Goal: Information Seeking & Learning: Learn about a topic

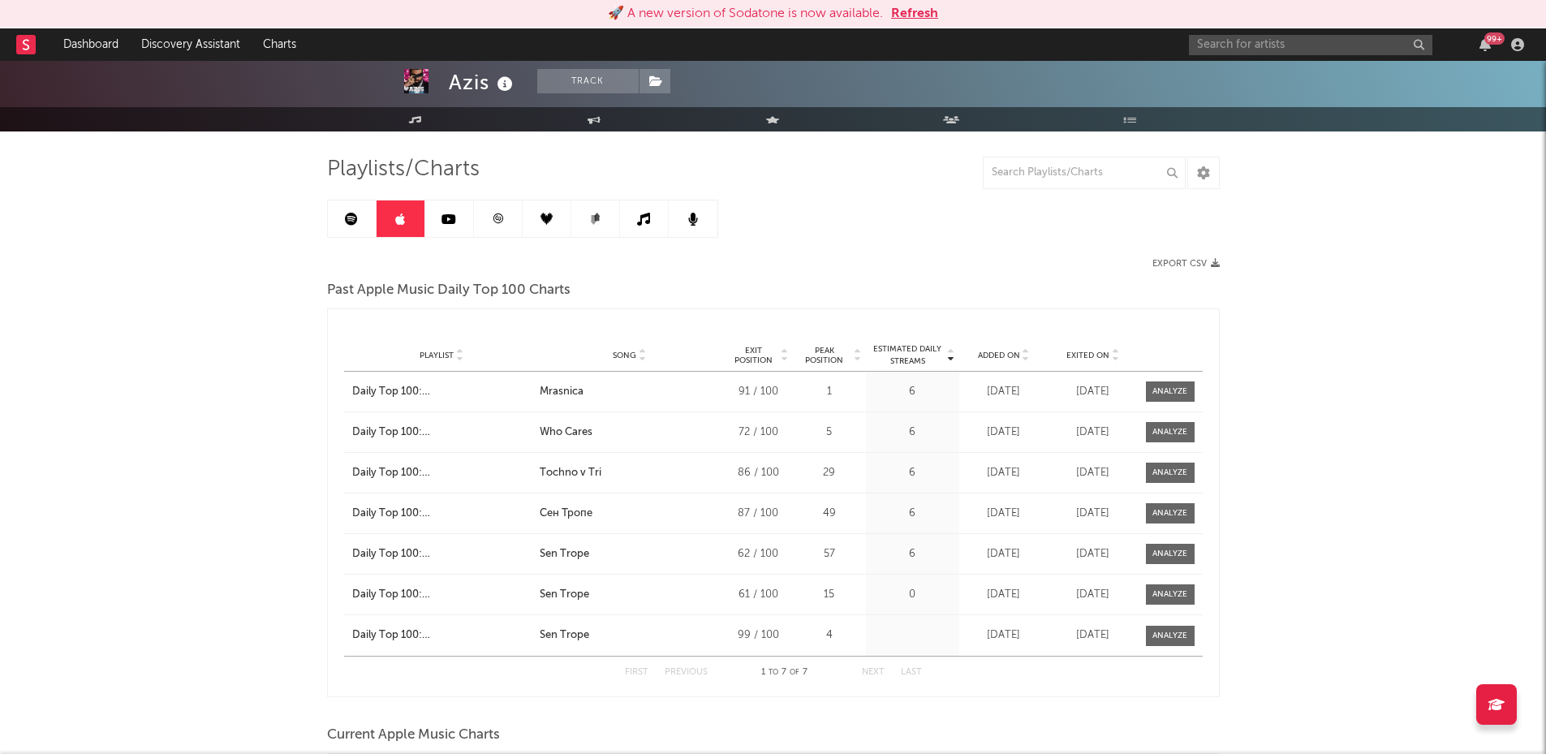
scroll to position [89, 0]
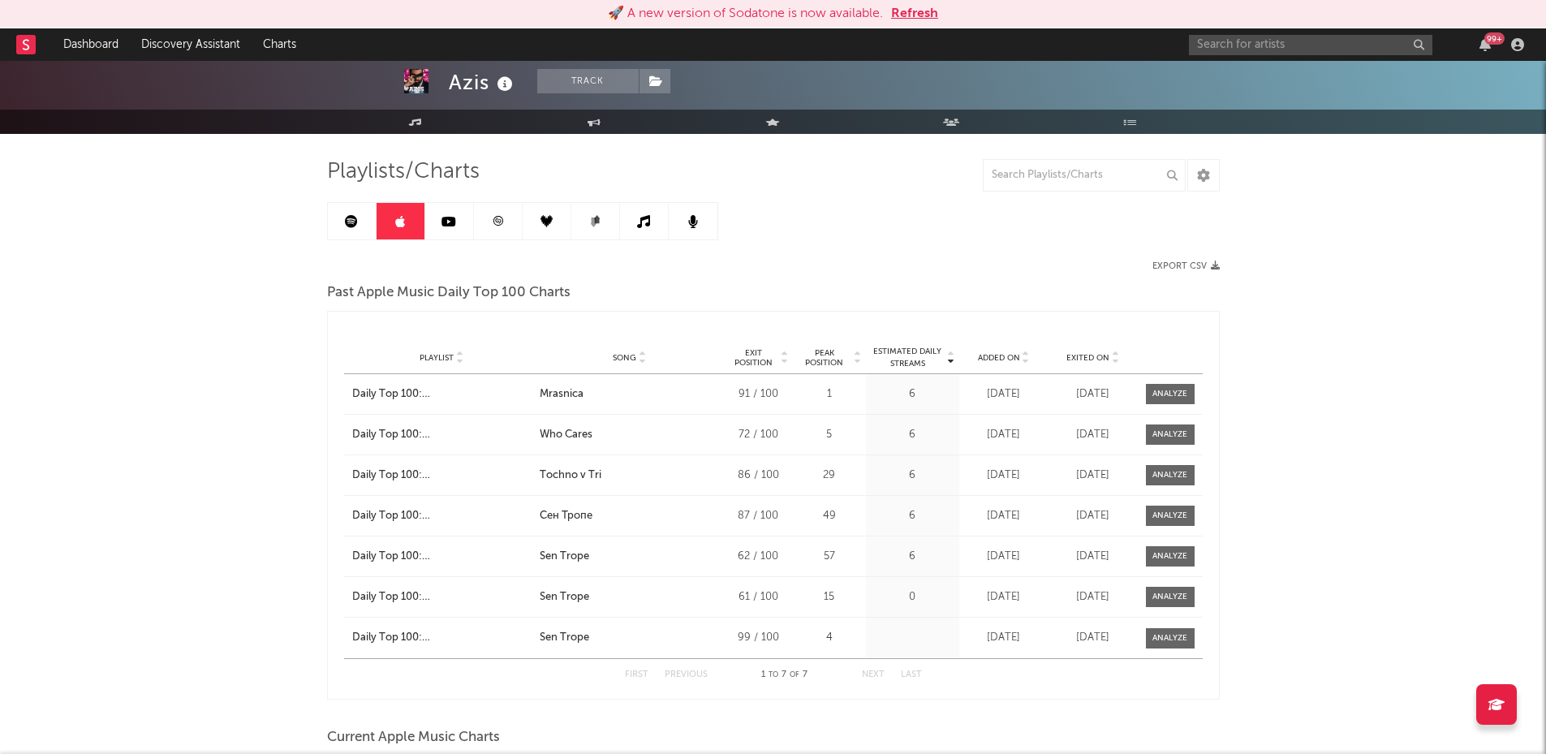
click at [447, 239] on link at bounding box center [449, 221] width 49 height 37
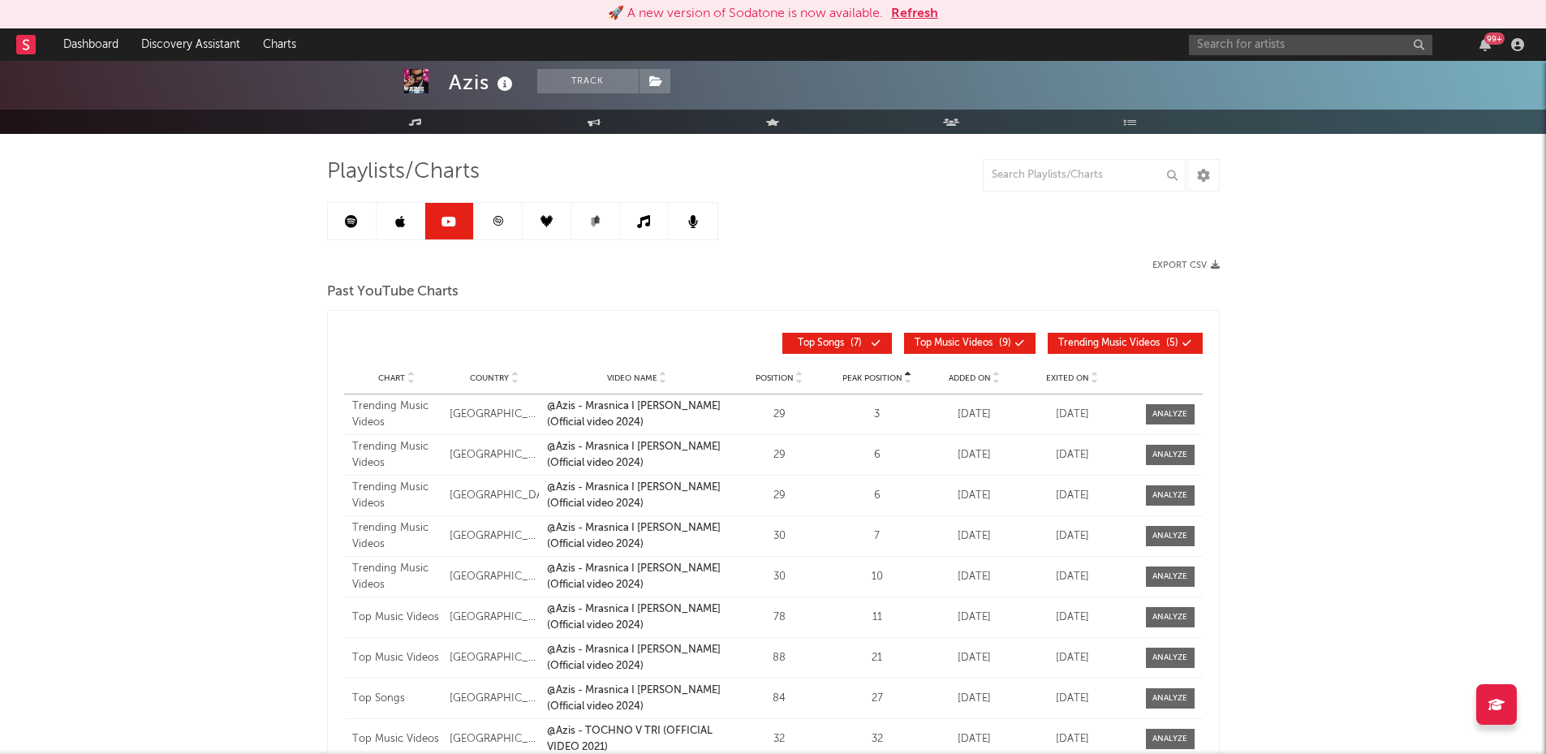
click at [480, 235] on link at bounding box center [498, 221] width 49 height 37
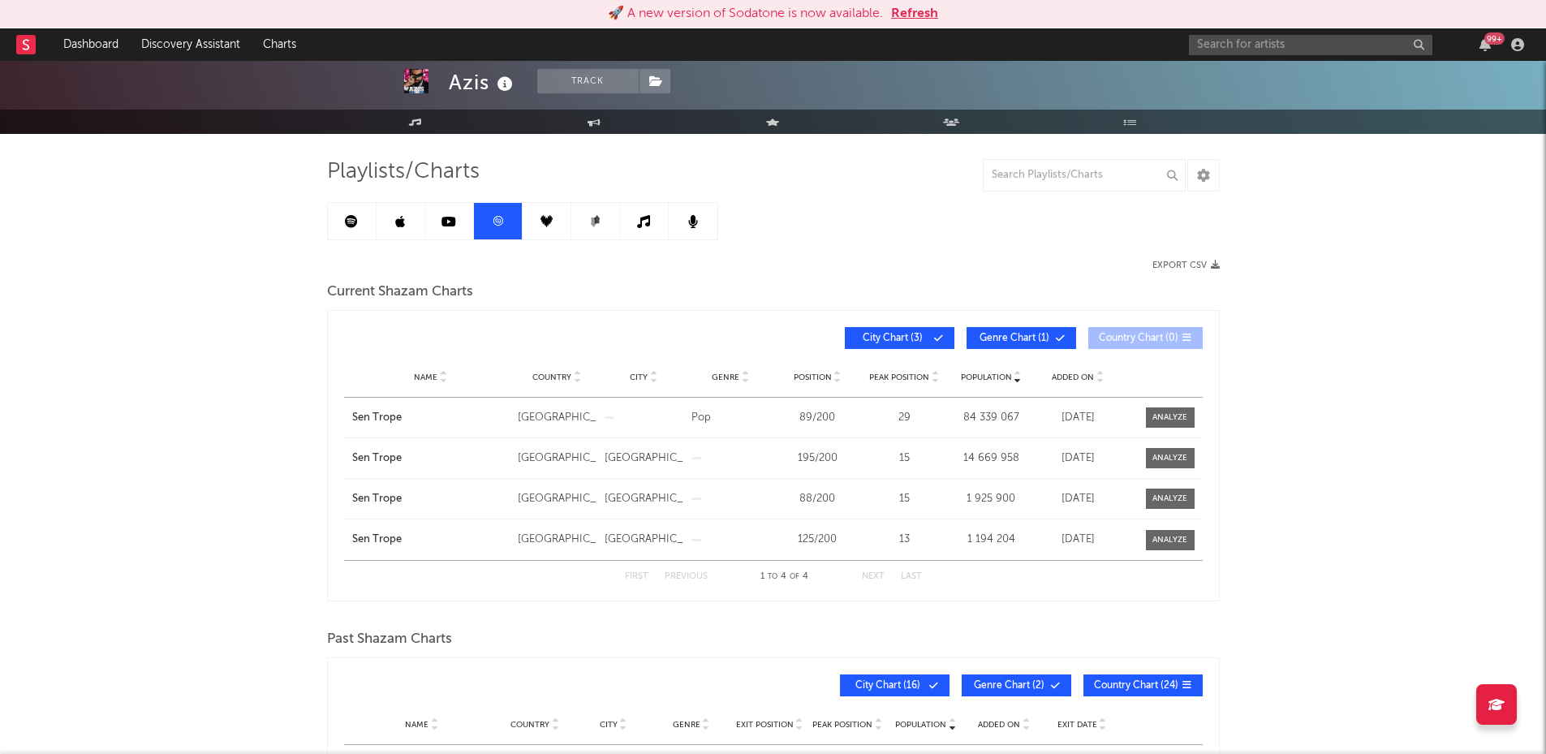
click at [537, 225] on link at bounding box center [547, 221] width 49 height 37
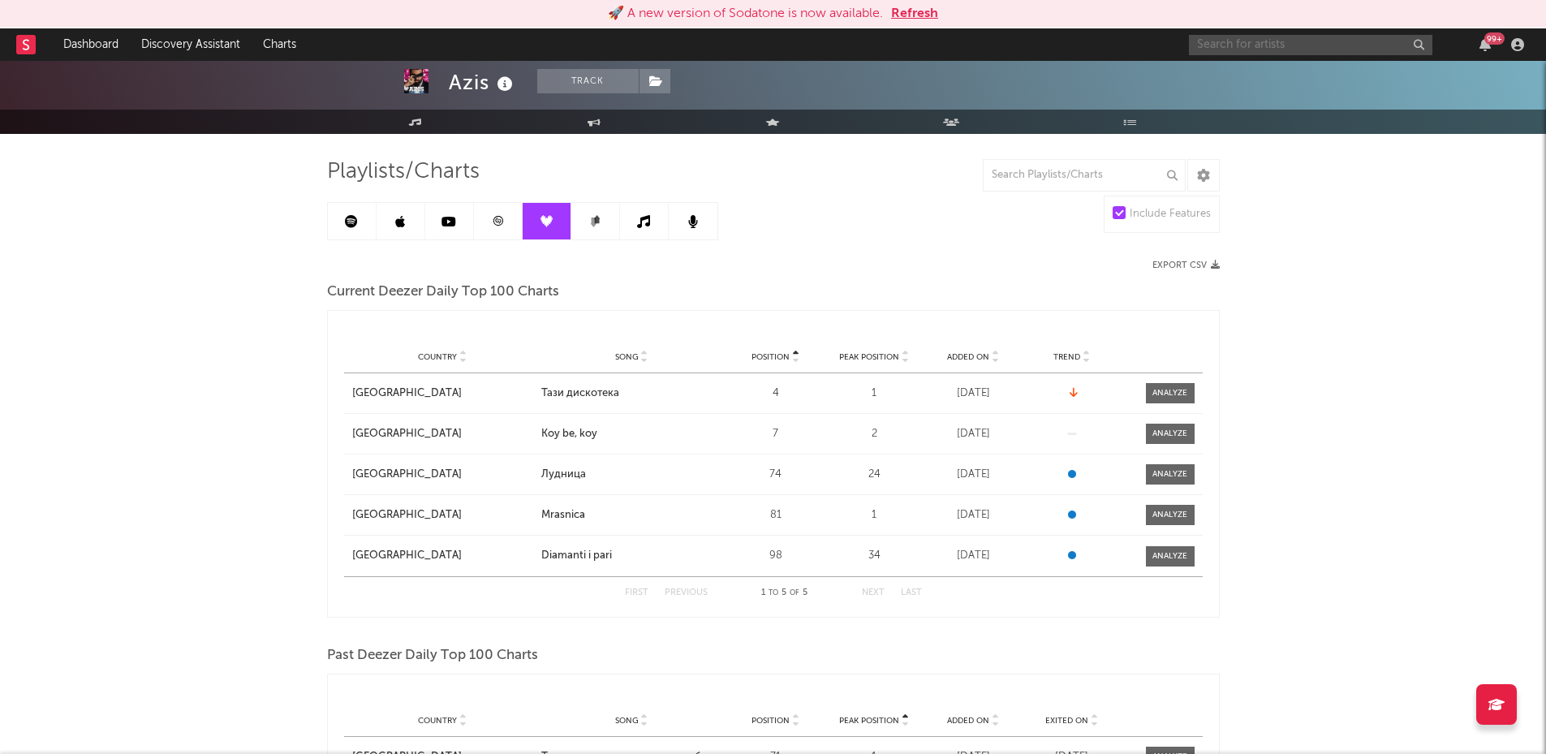
click at [1240, 36] on input "text" at bounding box center [1311, 45] width 244 height 20
type input "Vane"
click at [912, 15] on button "Refresh" at bounding box center [914, 13] width 47 height 19
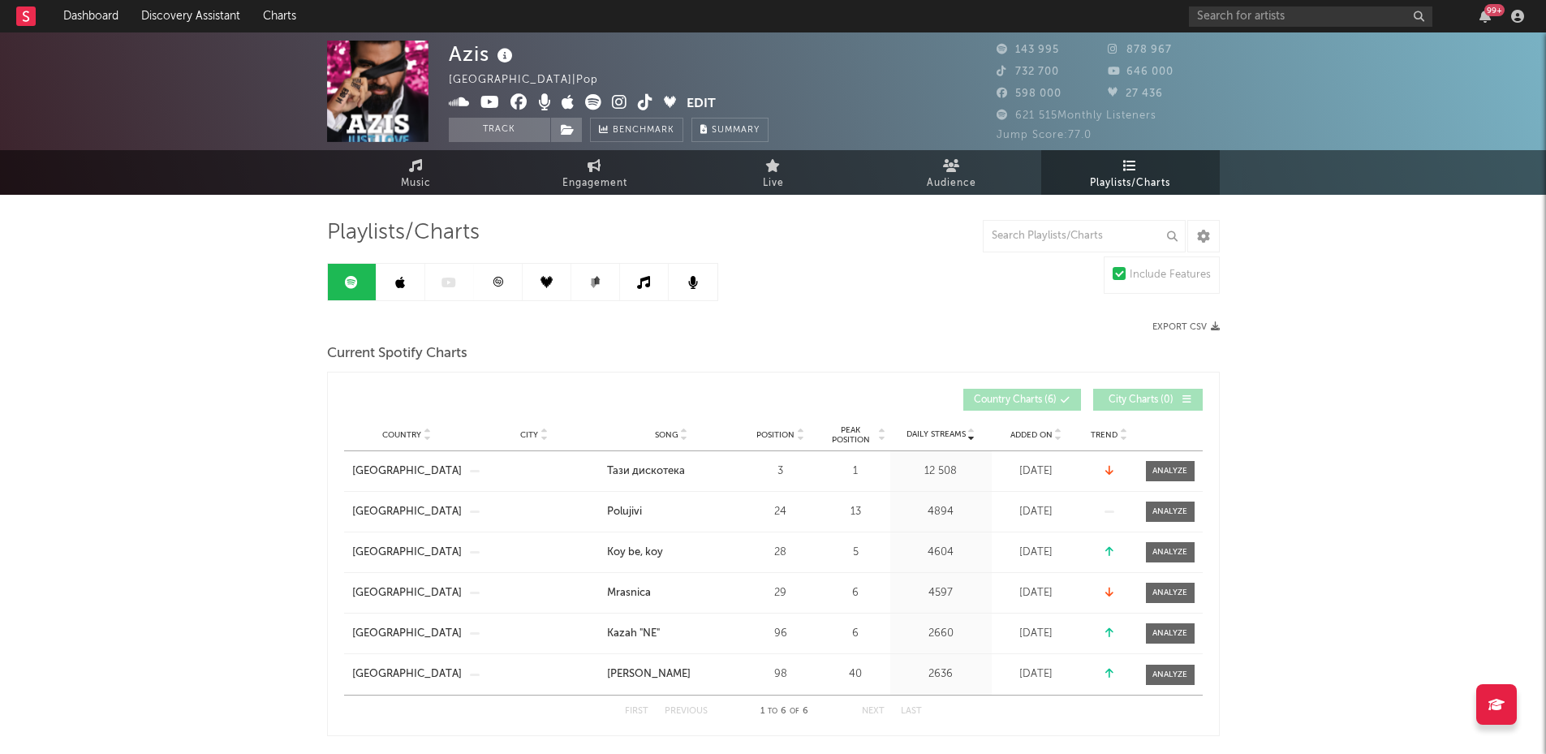
click at [1256, 6] on div "99 +" at bounding box center [1359, 16] width 341 height 32
click at [1248, 18] on input "text" at bounding box center [1311, 16] width 244 height 20
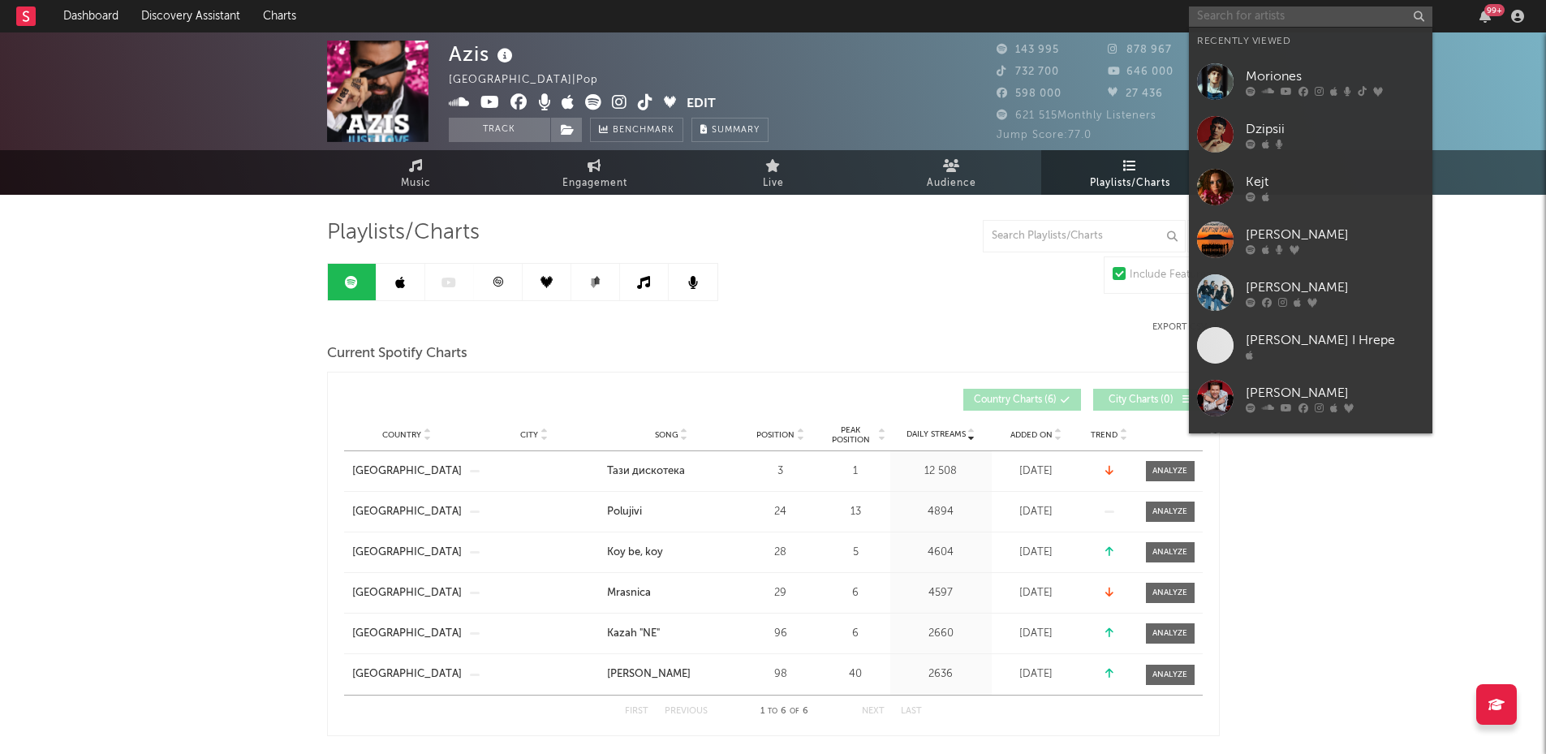
click at [1248, 18] on input "text" at bounding box center [1311, 16] width 244 height 20
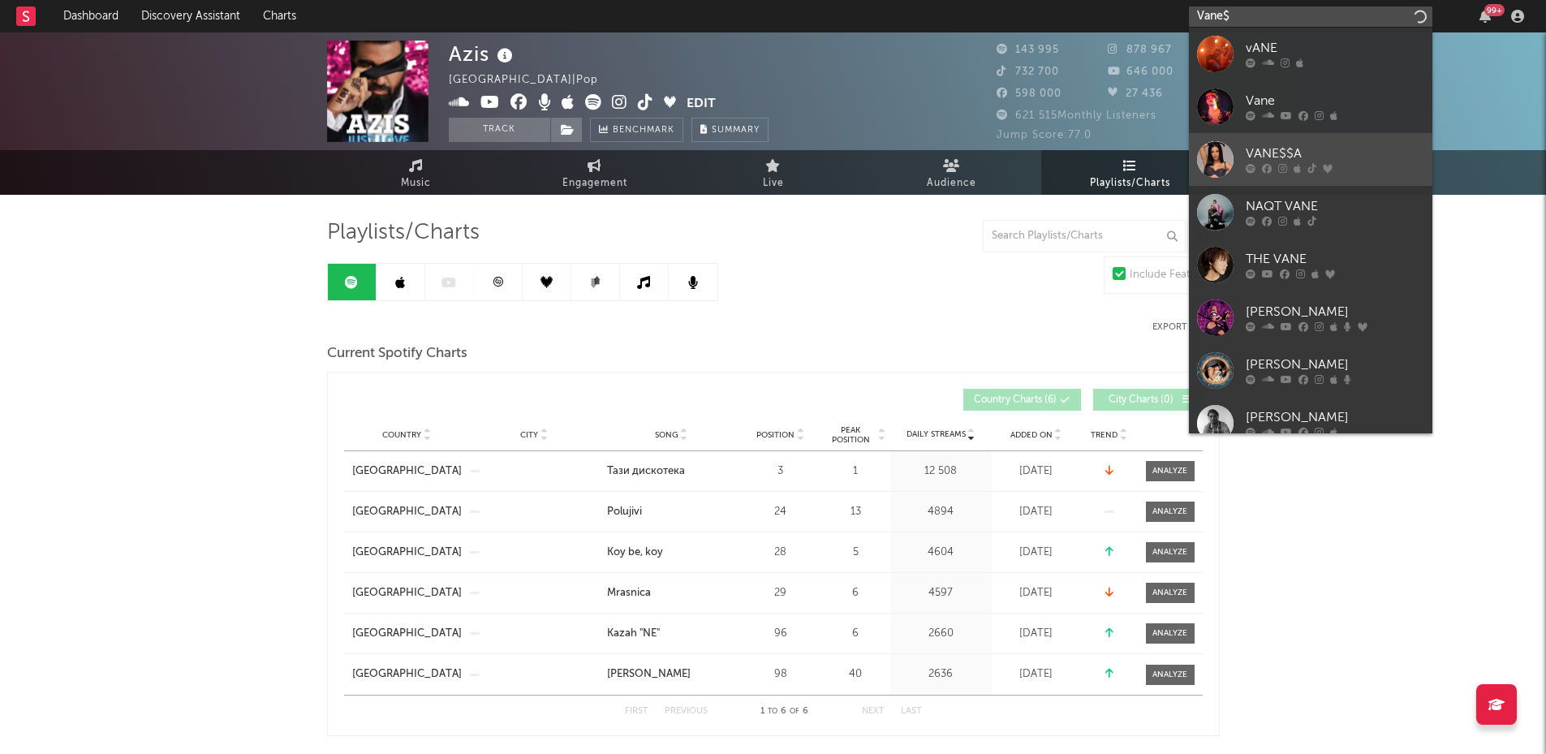
type input "Vane$"
click at [1267, 152] on div "VANE$$A" at bounding box center [1335, 153] width 179 height 19
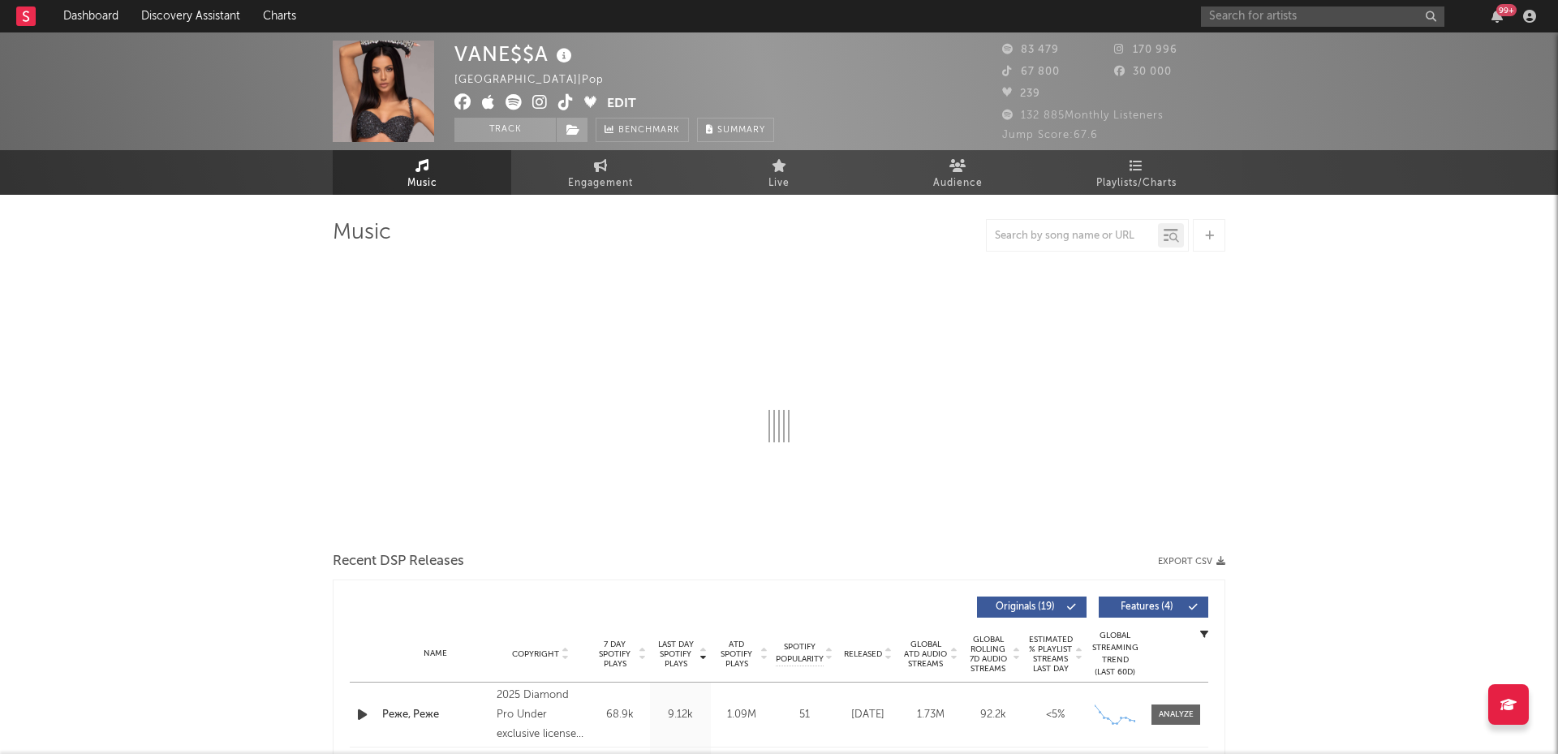
select select "6m"
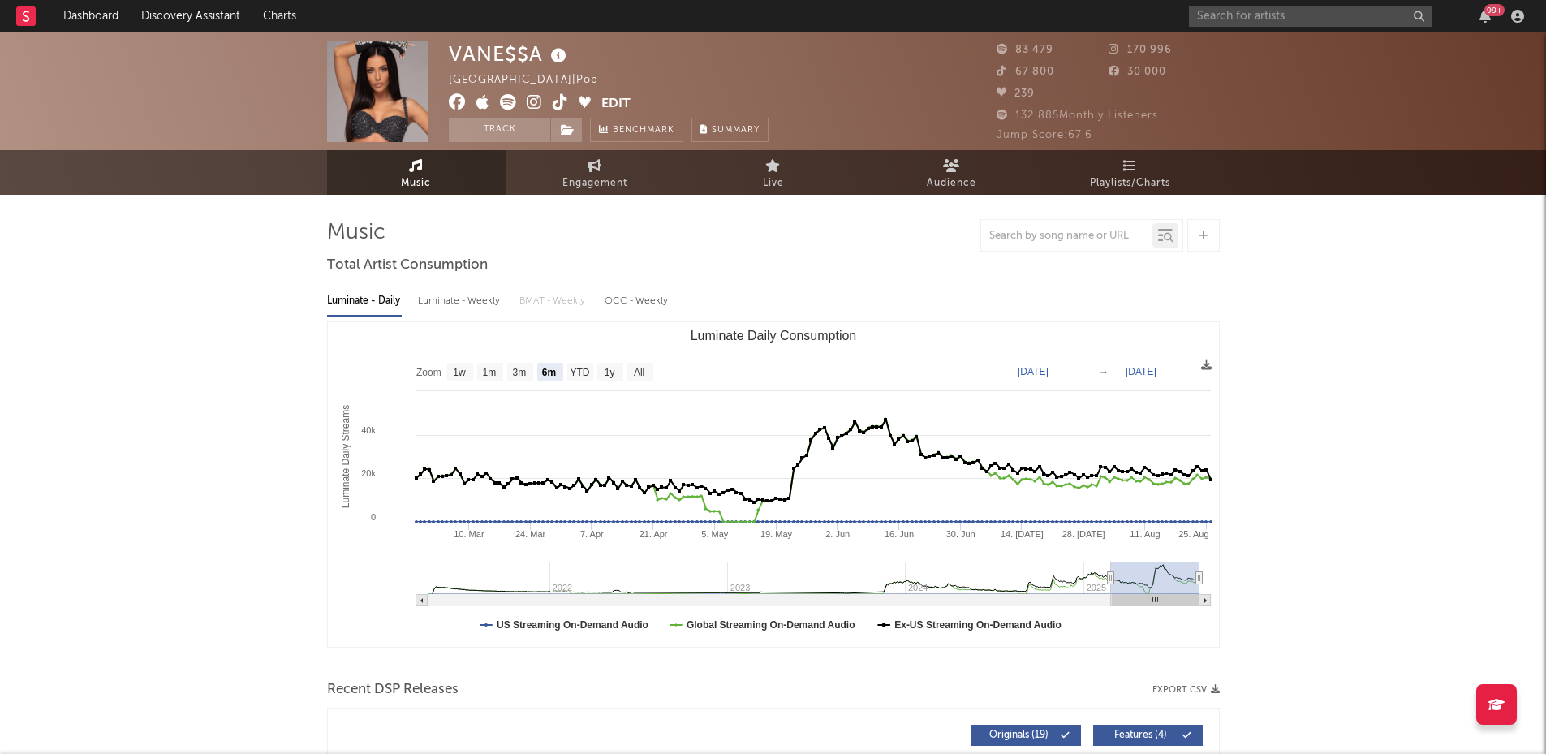
select select "6m"
click at [1137, 184] on span "Playlists/Charts" at bounding box center [1130, 183] width 80 height 19
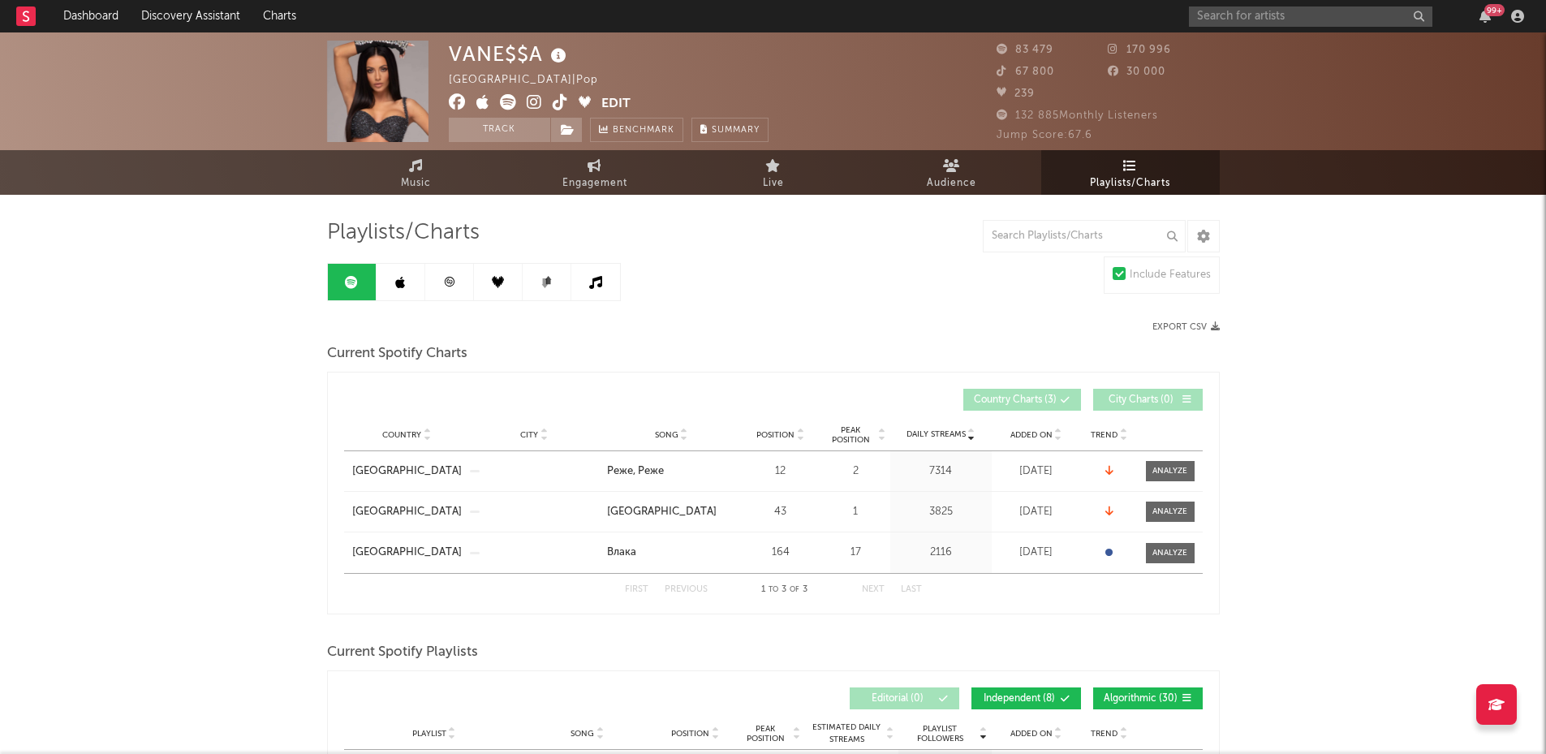
click at [408, 284] on link at bounding box center [401, 282] width 49 height 37
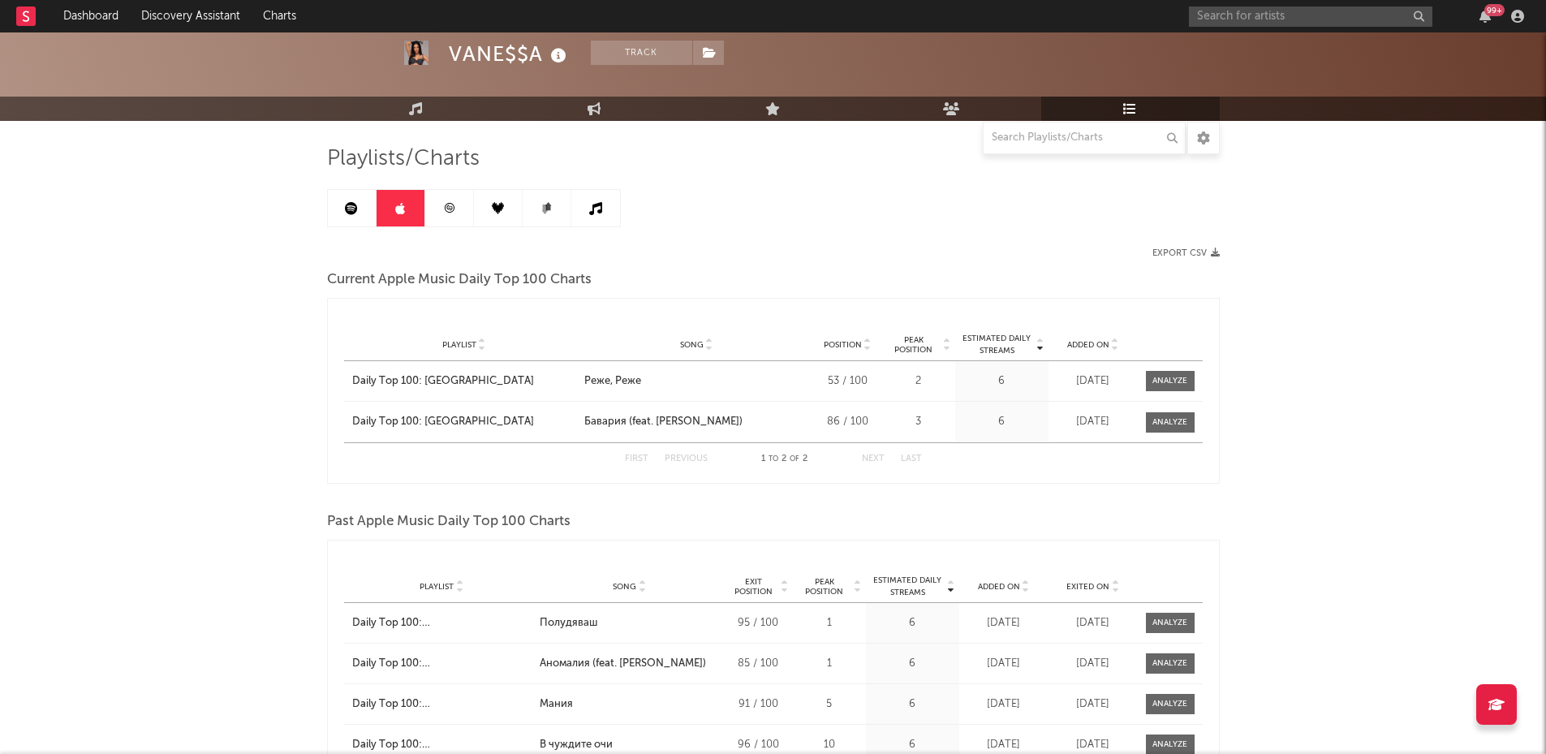
scroll to position [120, 0]
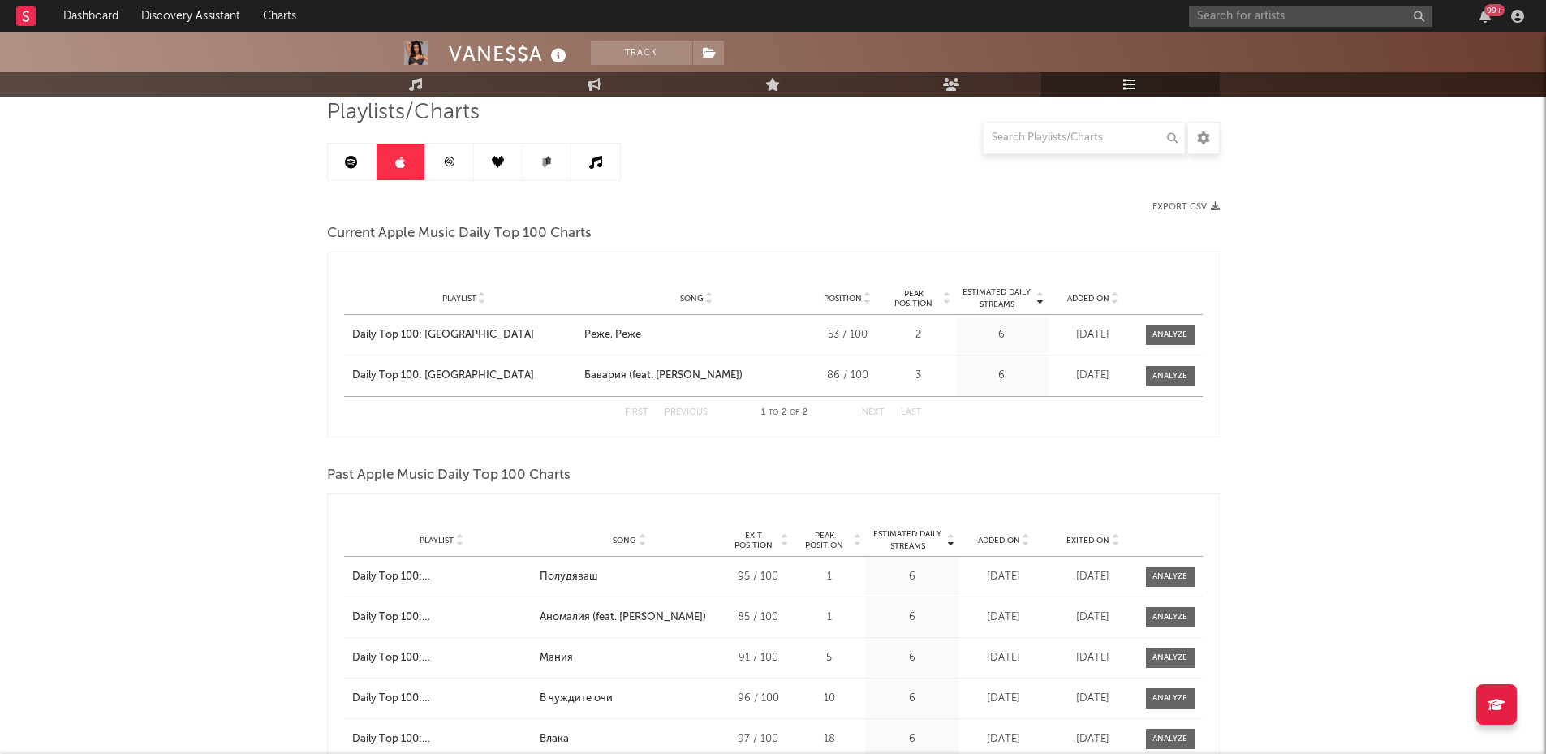
click at [457, 162] on link at bounding box center [449, 162] width 49 height 37
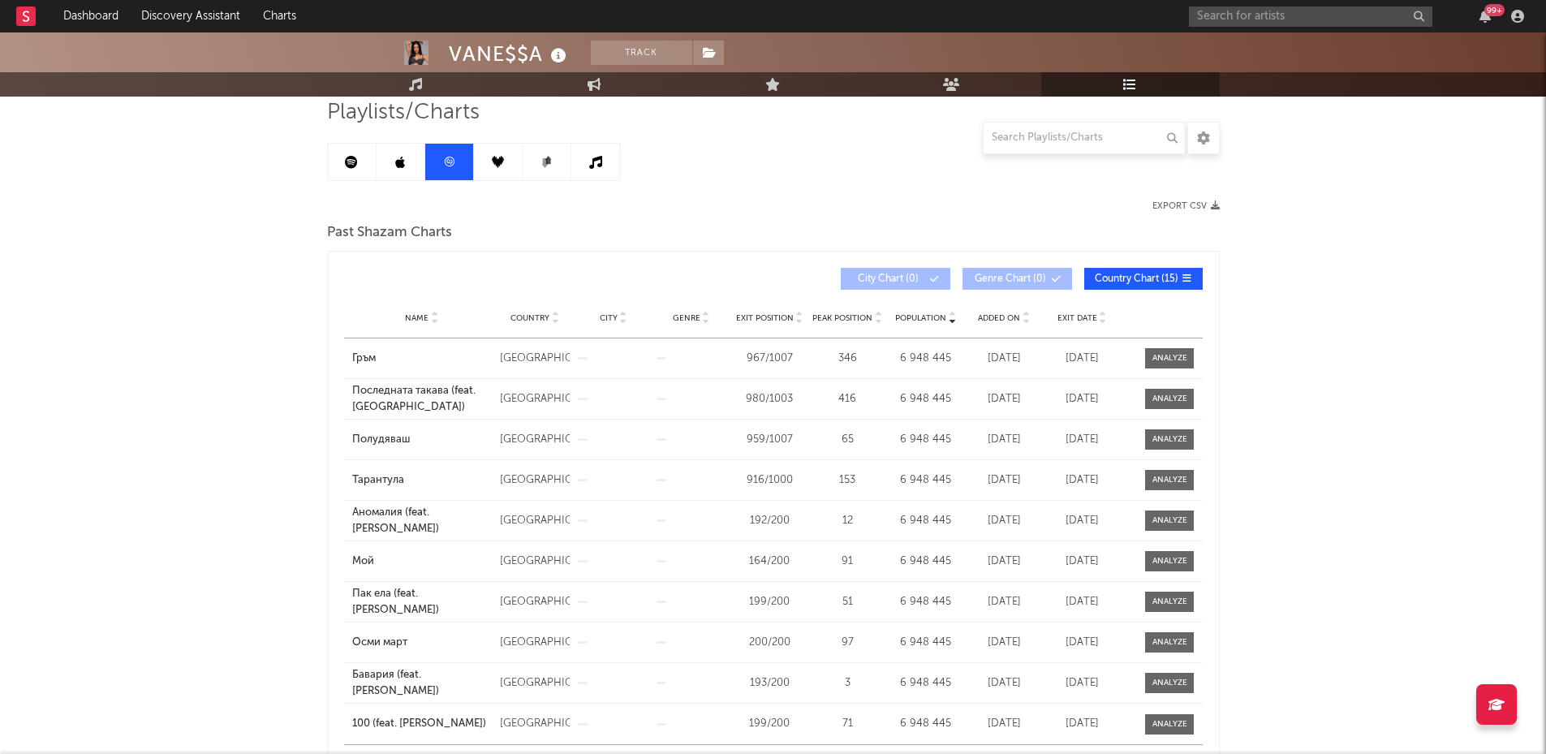
click at [495, 157] on icon at bounding box center [498, 162] width 12 height 12
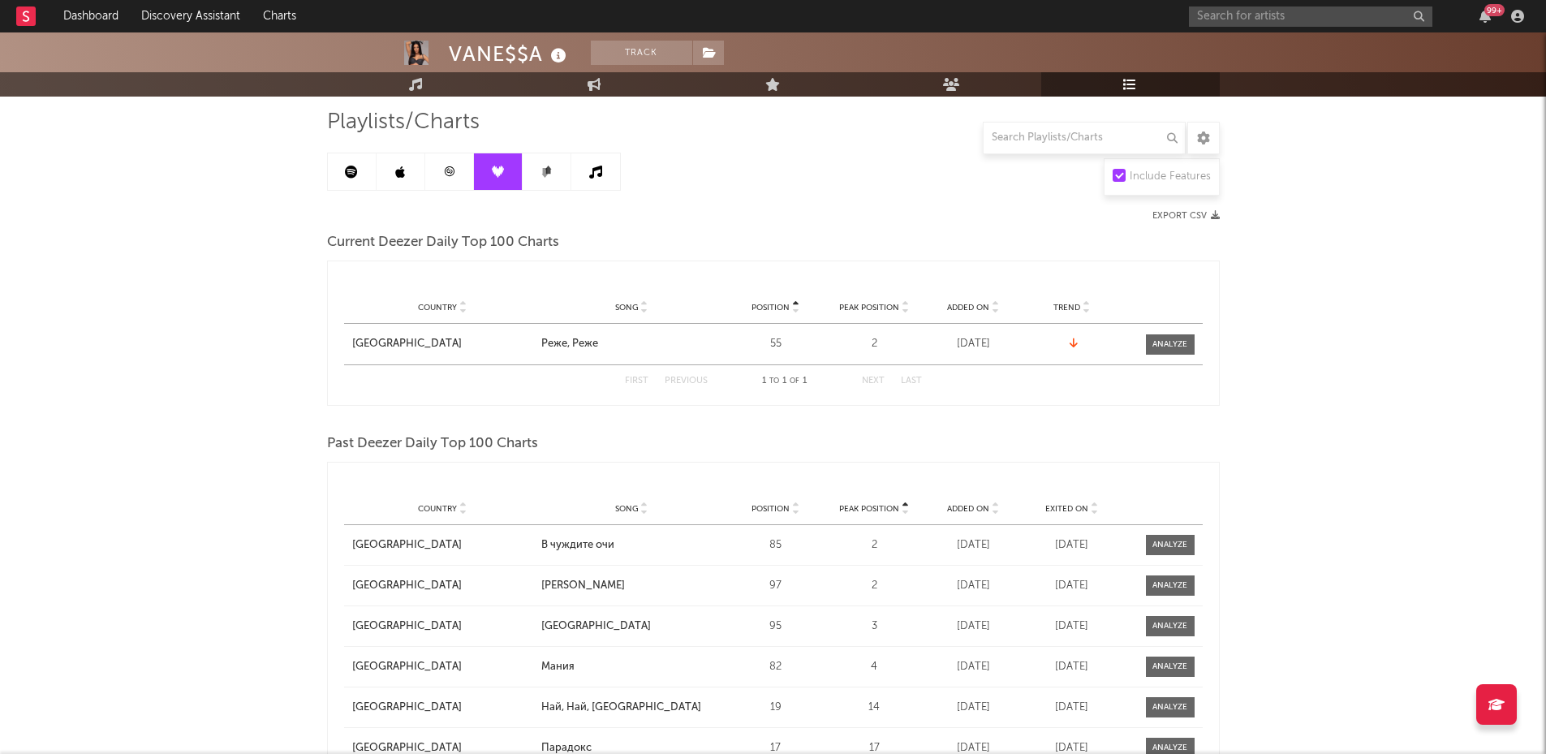
scroll to position [110, 0]
click at [556, 176] on link at bounding box center [547, 172] width 49 height 37
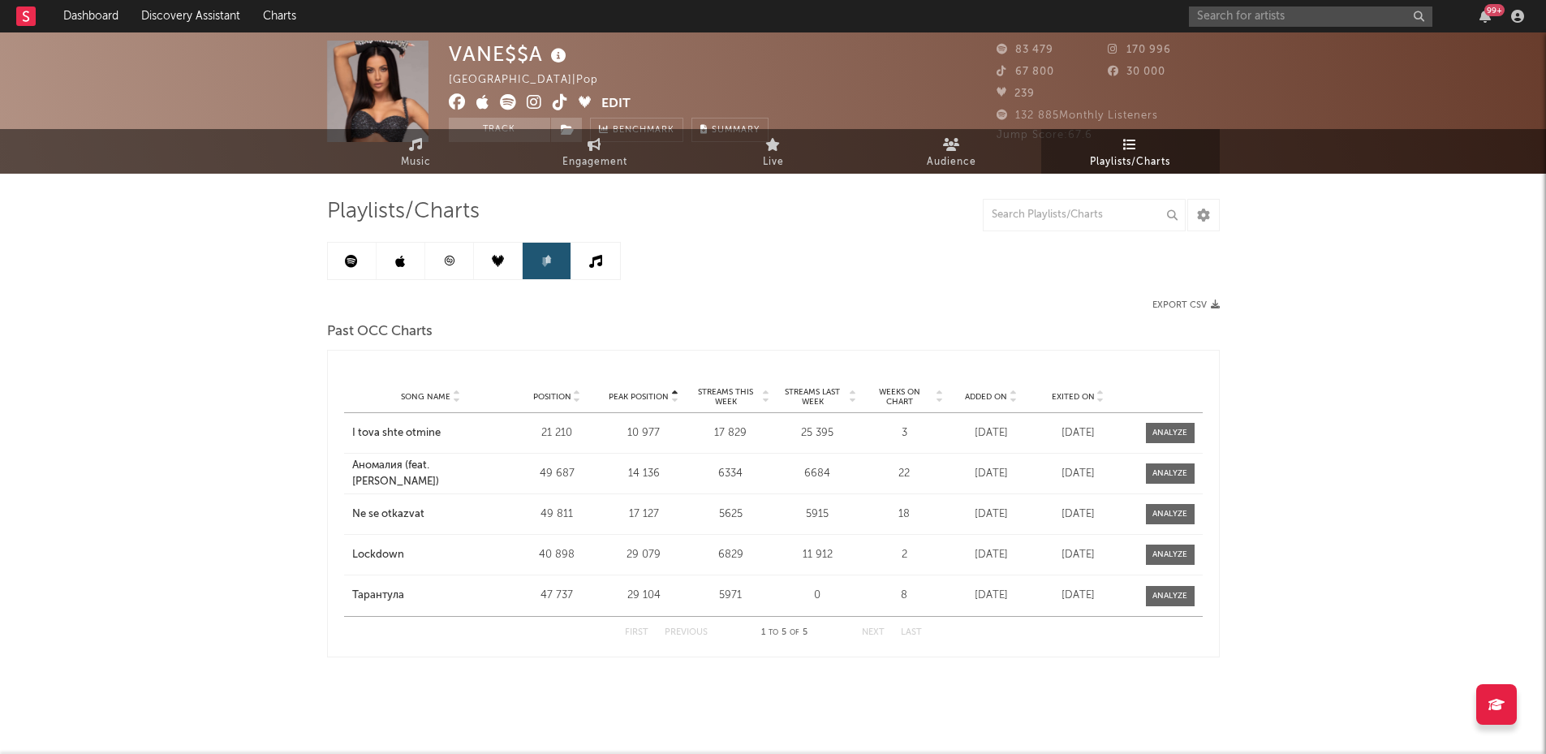
click at [584, 177] on div "Playlists/Charts Export CSV Past OCC Charts Peak Position Song Name Position Pe…" at bounding box center [773, 440] width 893 height 532
click at [593, 270] on link at bounding box center [595, 261] width 49 height 37
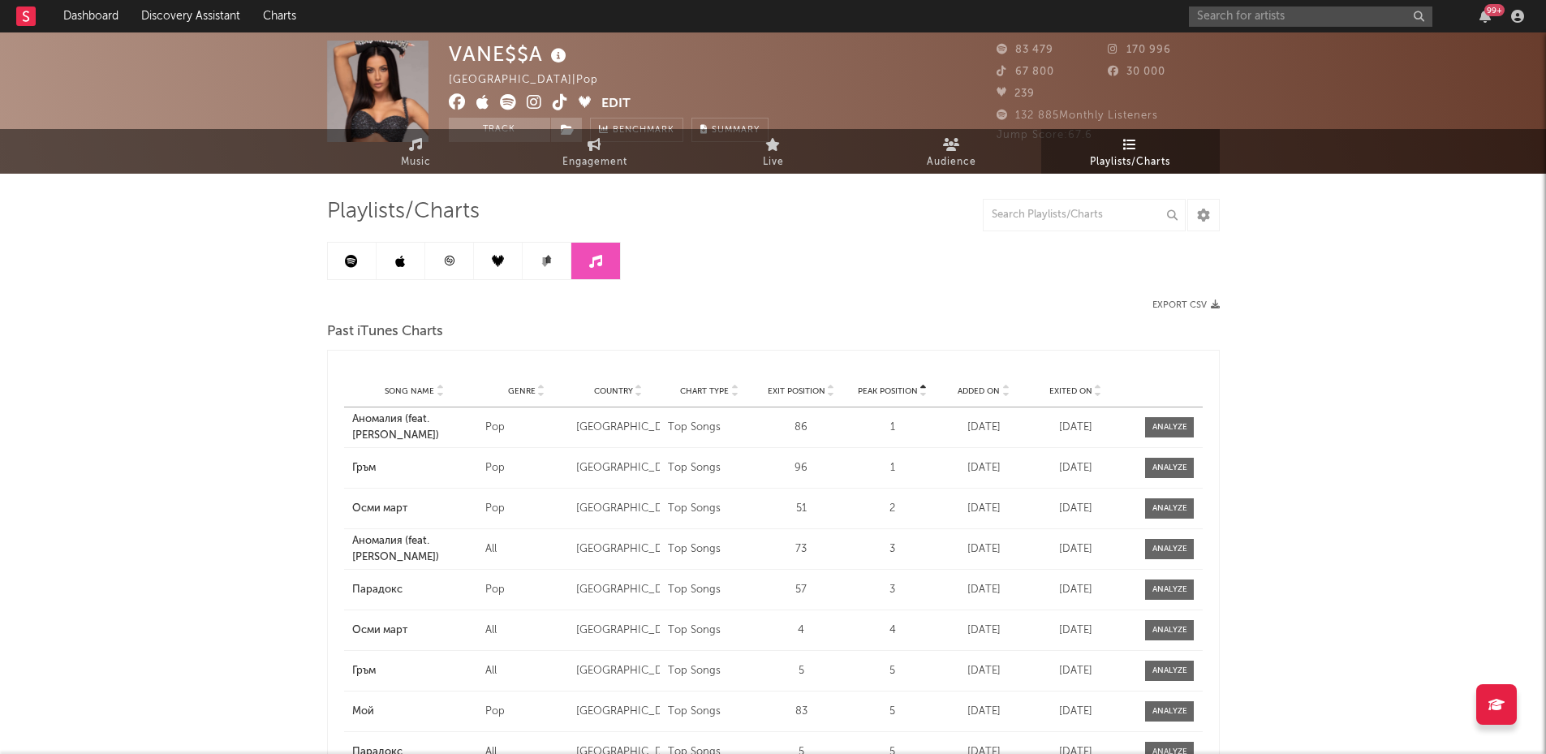
click at [348, 260] on icon at bounding box center [351, 261] width 13 height 13
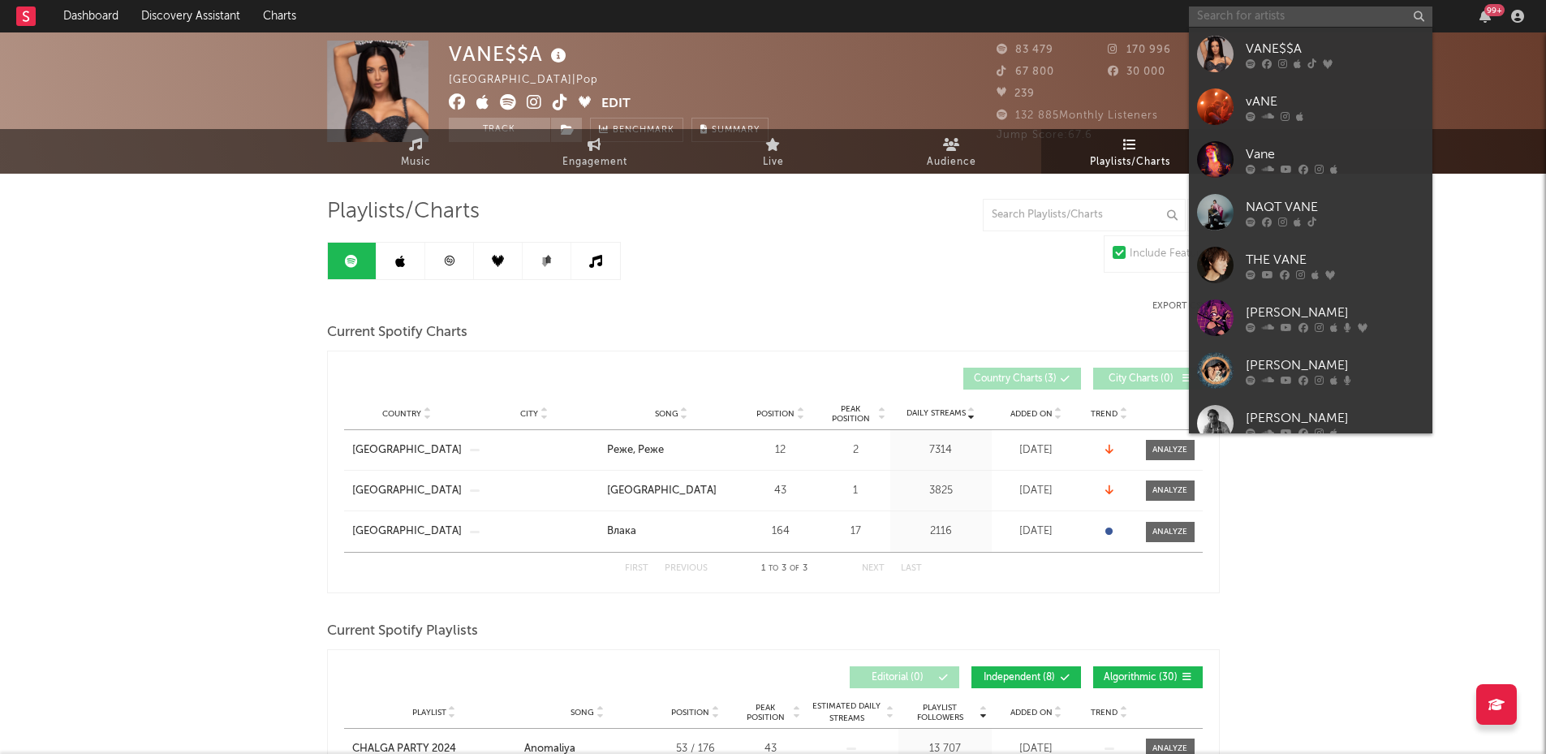
click at [1210, 16] on input "text" at bounding box center [1311, 16] width 244 height 20
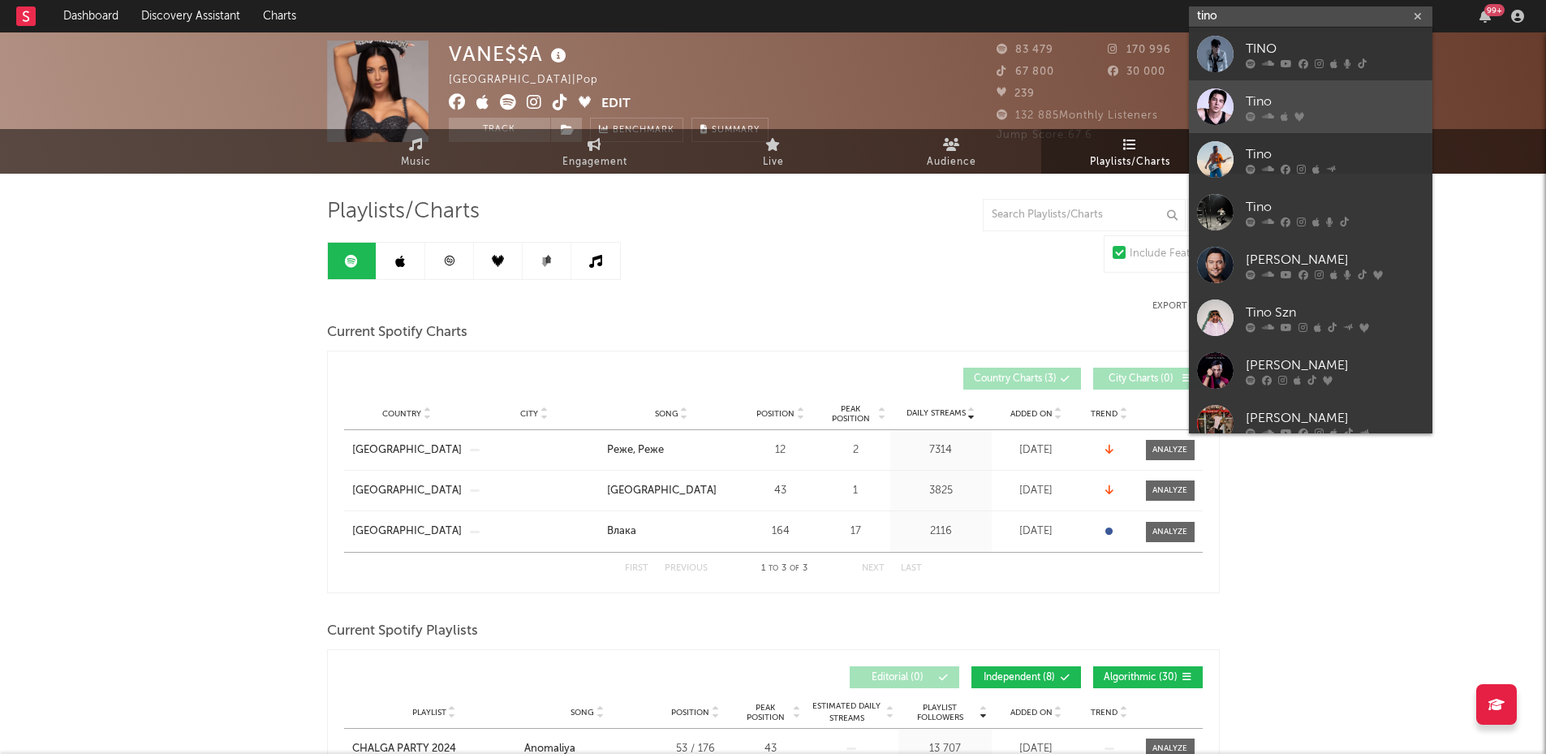
type input "tino"
click at [1218, 114] on div at bounding box center [1215, 106] width 37 height 37
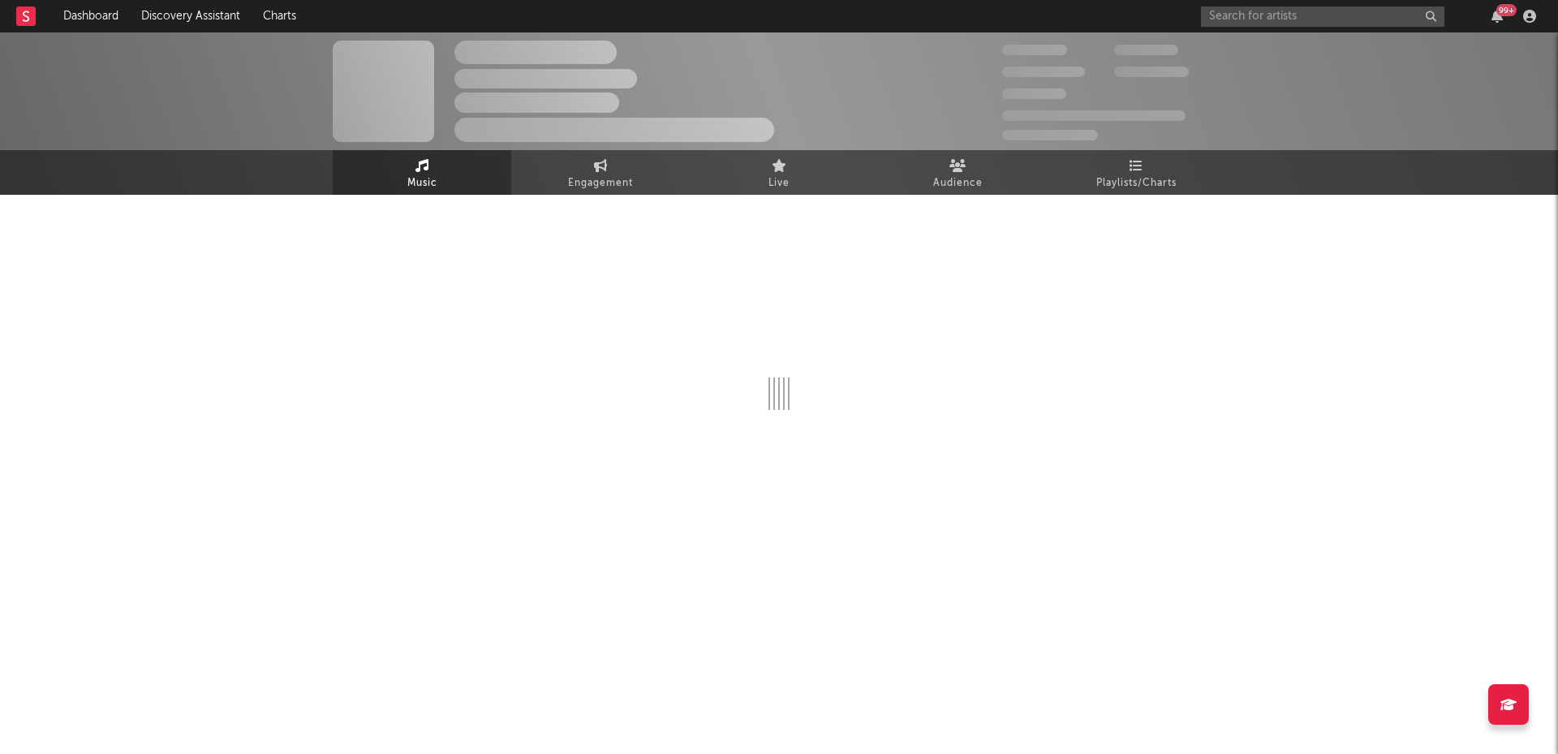
select select "6m"
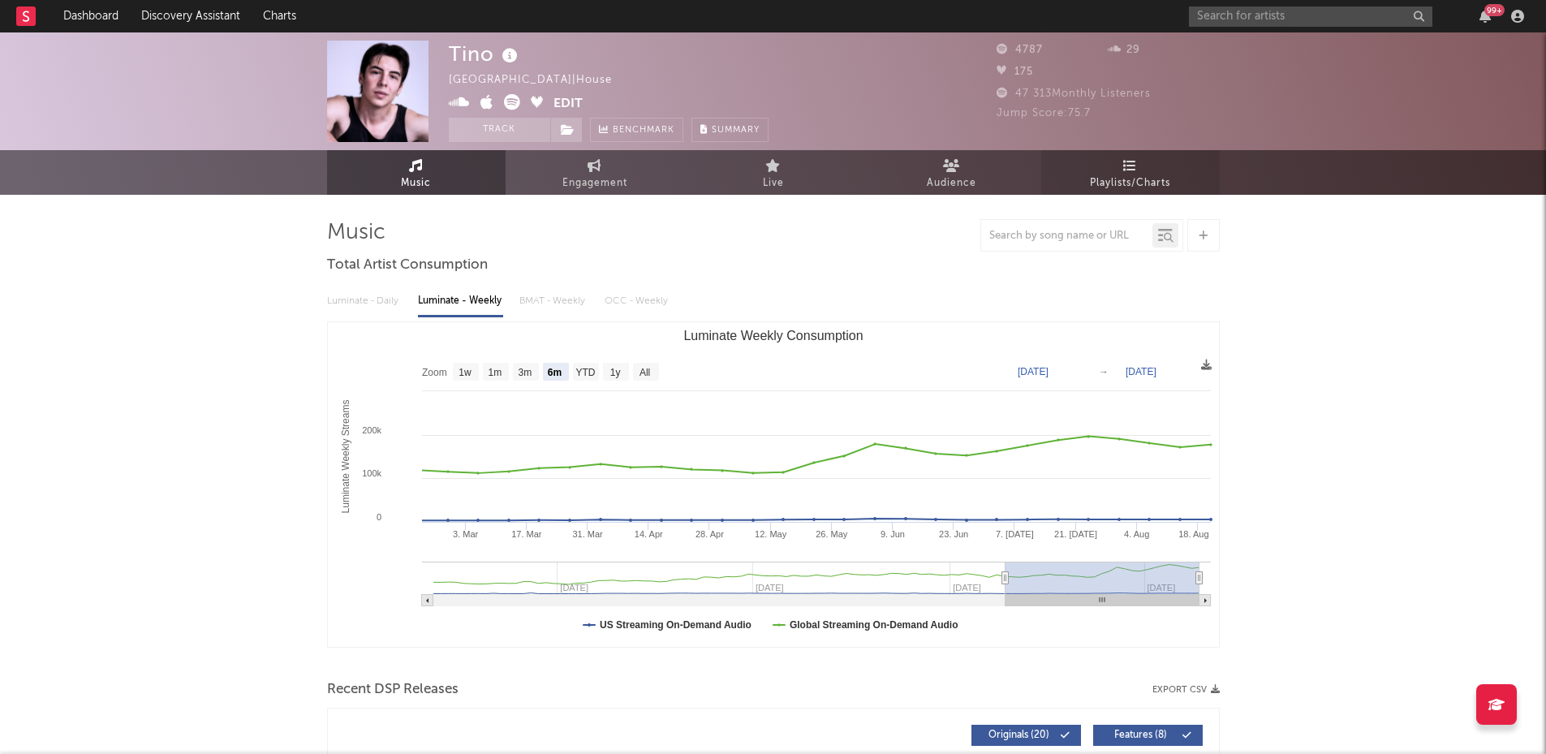
click at [1108, 162] on link "Playlists/Charts" at bounding box center [1130, 172] width 179 height 45
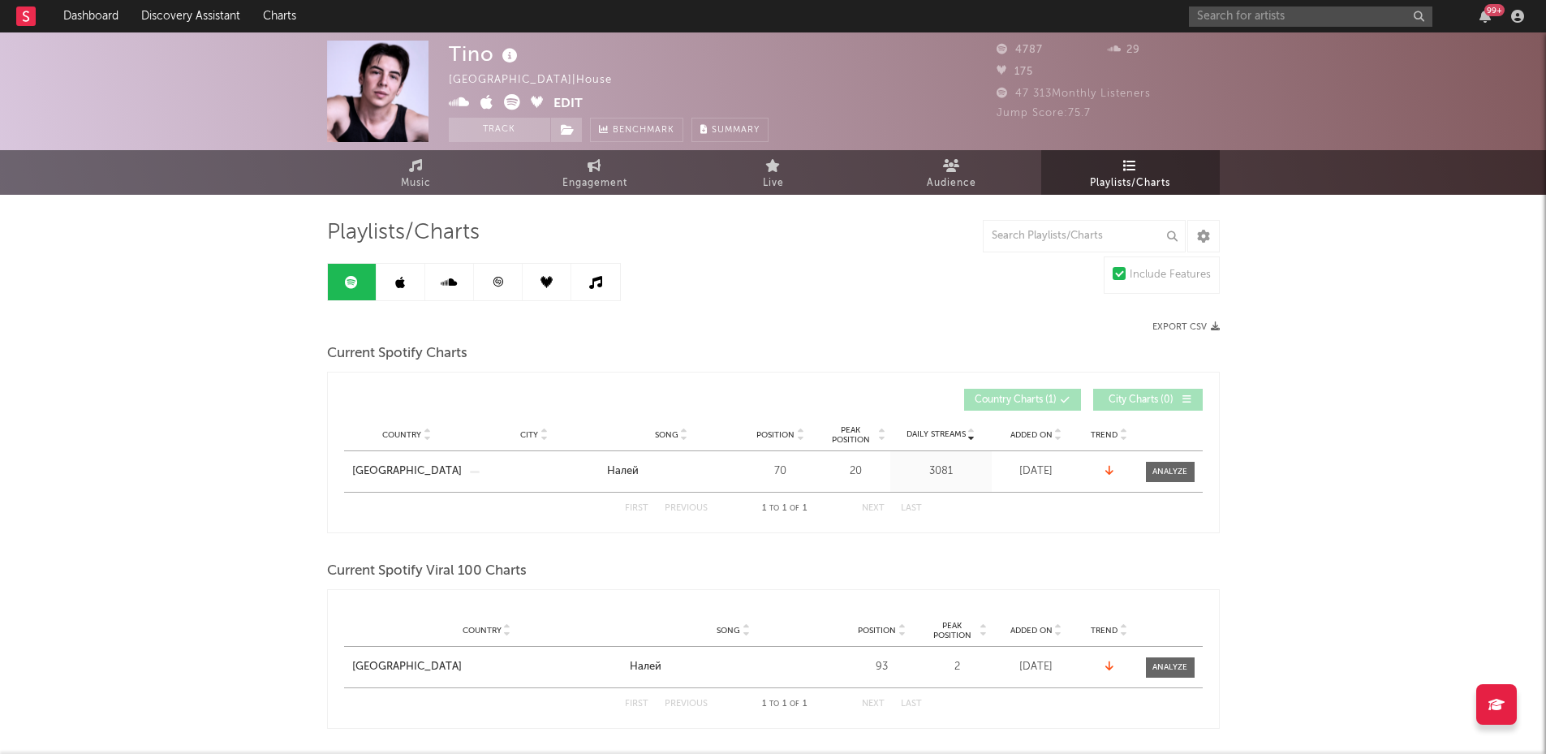
click at [386, 274] on link at bounding box center [401, 282] width 49 height 37
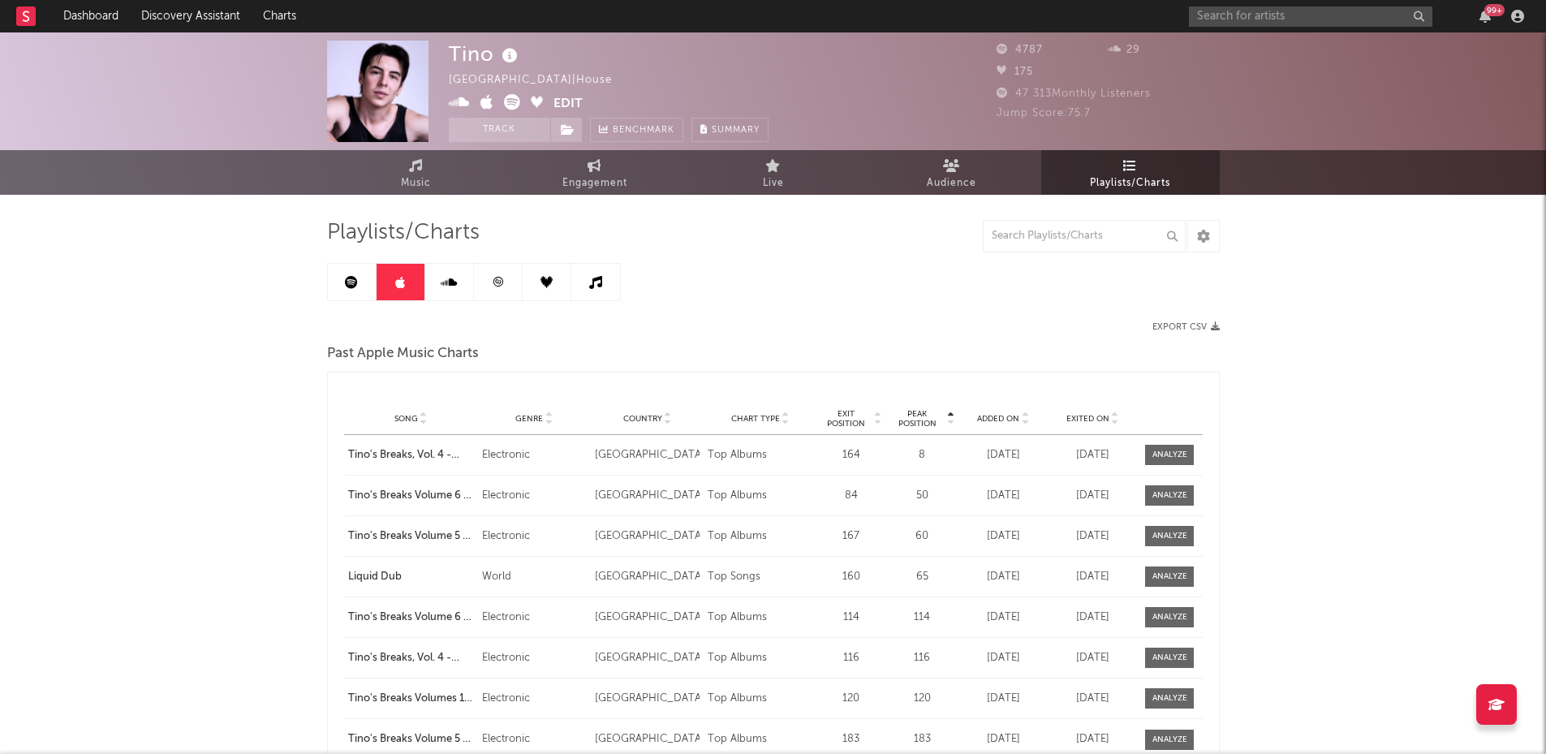
click at [442, 279] on icon at bounding box center [449, 282] width 16 height 13
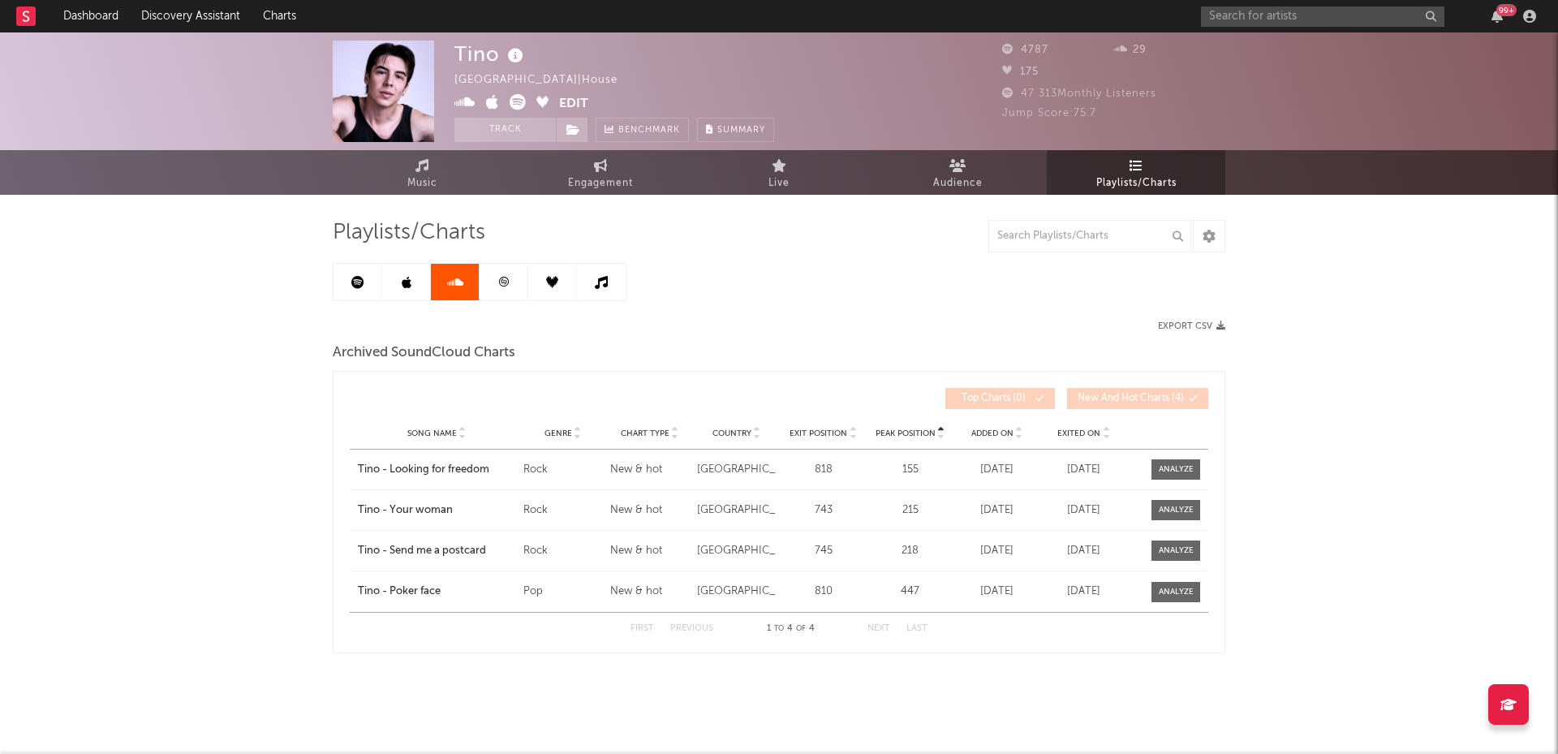
click at [490, 278] on link at bounding box center [504, 282] width 49 height 37
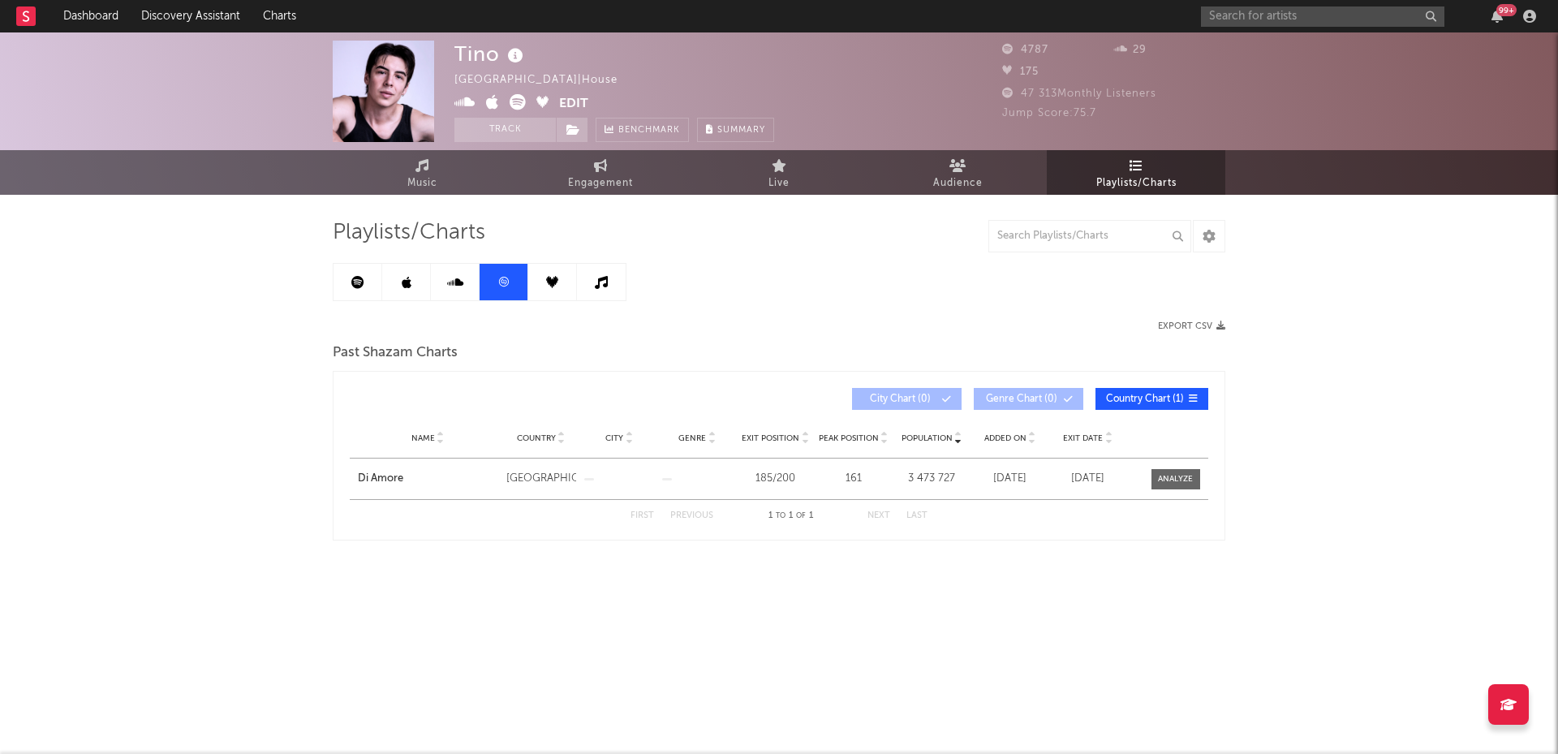
click at [550, 277] on icon at bounding box center [552, 282] width 12 height 12
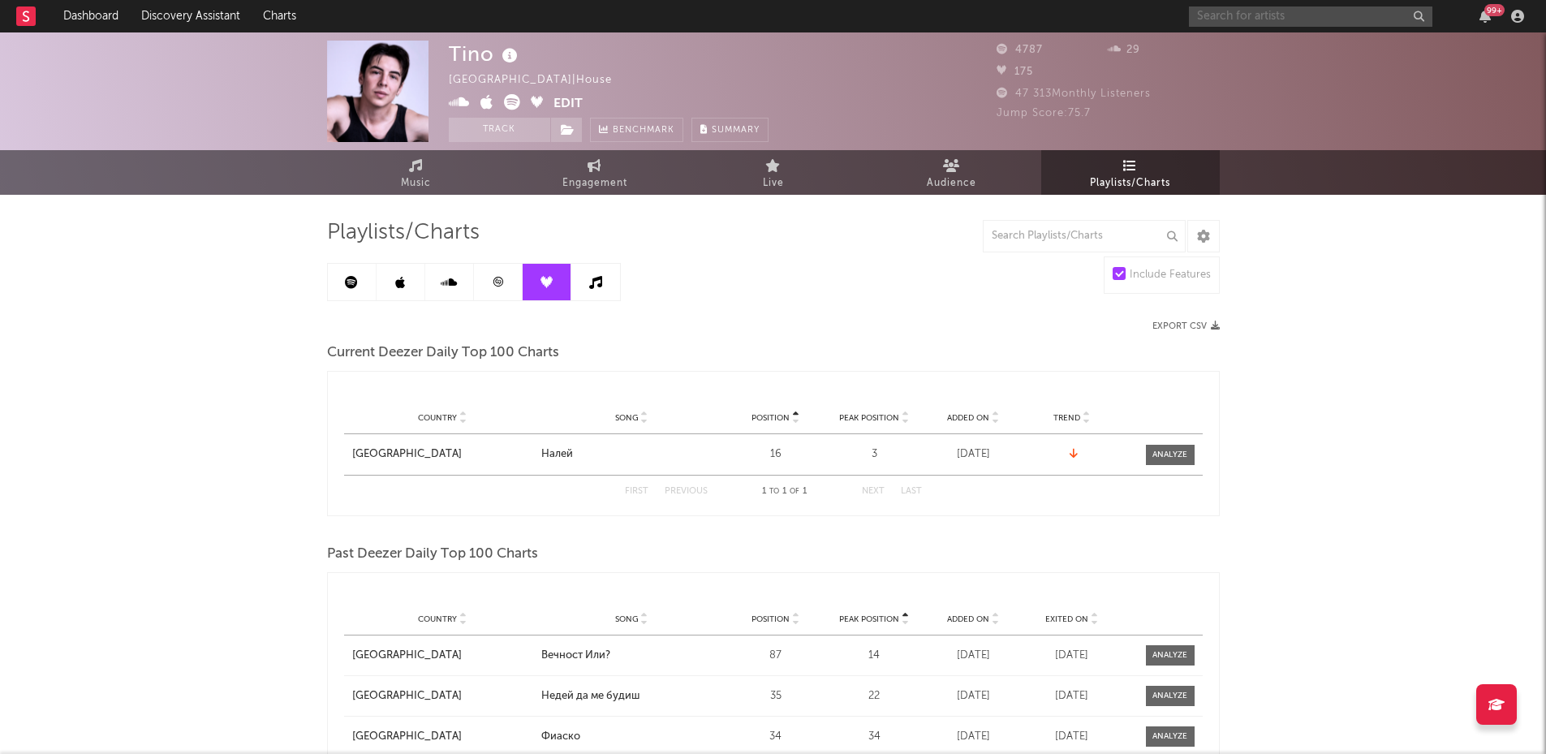
click at [1233, 15] on input "text" at bounding box center [1311, 16] width 244 height 20
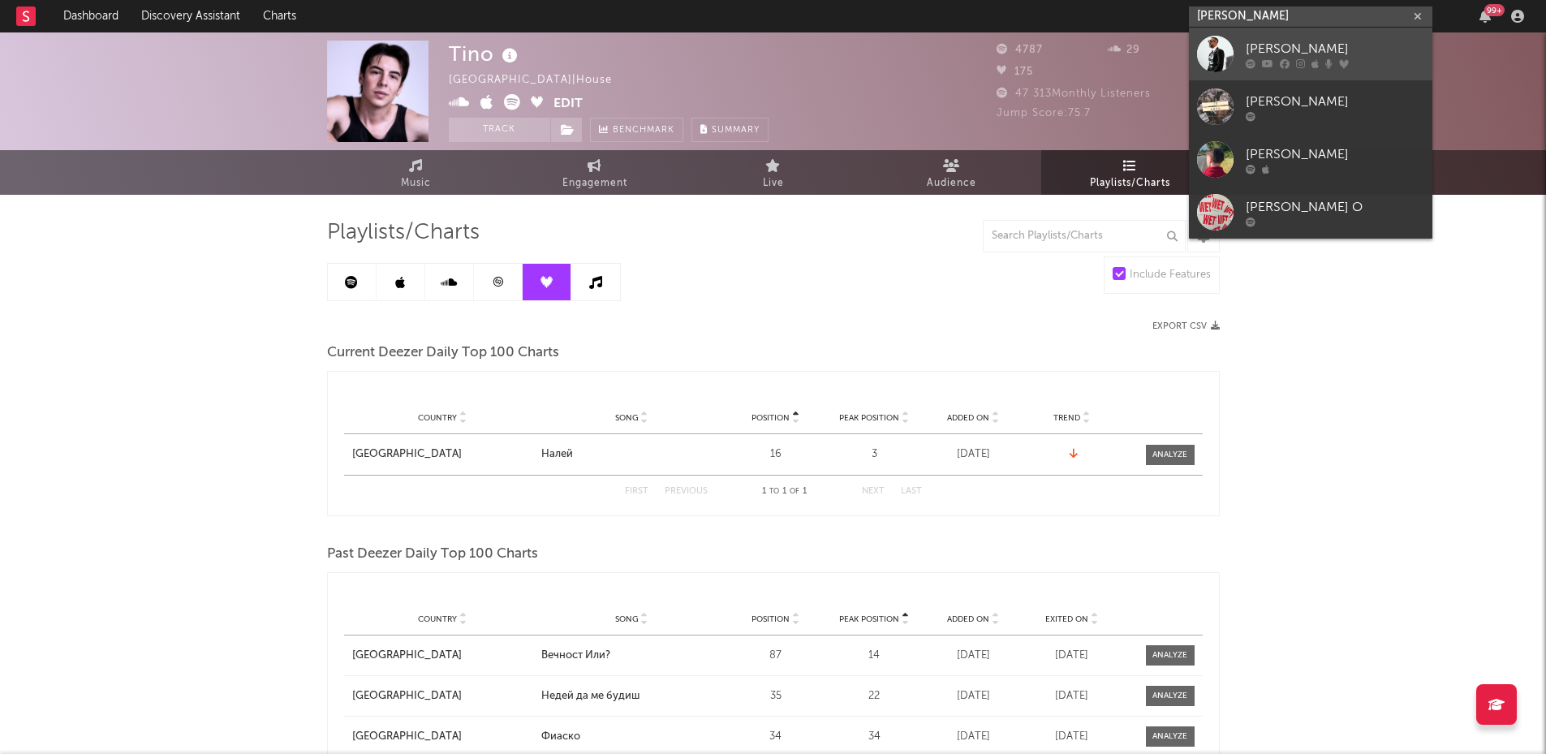
type input "[PERSON_NAME]"
click at [1291, 41] on div "[PERSON_NAME]" at bounding box center [1335, 48] width 179 height 19
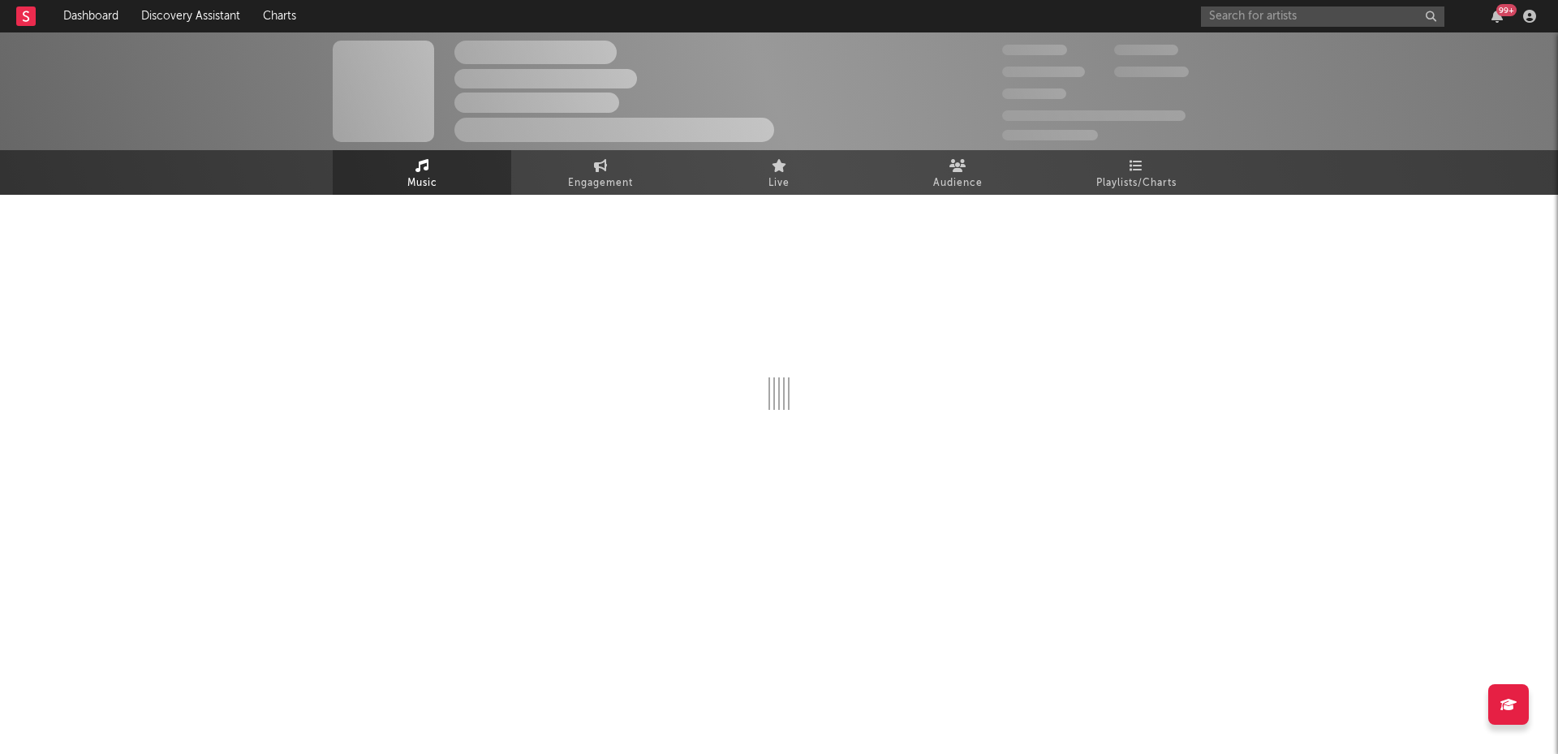
select select "6m"
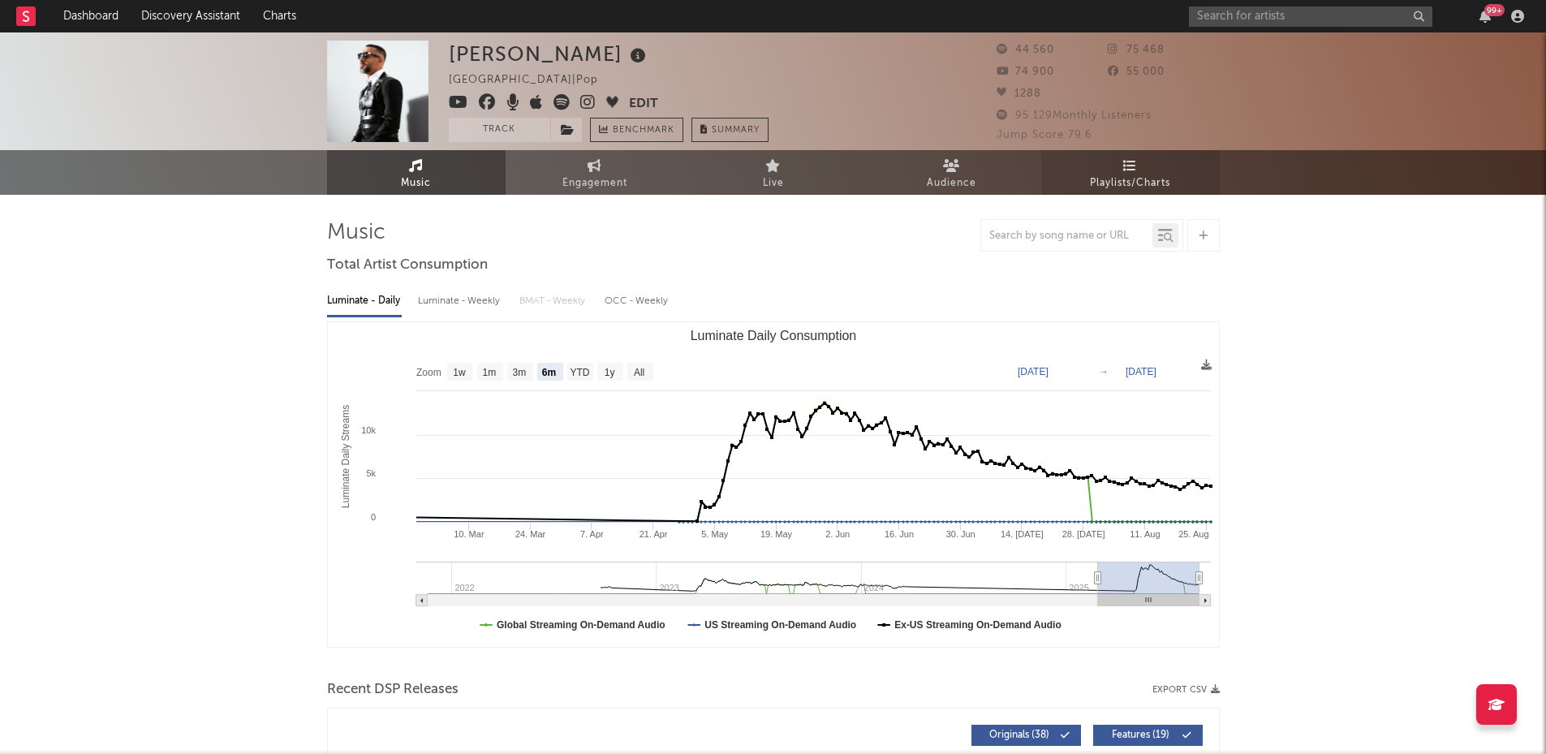
click at [1127, 179] on span "Playlists/Charts" at bounding box center [1130, 183] width 80 height 19
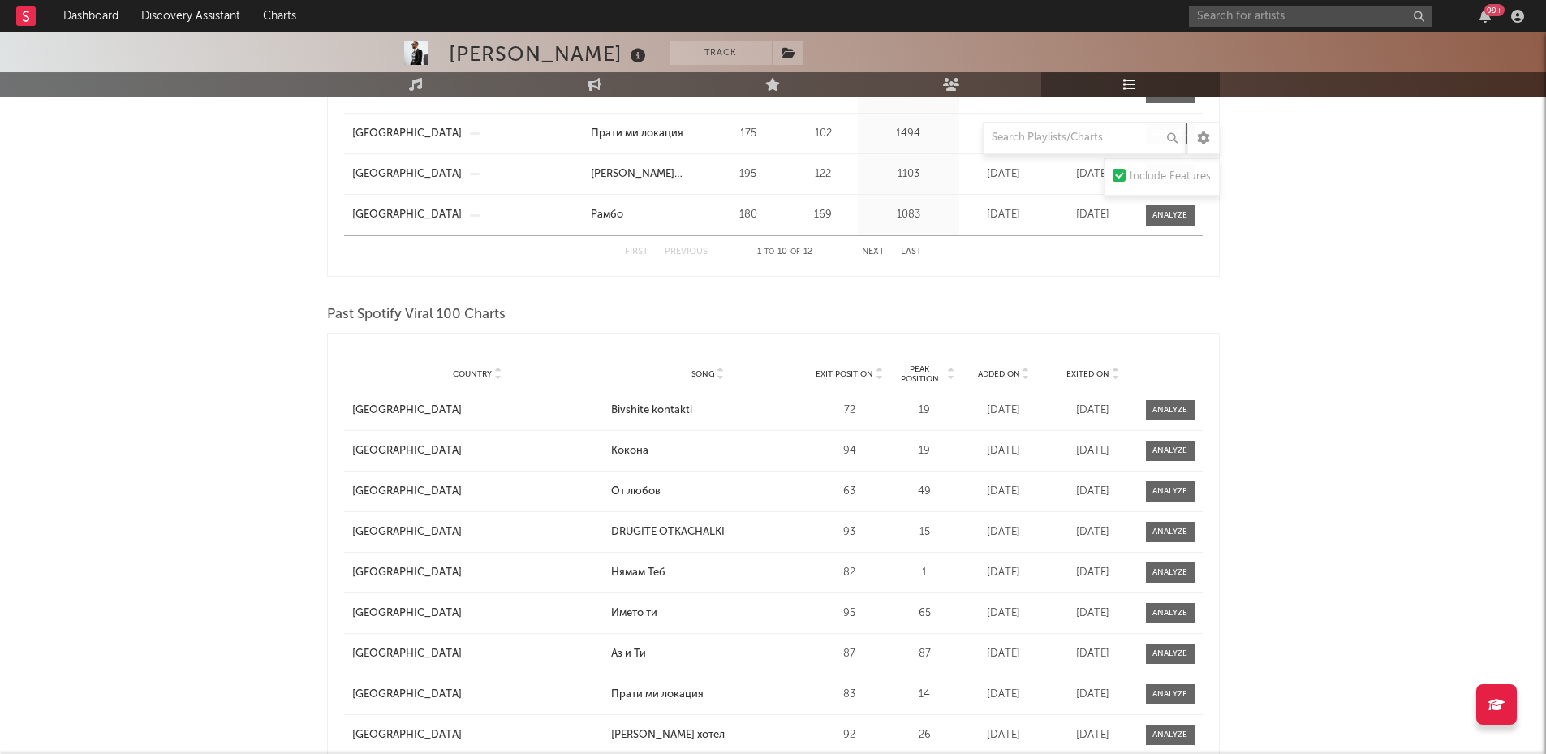
scroll to position [162, 0]
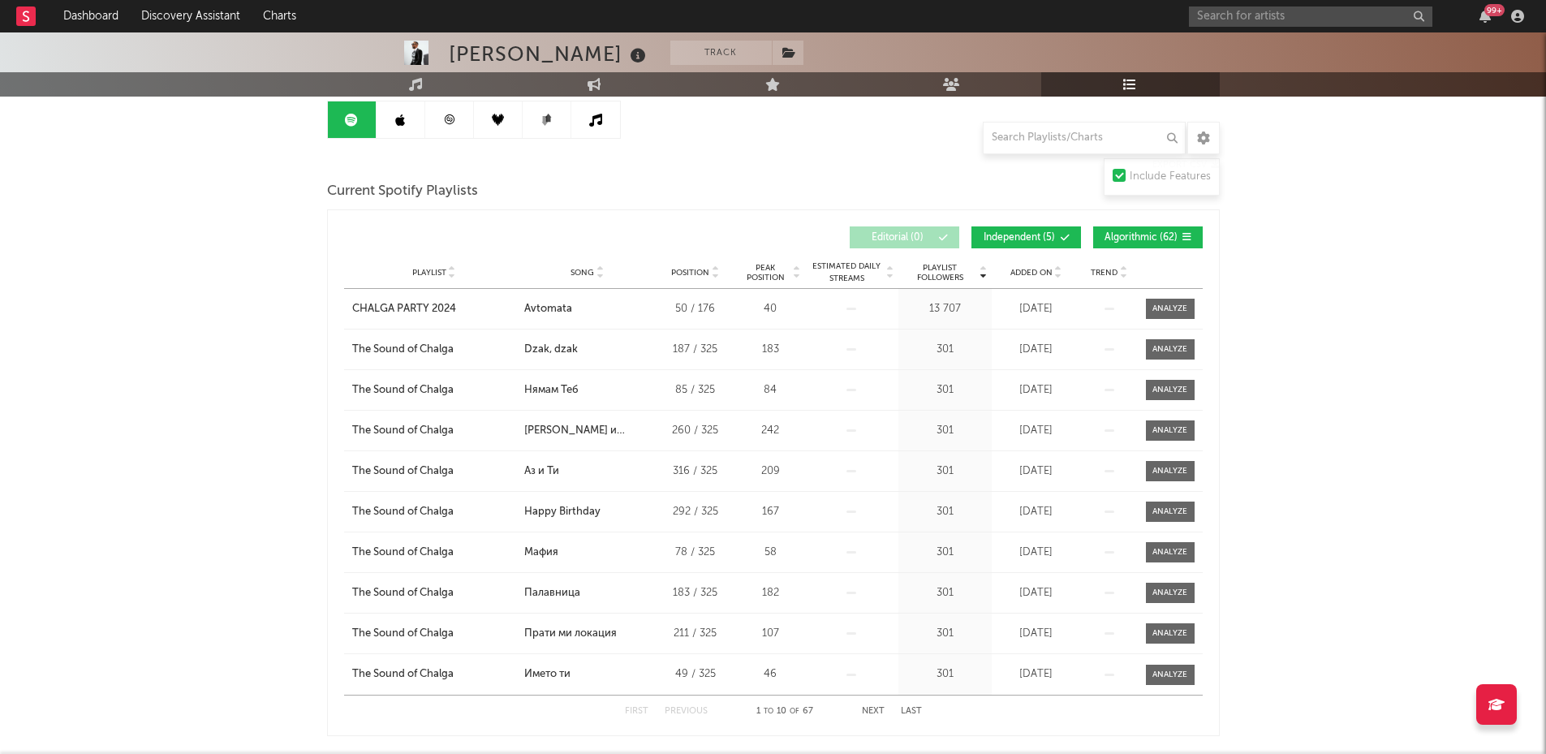
click at [383, 126] on link at bounding box center [401, 119] width 49 height 37
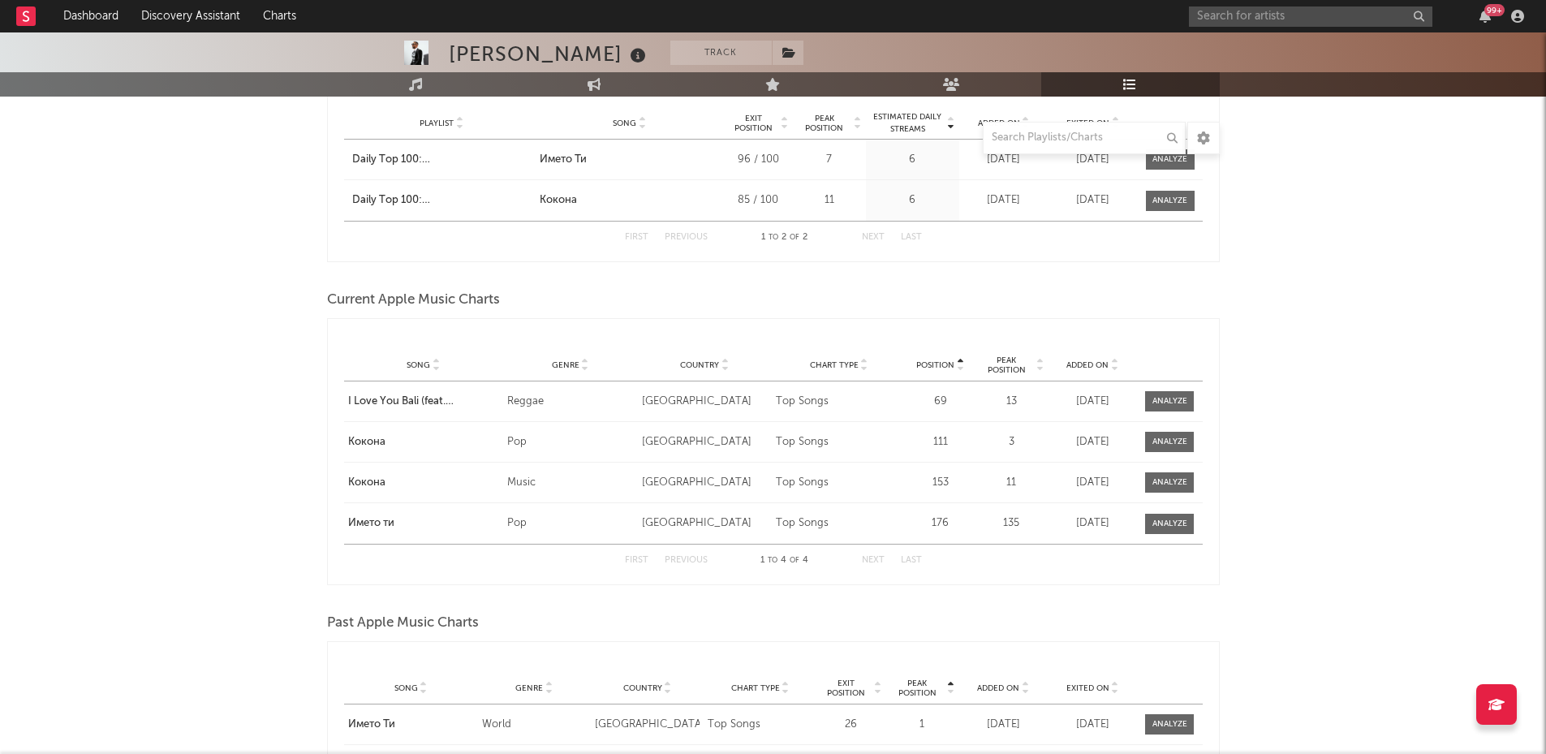
scroll to position [291, 0]
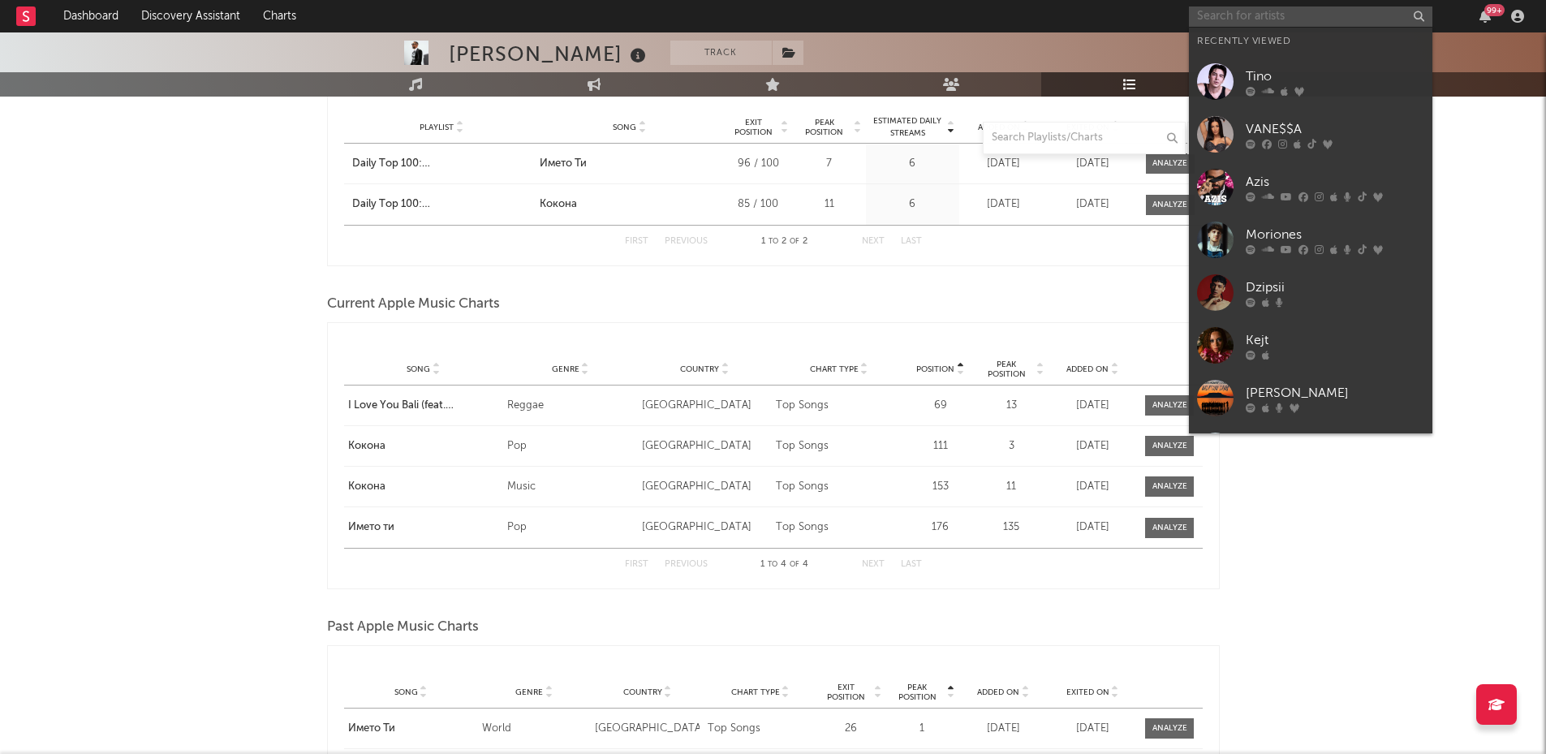
click at [1231, 19] on input "text" at bounding box center [1311, 16] width 244 height 20
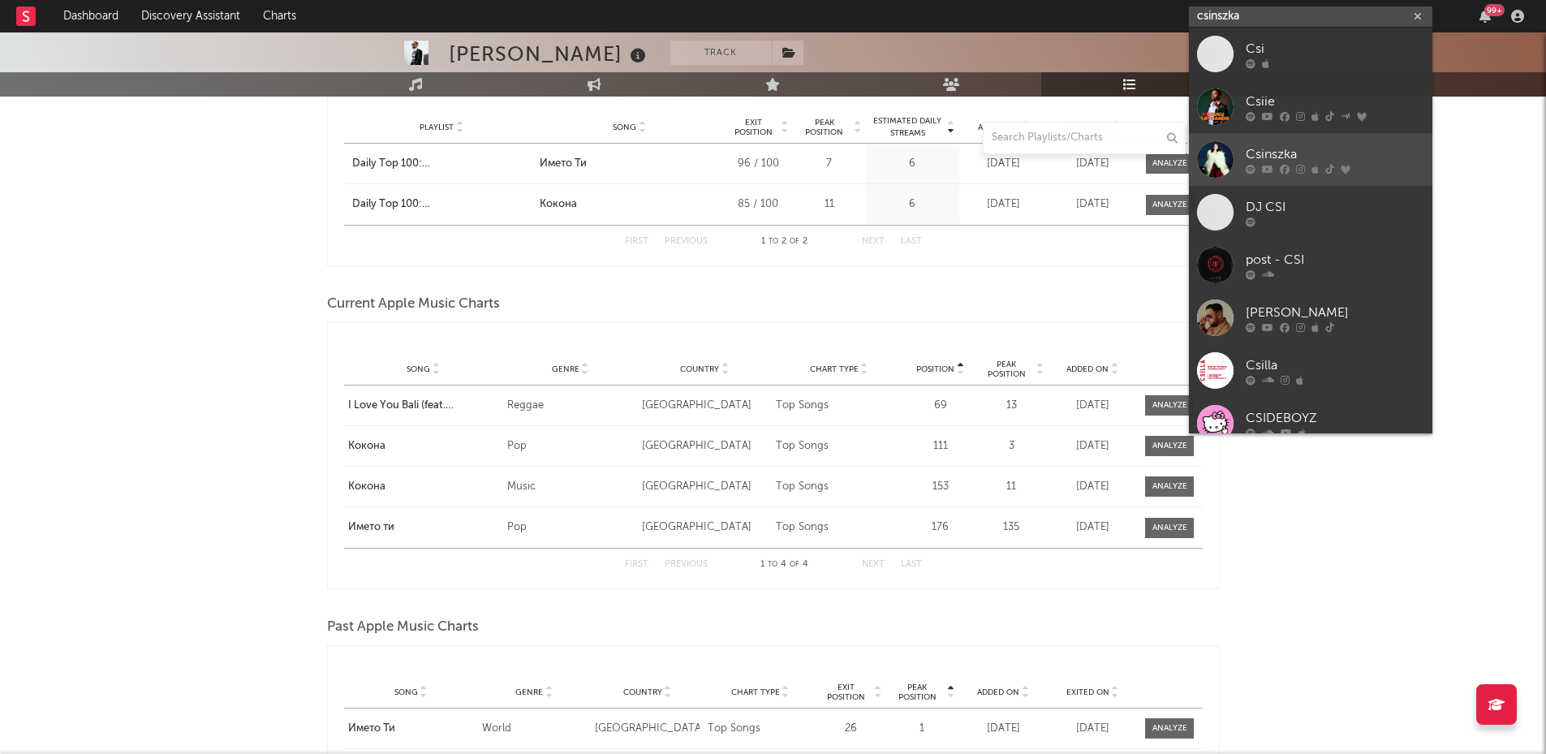
type input "csinszka"
click at [1264, 157] on div "Csinszka" at bounding box center [1335, 153] width 179 height 19
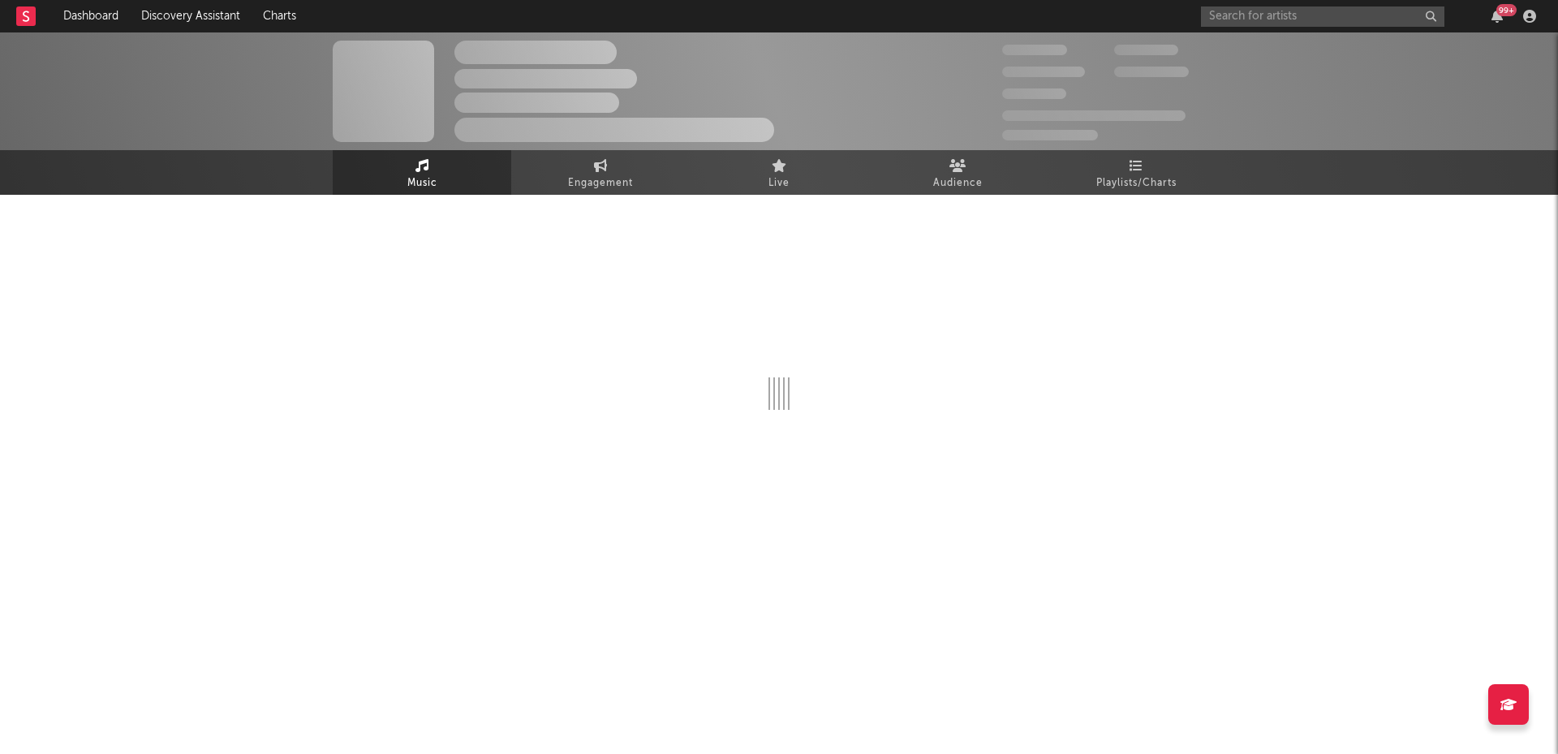
select select "1w"
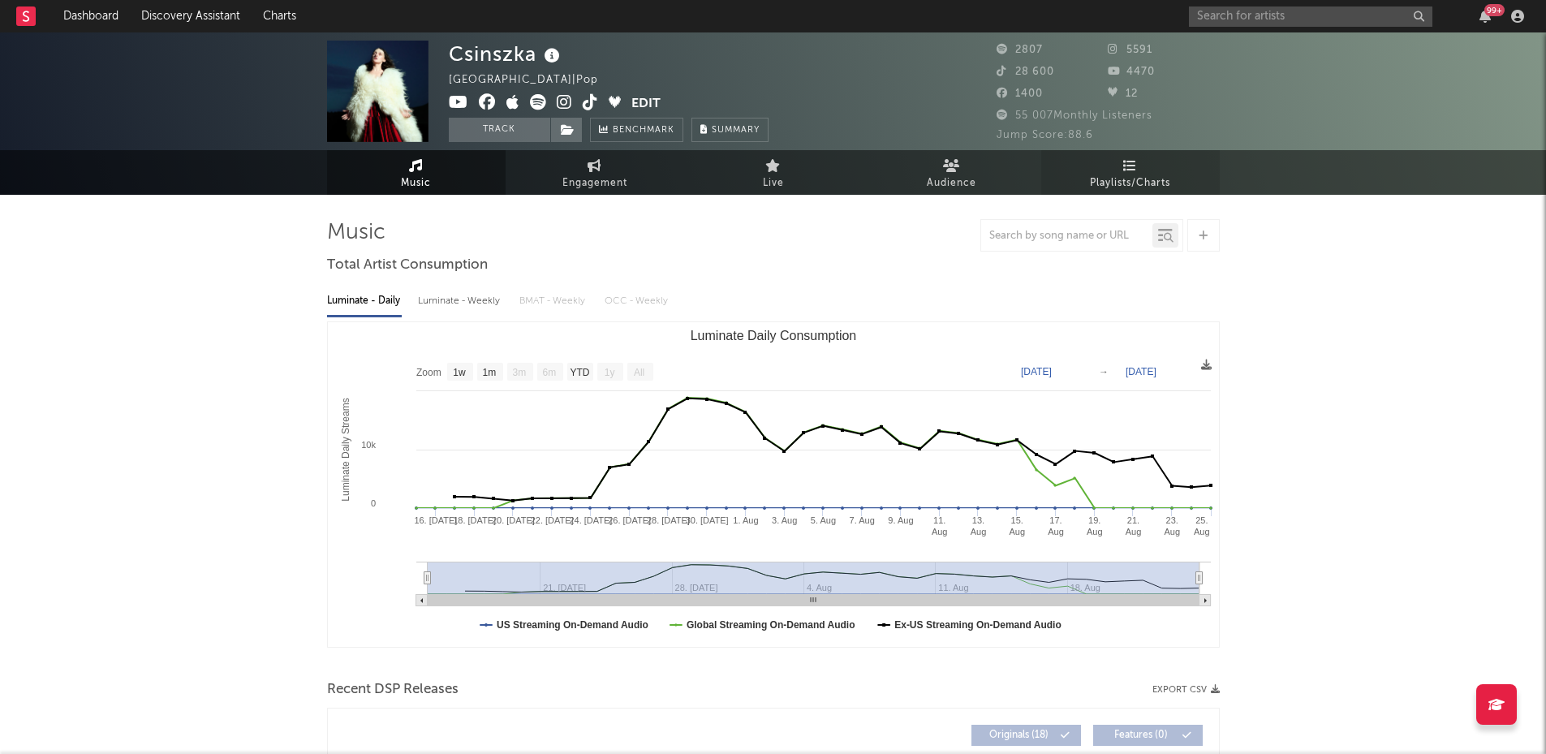
click at [1132, 170] on icon at bounding box center [1130, 165] width 14 height 13
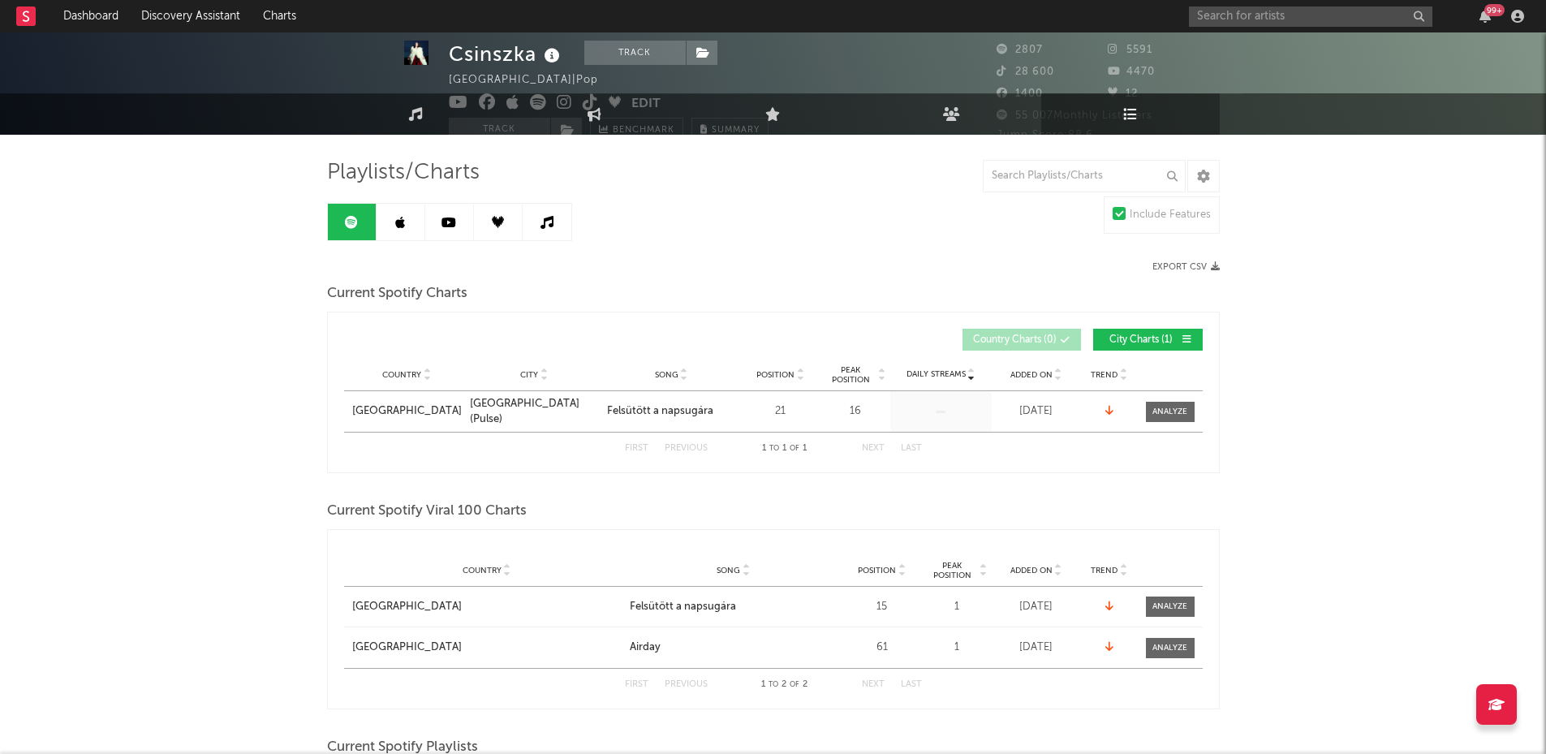
scroll to position [6, 0]
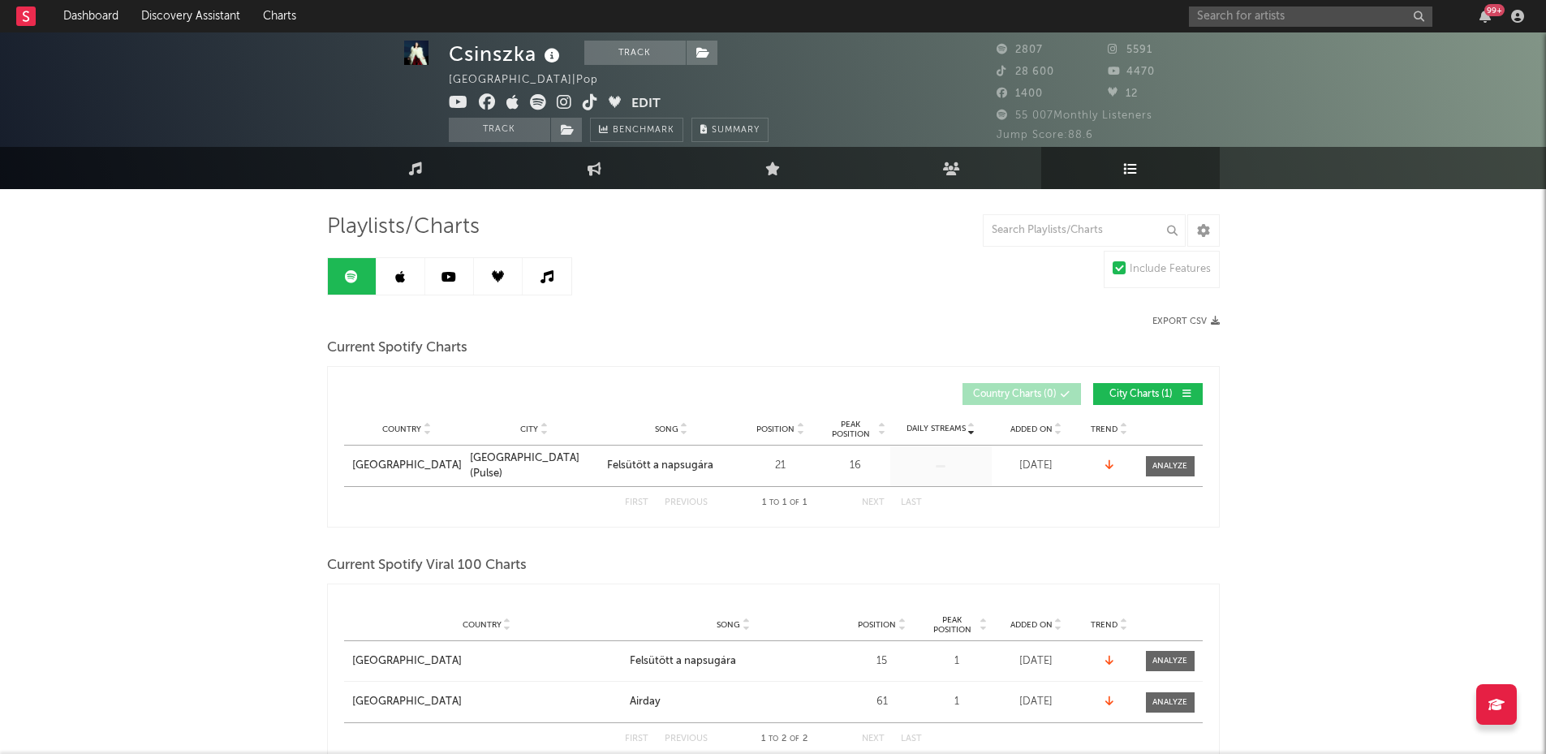
click at [390, 283] on link at bounding box center [401, 276] width 49 height 37
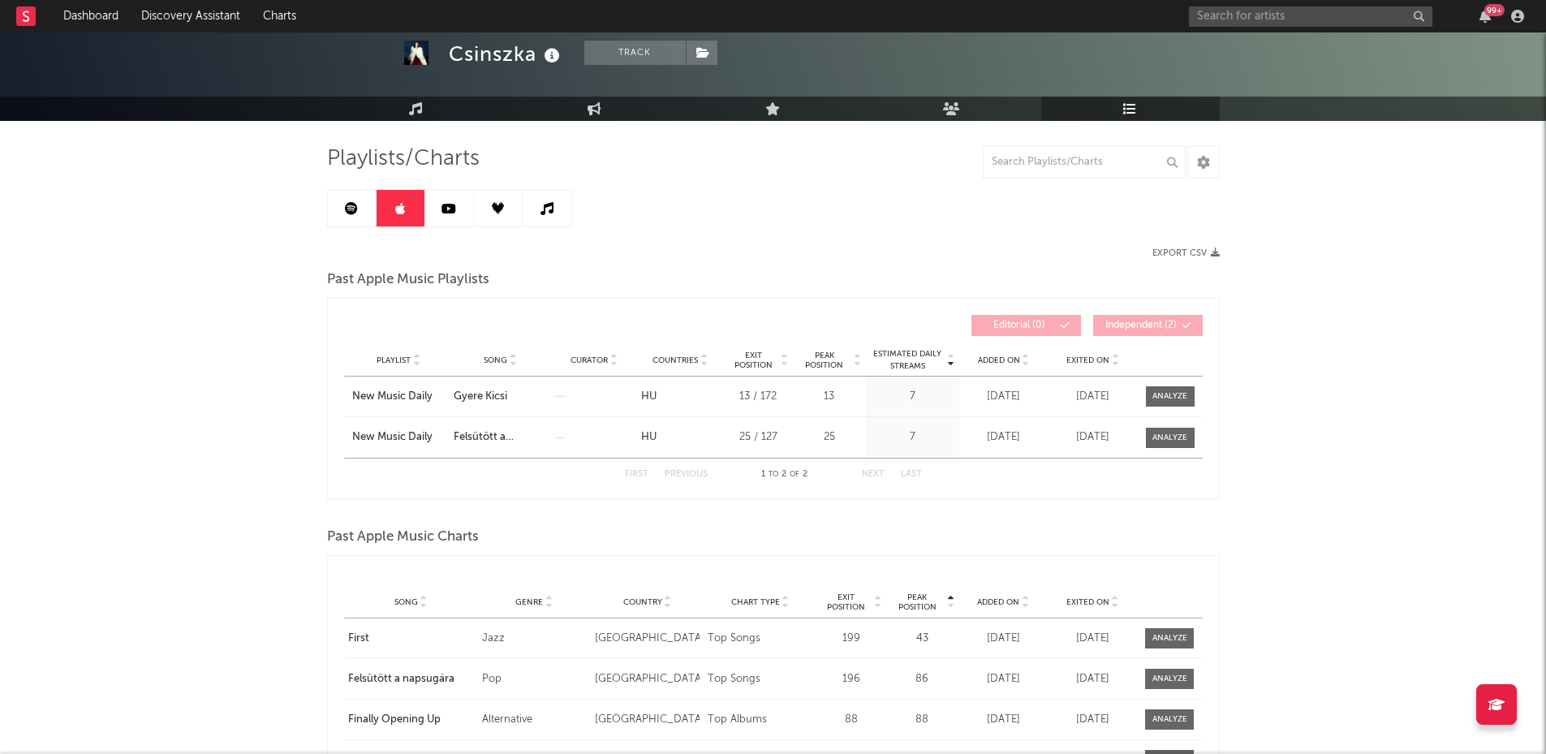
scroll to position [46, 0]
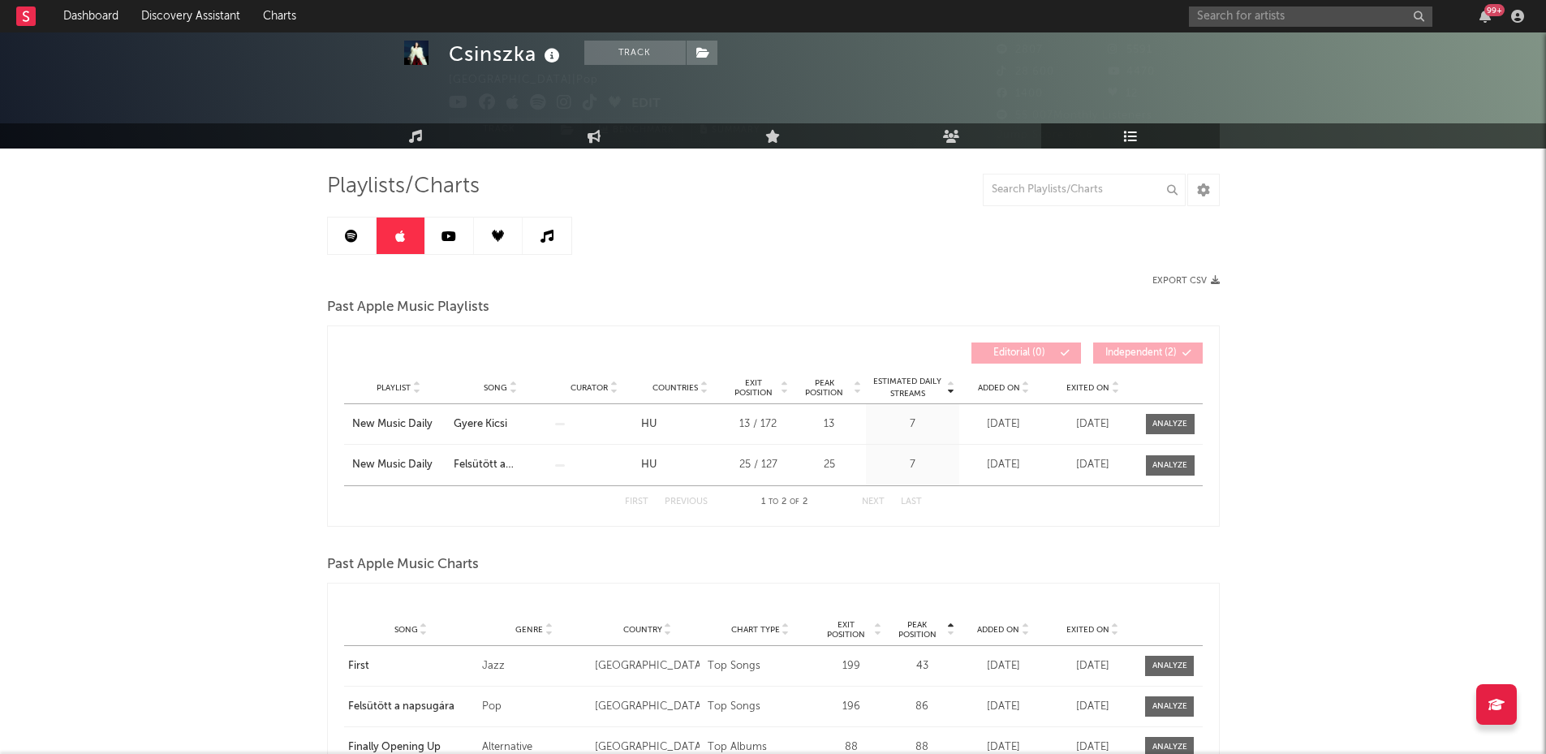
click at [446, 238] on icon at bounding box center [449, 236] width 15 height 13
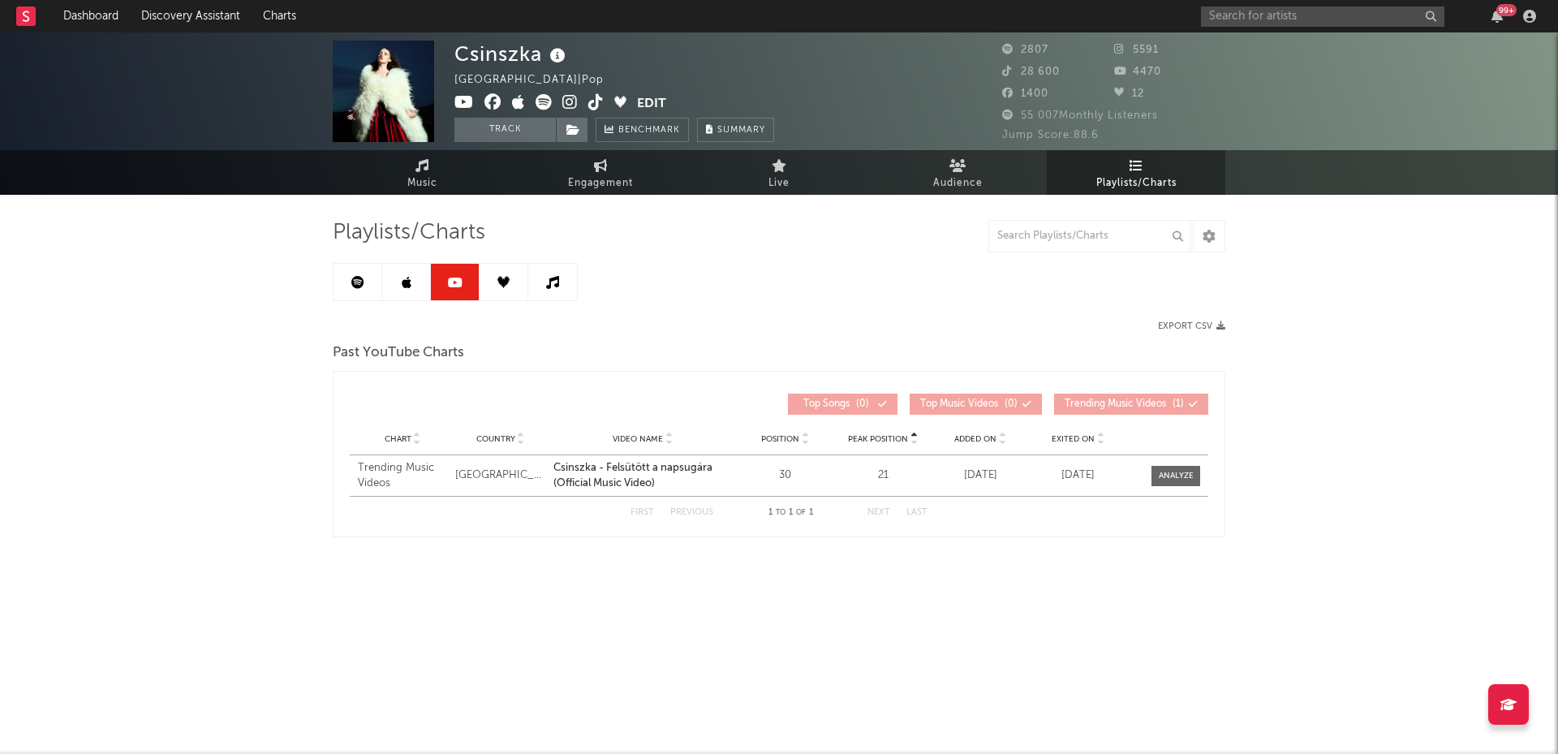
click at [500, 294] on link at bounding box center [504, 282] width 49 height 37
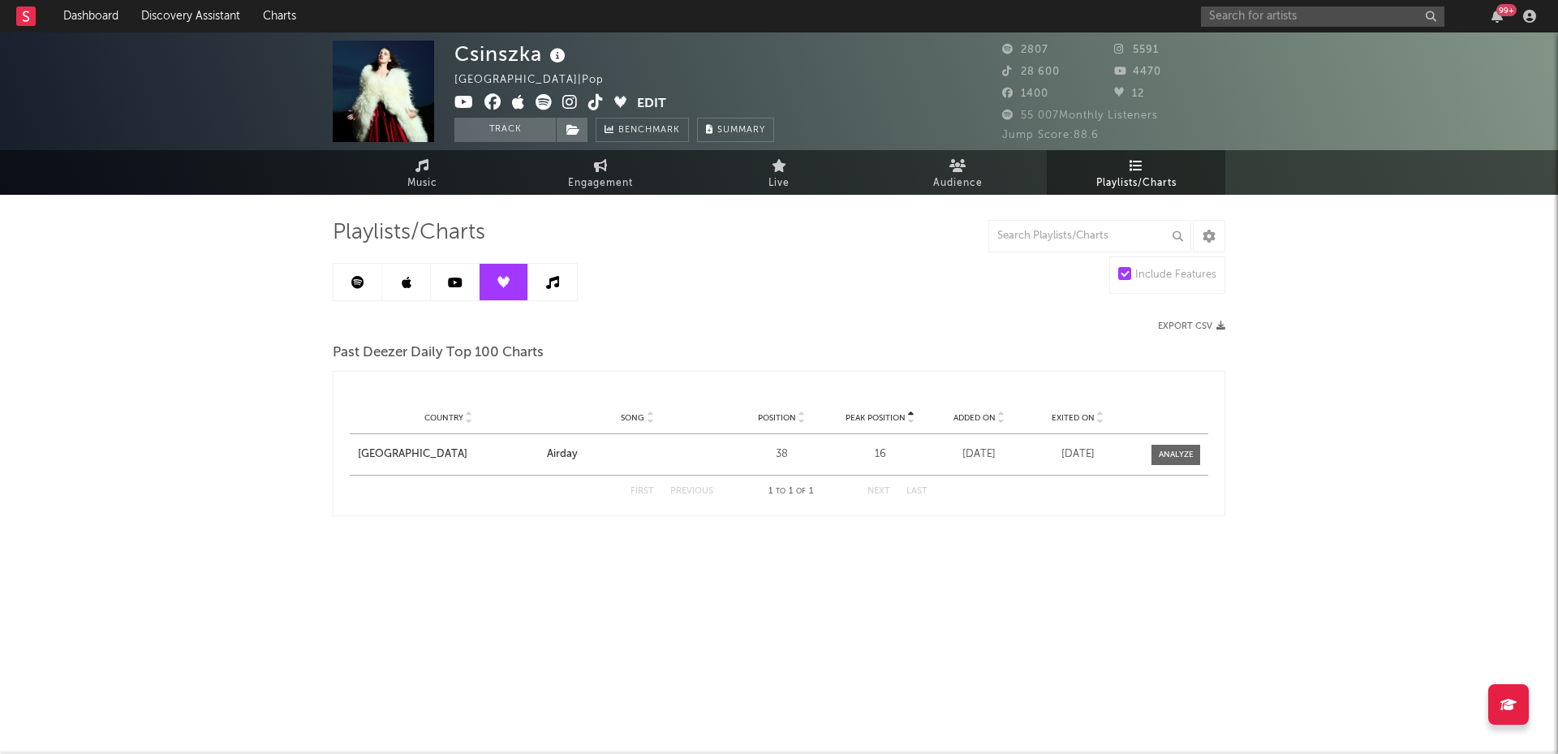
click at [546, 289] on link at bounding box center [552, 282] width 49 height 37
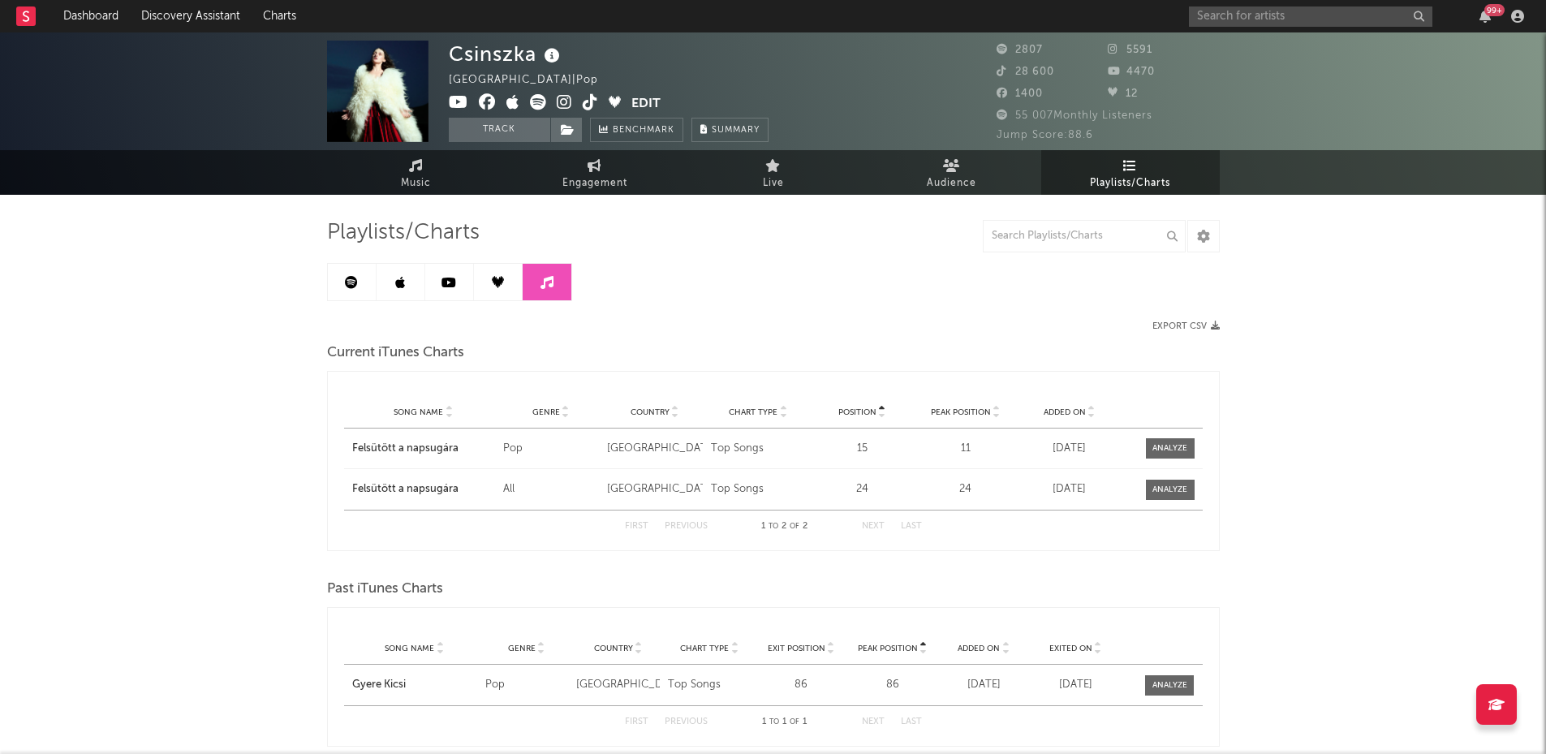
click at [343, 289] on link at bounding box center [352, 282] width 49 height 37
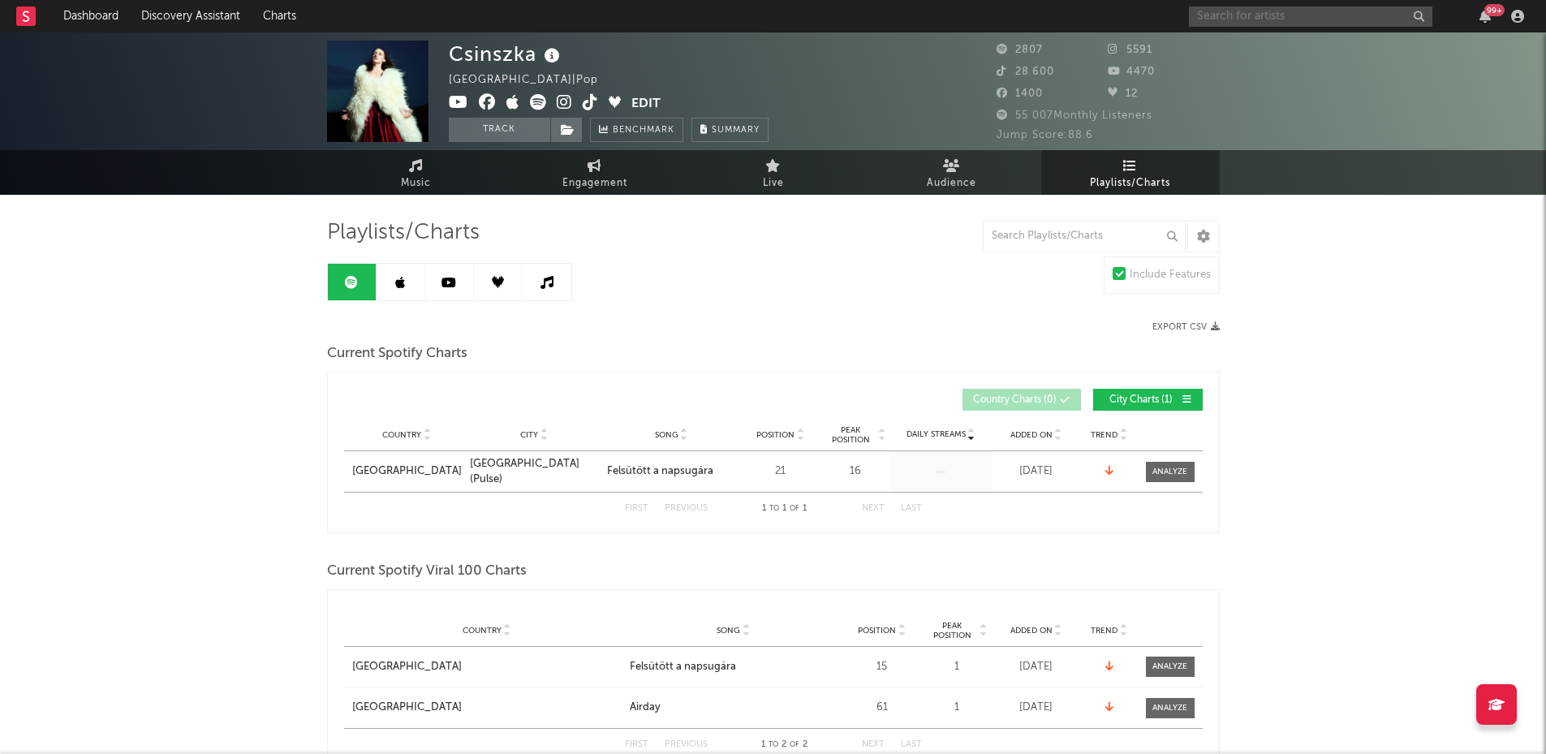
click at [1217, 18] on input "text" at bounding box center [1311, 16] width 244 height 20
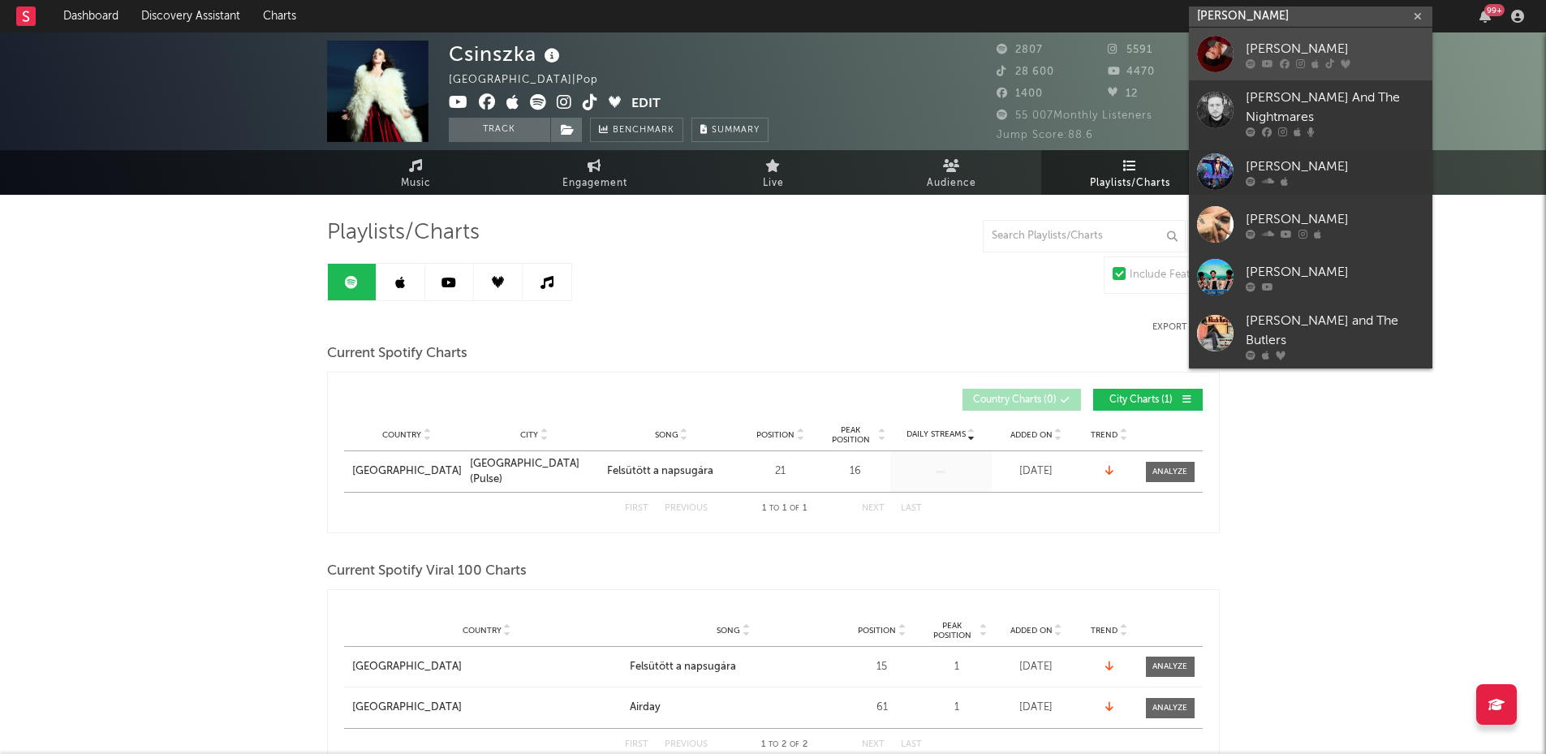
type input "[PERSON_NAME]"
click at [1280, 42] on div "[PERSON_NAME]" at bounding box center [1335, 48] width 179 height 19
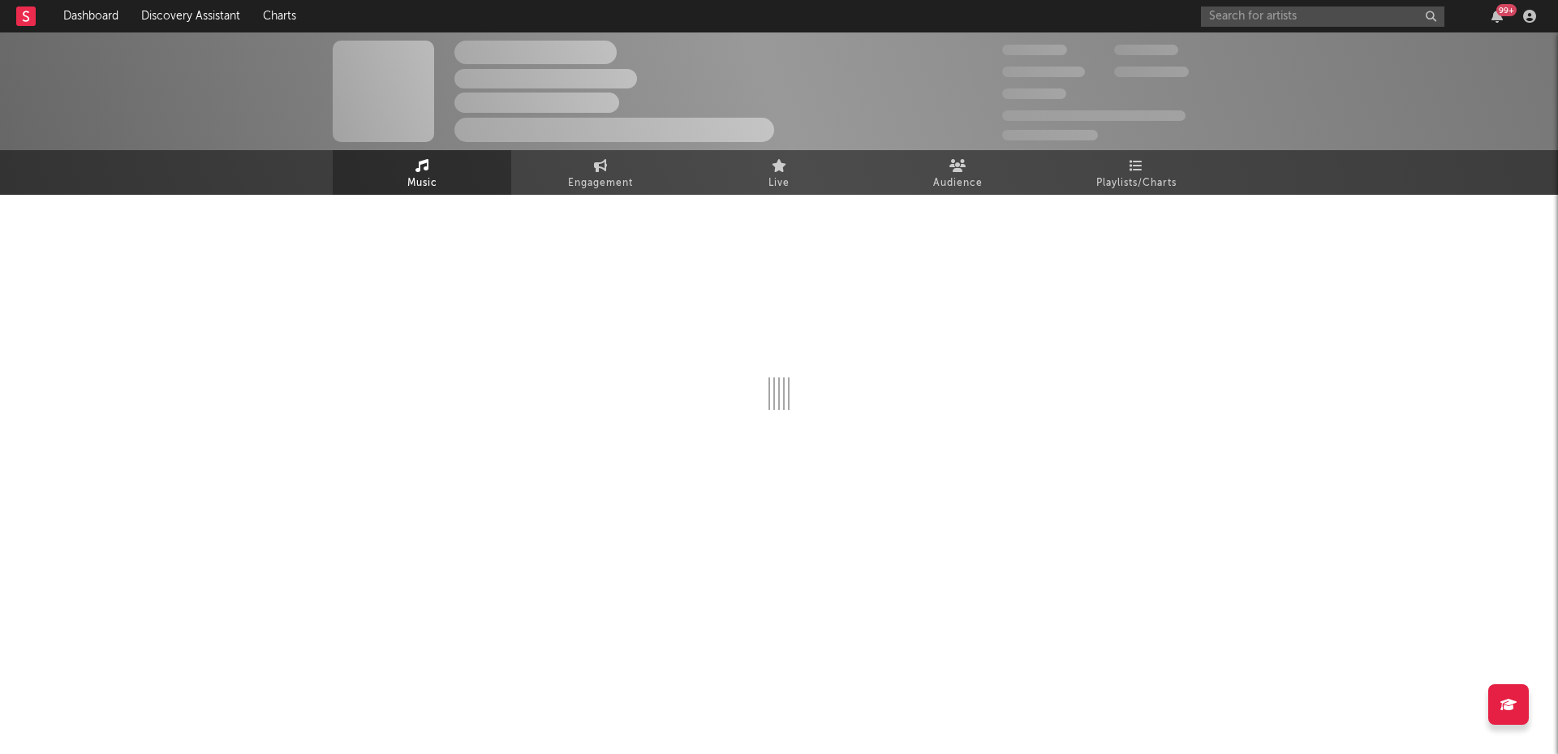
select select "6m"
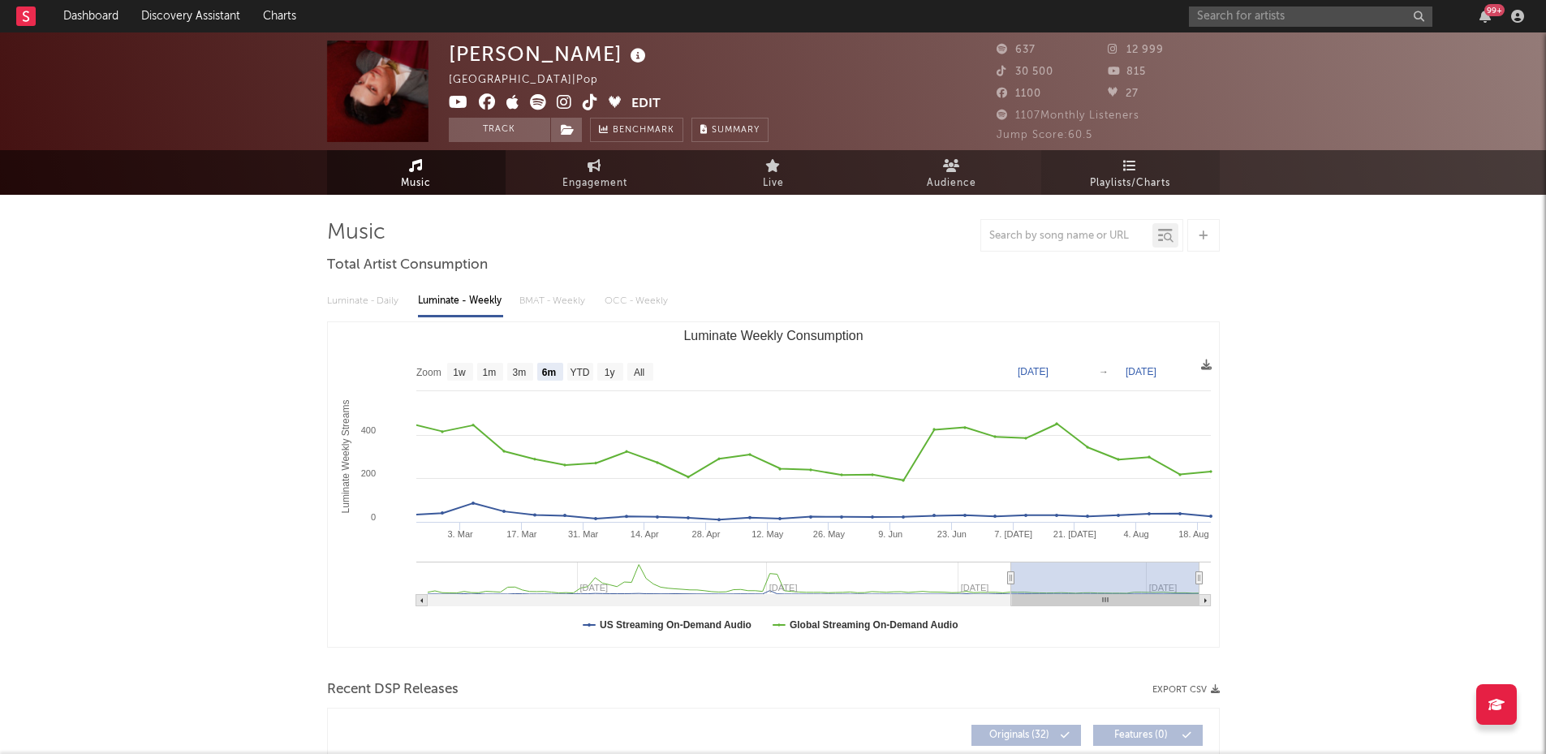
click at [1138, 175] on span "Playlists/Charts" at bounding box center [1130, 183] width 80 height 19
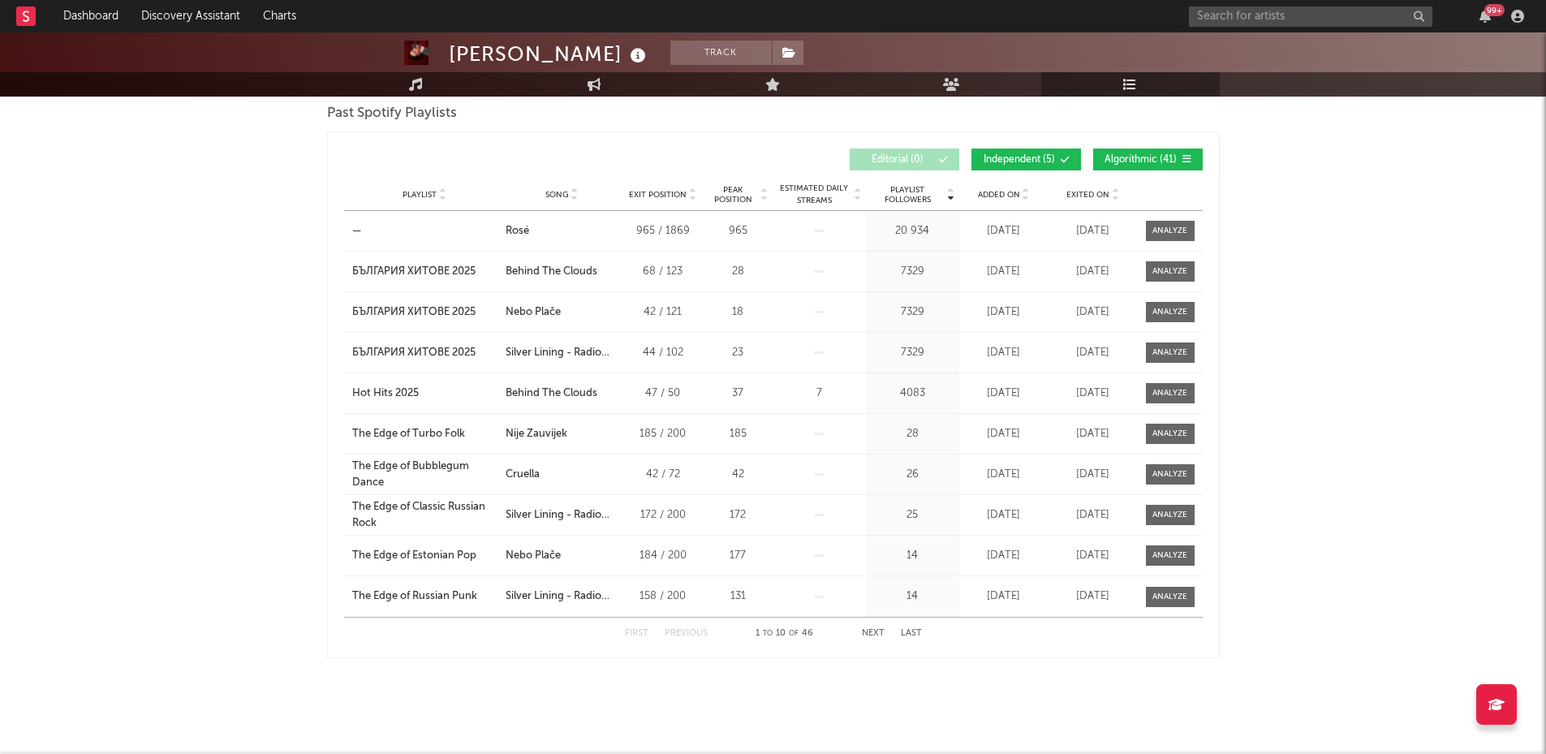
scroll to position [61, 0]
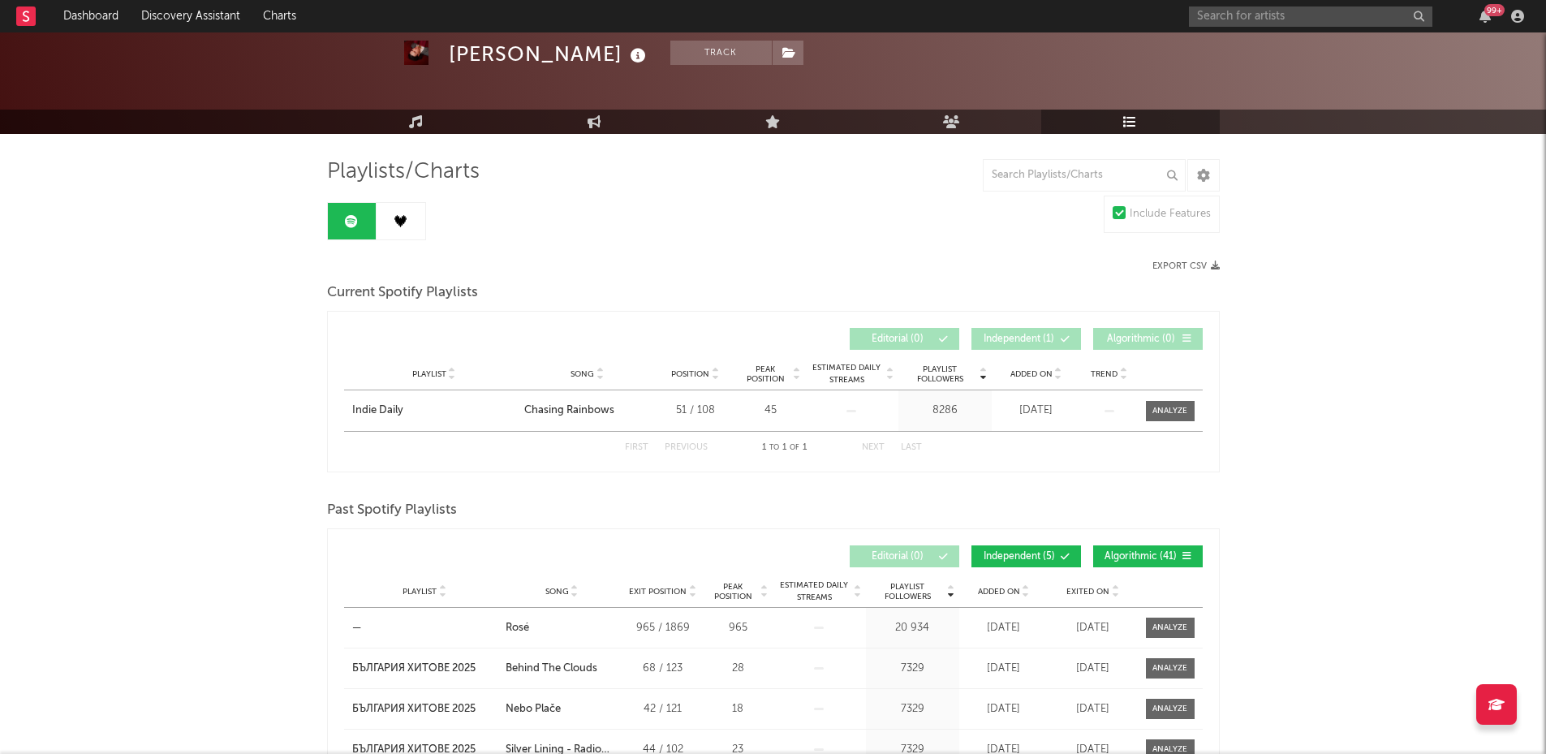
click at [407, 227] on link at bounding box center [401, 221] width 49 height 37
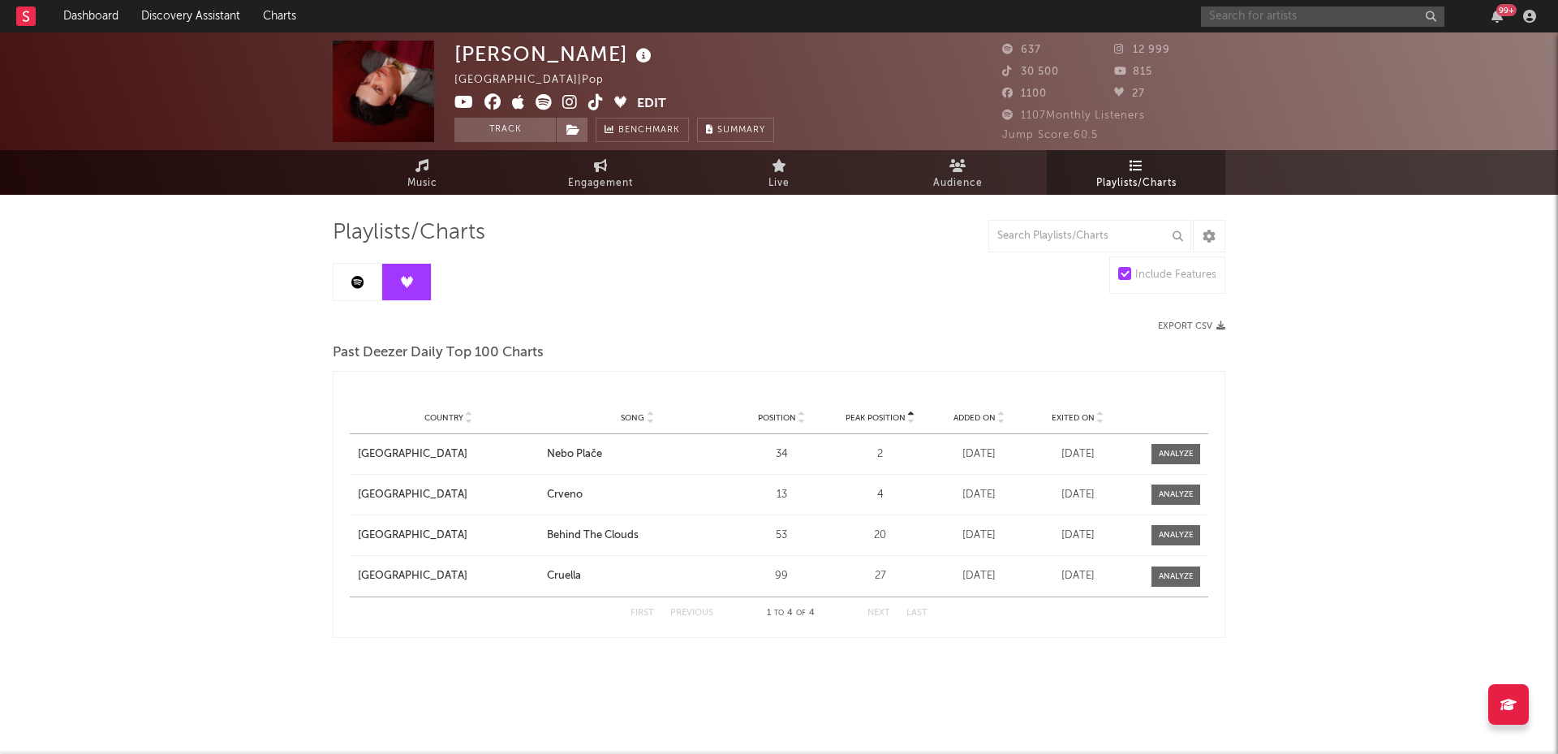
click at [1224, 11] on input "text" at bounding box center [1323, 16] width 244 height 20
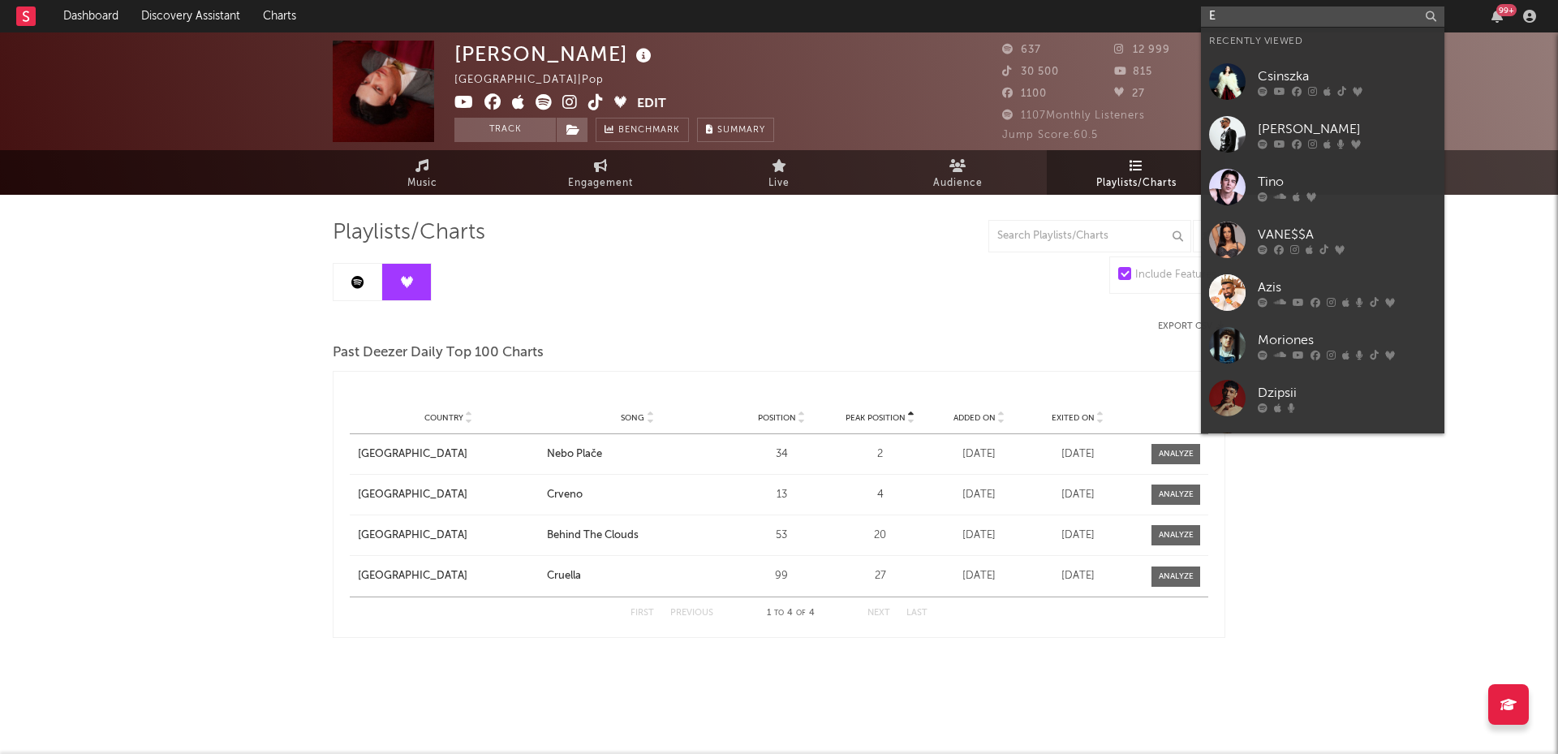
click at [1224, 11] on input "E" at bounding box center [1323, 16] width 244 height 20
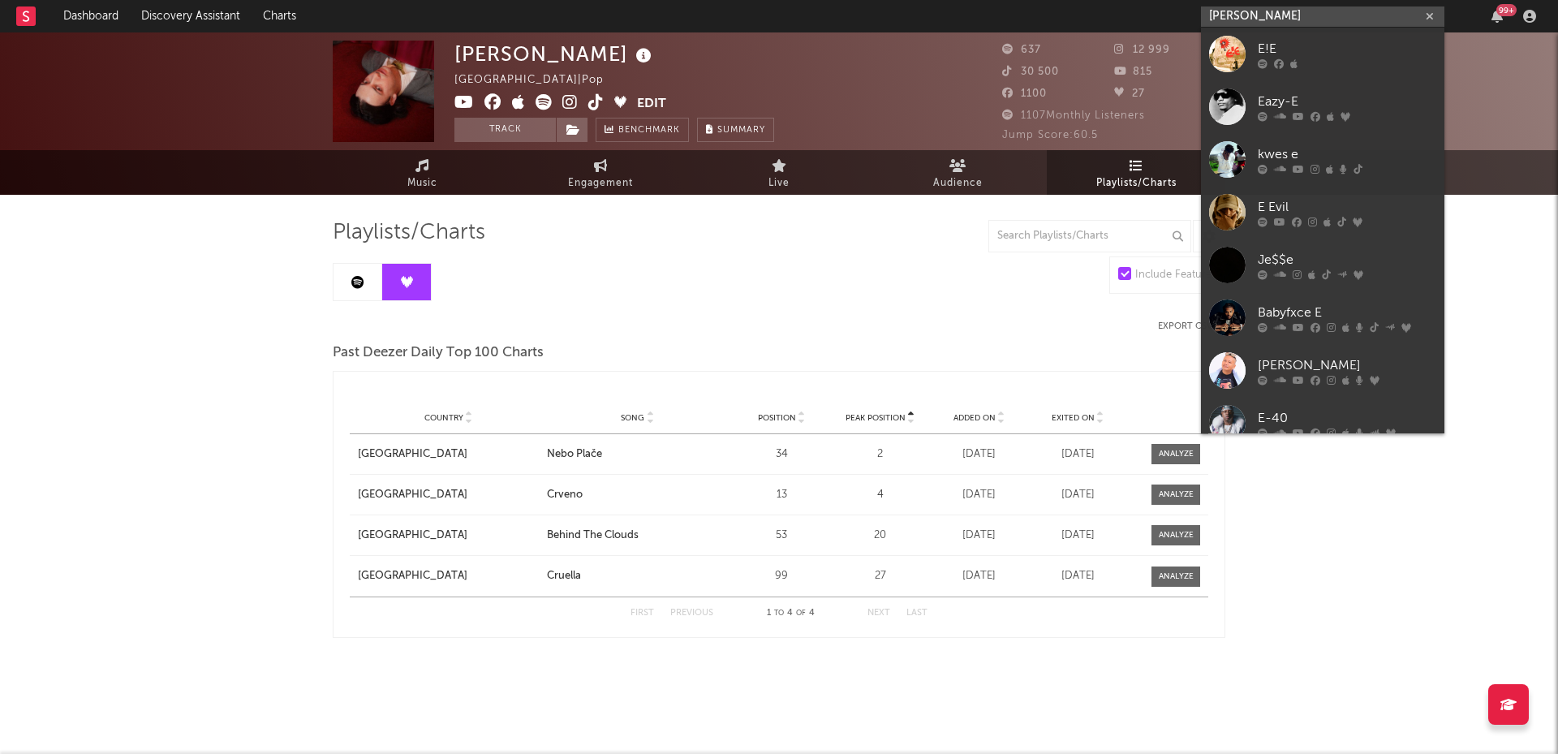
click at [1257, 17] on input "[PERSON_NAME]" at bounding box center [1323, 16] width 244 height 20
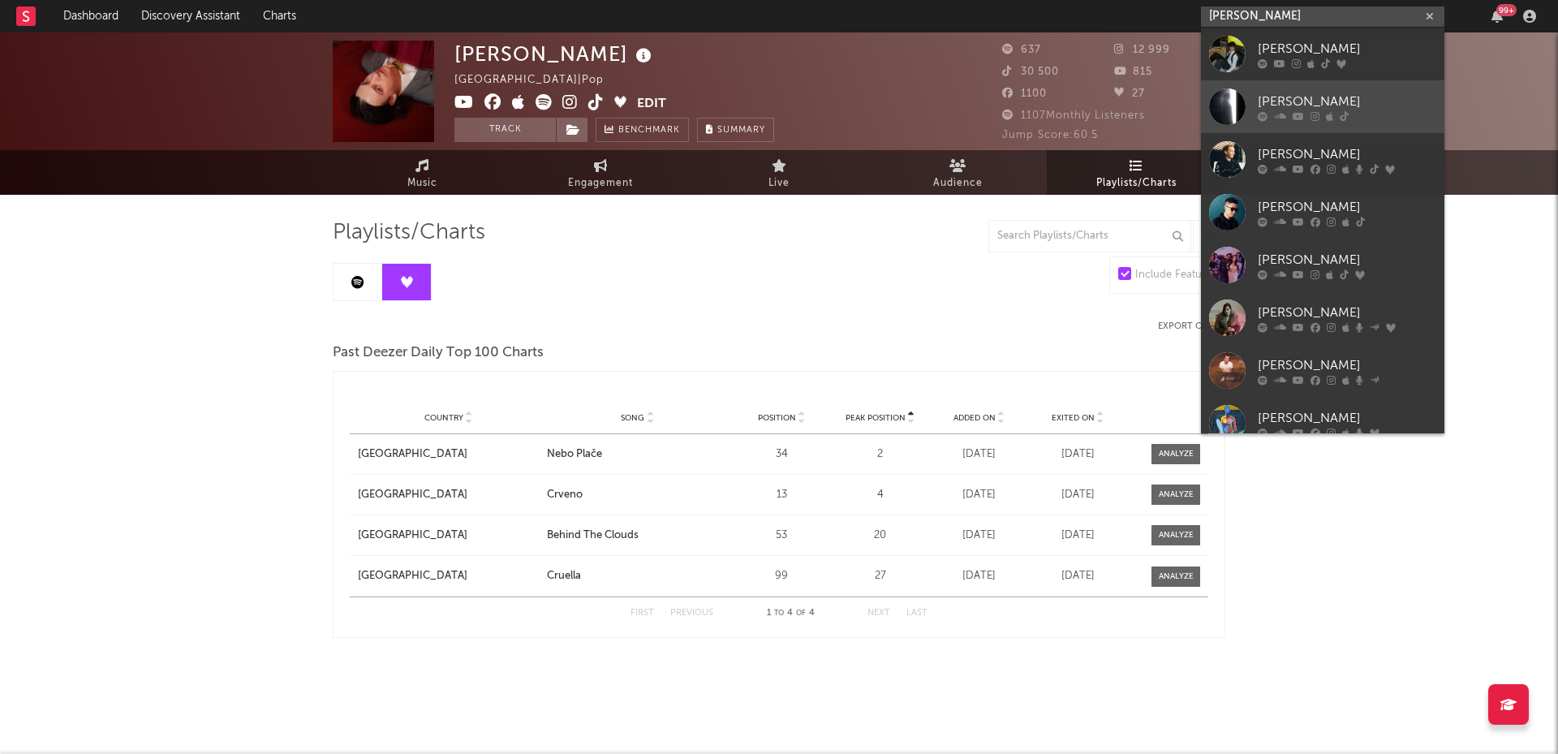
type input "[PERSON_NAME]"
click at [1234, 123] on div at bounding box center [1227, 106] width 37 height 37
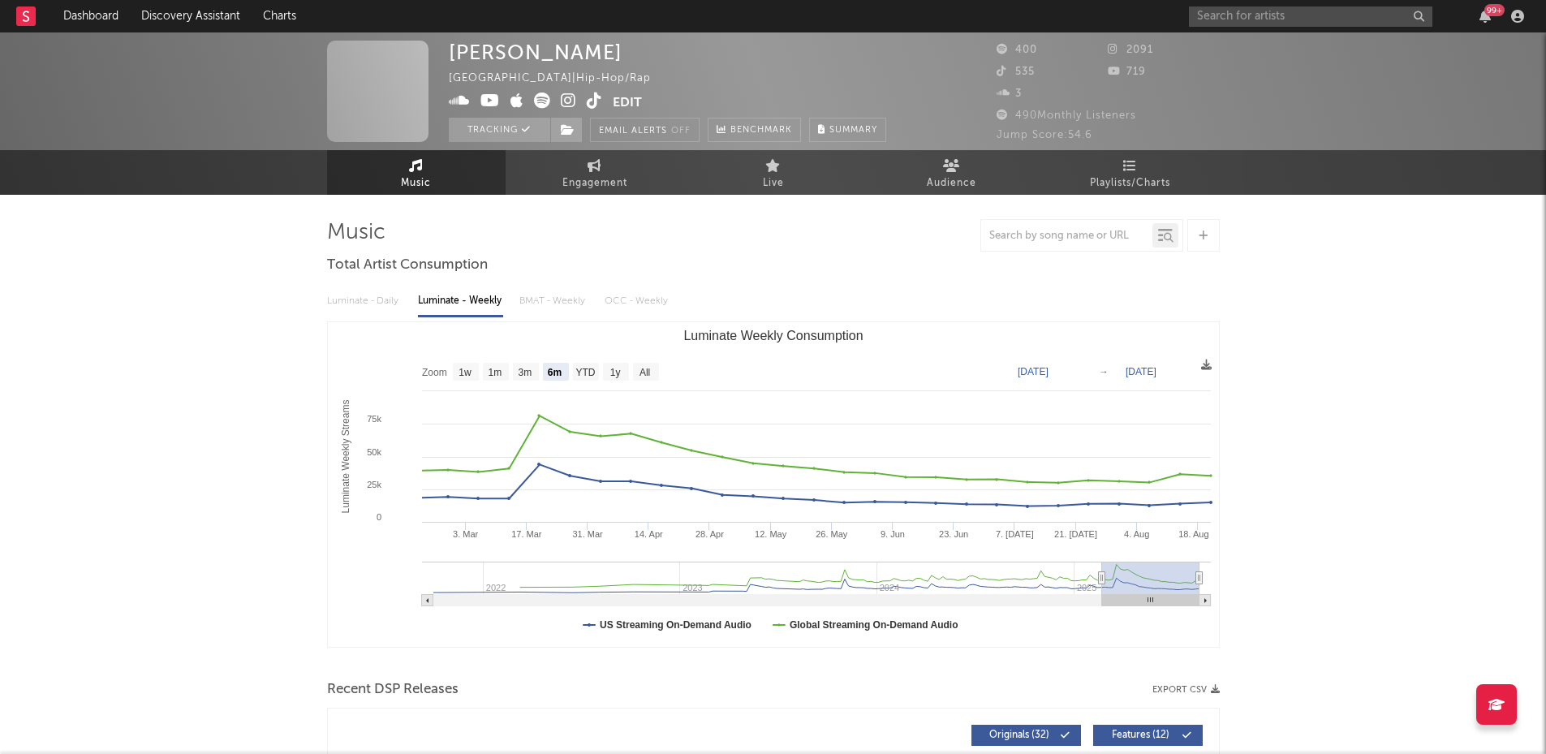
select select "6m"
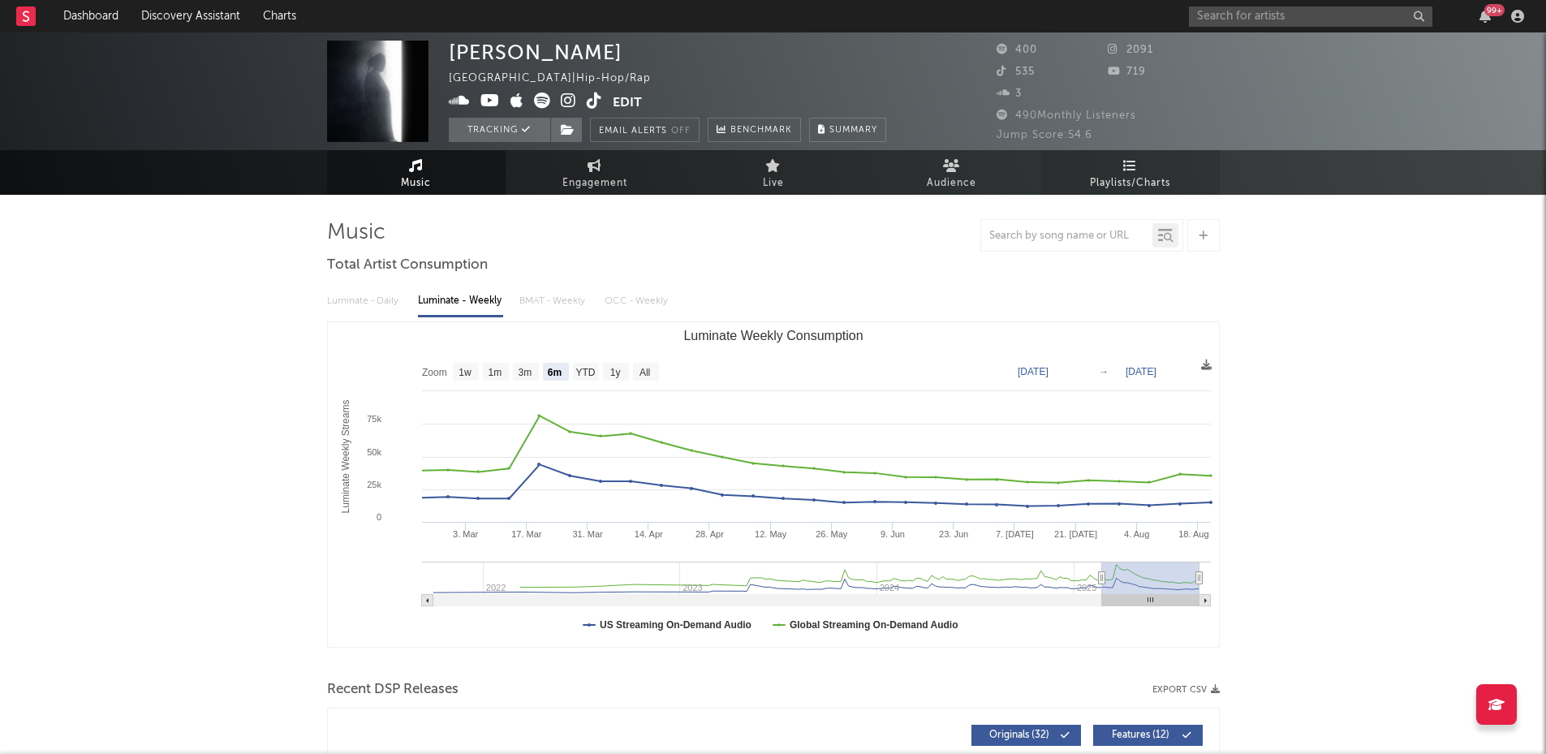
click at [1147, 179] on span "Playlists/Charts" at bounding box center [1130, 183] width 80 height 19
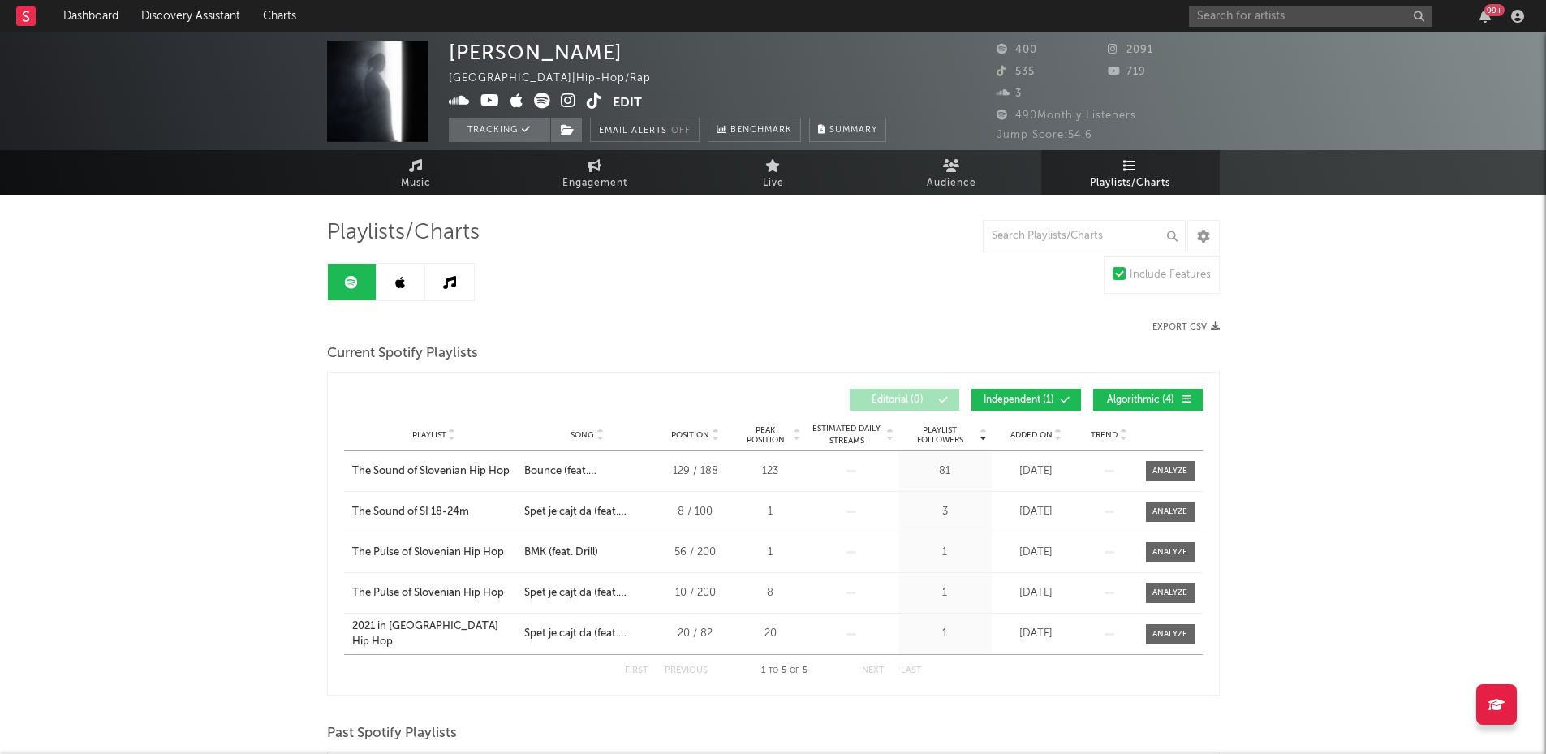
click at [395, 290] on link at bounding box center [401, 282] width 49 height 37
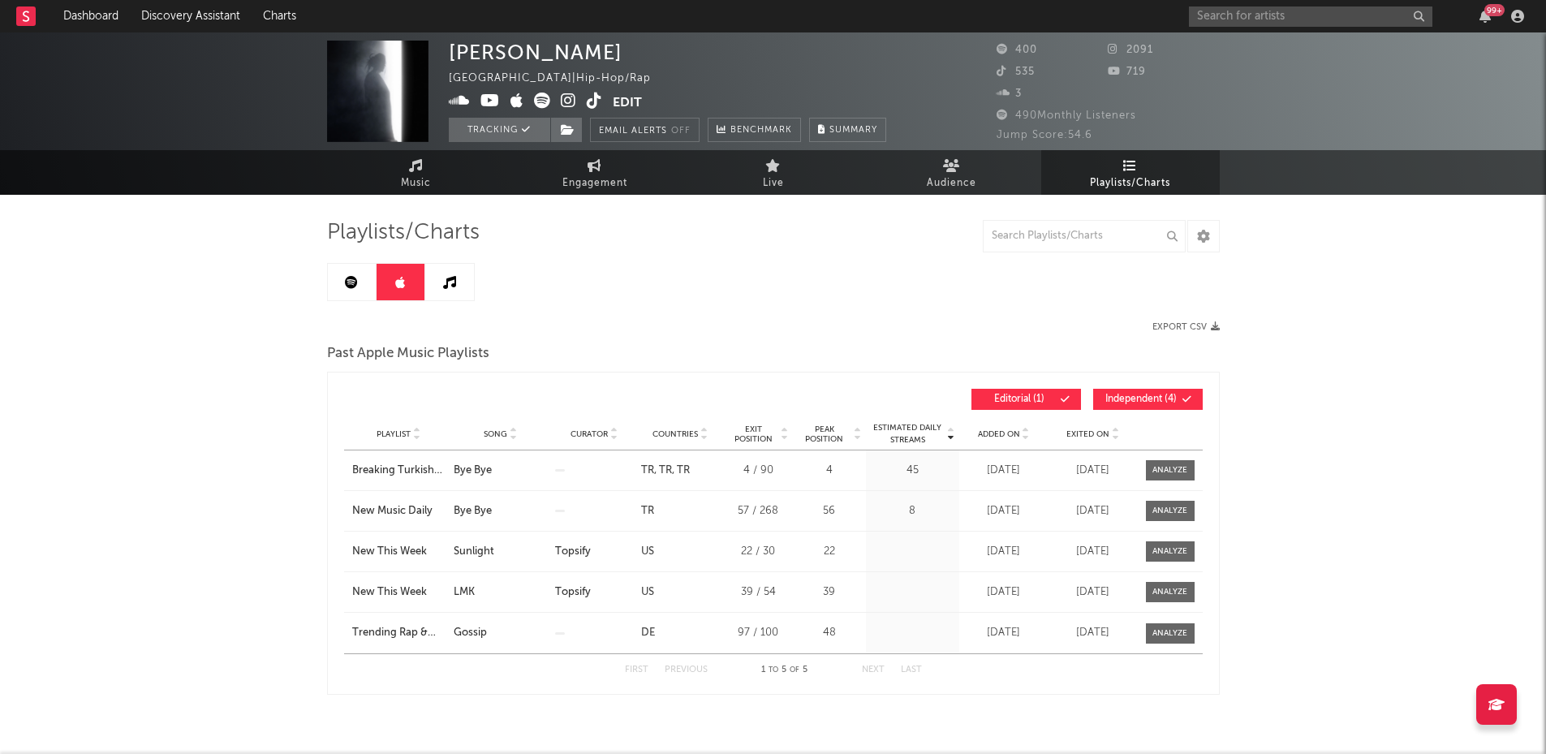
click at [439, 290] on link at bounding box center [449, 282] width 49 height 37
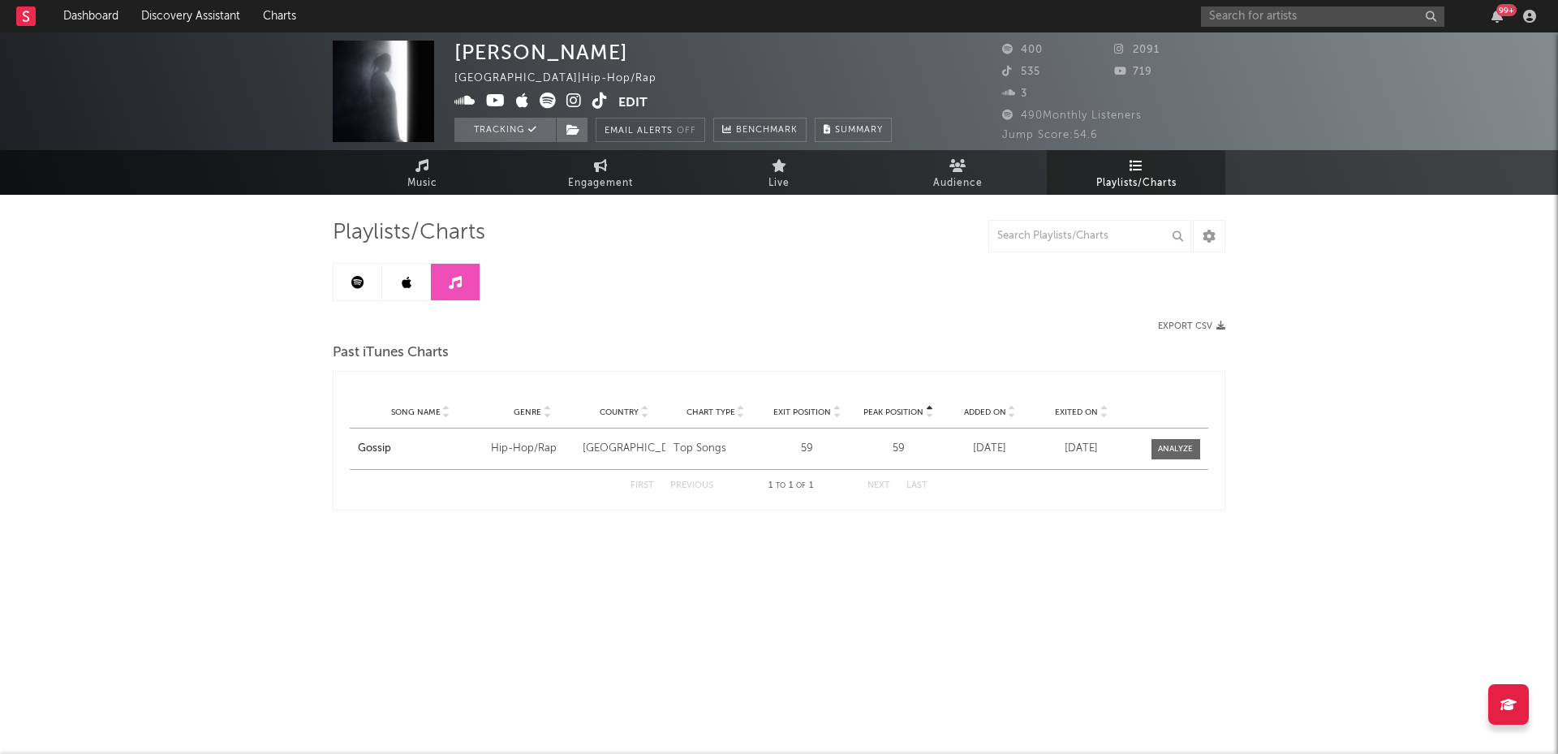
click at [364, 288] on icon at bounding box center [357, 282] width 13 height 13
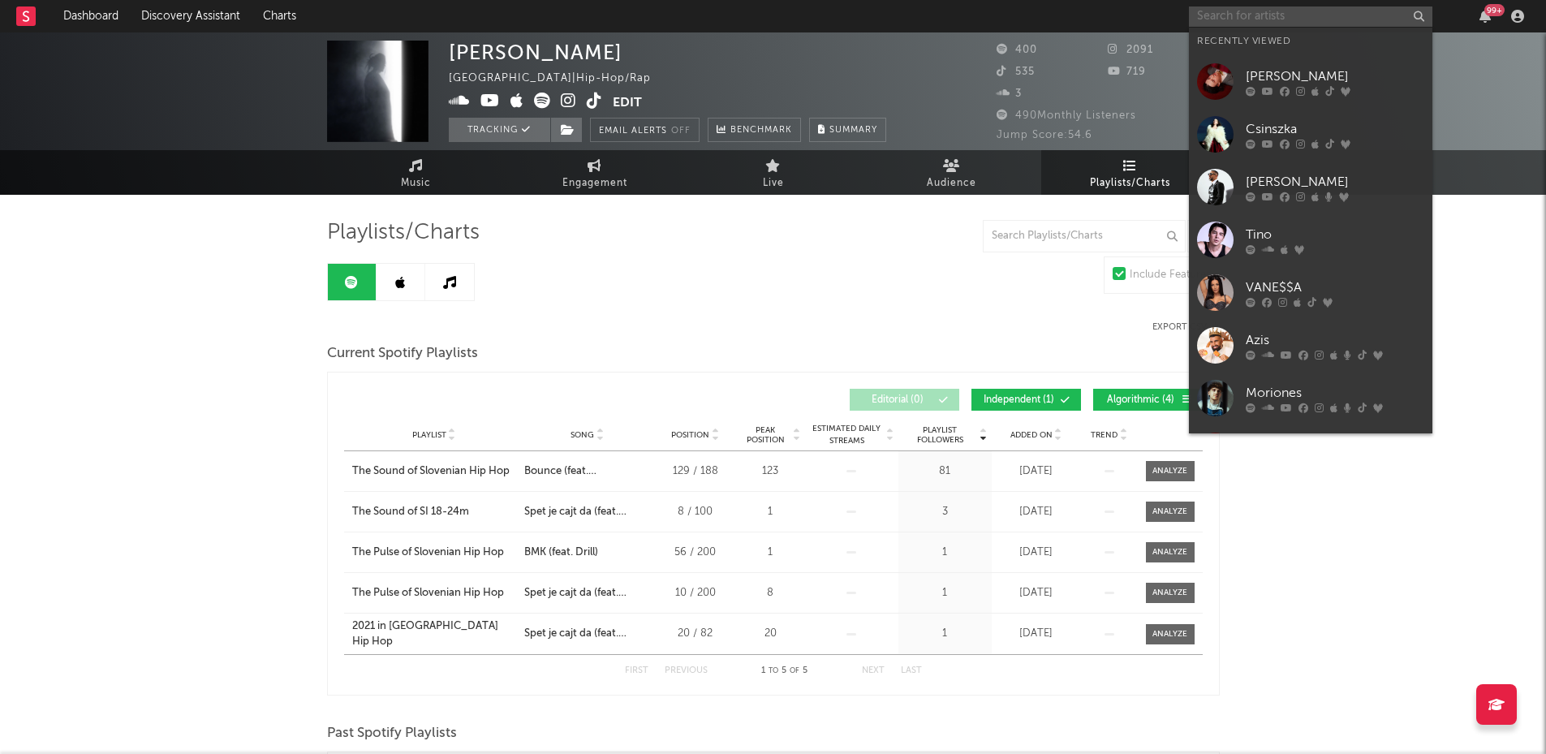
click at [1209, 17] on input "text" at bounding box center [1311, 16] width 244 height 20
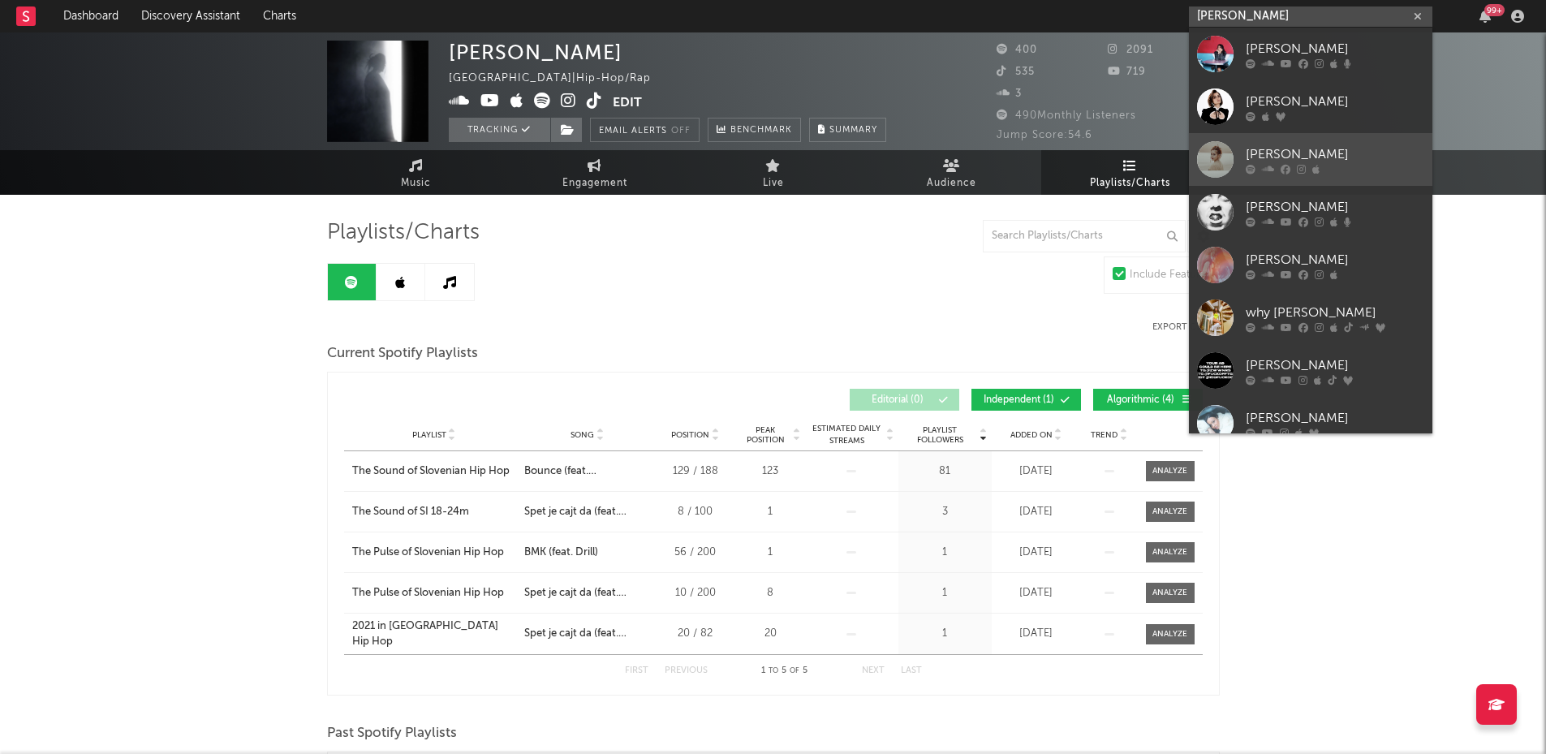
type input "[PERSON_NAME]"
click at [1218, 154] on div at bounding box center [1215, 159] width 37 height 37
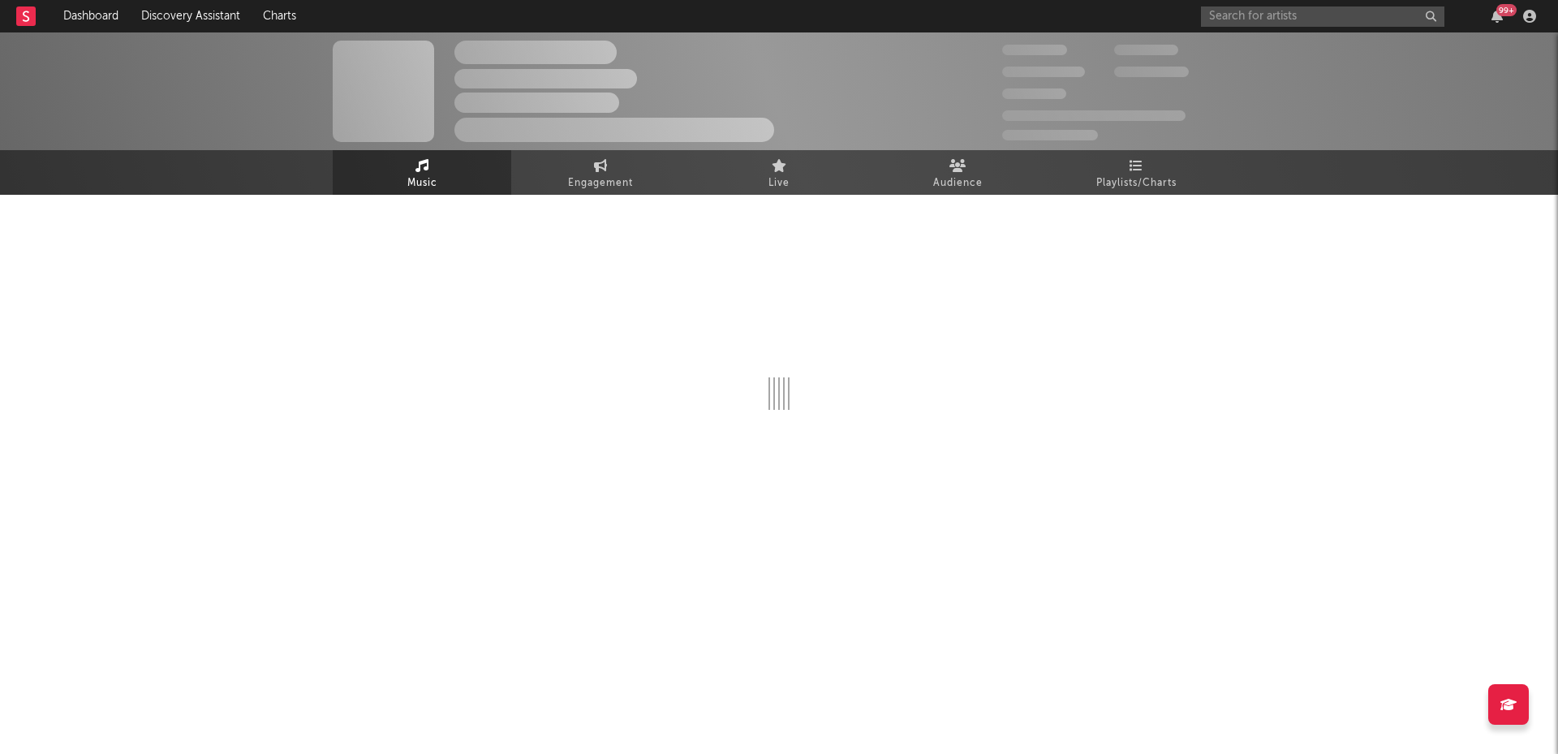
select select "1w"
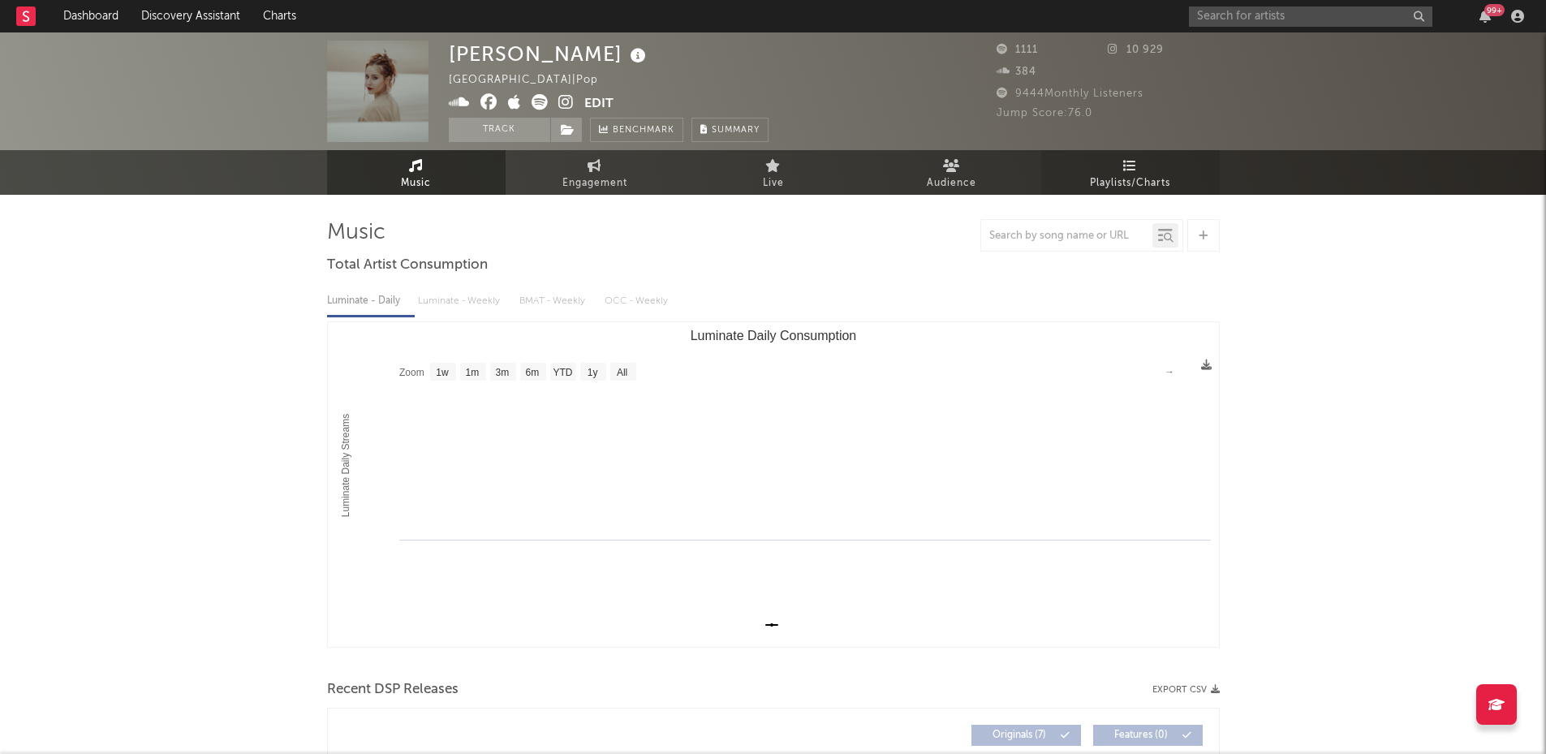
click at [1115, 177] on span "Playlists/Charts" at bounding box center [1130, 183] width 80 height 19
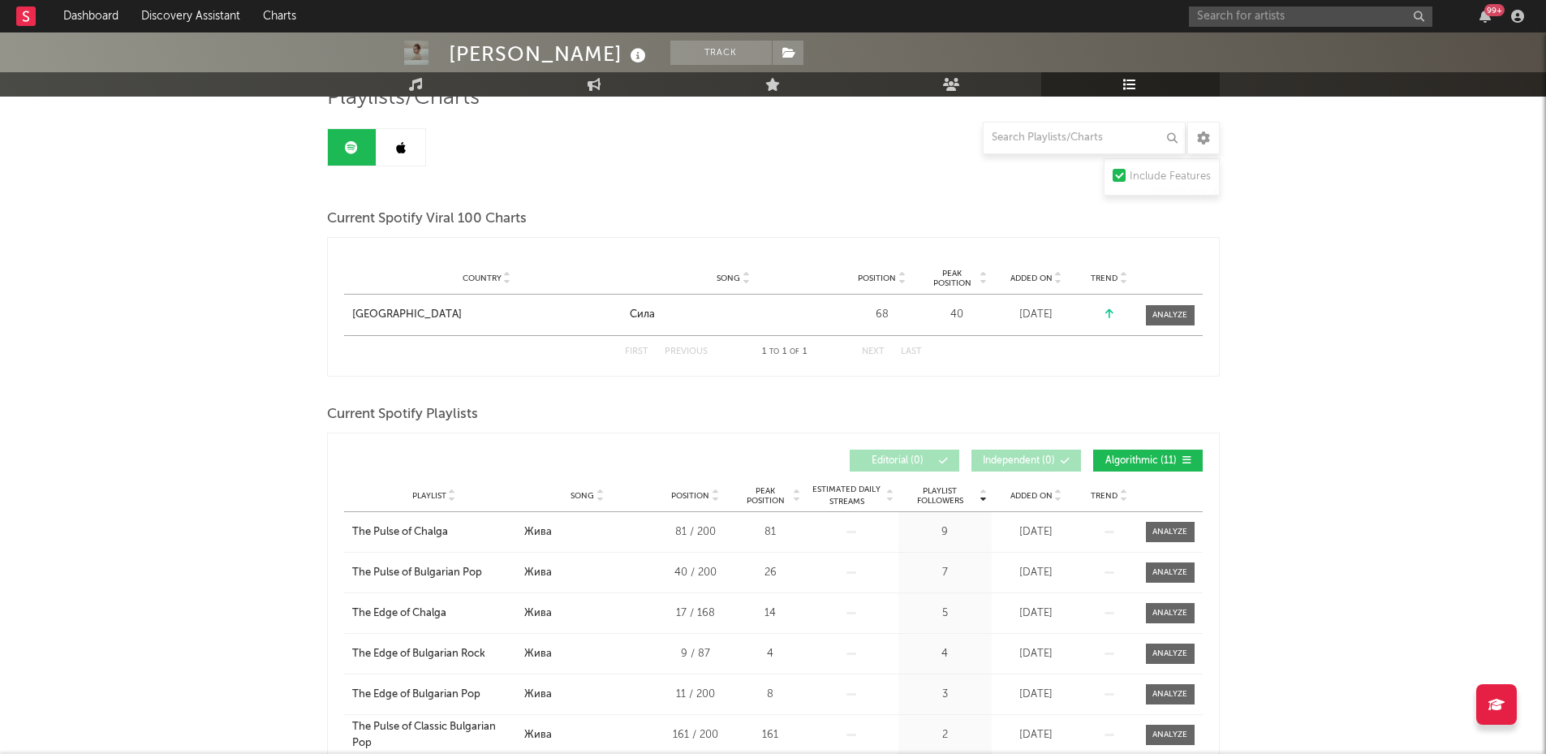
scroll to position [188, 0]
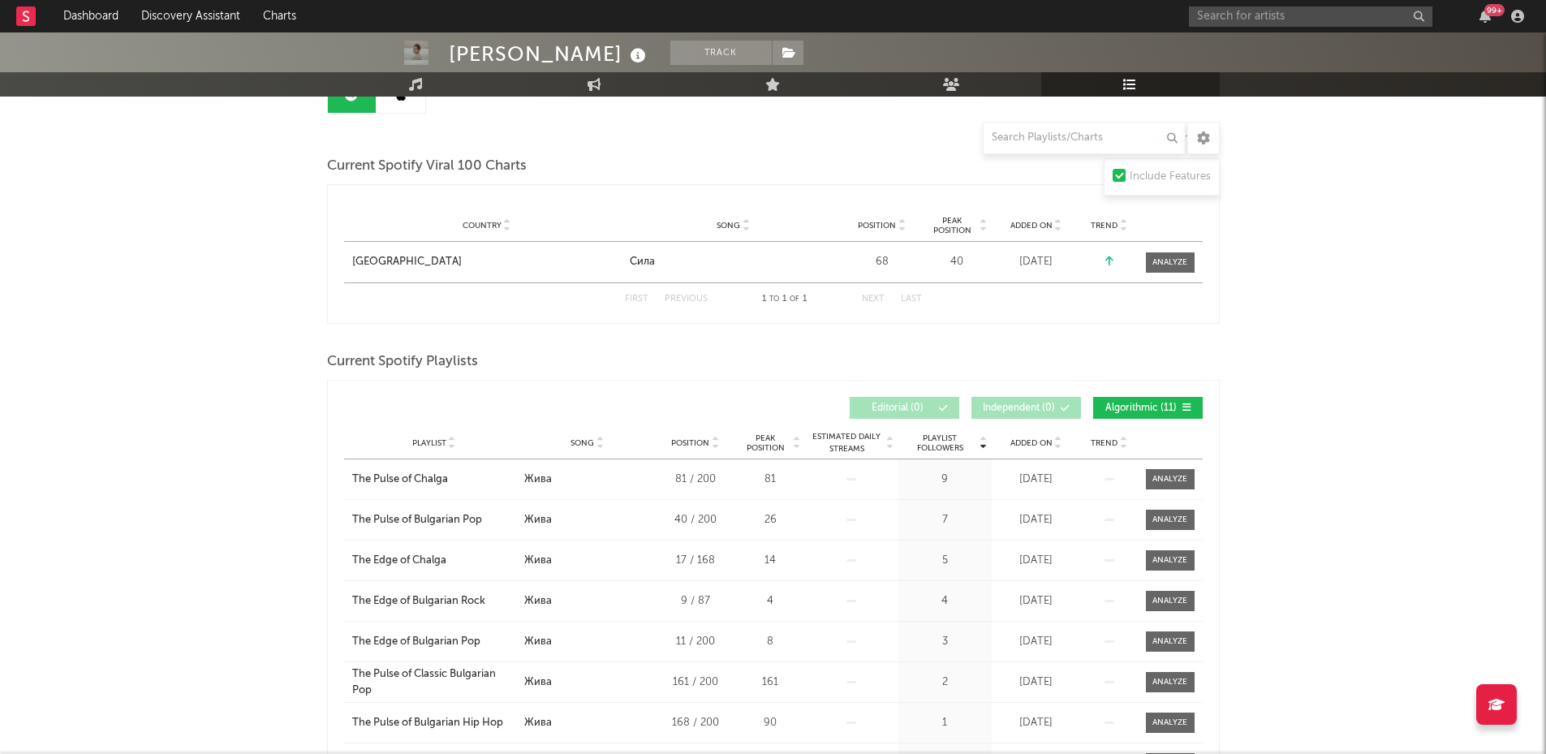
click at [407, 109] on link at bounding box center [401, 94] width 49 height 37
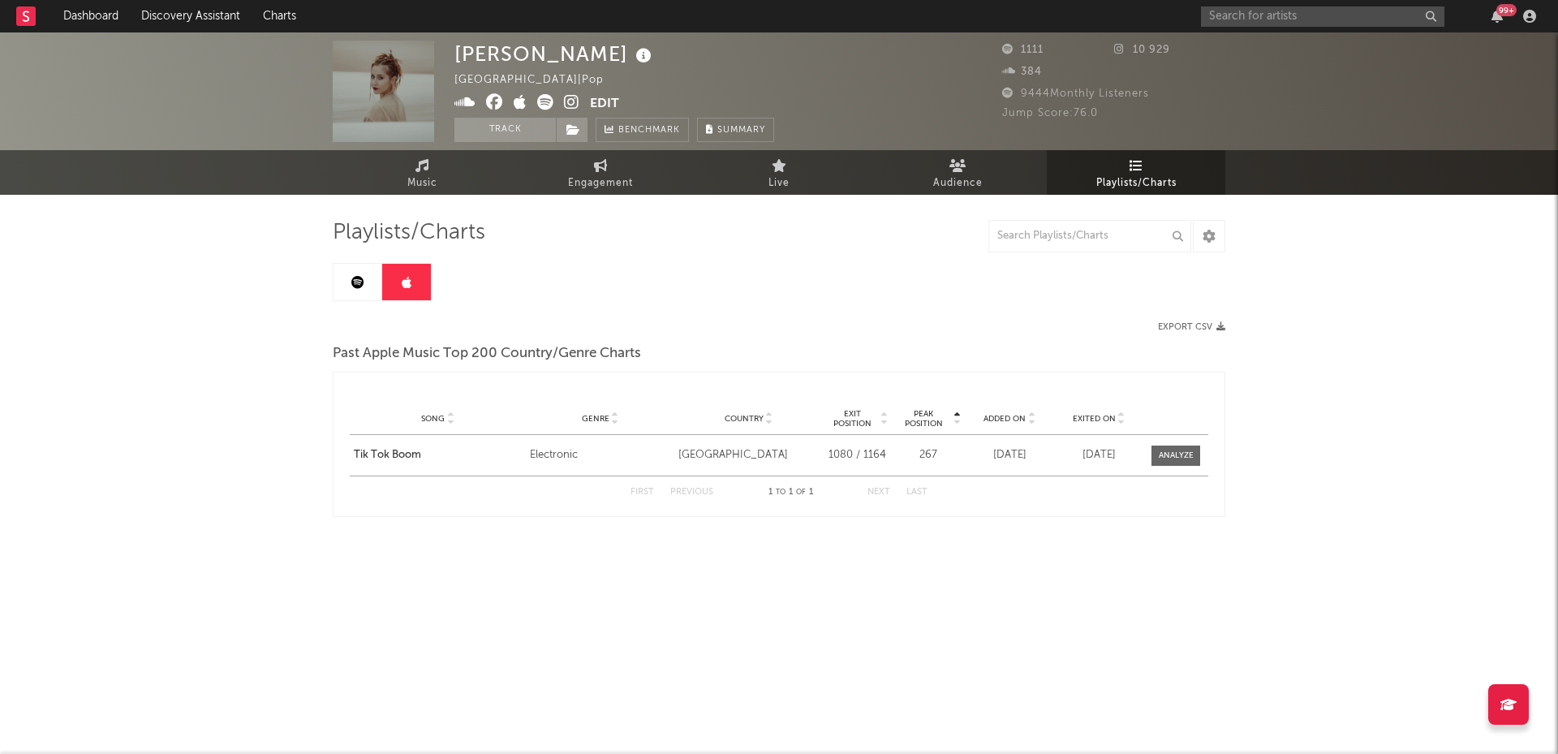
click at [369, 287] on link at bounding box center [358, 282] width 49 height 37
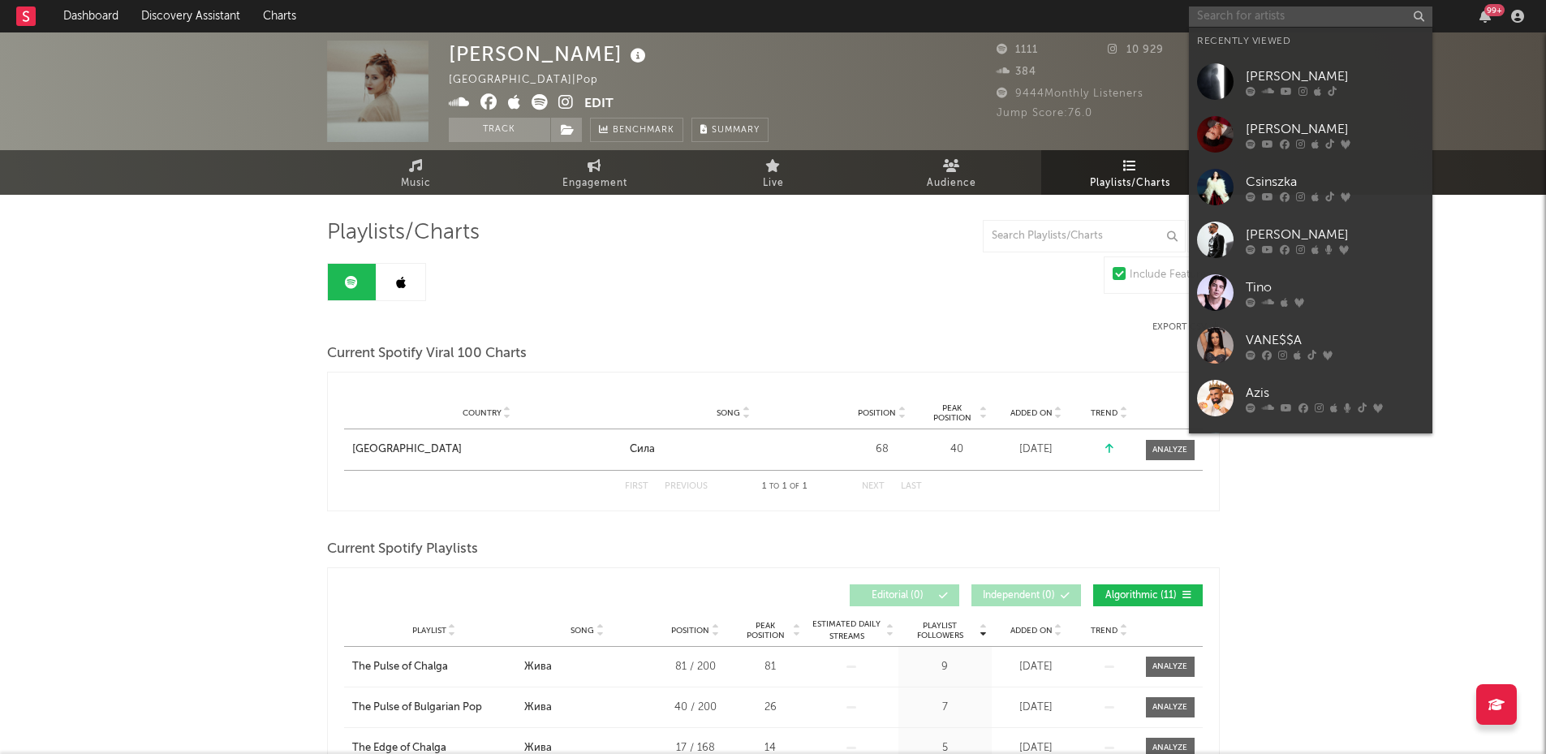
click at [1214, 14] on input "text" at bounding box center [1311, 16] width 244 height 20
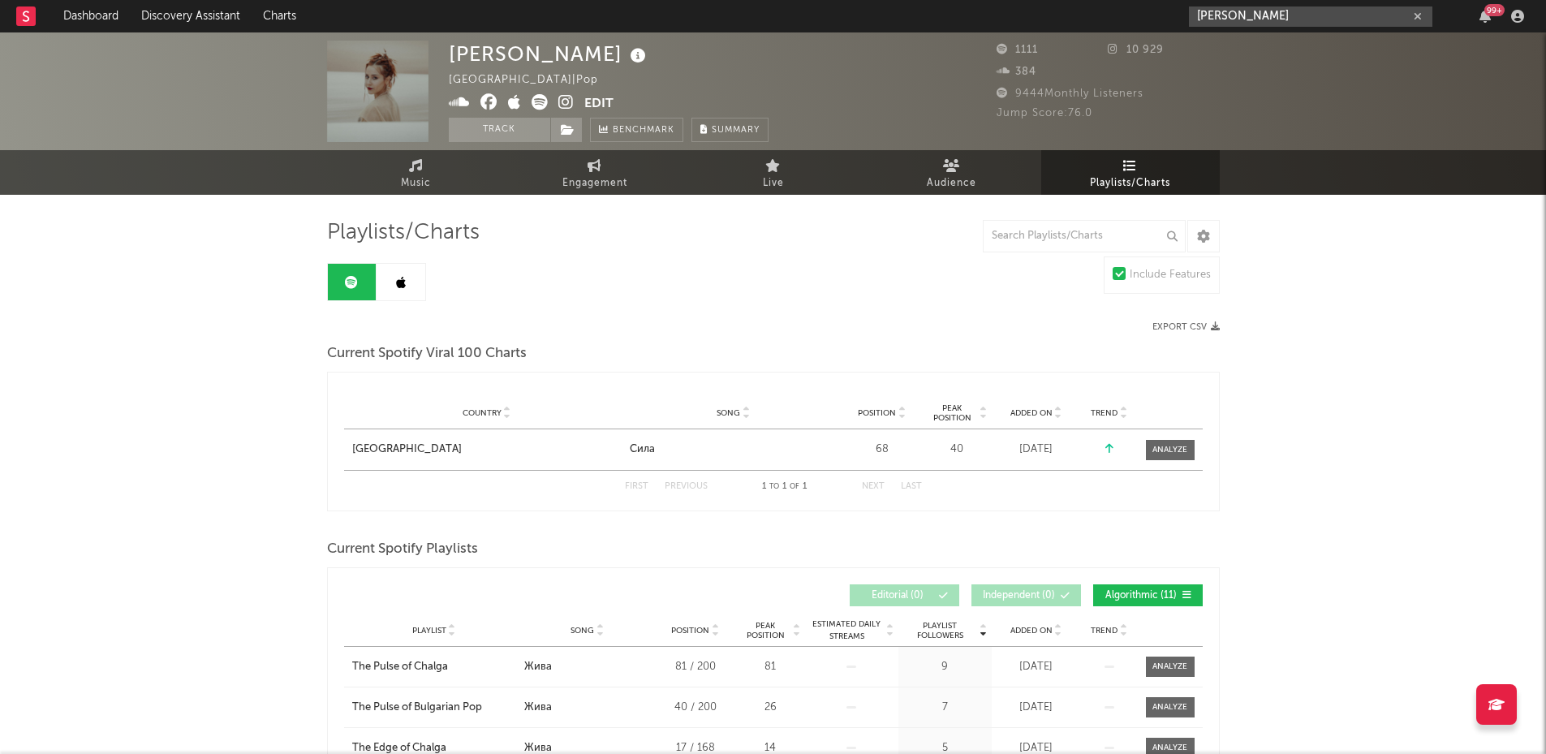
click at [1272, 15] on input "[PERSON_NAME]" at bounding box center [1311, 16] width 244 height 20
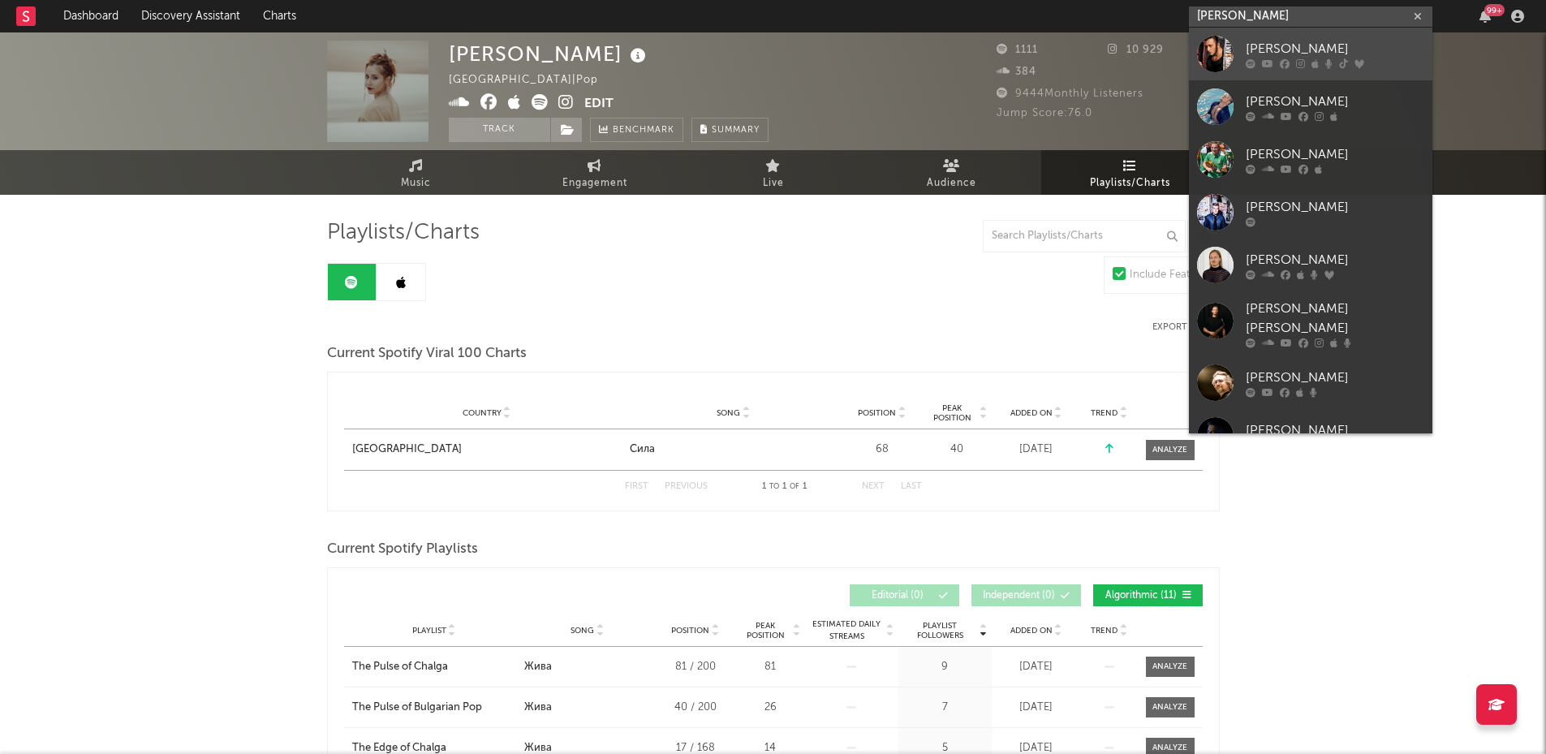
type input "[PERSON_NAME]"
click at [1248, 51] on div "[PERSON_NAME]" at bounding box center [1335, 48] width 179 height 19
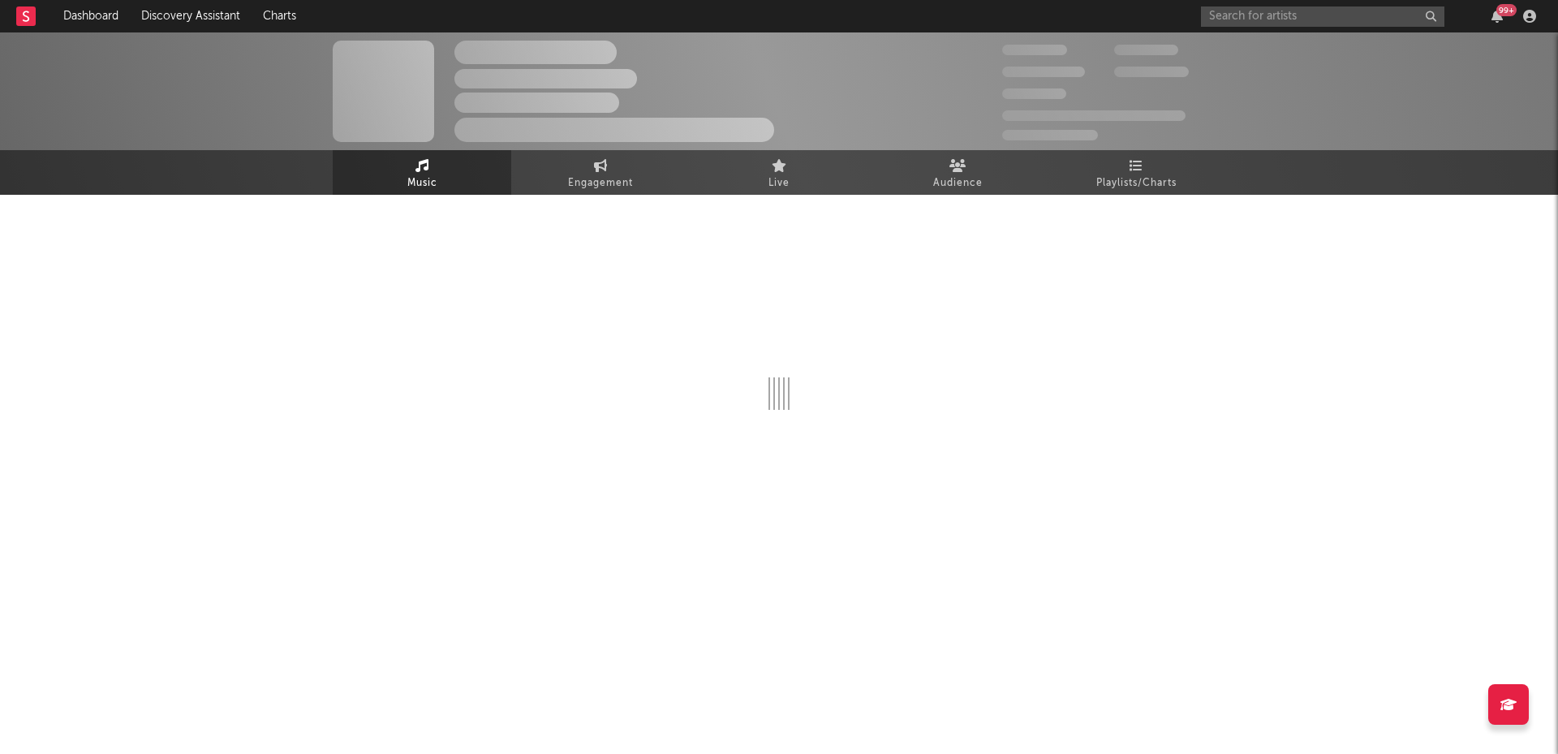
select select "6m"
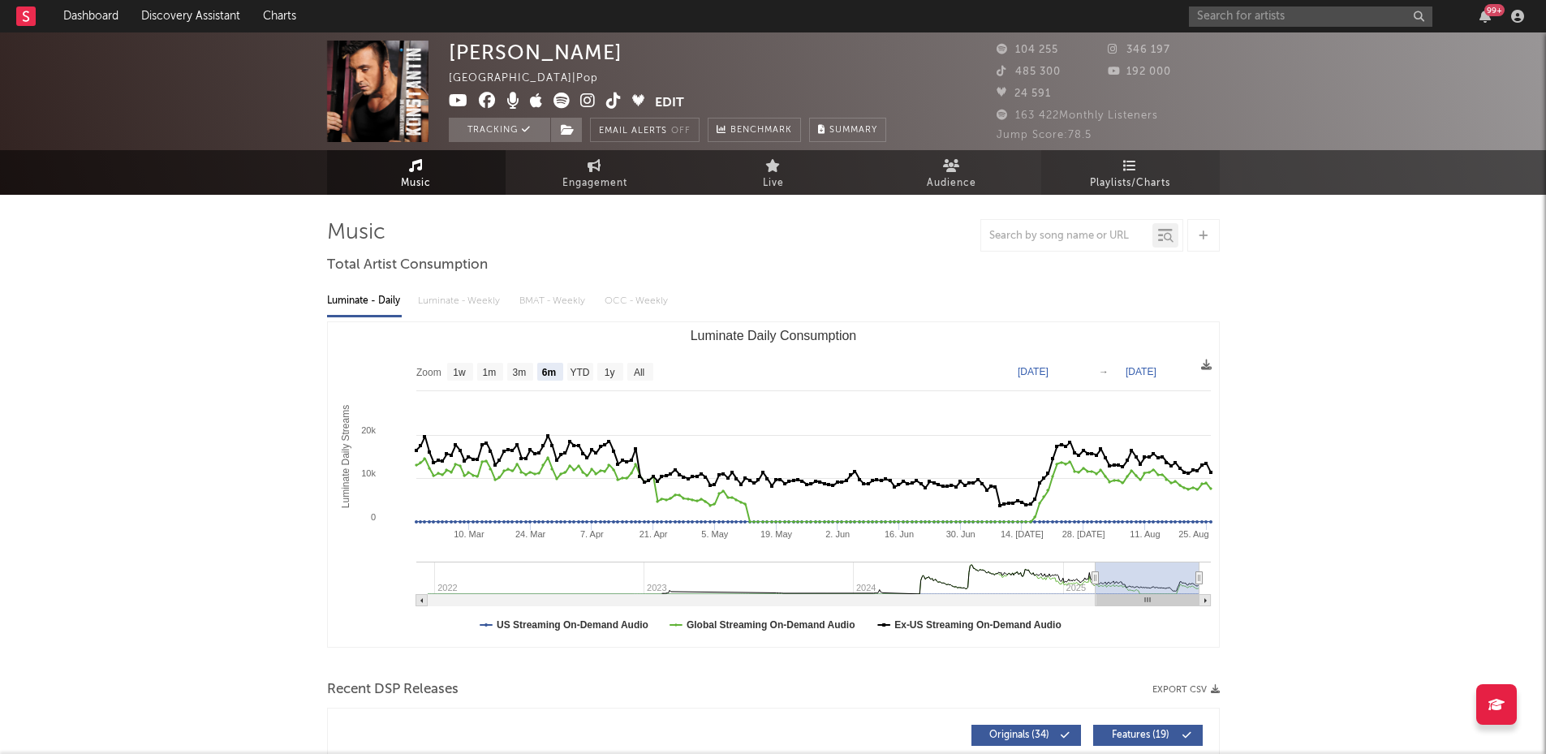
click at [1136, 183] on span "Playlists/Charts" at bounding box center [1130, 183] width 80 height 19
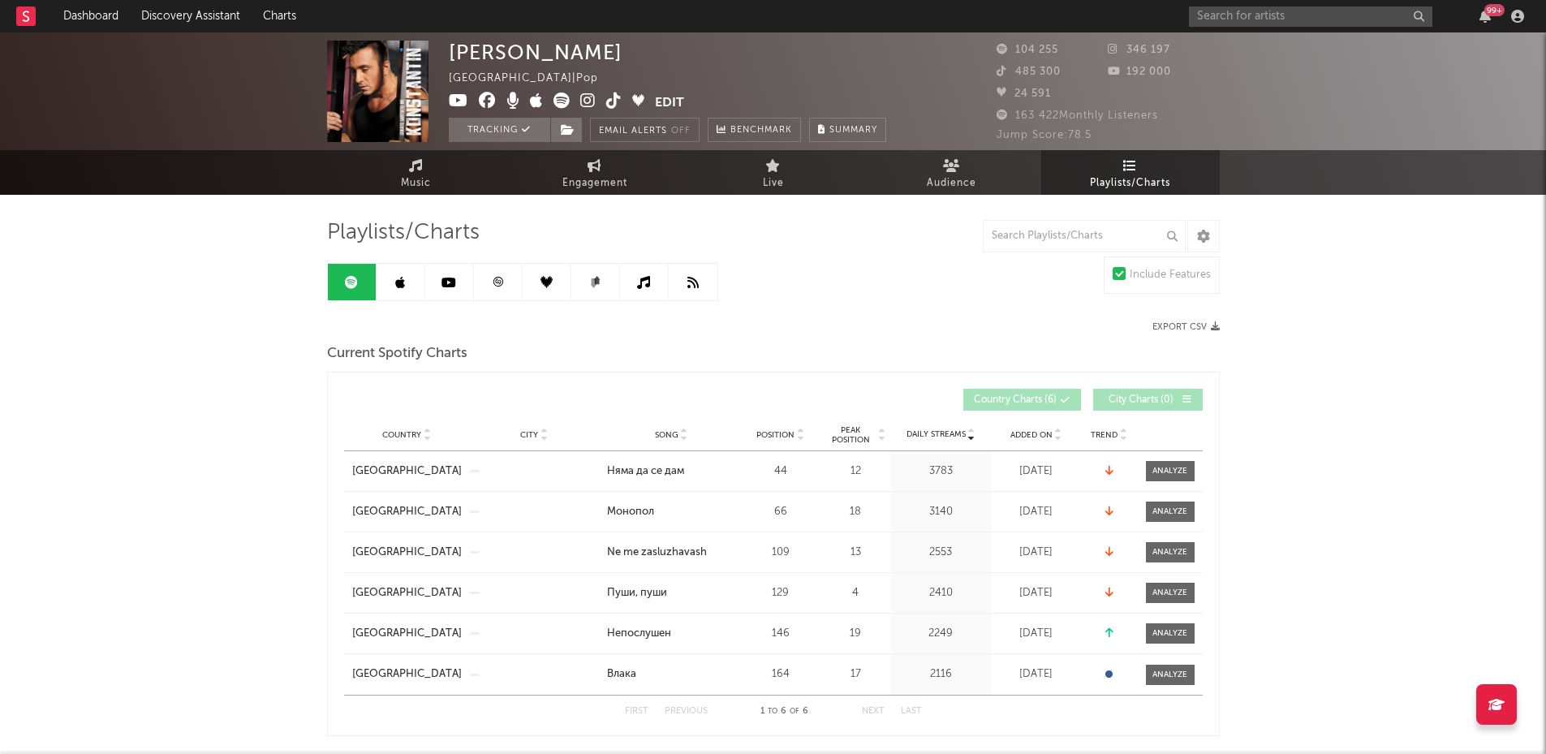
click at [399, 291] on link at bounding box center [401, 282] width 49 height 37
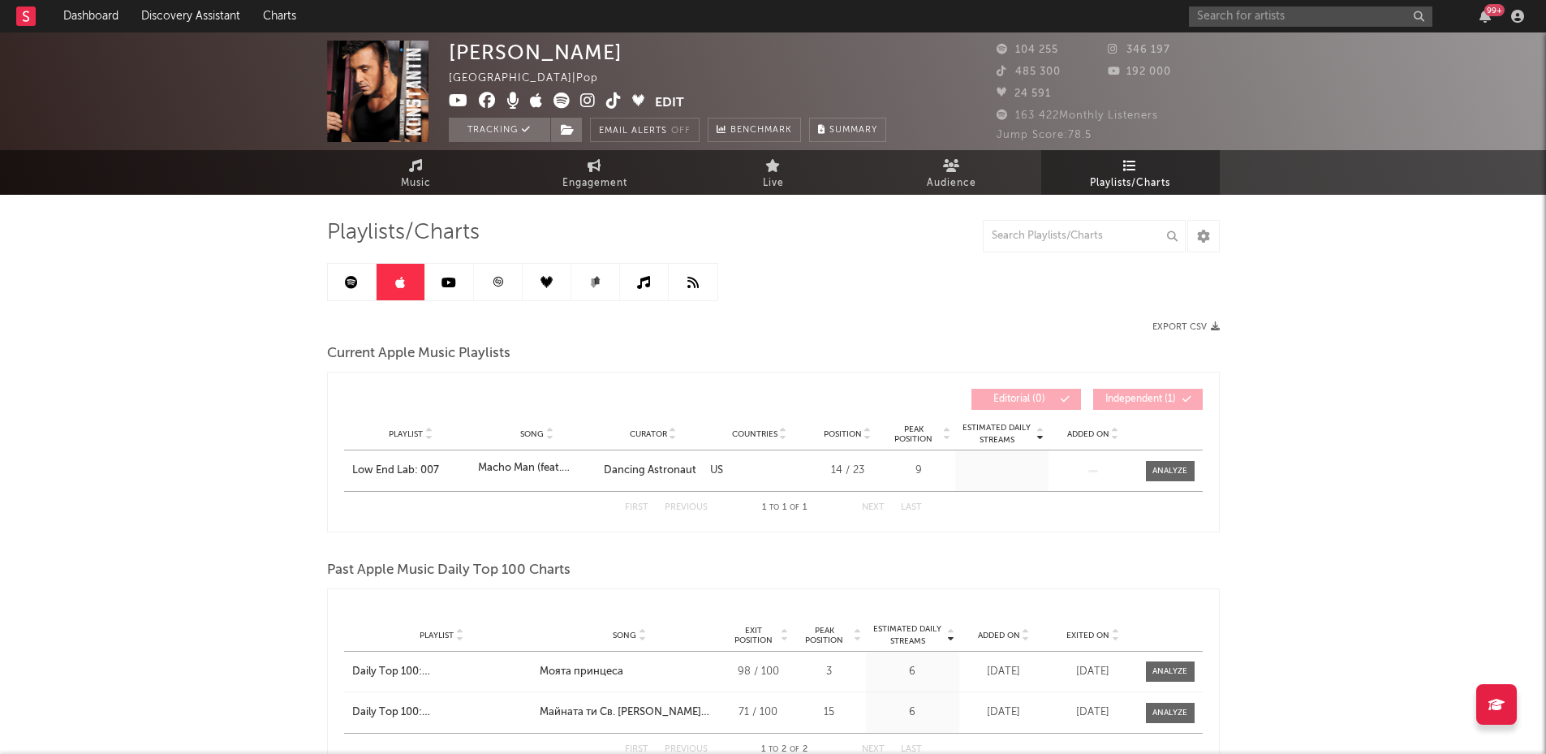
click at [465, 280] on link at bounding box center [449, 282] width 49 height 37
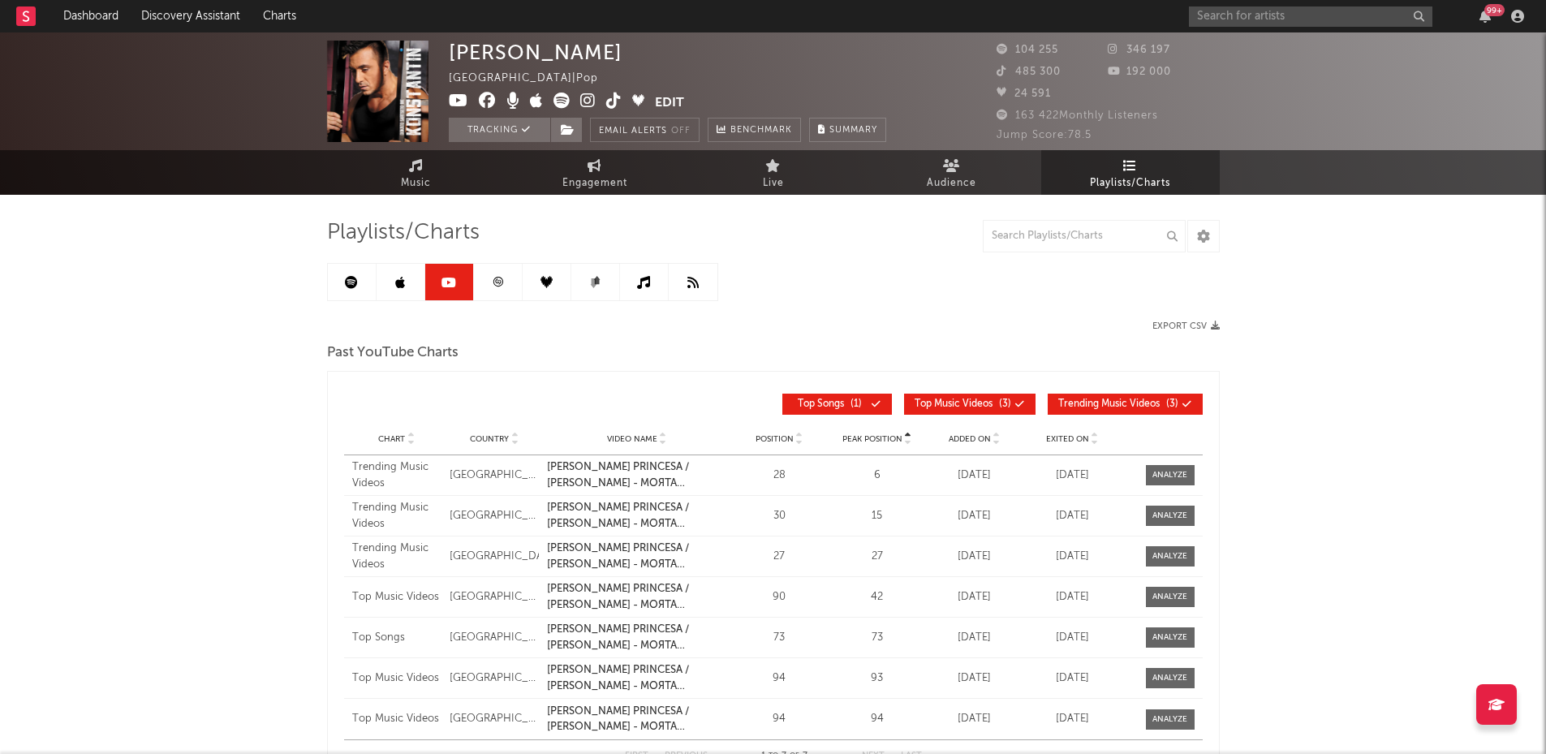
click at [502, 280] on icon at bounding box center [498, 282] width 10 height 10
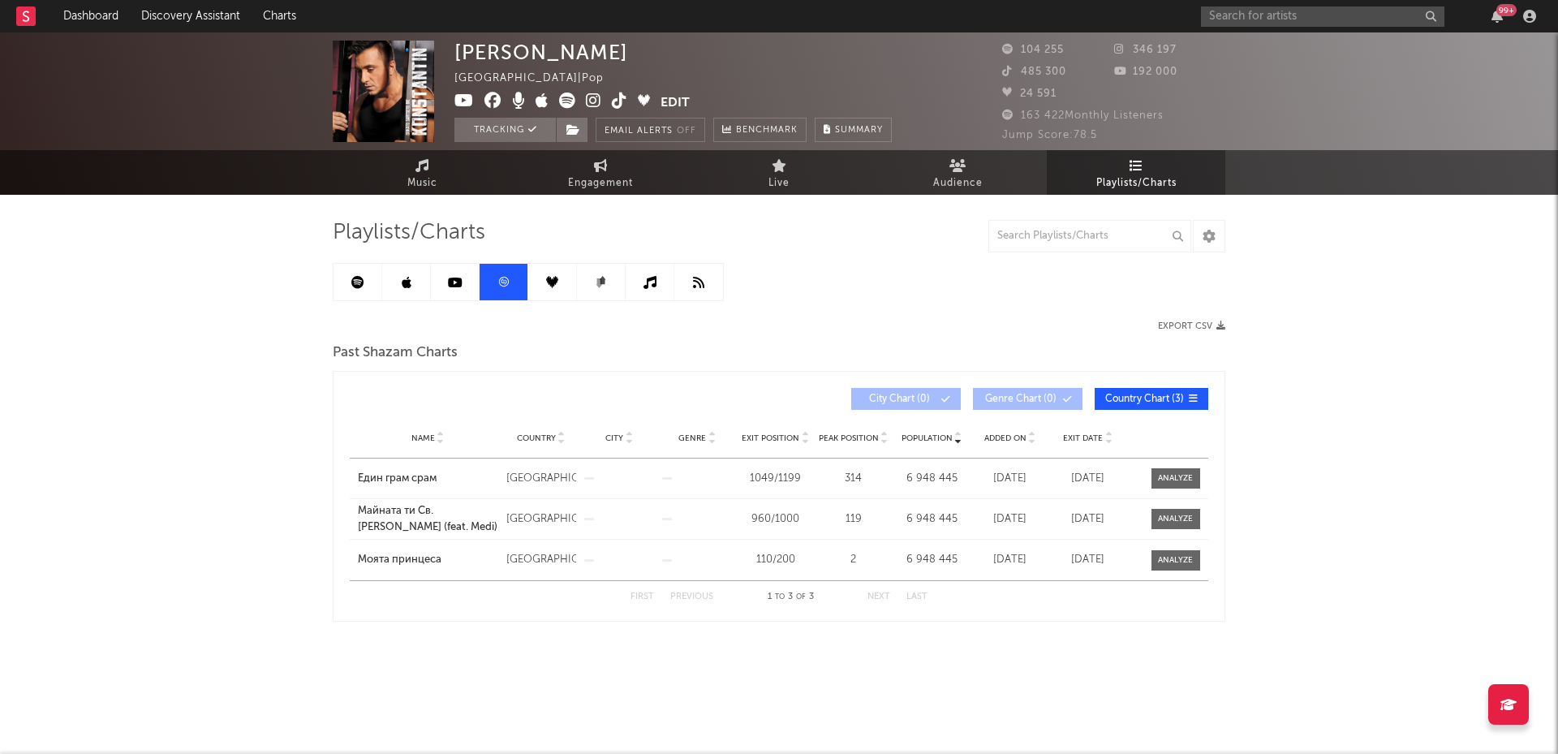
click at [550, 290] on link at bounding box center [552, 282] width 49 height 37
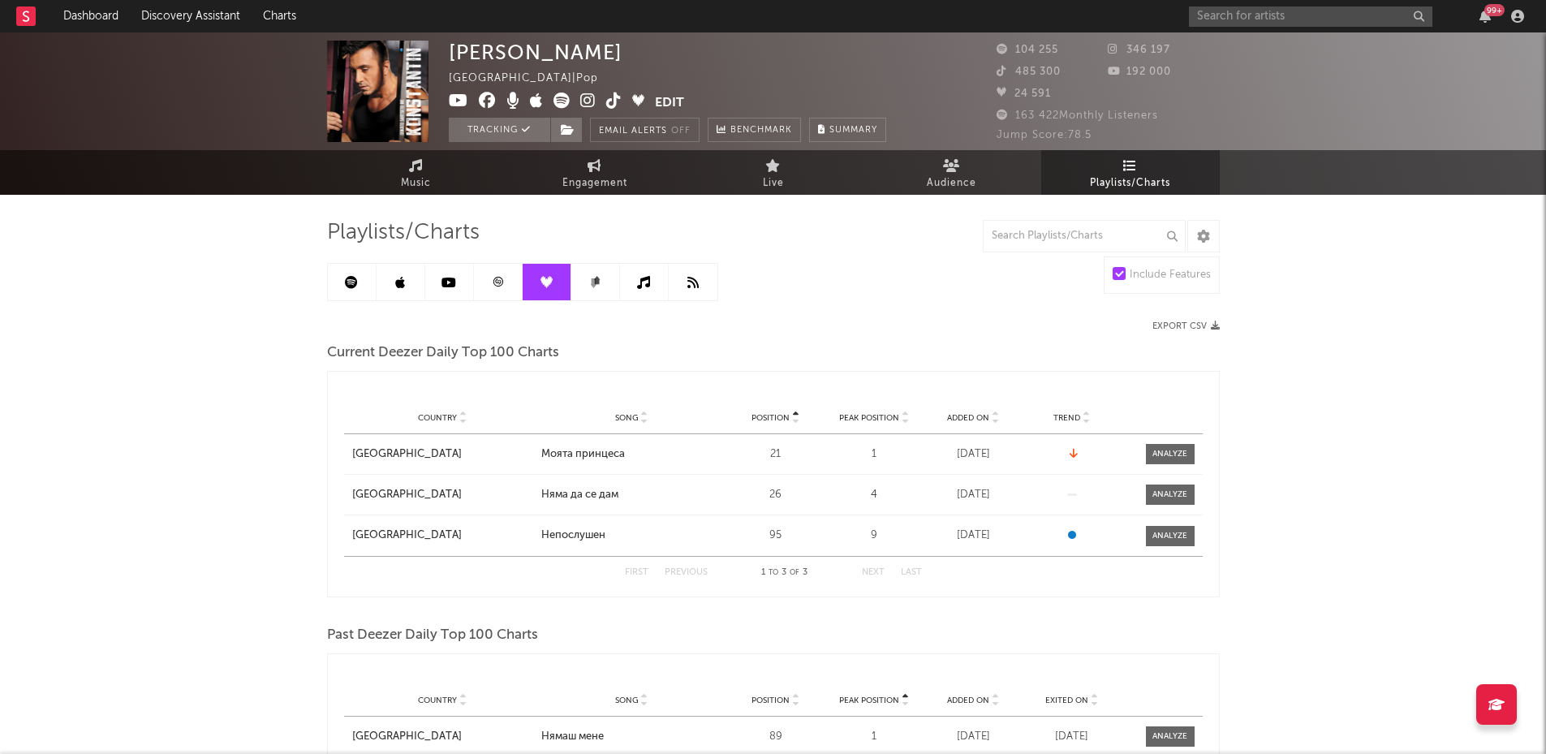
click at [594, 303] on div "Playlists/Charts Include Features Export CSV Current Deezer Daily Top 100 Chart…" at bounding box center [773, 691] width 893 height 945
click at [595, 293] on link at bounding box center [595, 282] width 49 height 37
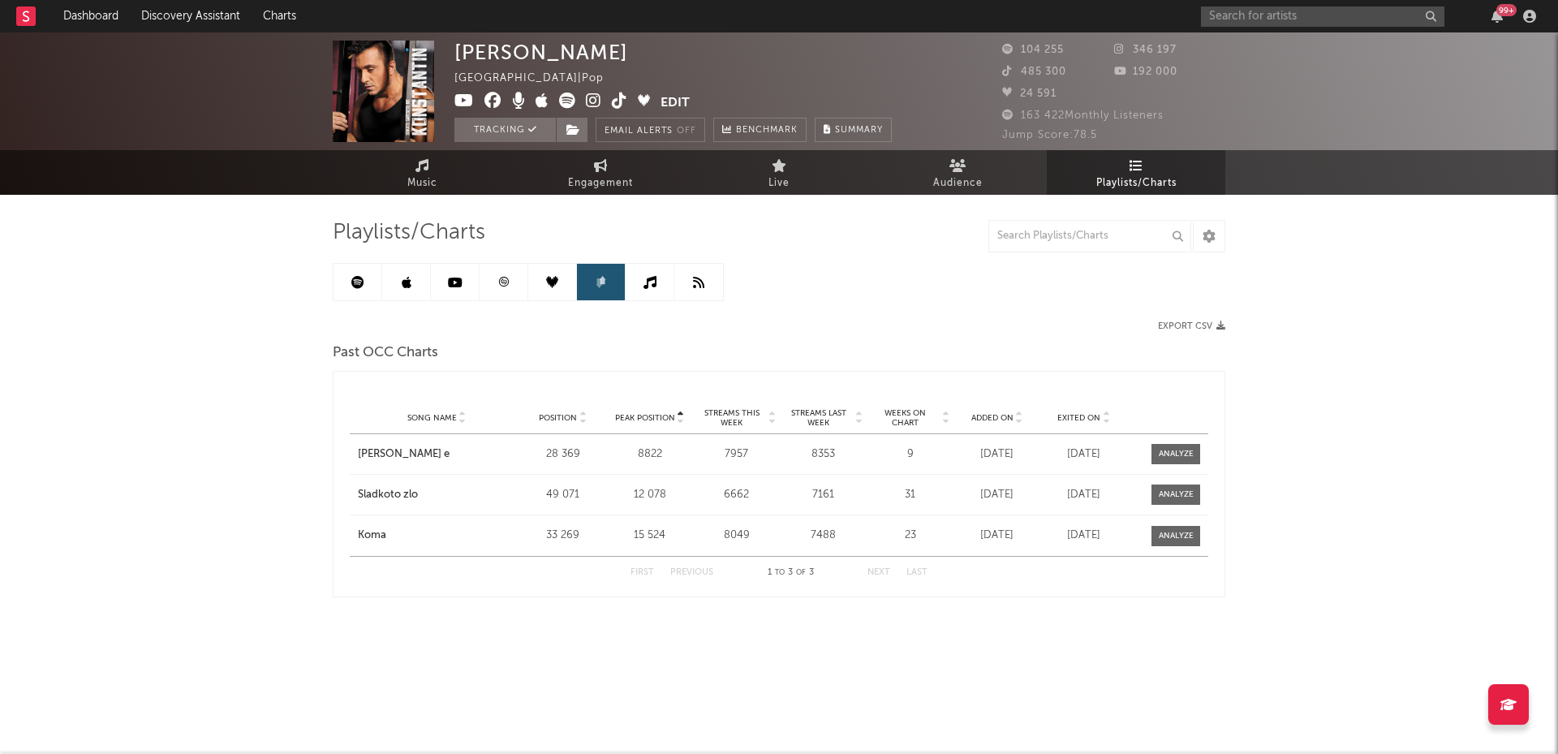
click at [640, 292] on link at bounding box center [650, 282] width 49 height 37
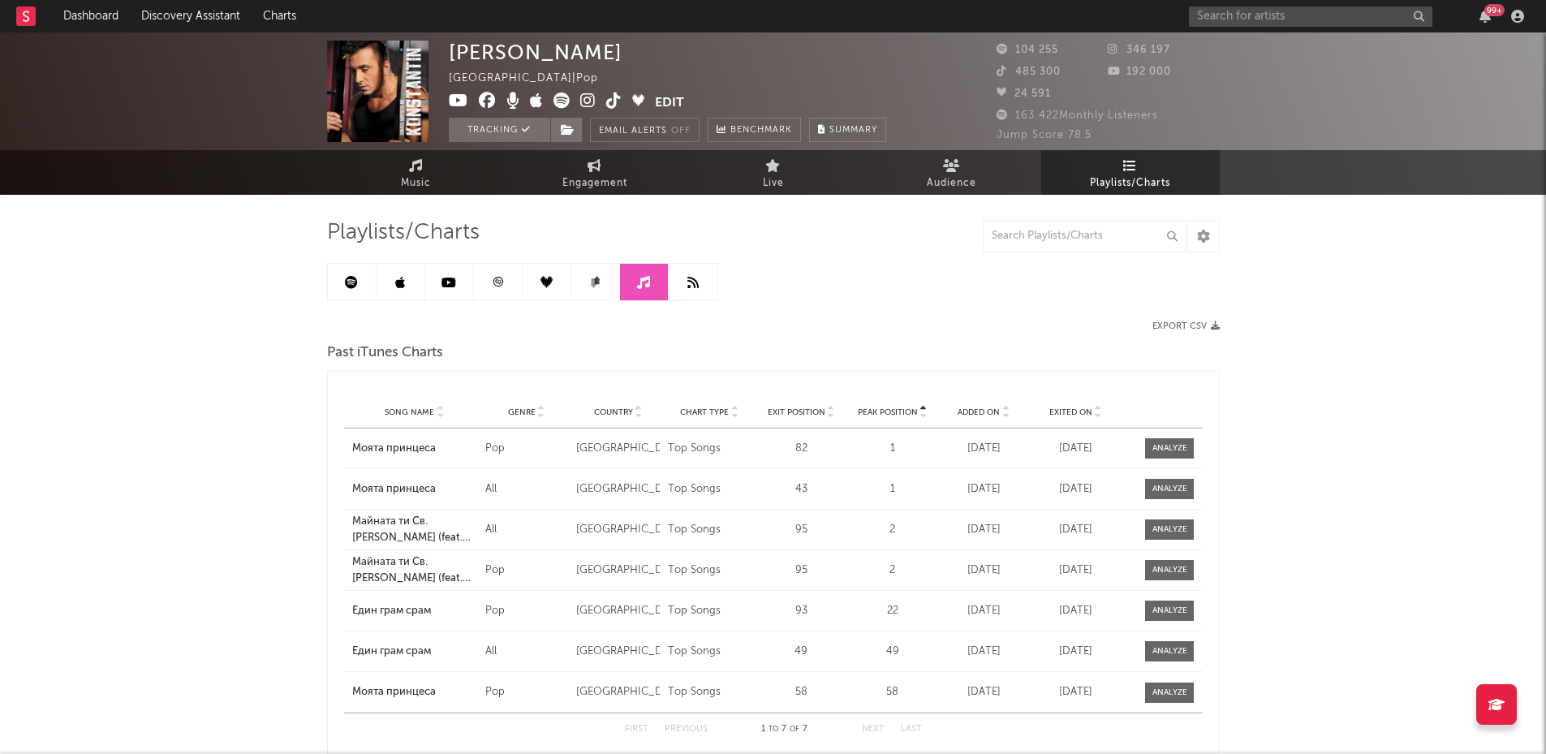
click at [537, 290] on link at bounding box center [547, 282] width 49 height 37
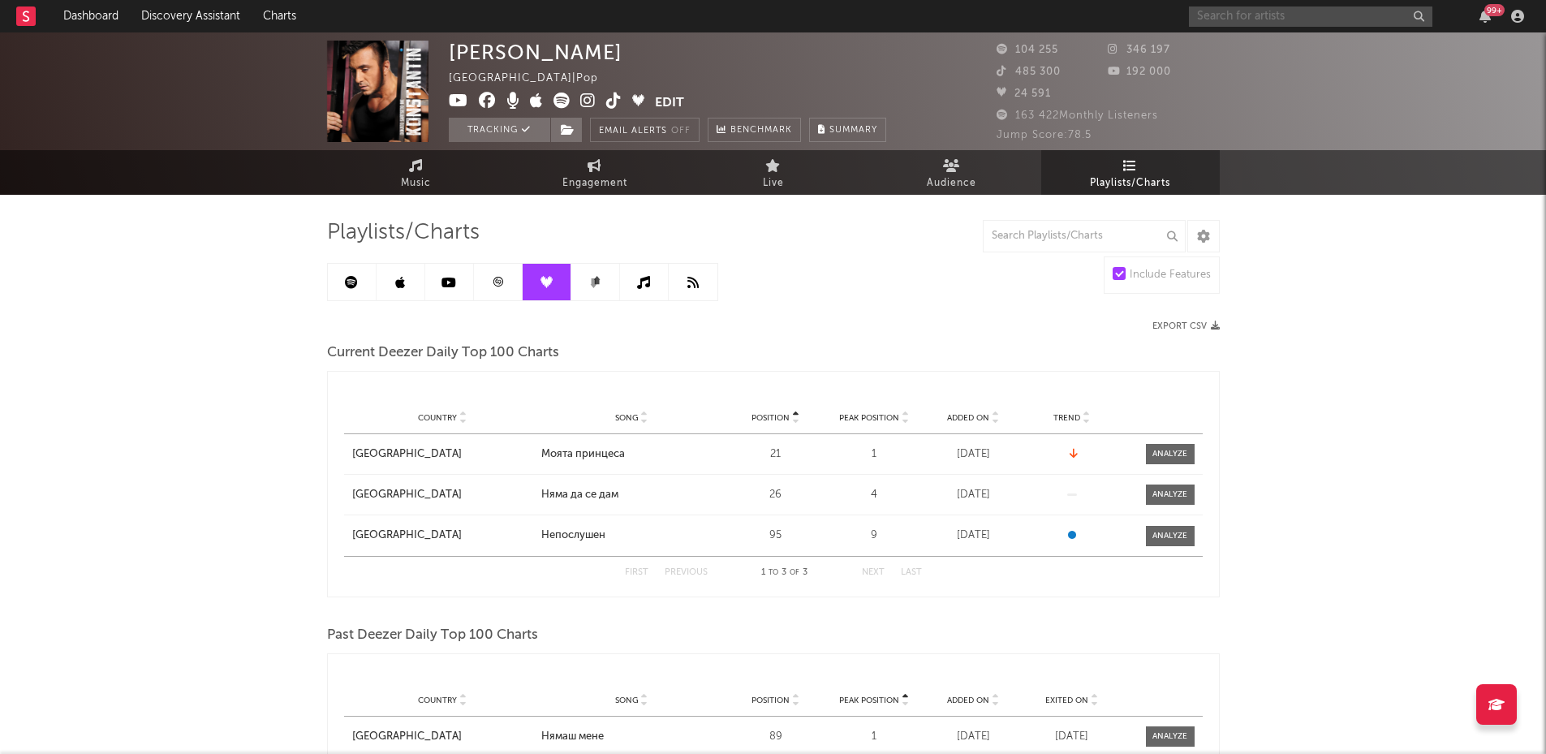
click at [1252, 11] on input "text" at bounding box center [1311, 16] width 244 height 20
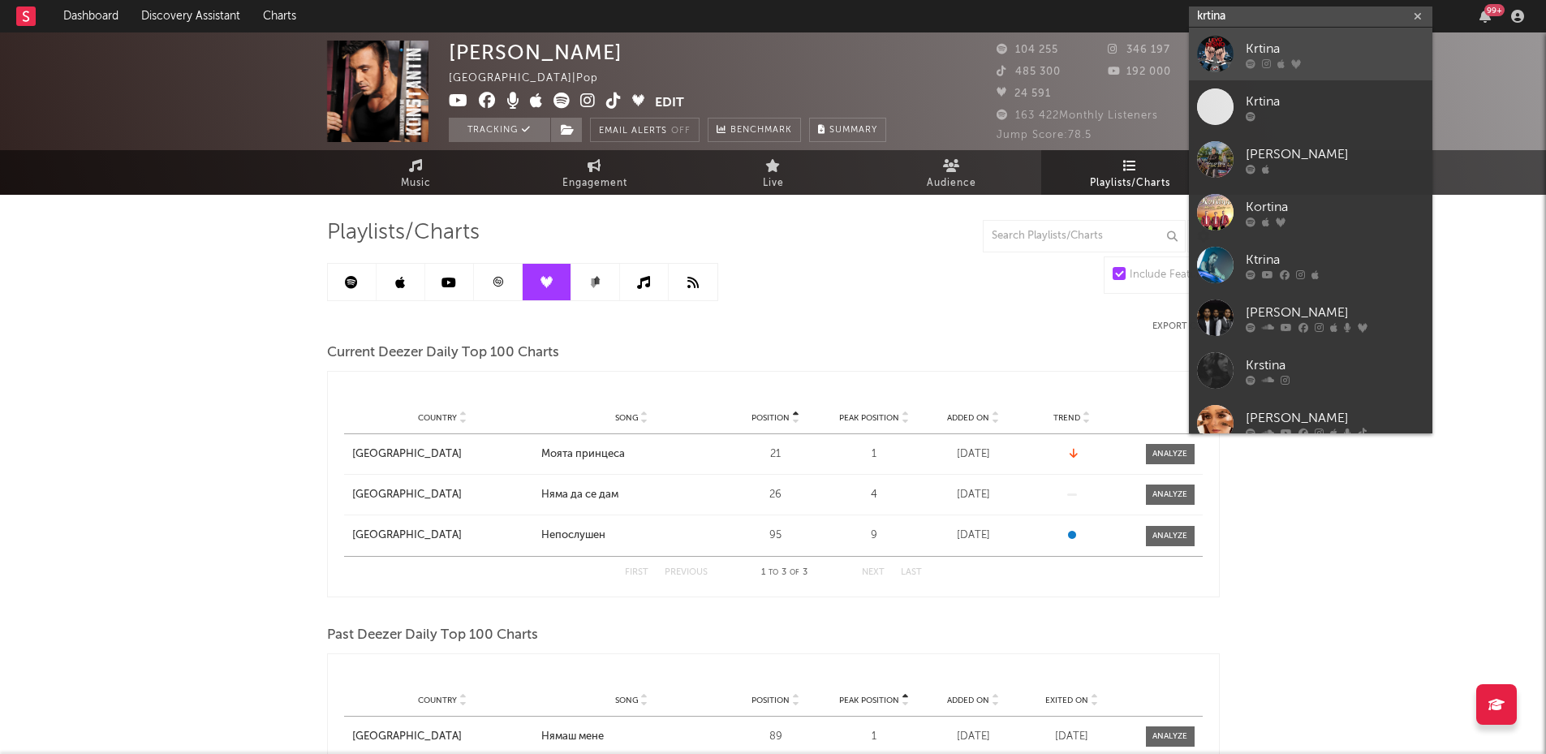
type input "krtina"
click at [1248, 42] on div "Krtina" at bounding box center [1335, 48] width 179 height 19
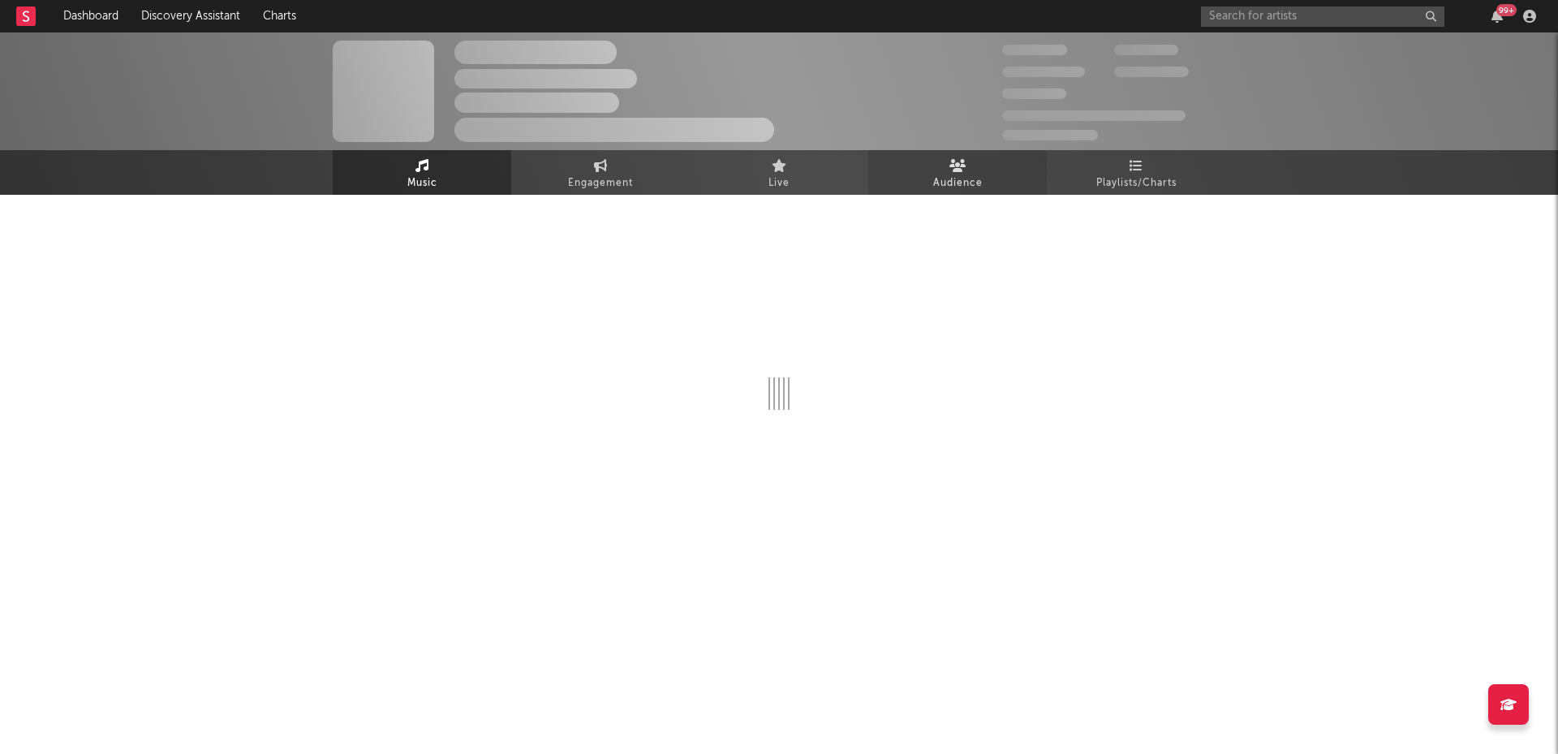
select select "6m"
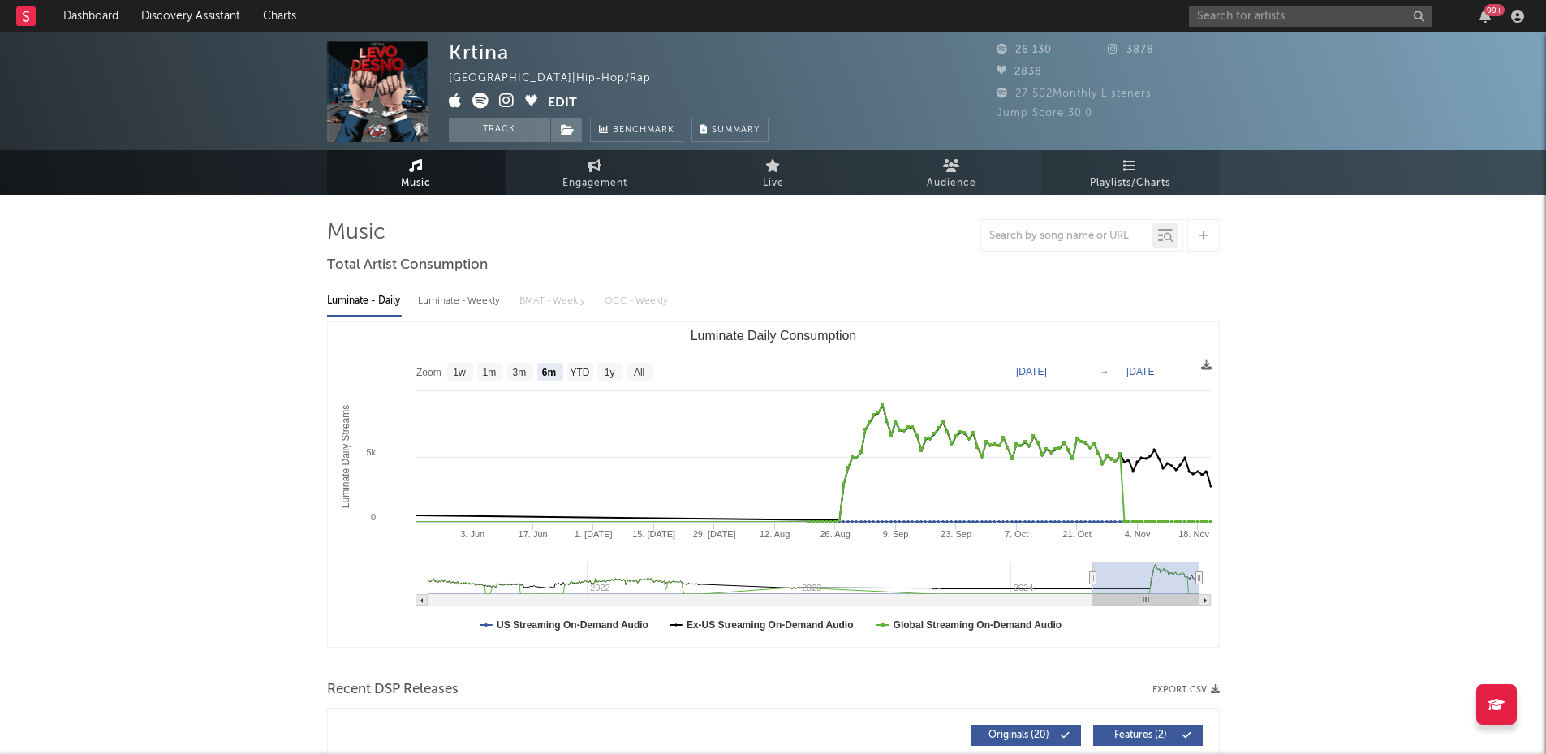
click at [1144, 174] on span "Playlists/Charts" at bounding box center [1130, 183] width 80 height 19
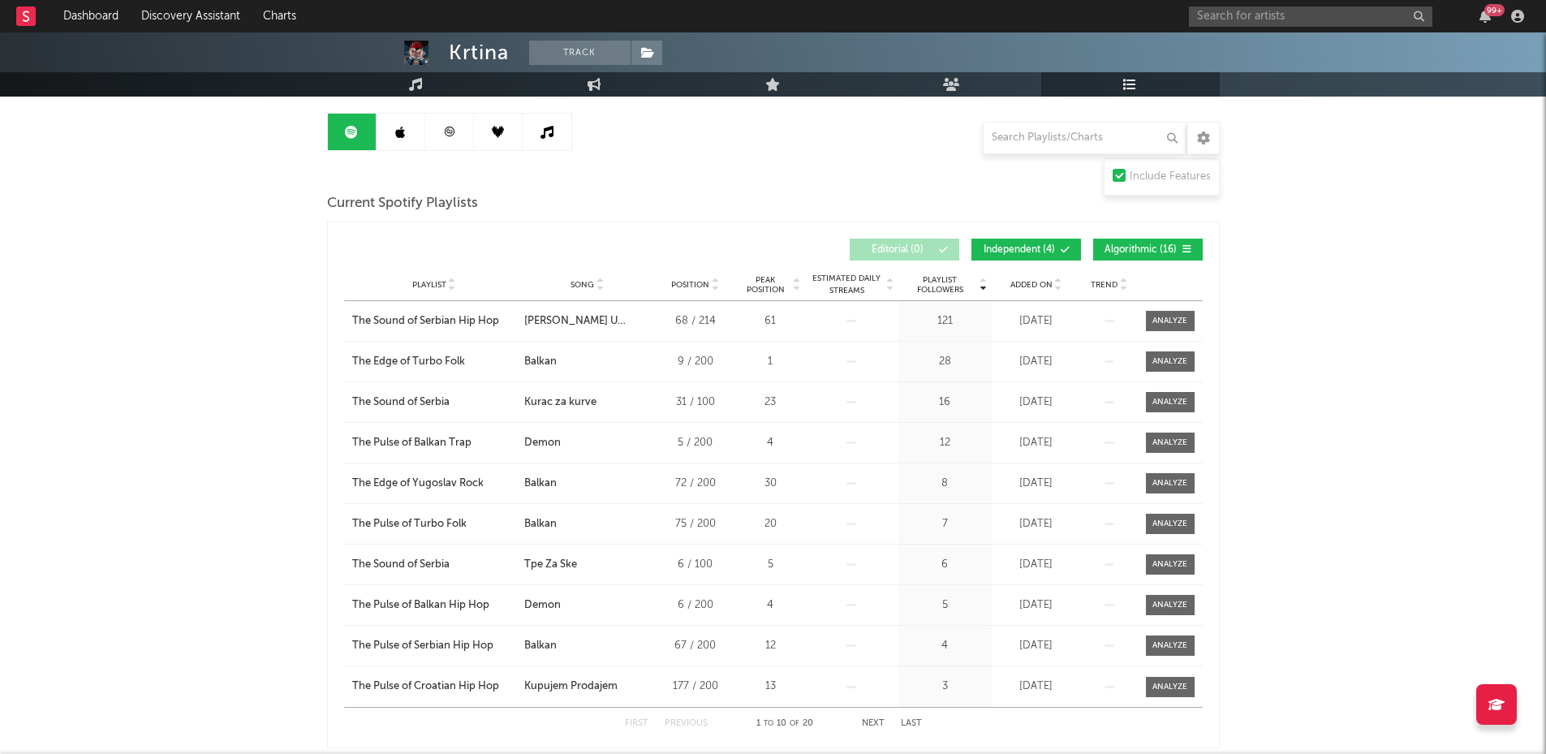
scroll to position [149, 0]
click at [394, 136] on link at bounding box center [401, 133] width 49 height 37
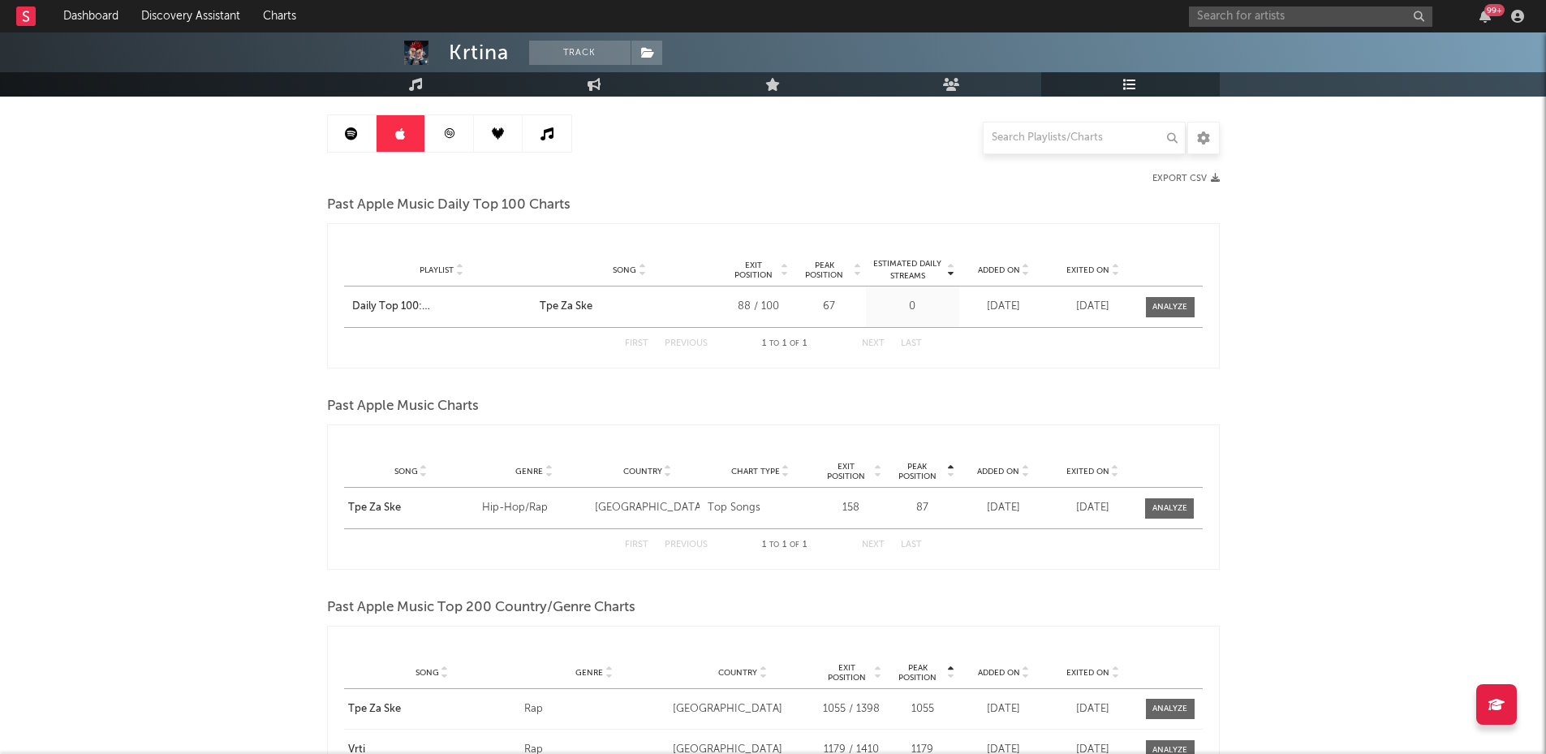
click at [438, 135] on link at bounding box center [449, 133] width 49 height 37
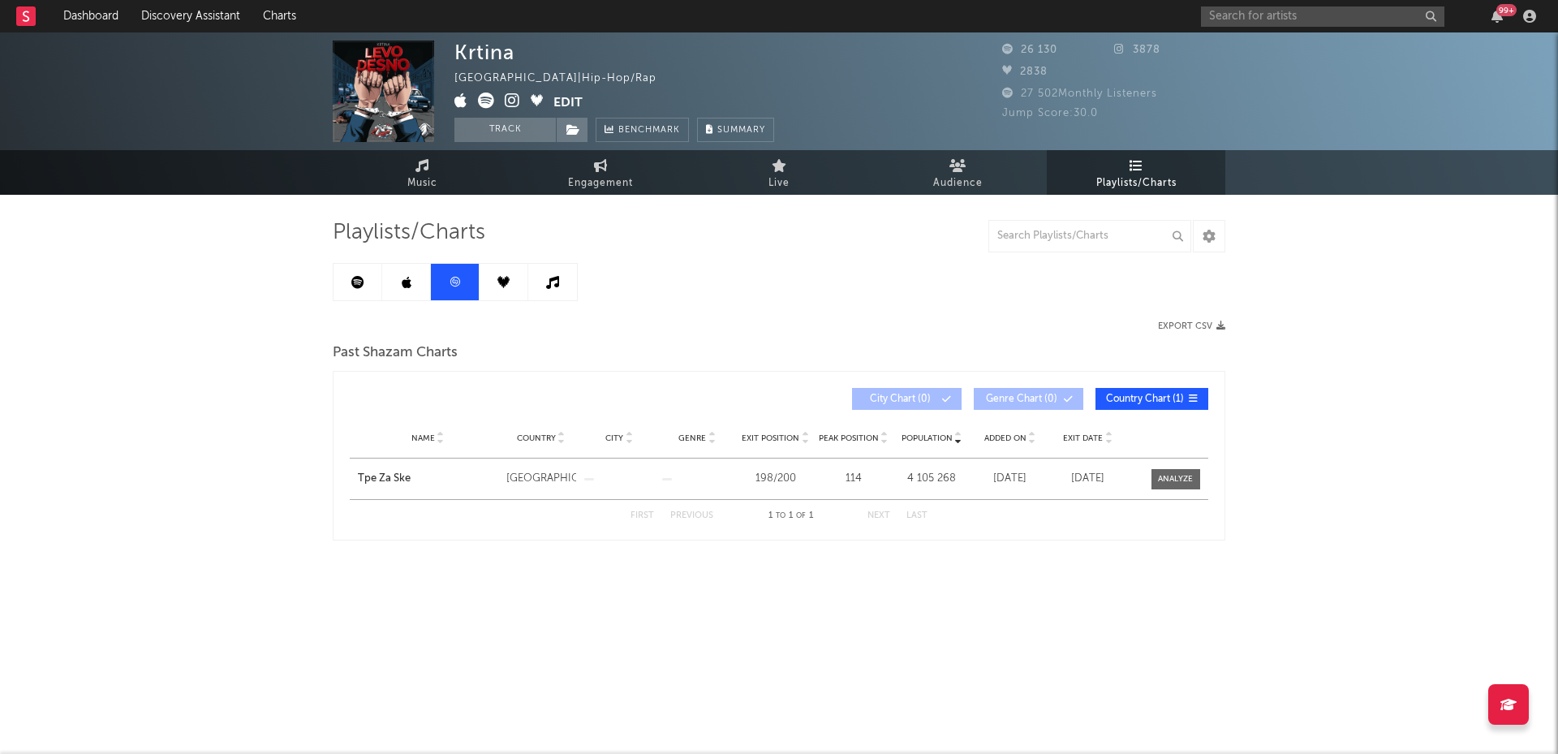
click at [500, 294] on link at bounding box center [504, 282] width 49 height 37
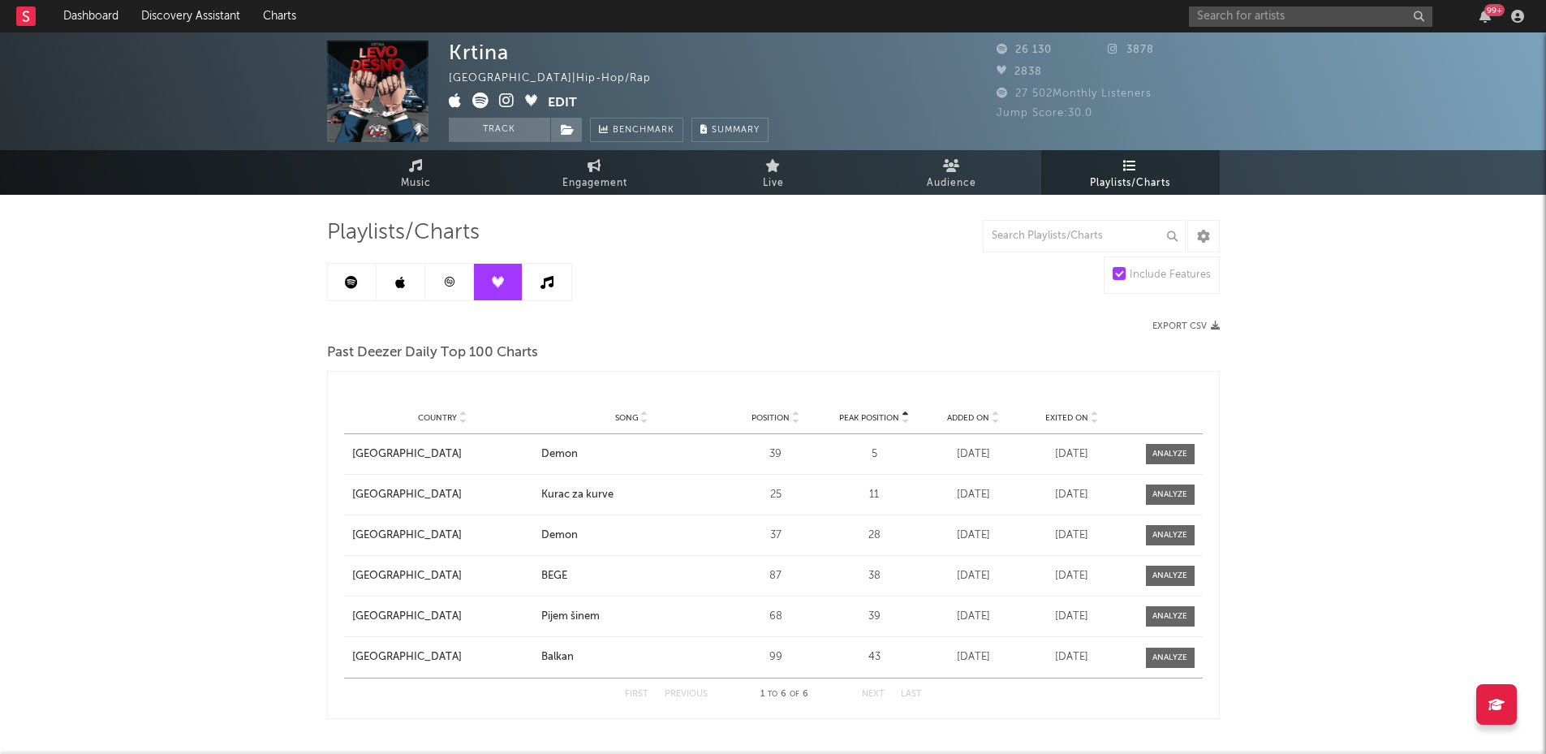
click at [550, 287] on icon at bounding box center [547, 282] width 13 height 13
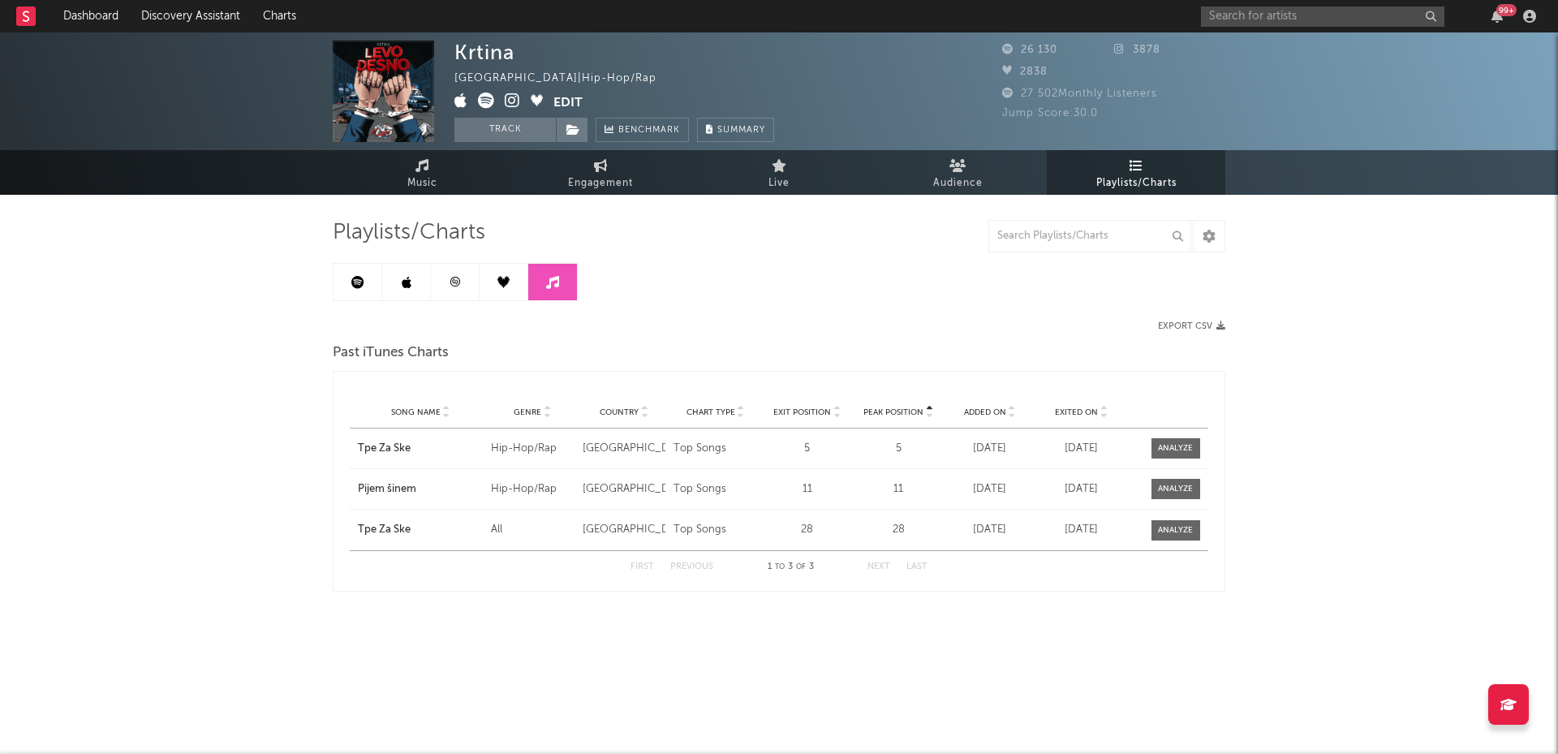
click at [498, 283] on icon at bounding box center [504, 282] width 12 height 12
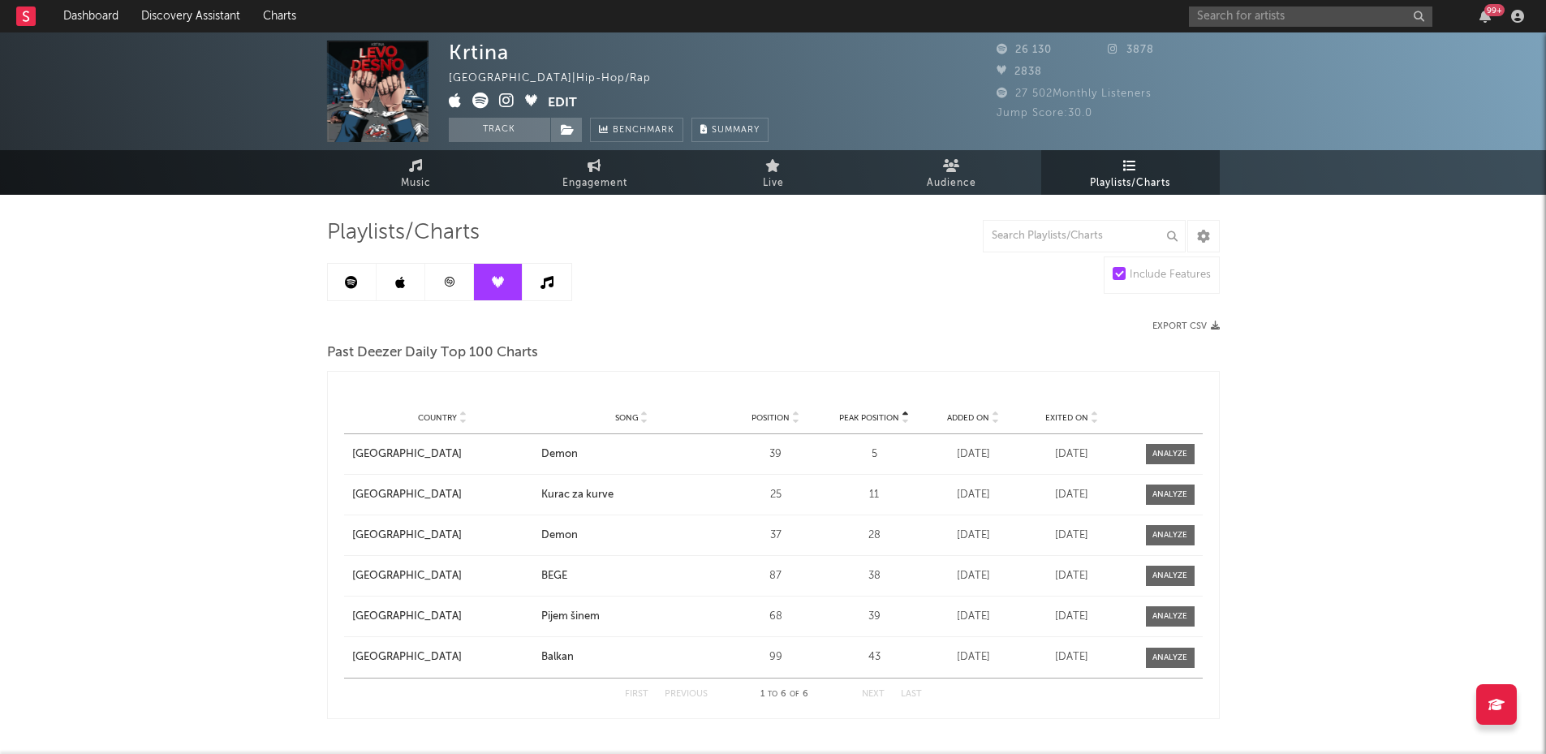
click at [537, 282] on link at bounding box center [547, 282] width 49 height 37
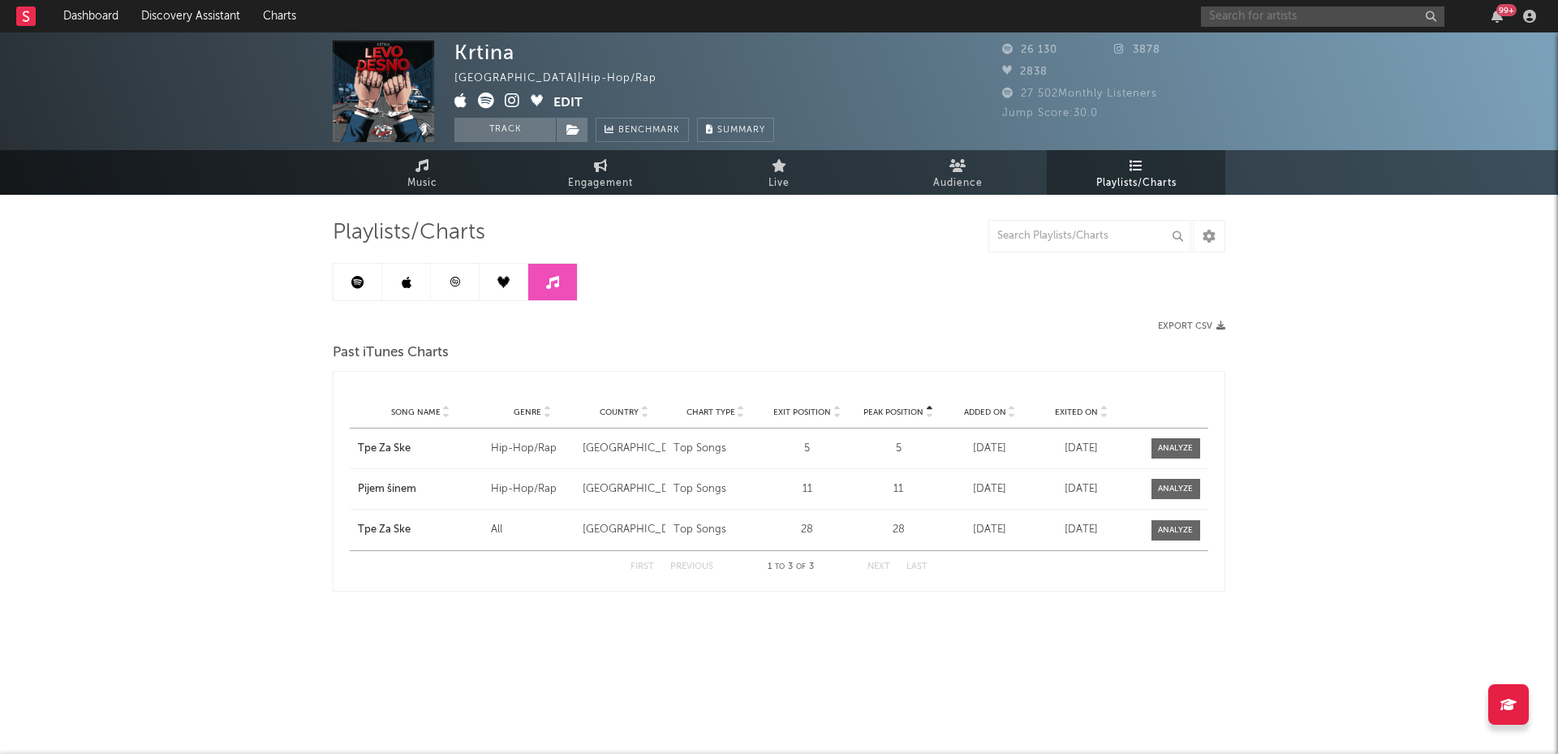
click at [1244, 24] on input "text" at bounding box center [1323, 16] width 244 height 20
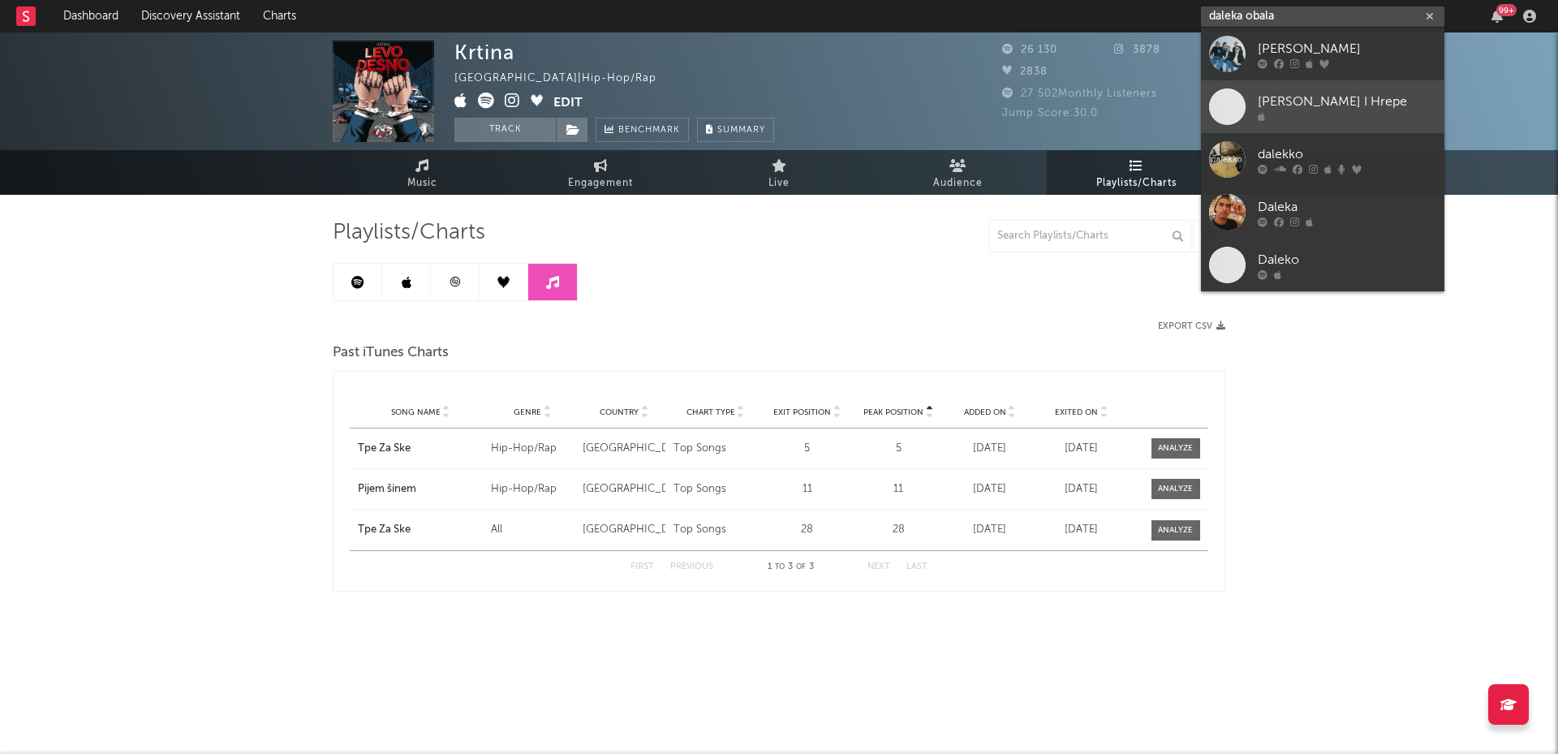
type input "daleka obala"
click at [1285, 94] on div "[PERSON_NAME] I Hrepe" at bounding box center [1347, 101] width 179 height 19
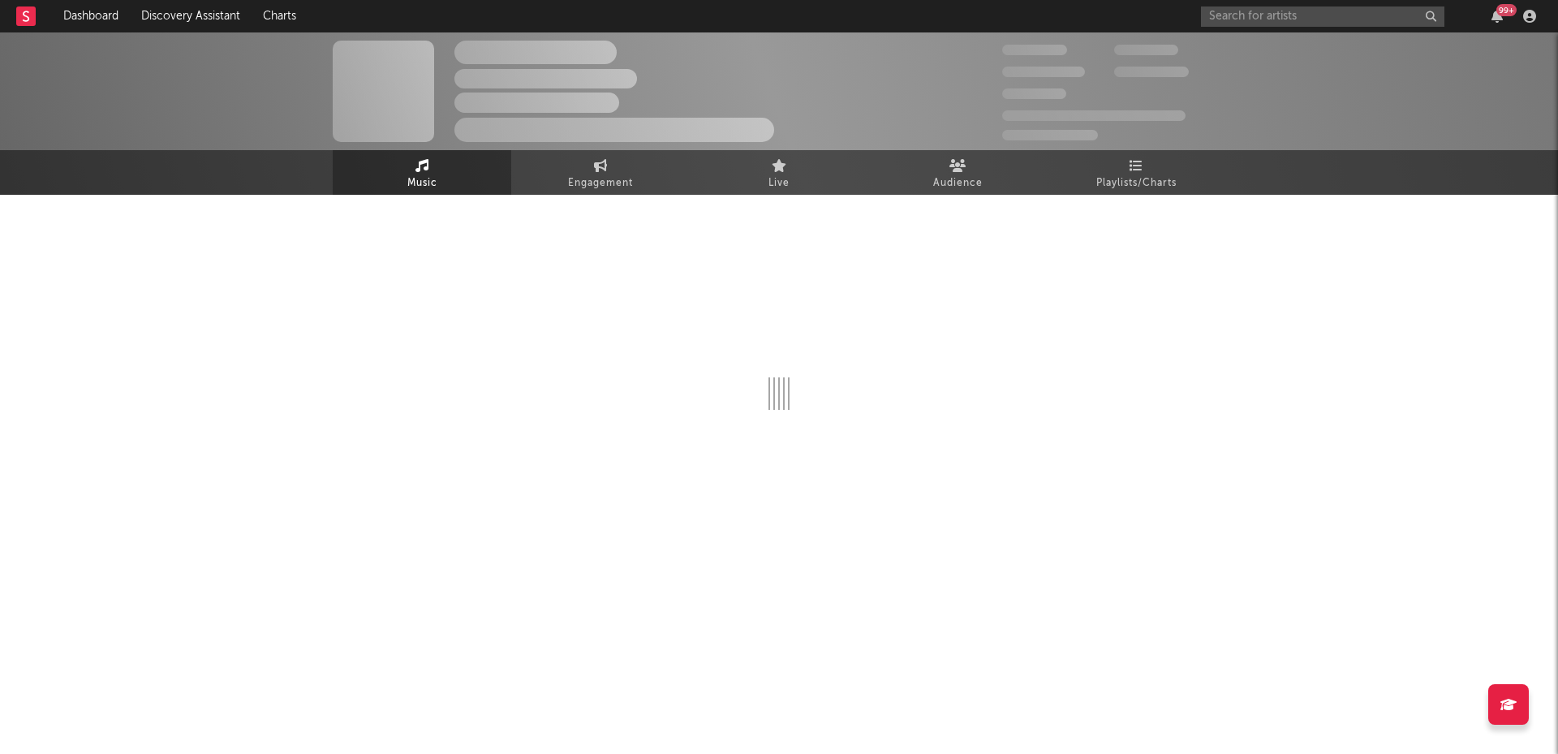
select select "1w"
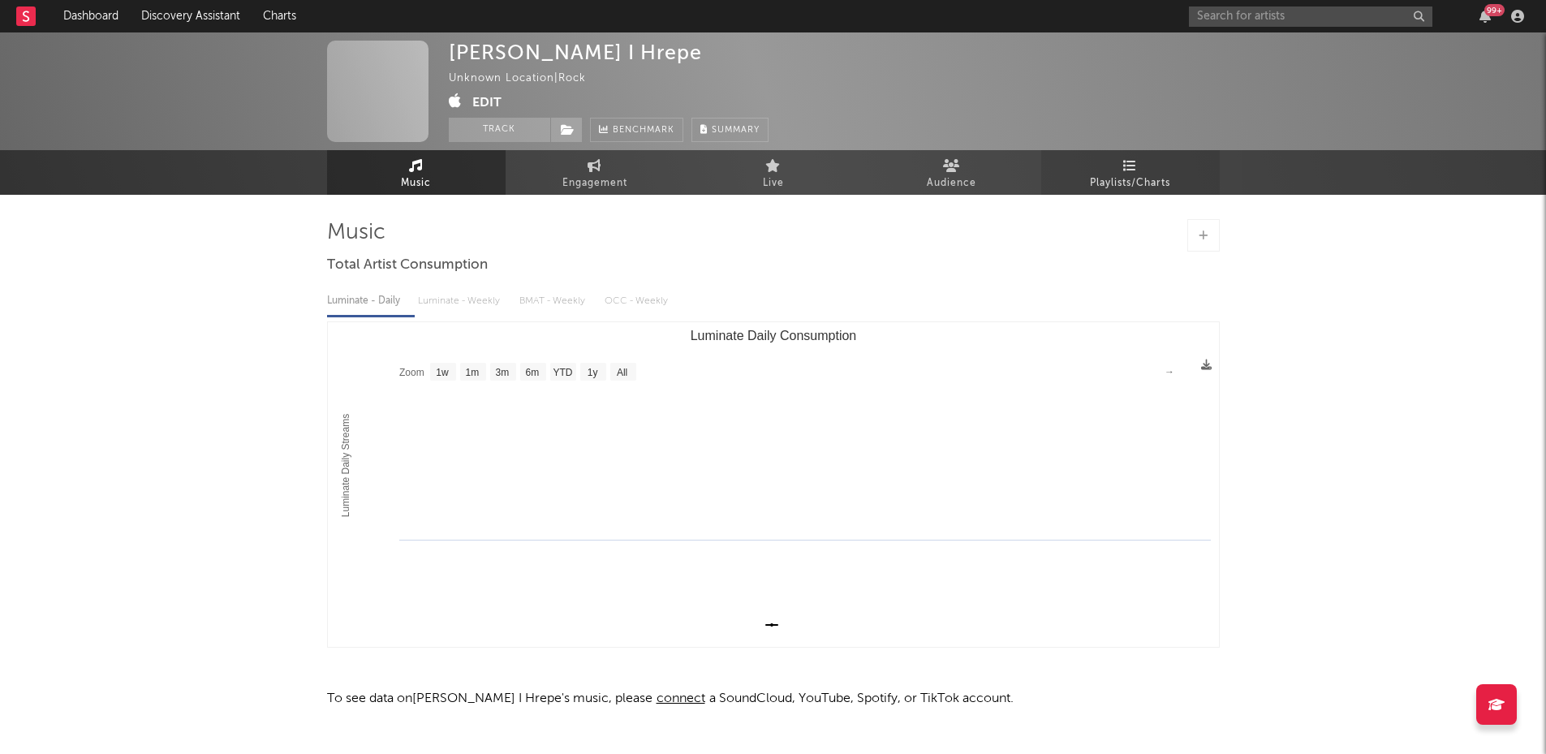
click at [1136, 174] on span "Playlists/Charts" at bounding box center [1130, 183] width 80 height 19
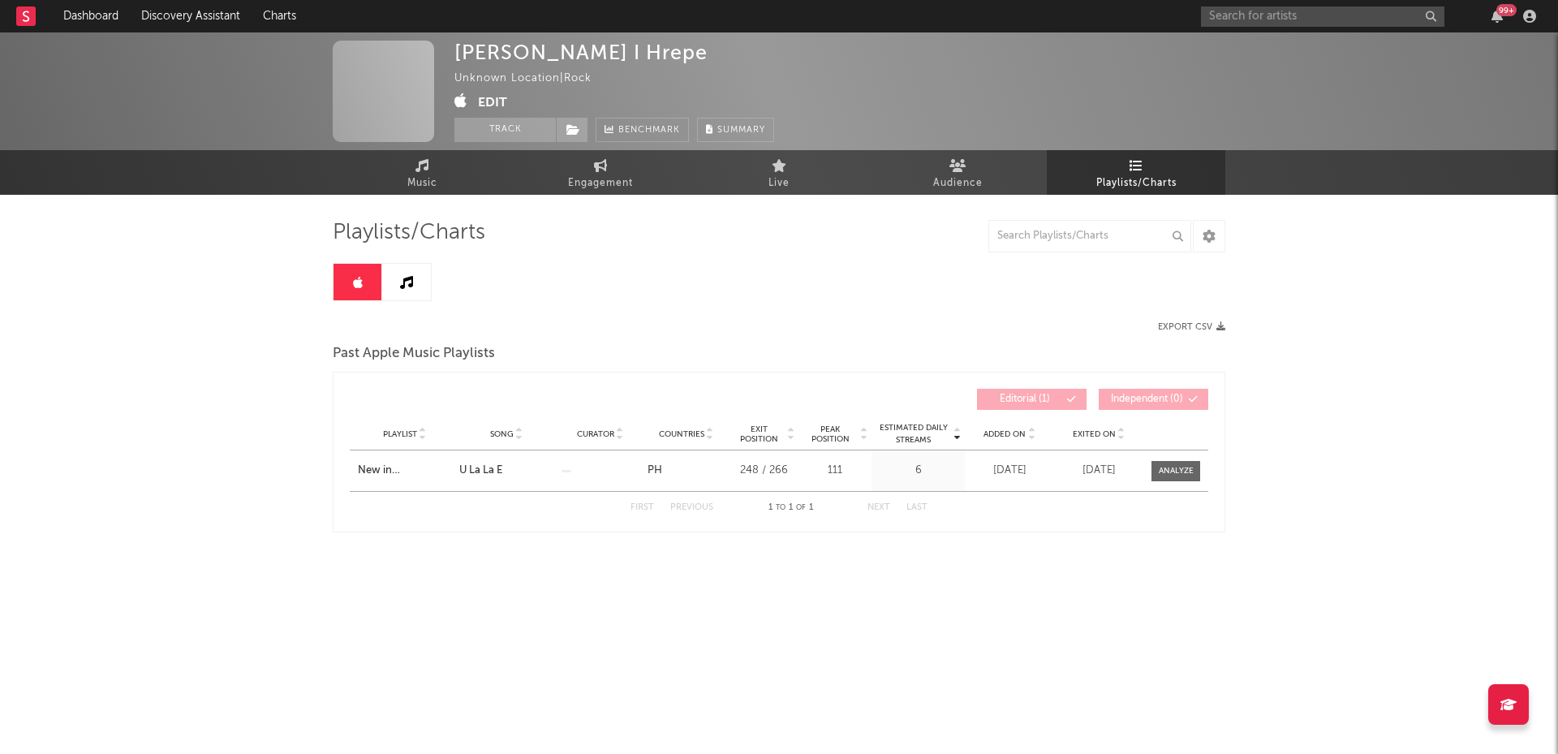
click at [414, 287] on link at bounding box center [406, 282] width 49 height 37
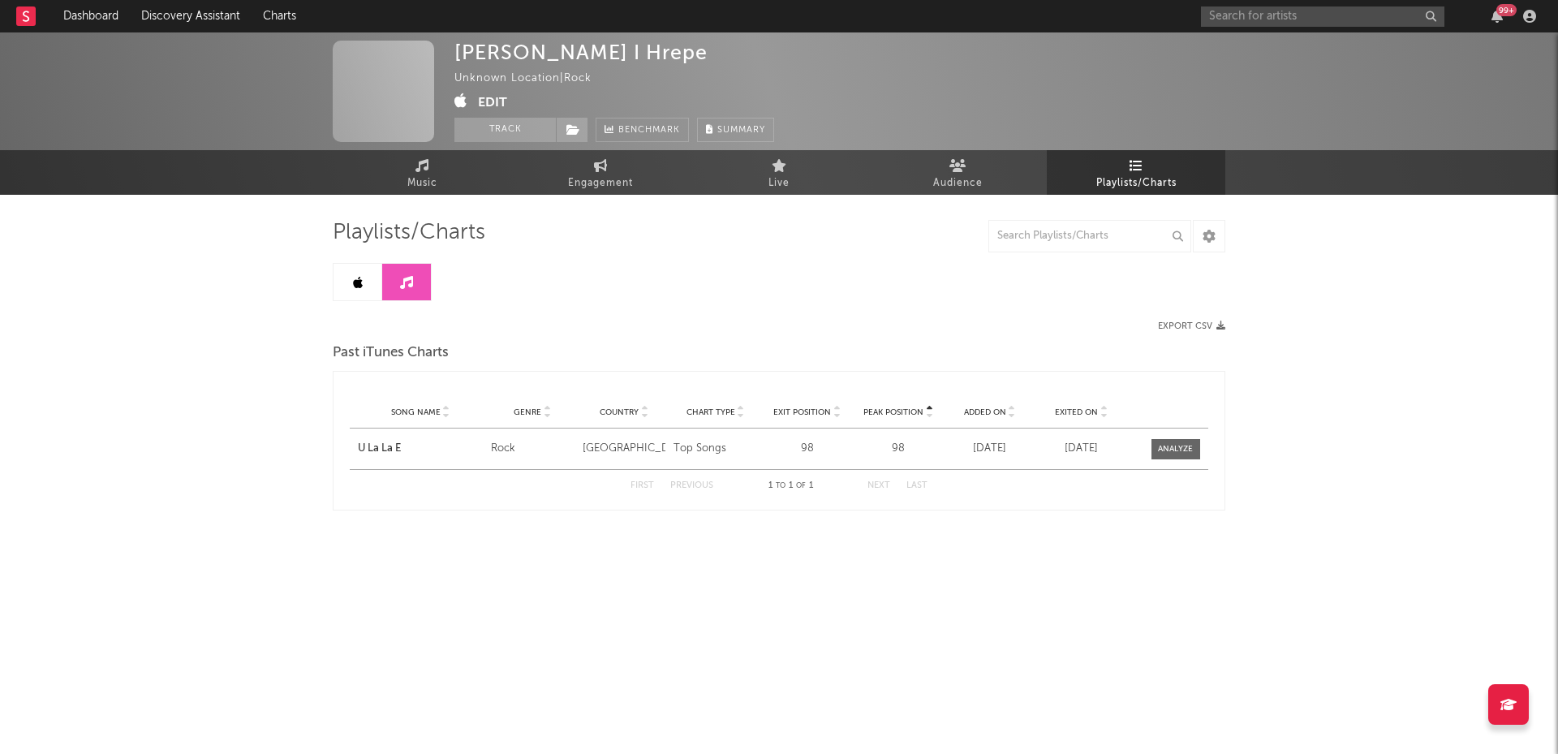
click at [347, 282] on link at bounding box center [358, 282] width 49 height 37
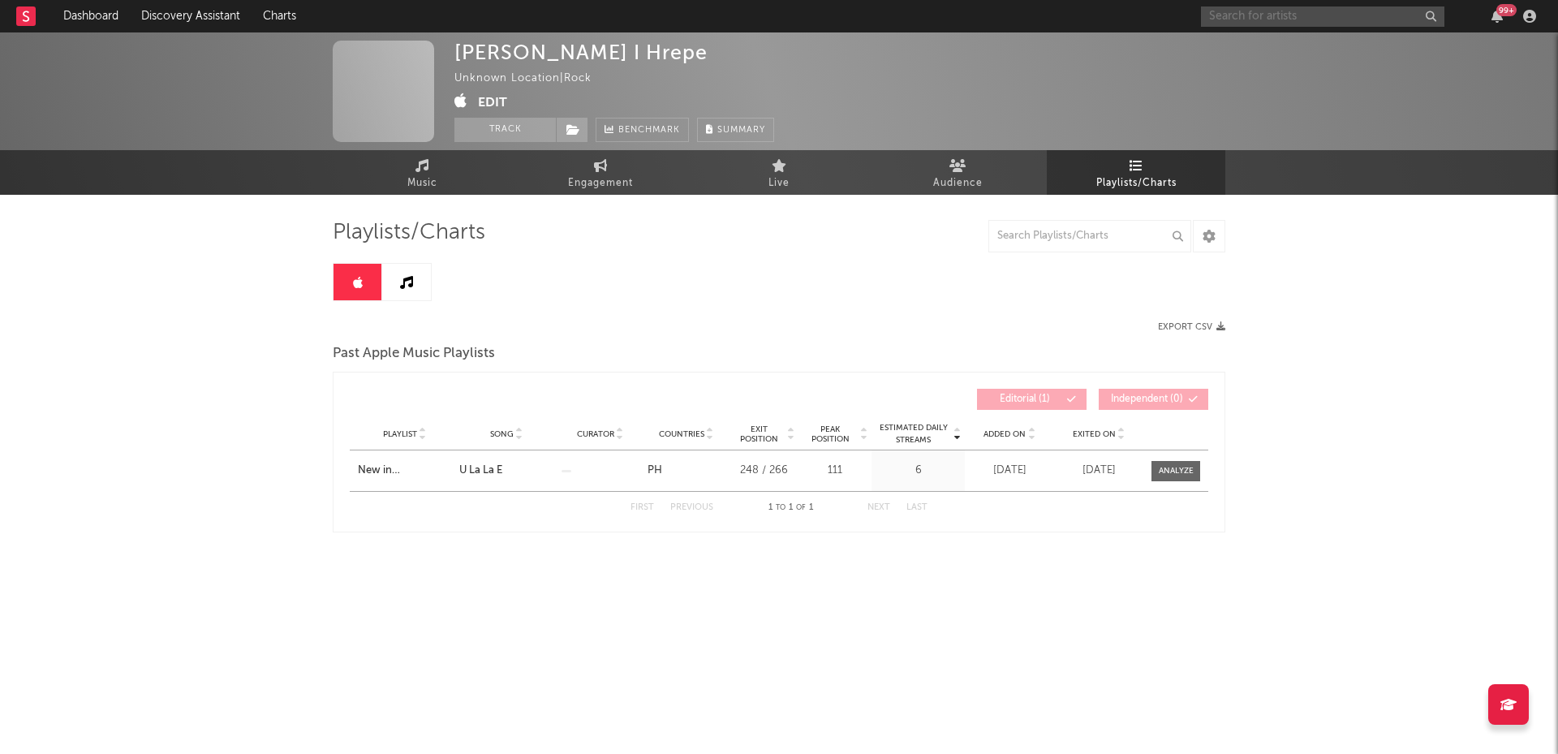
click at [1258, 13] on input "text" at bounding box center [1323, 16] width 244 height 20
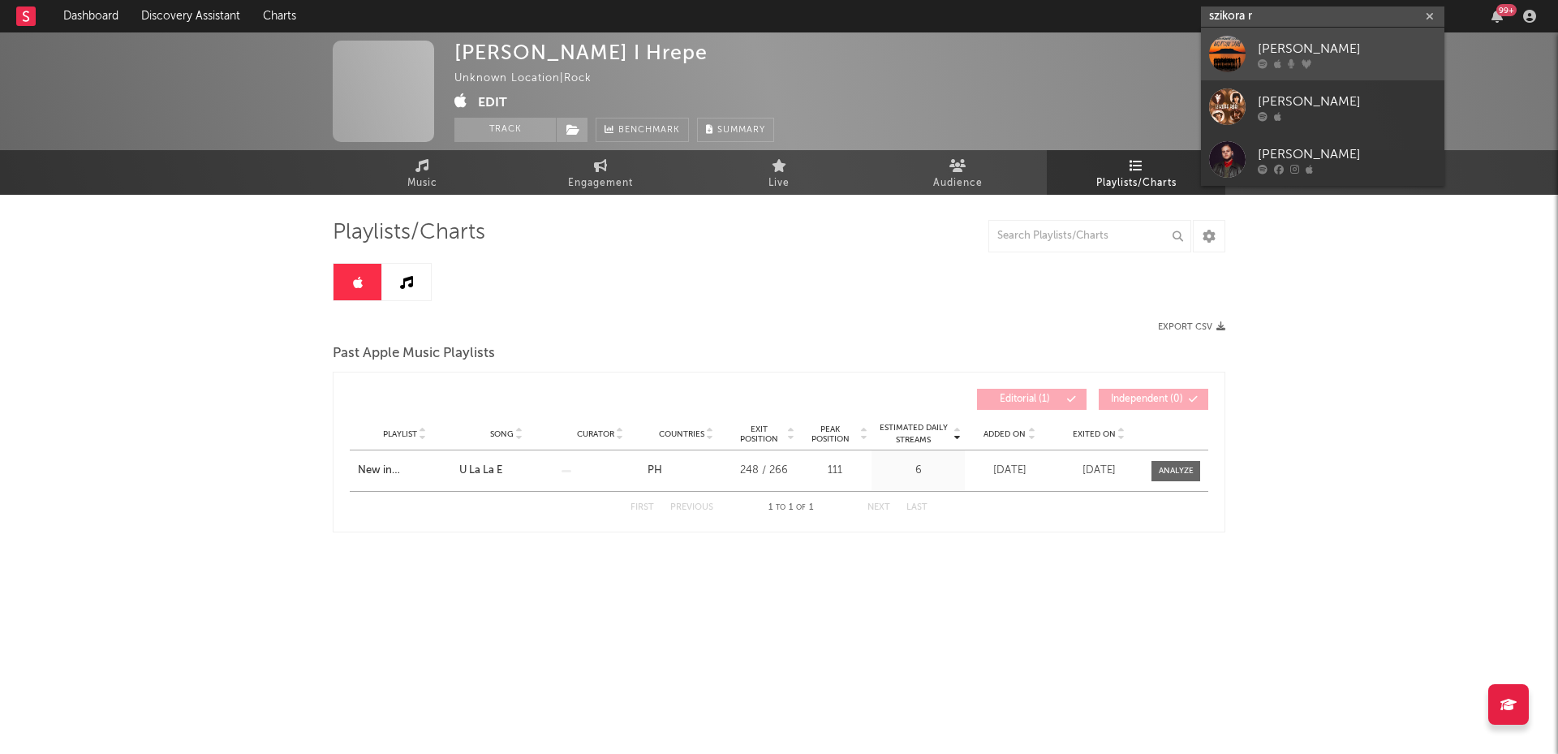
type input "szikora r"
click at [1347, 47] on div "[PERSON_NAME]" at bounding box center [1347, 48] width 179 height 19
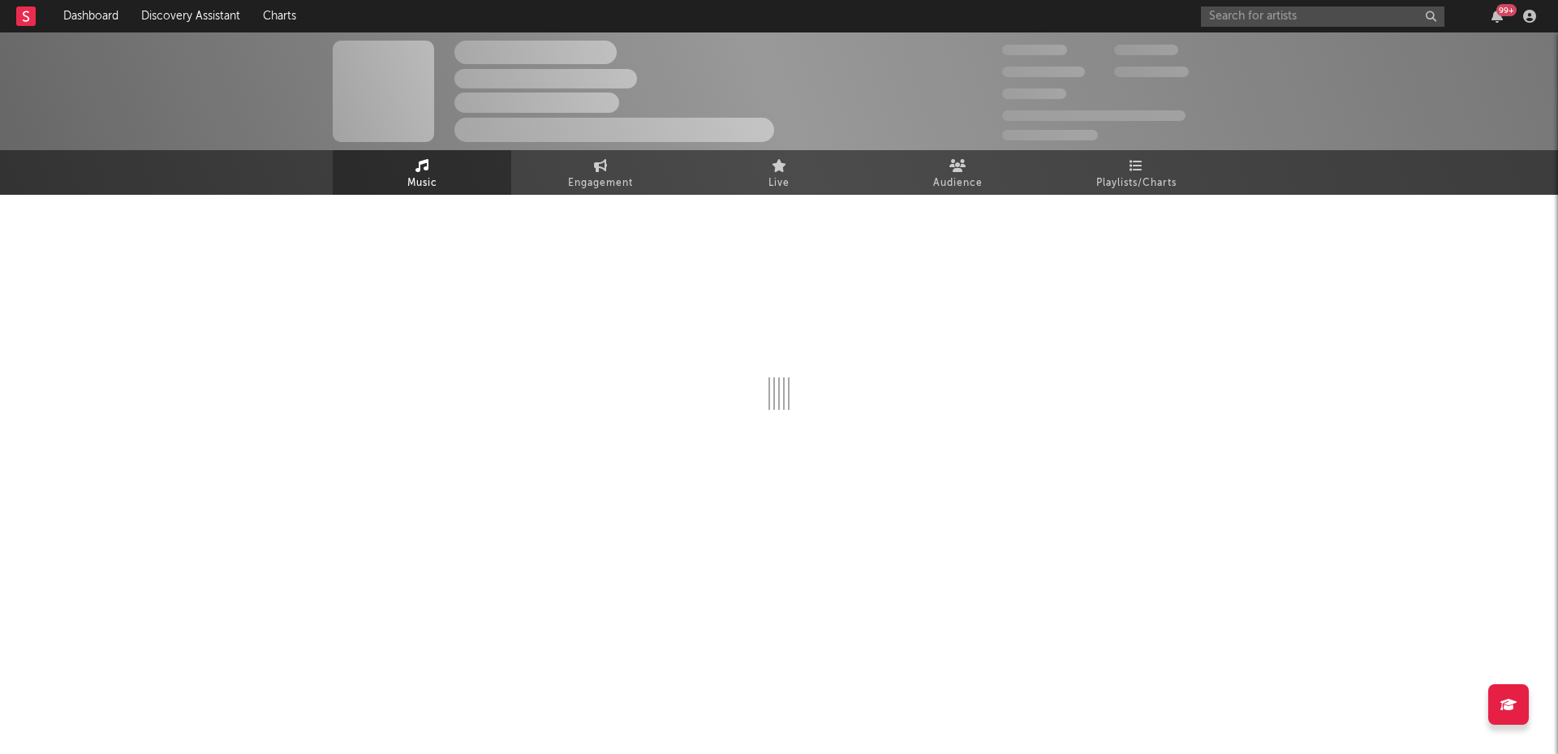
select select "1w"
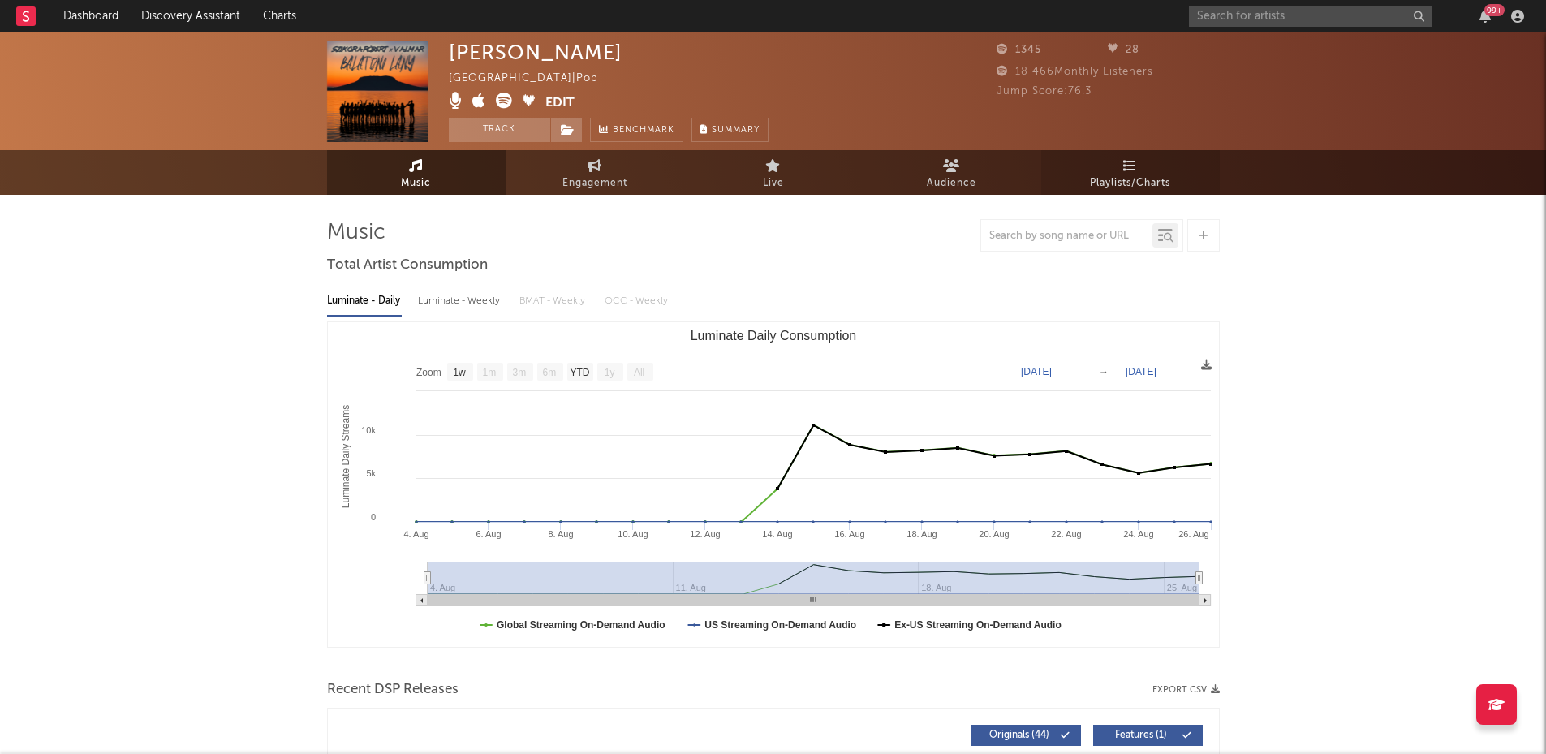
click at [1143, 186] on span "Playlists/Charts" at bounding box center [1130, 183] width 80 height 19
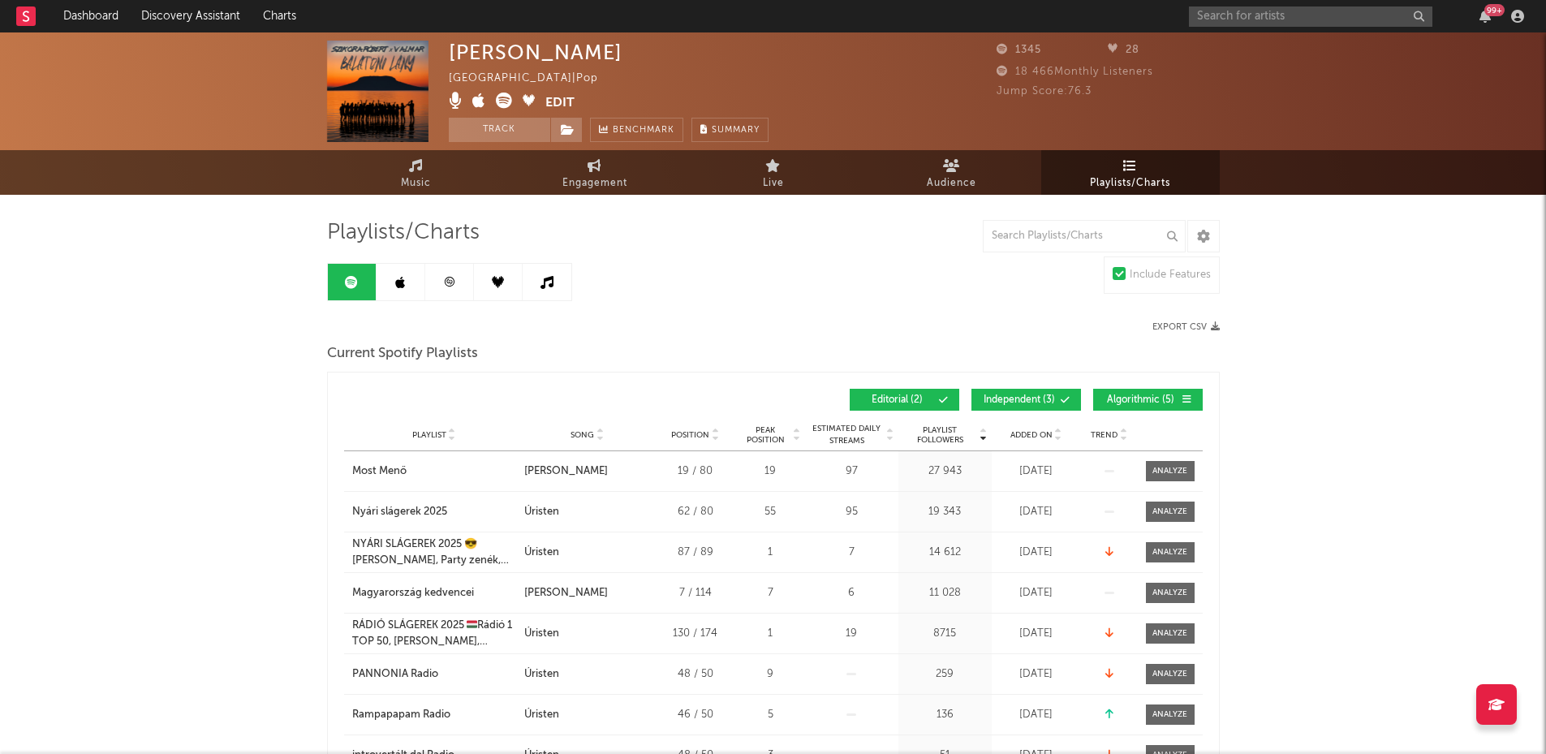
click at [414, 277] on link at bounding box center [401, 282] width 49 height 37
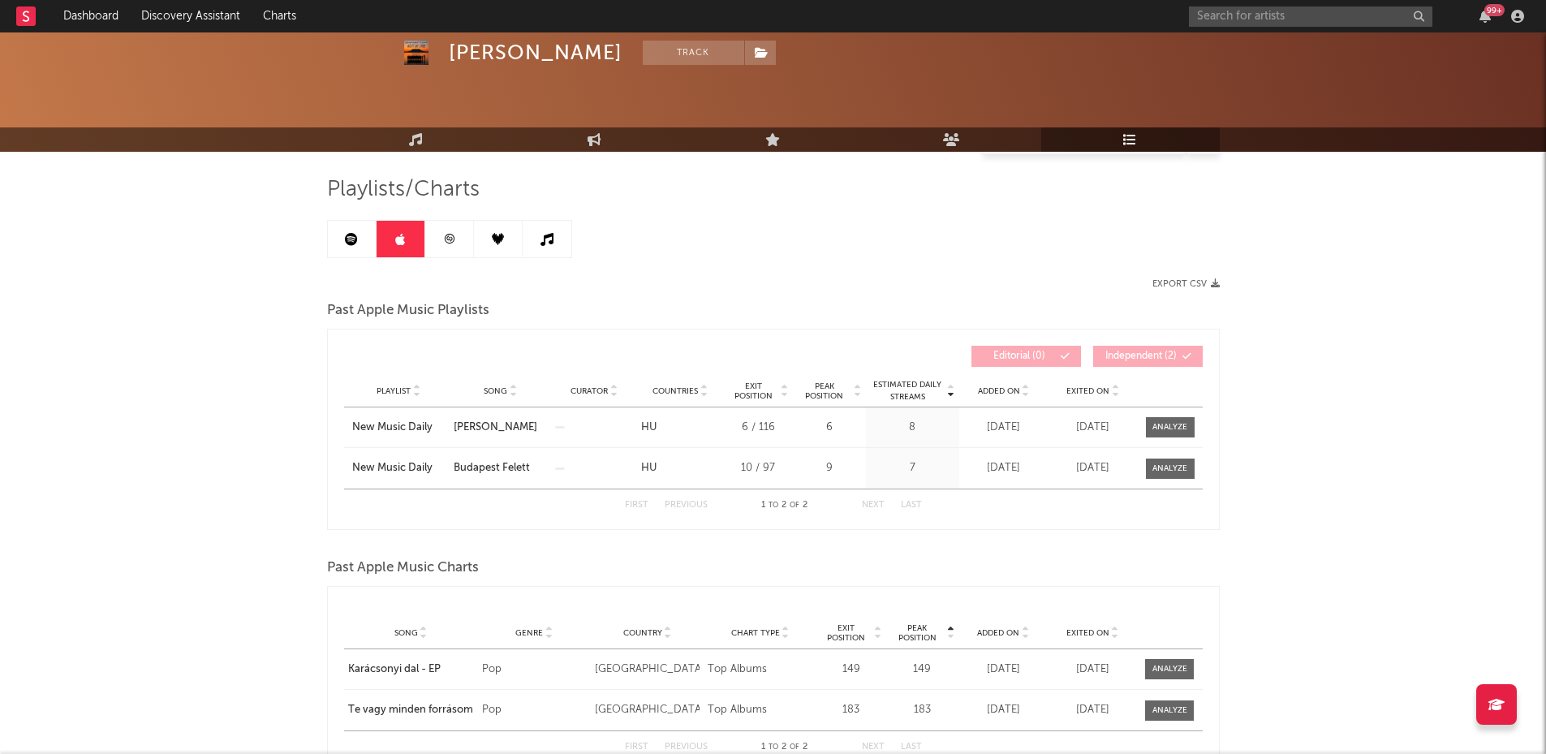
scroll to position [38, 0]
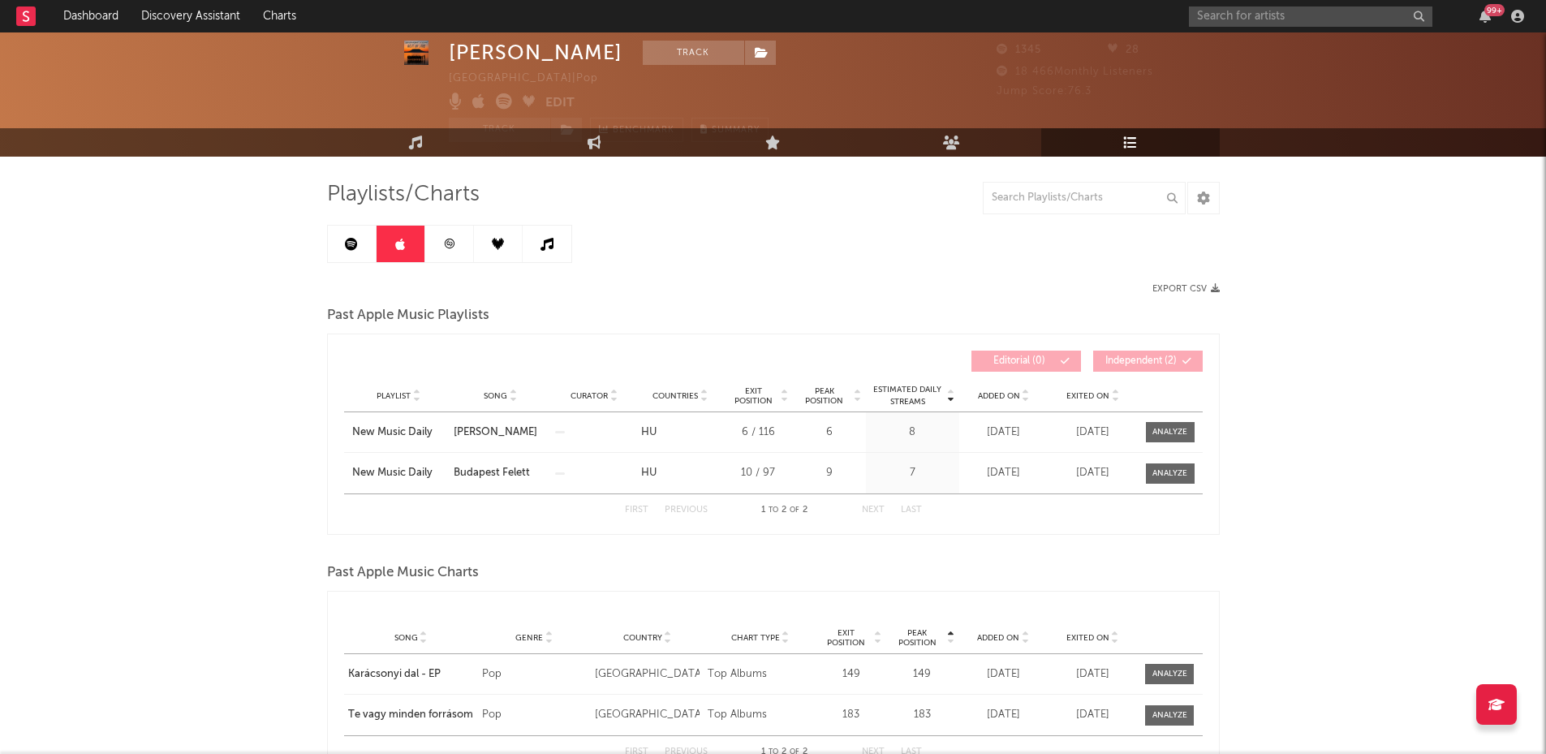
click at [452, 250] on link at bounding box center [449, 244] width 49 height 37
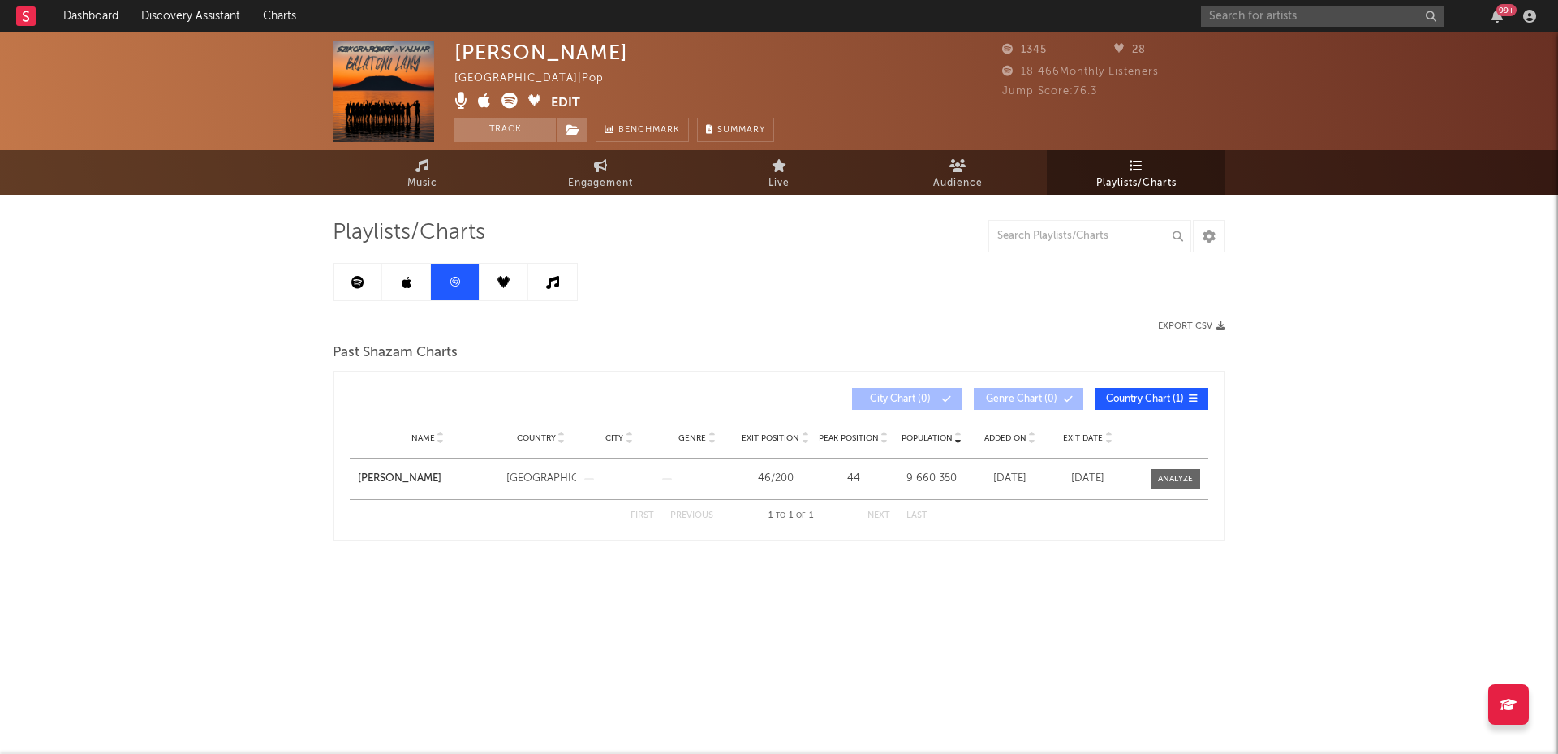
click at [509, 289] on link at bounding box center [504, 282] width 49 height 37
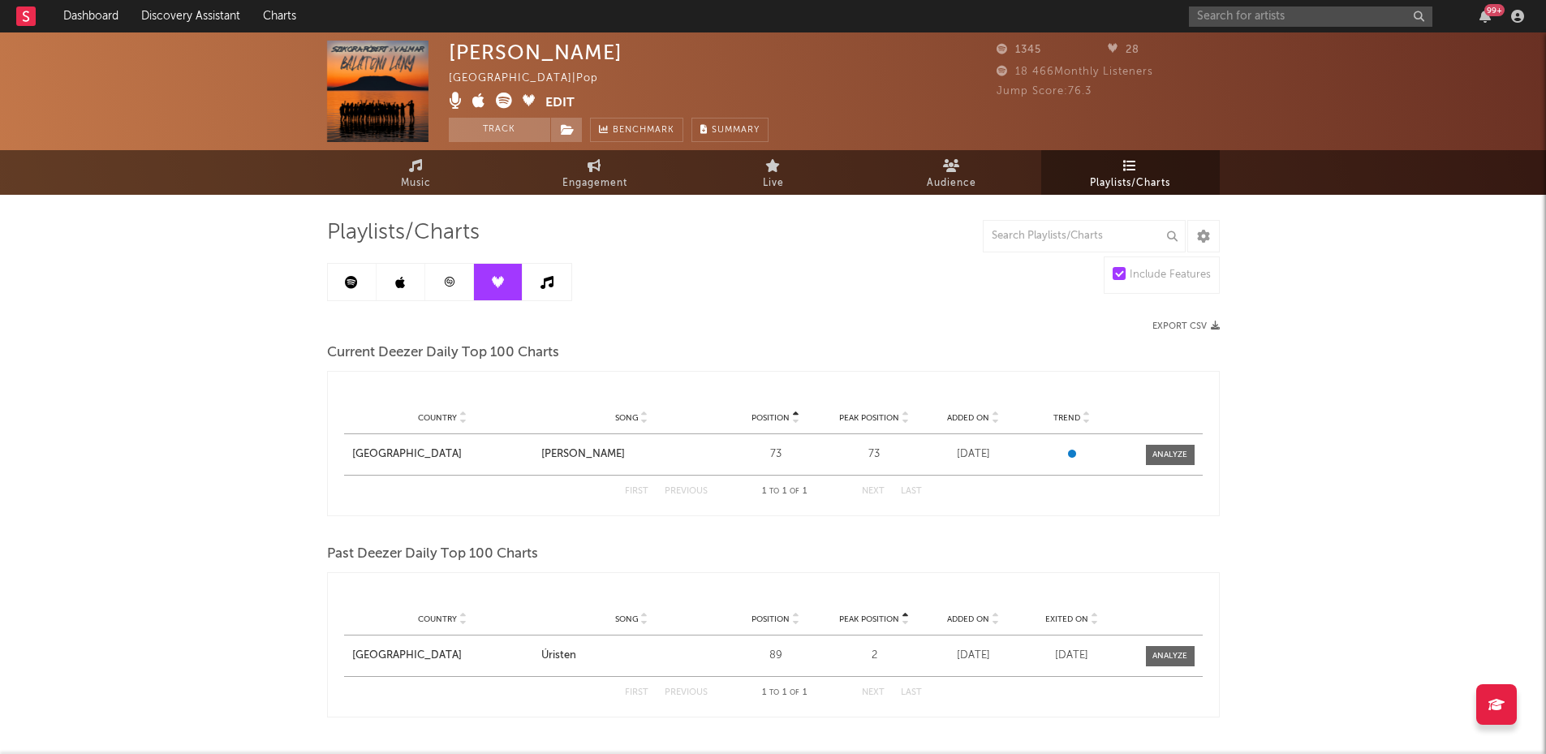
click at [552, 283] on icon at bounding box center [547, 282] width 13 height 13
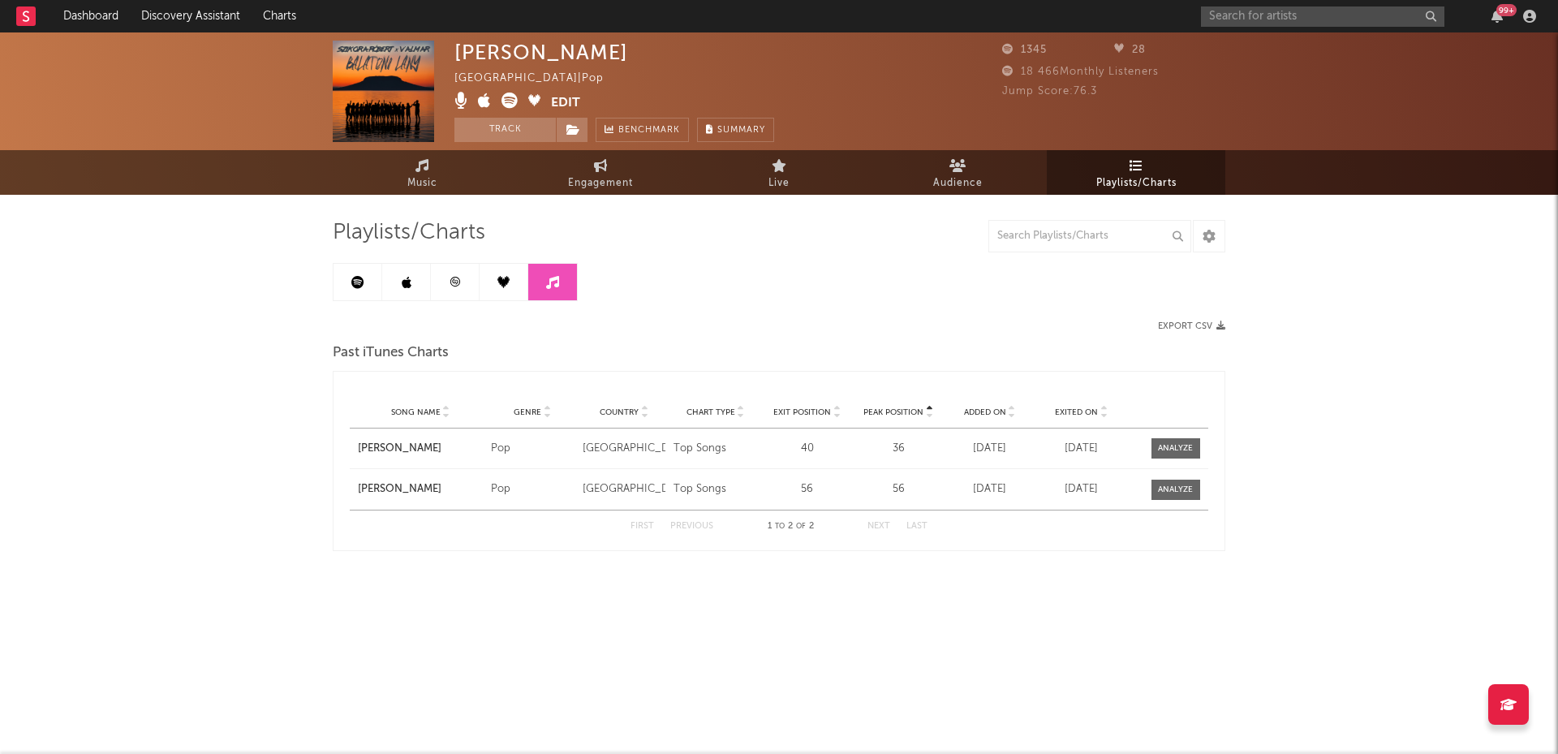
click at [507, 287] on icon at bounding box center [504, 282] width 12 height 12
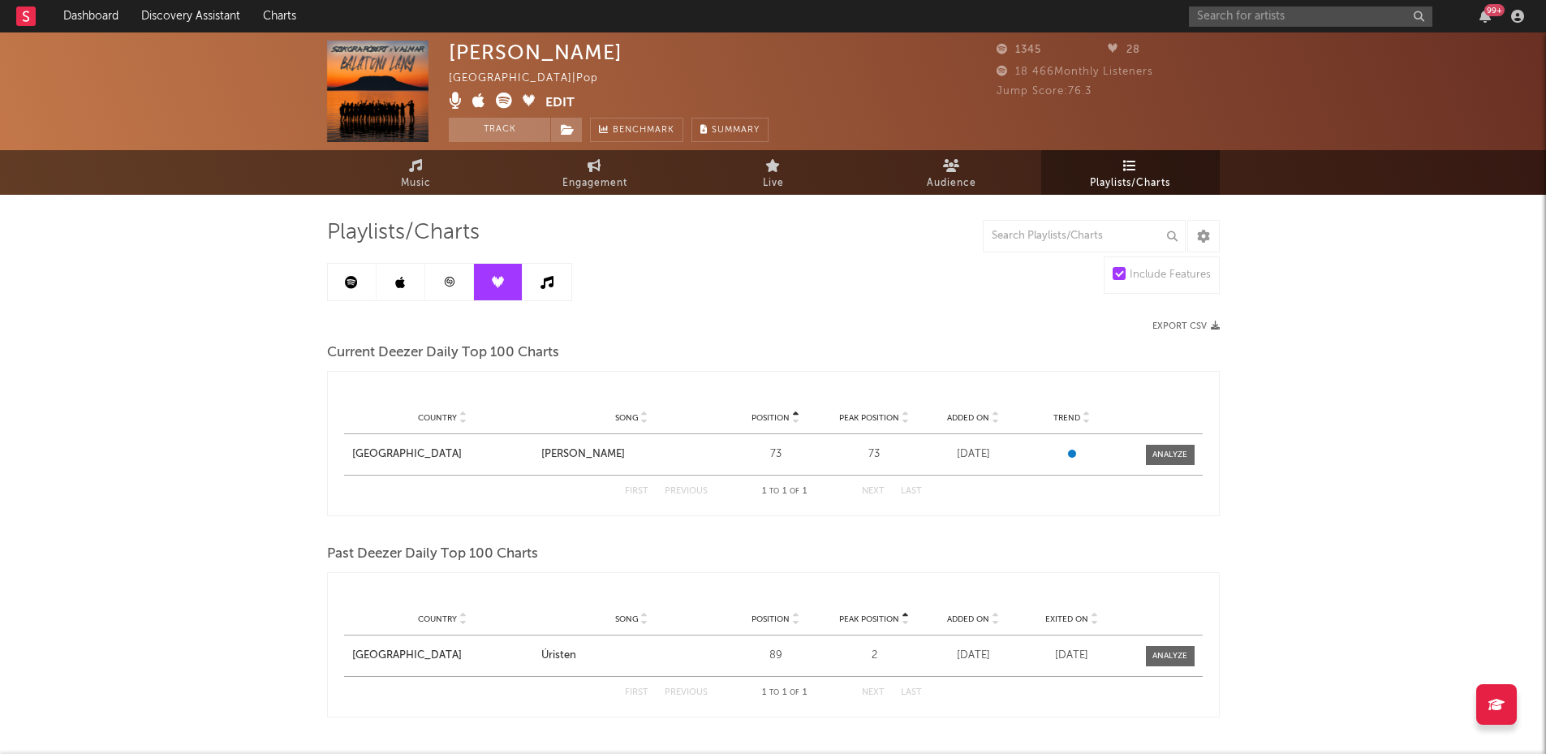
click at [464, 288] on link at bounding box center [449, 282] width 49 height 37
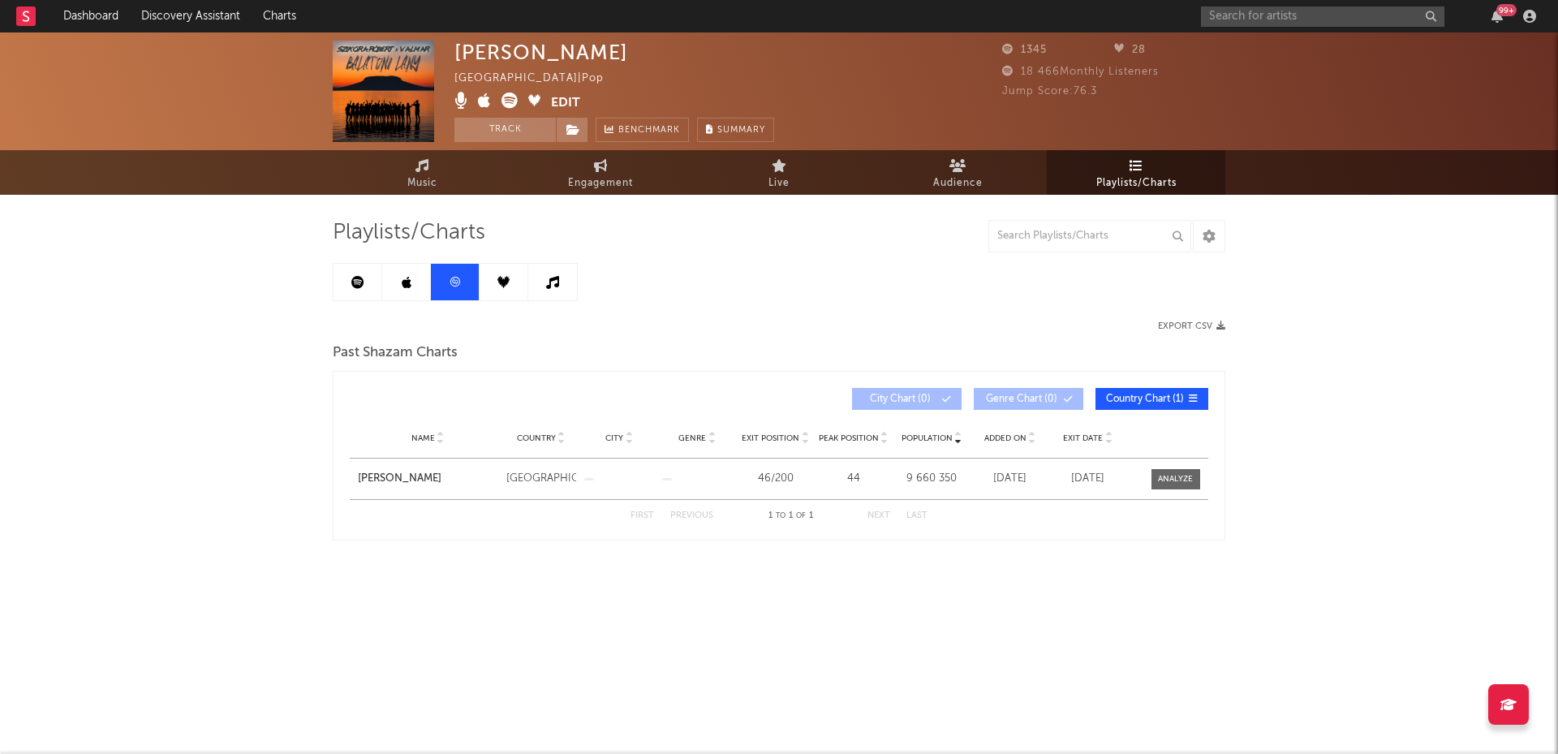
click at [396, 295] on link at bounding box center [406, 282] width 49 height 37
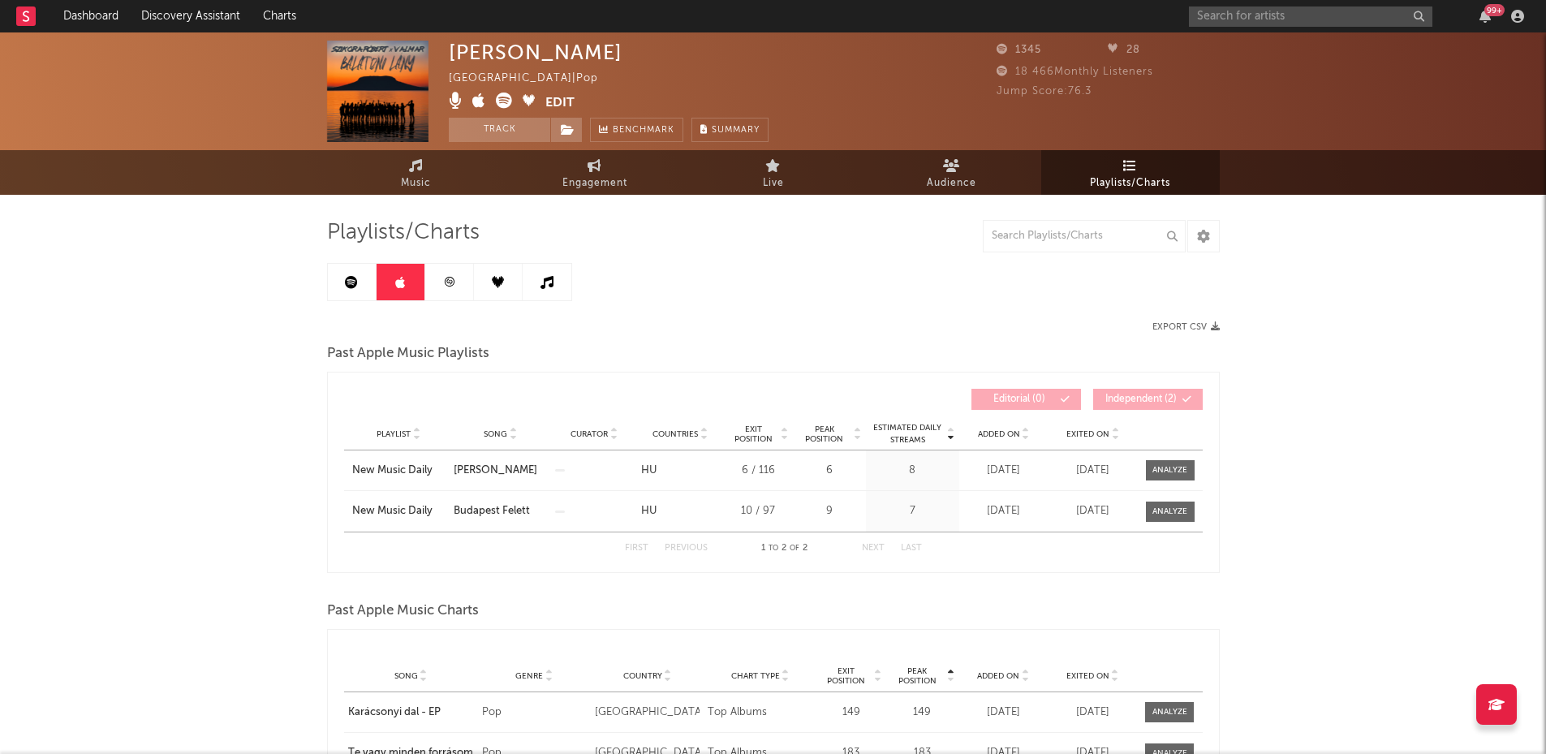
click at [351, 291] on link at bounding box center [352, 282] width 49 height 37
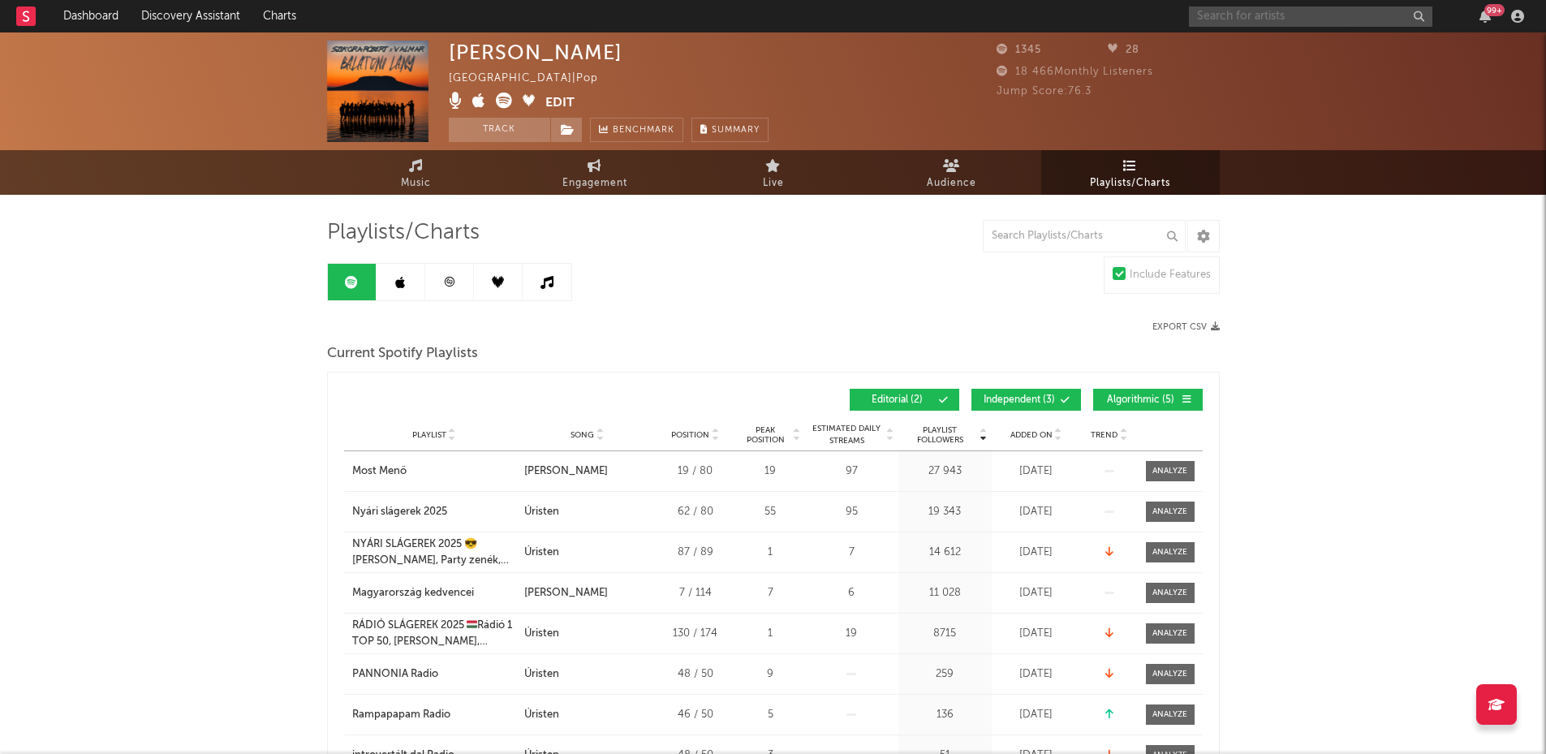
click at [1205, 11] on input "text" at bounding box center [1311, 16] width 244 height 20
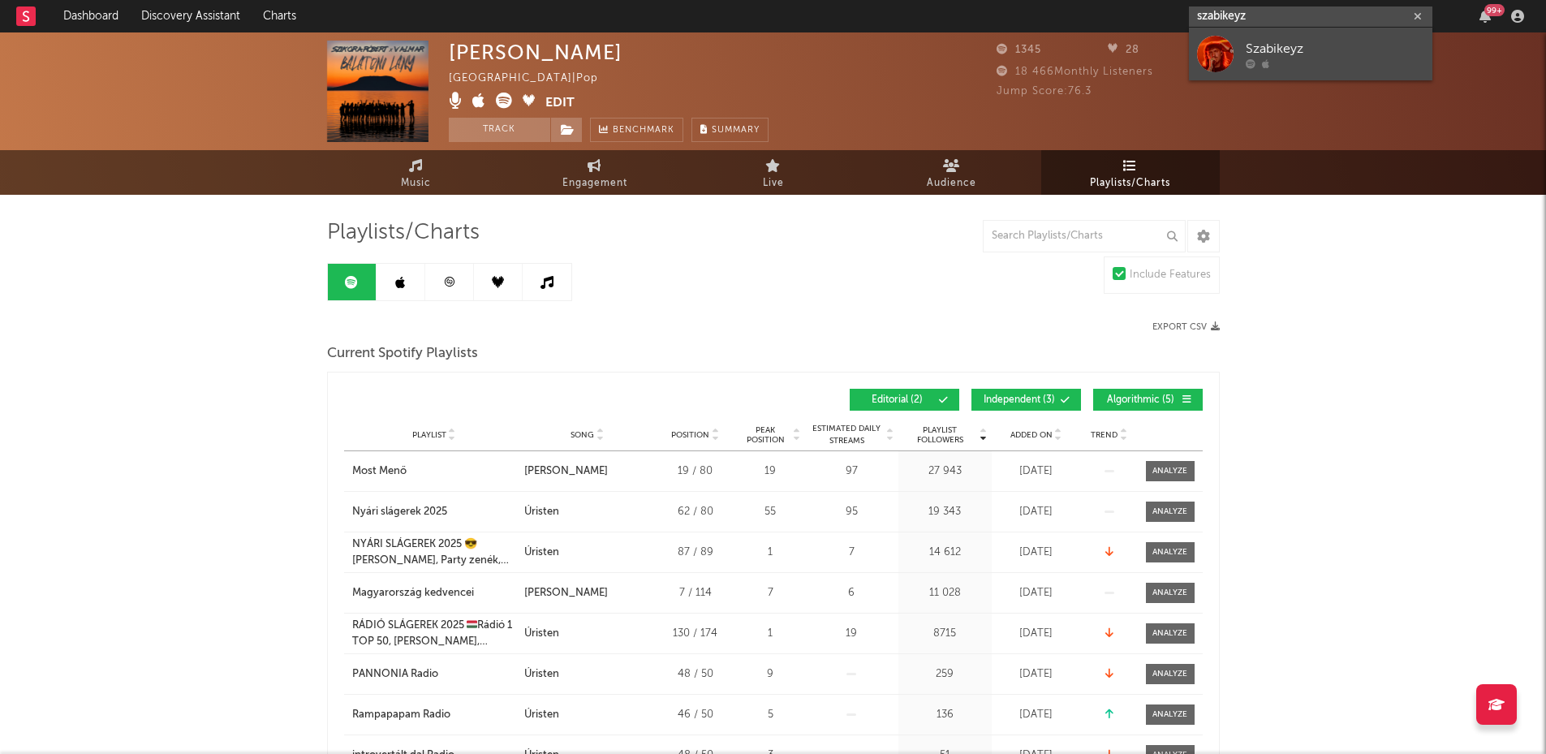
type input "szabikeyz"
click at [1287, 52] on div "Szabikeyz" at bounding box center [1335, 48] width 179 height 19
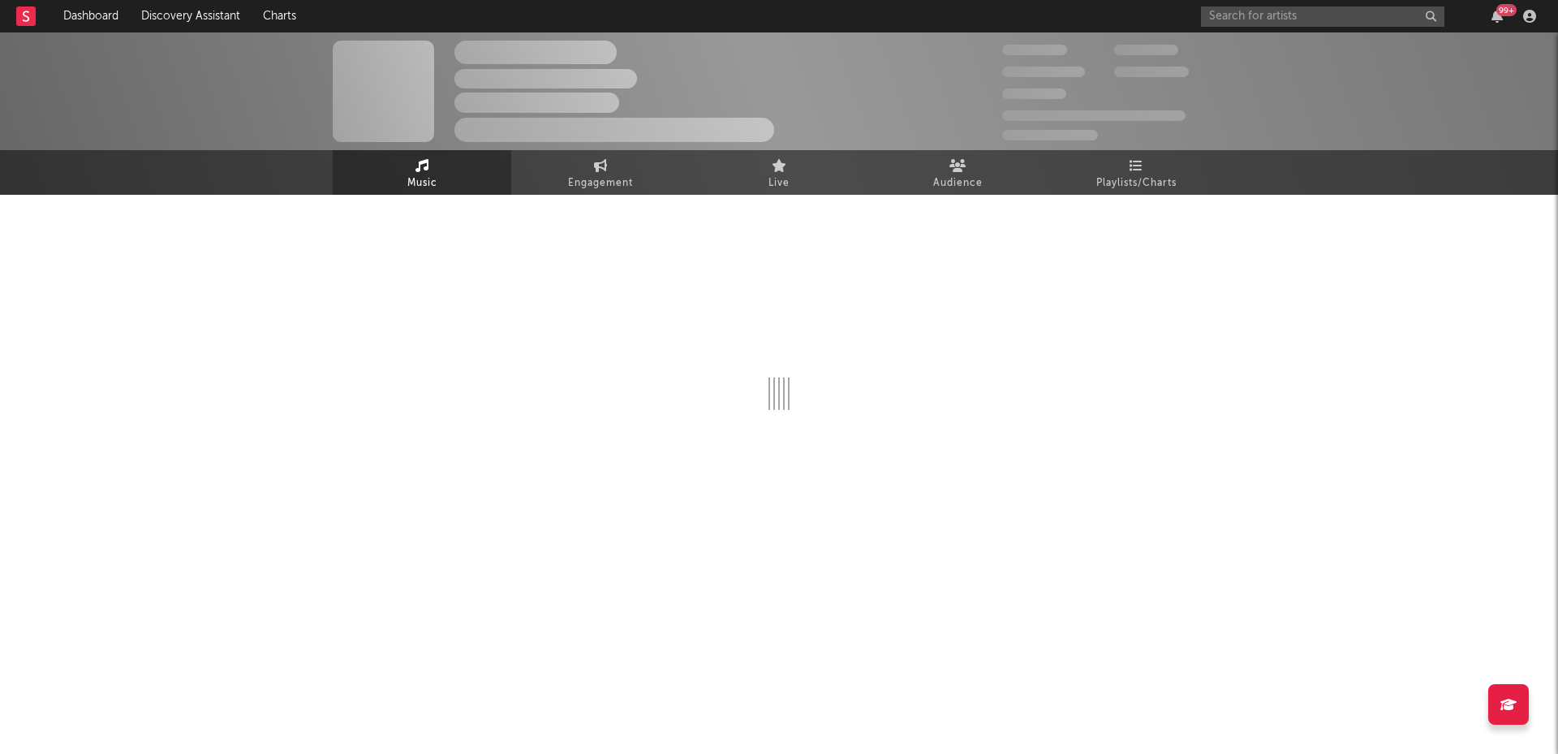
select select "1w"
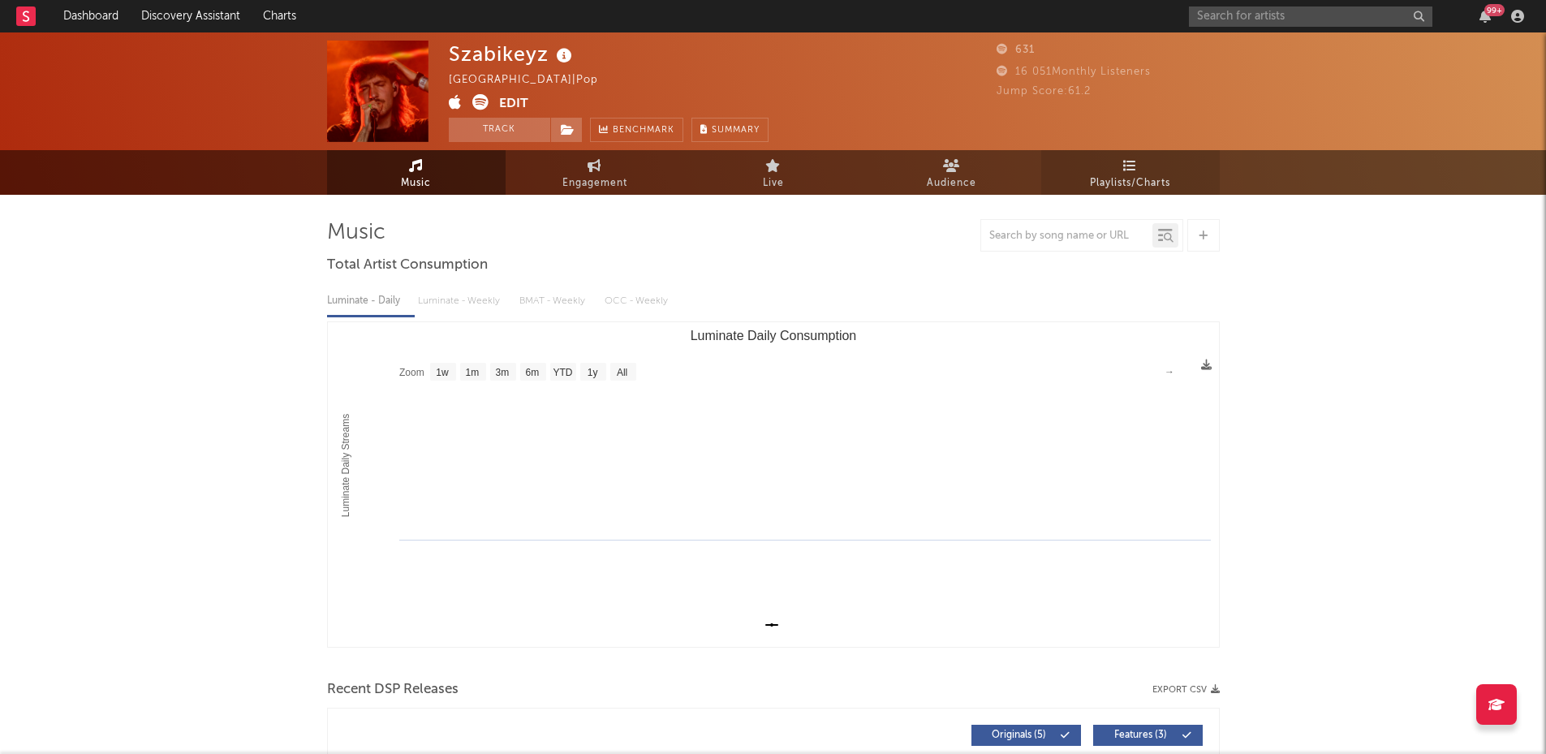
click at [1133, 174] on span "Playlists/Charts" at bounding box center [1130, 183] width 80 height 19
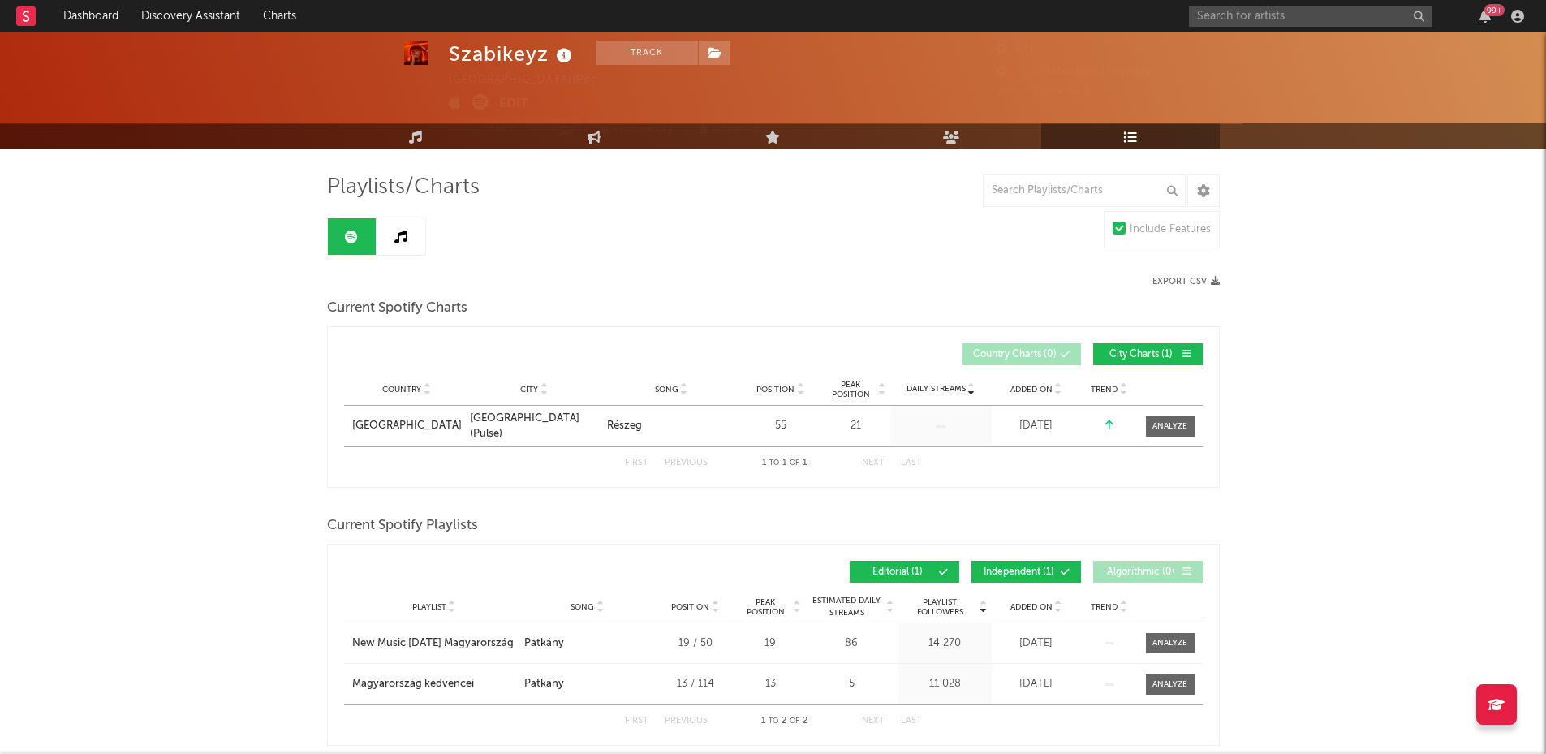
scroll to position [9, 0]
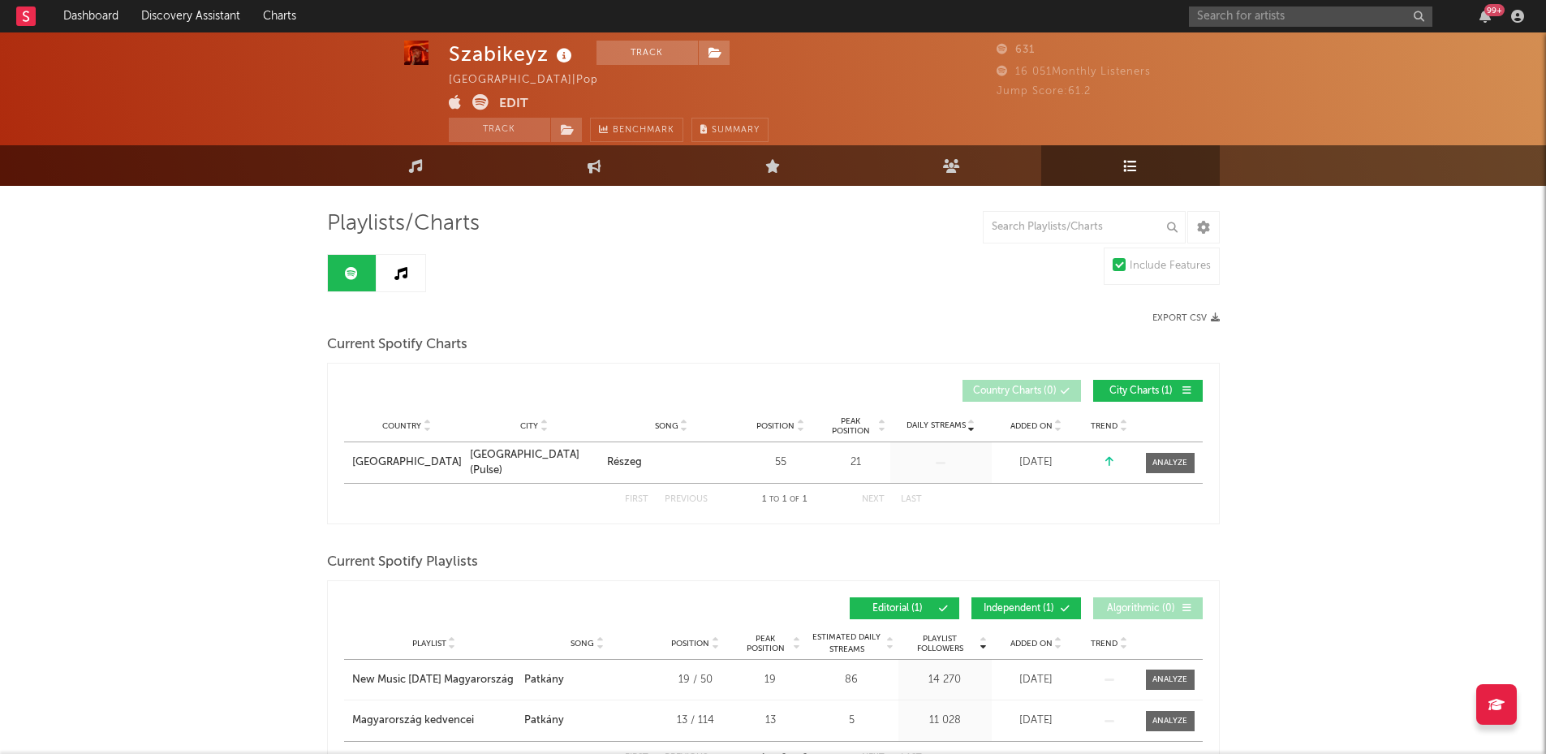
click at [392, 264] on link at bounding box center [401, 273] width 49 height 37
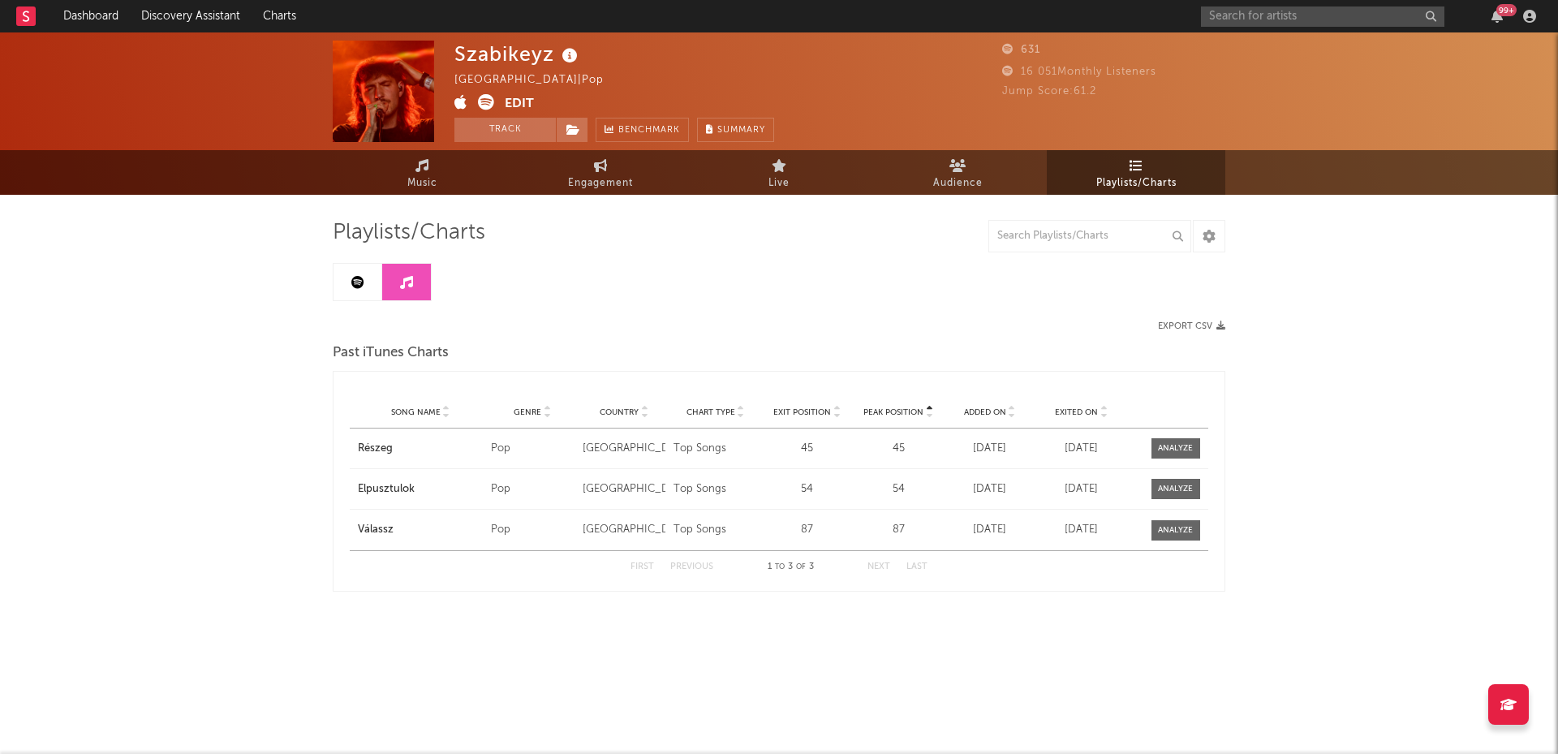
click at [357, 281] on icon at bounding box center [357, 282] width 13 height 13
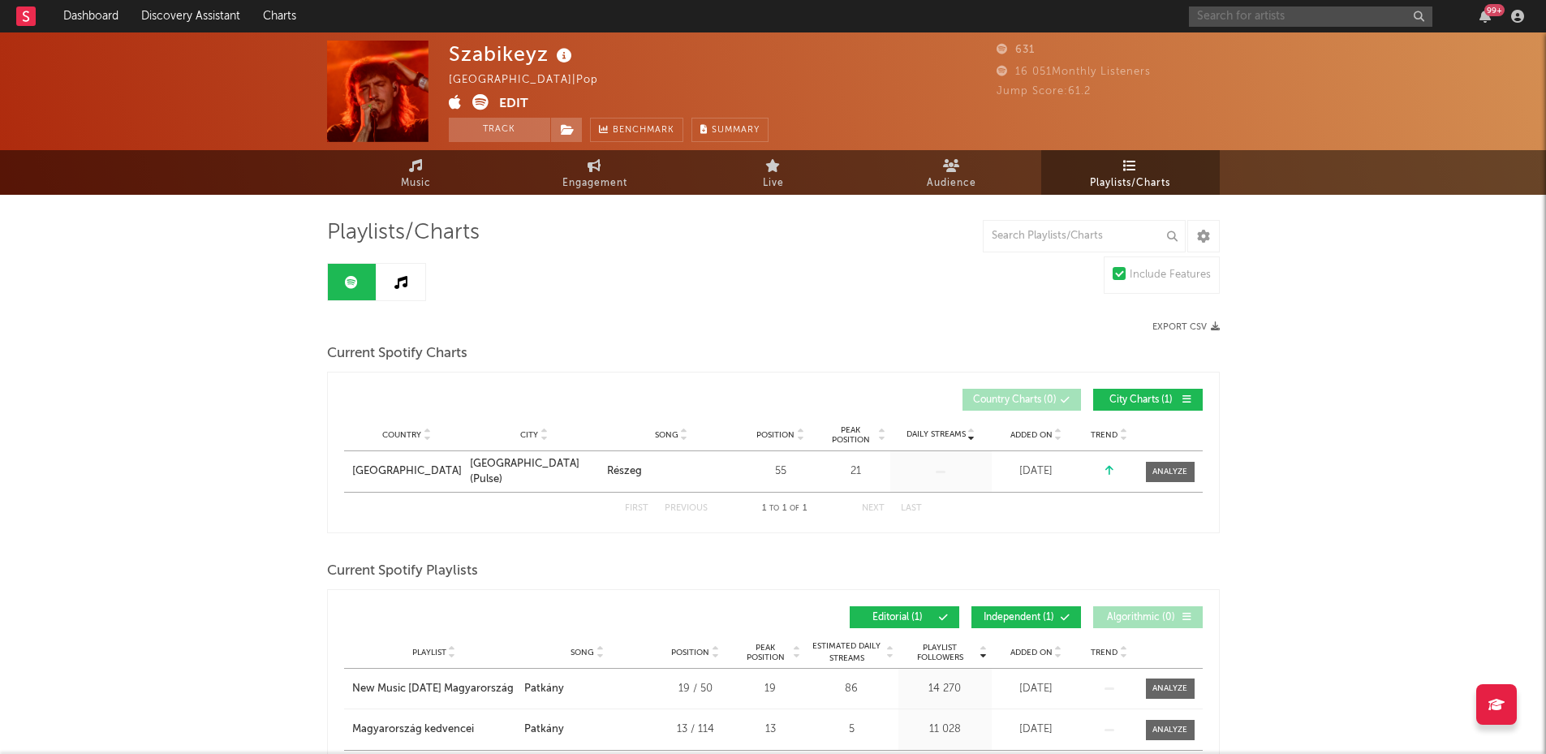
click at [1218, 19] on input "text" at bounding box center [1311, 16] width 244 height 20
click at [1218, 19] on input "k" at bounding box center [1311, 16] width 244 height 20
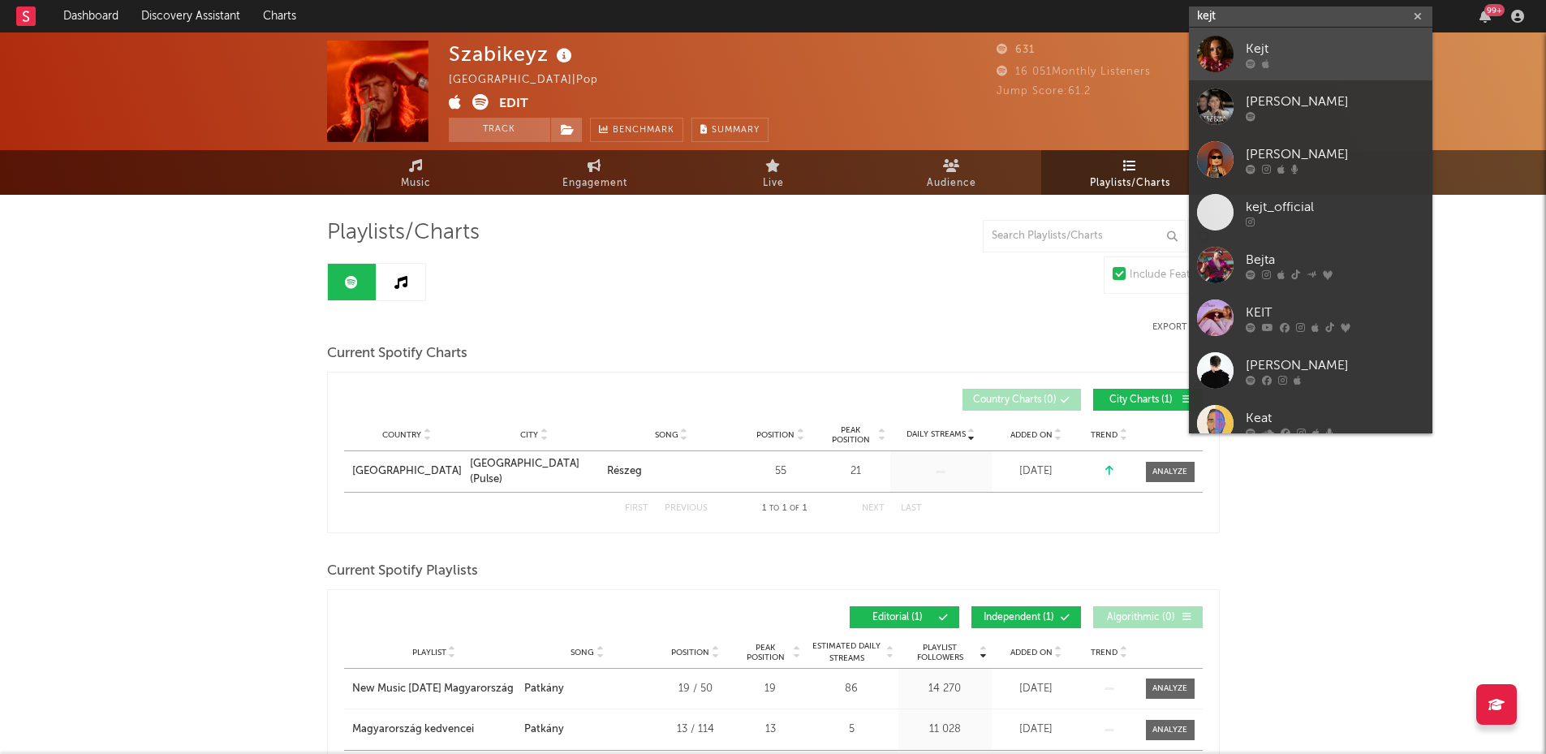
type input "kejt"
click at [1218, 52] on div at bounding box center [1215, 54] width 37 height 37
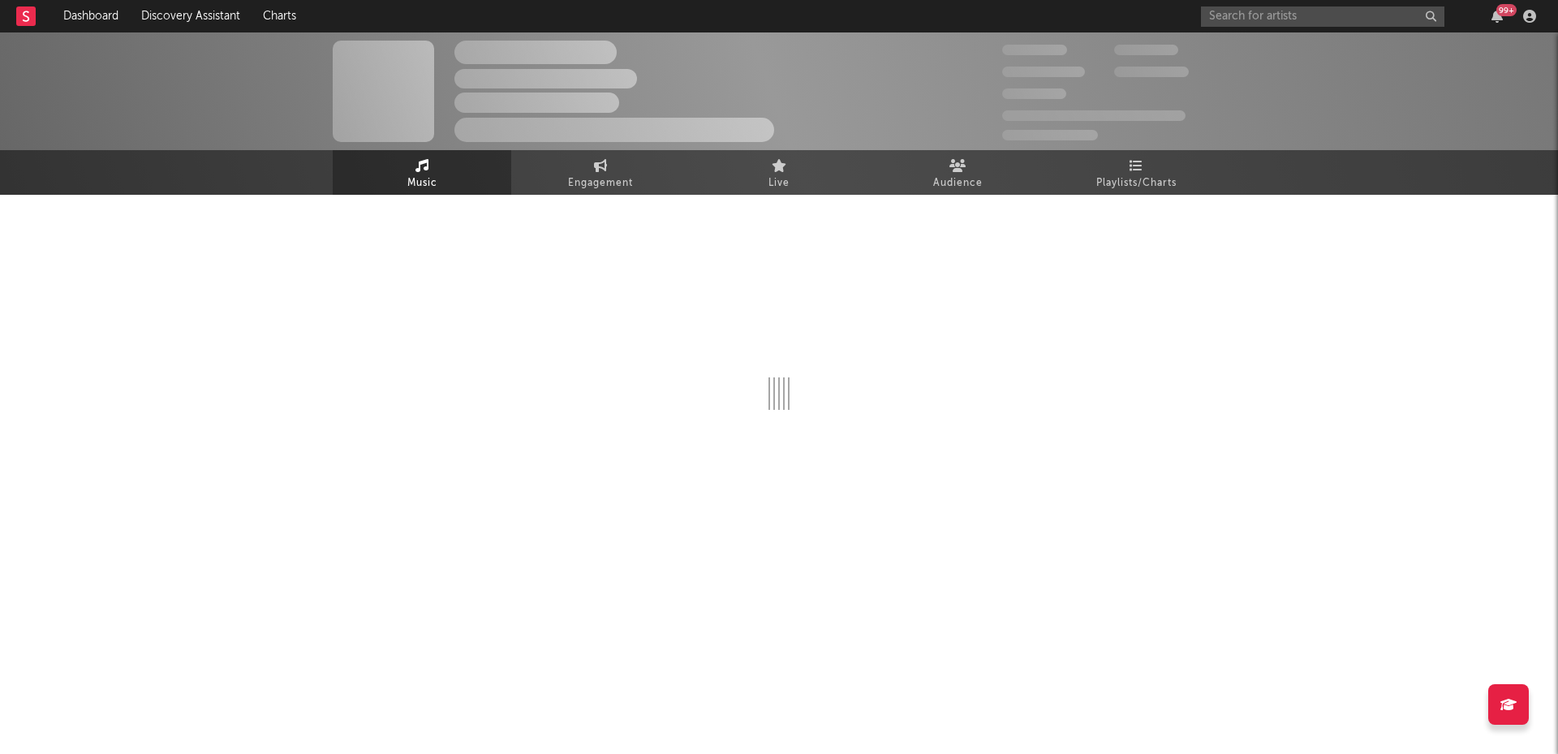
select select "6m"
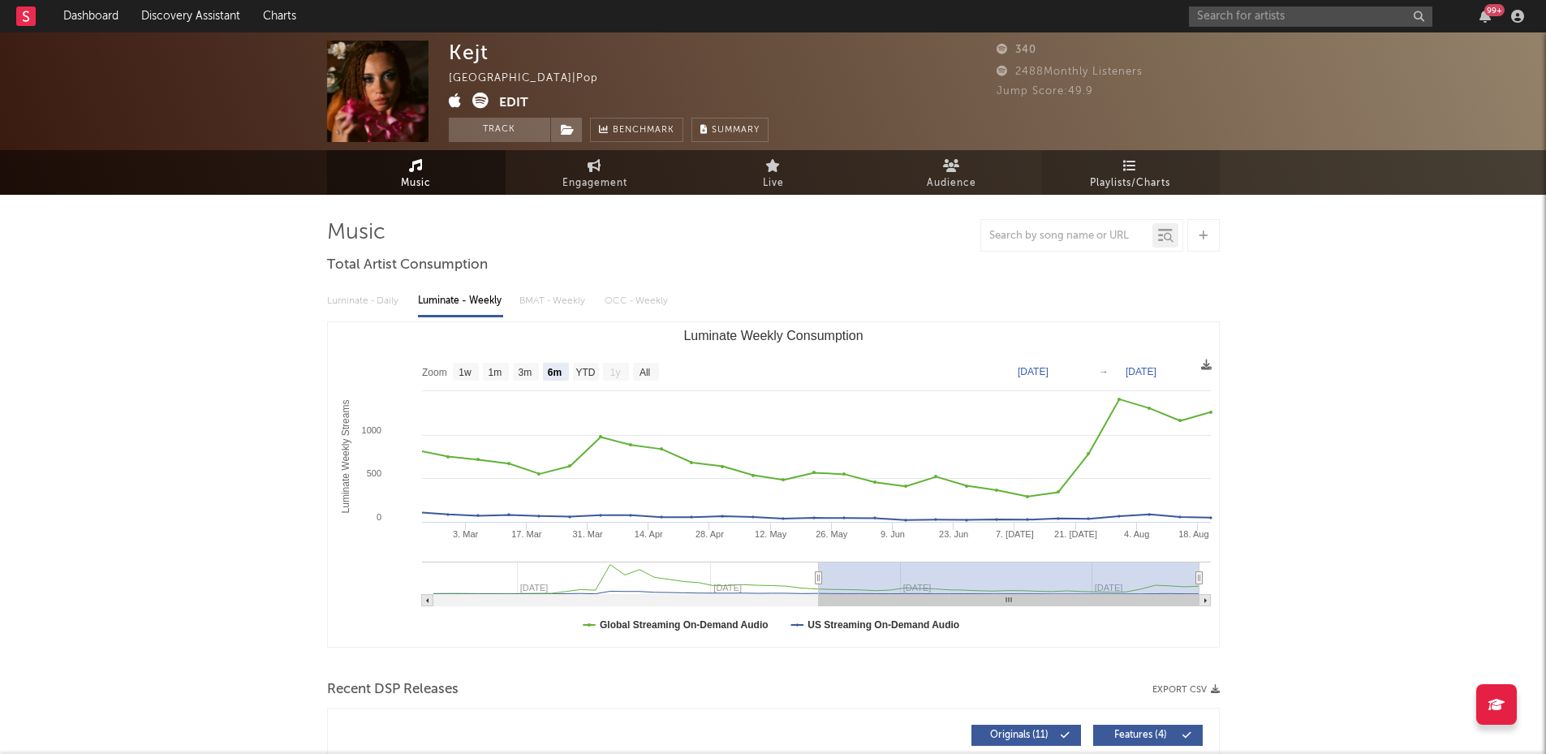
click at [1128, 175] on span "Playlists/Charts" at bounding box center [1130, 183] width 80 height 19
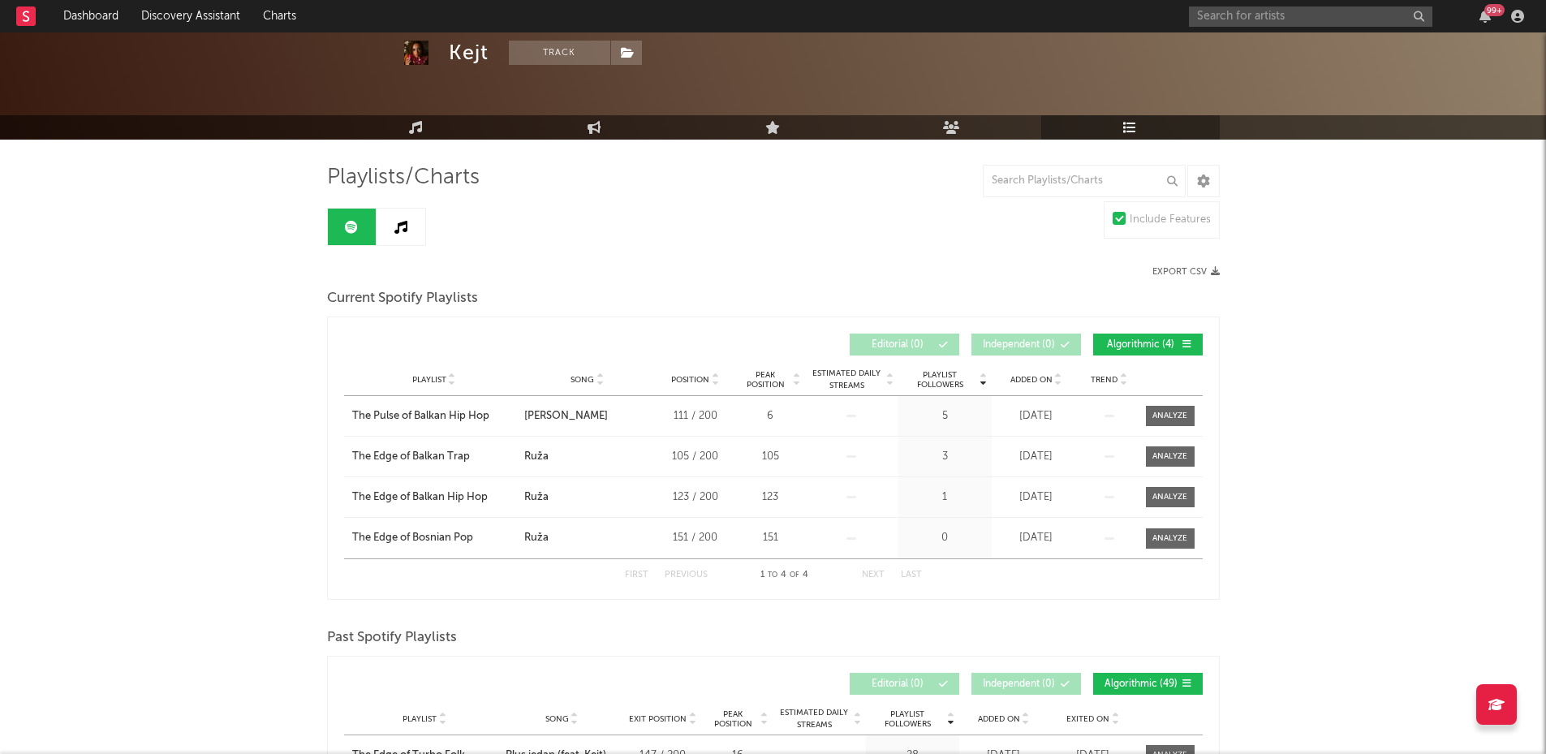
scroll to position [51, 0]
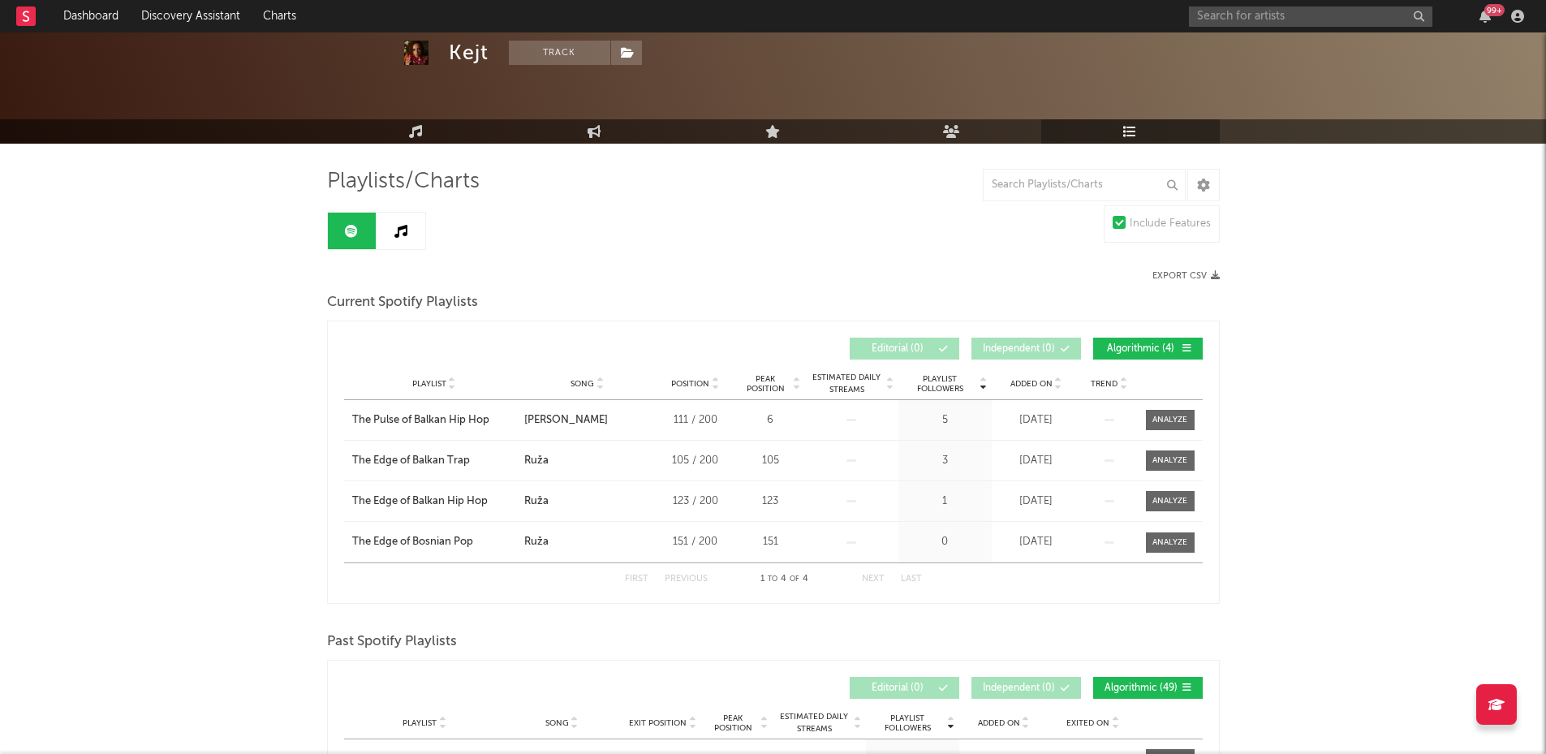
click at [394, 226] on icon at bounding box center [400, 231] width 13 height 13
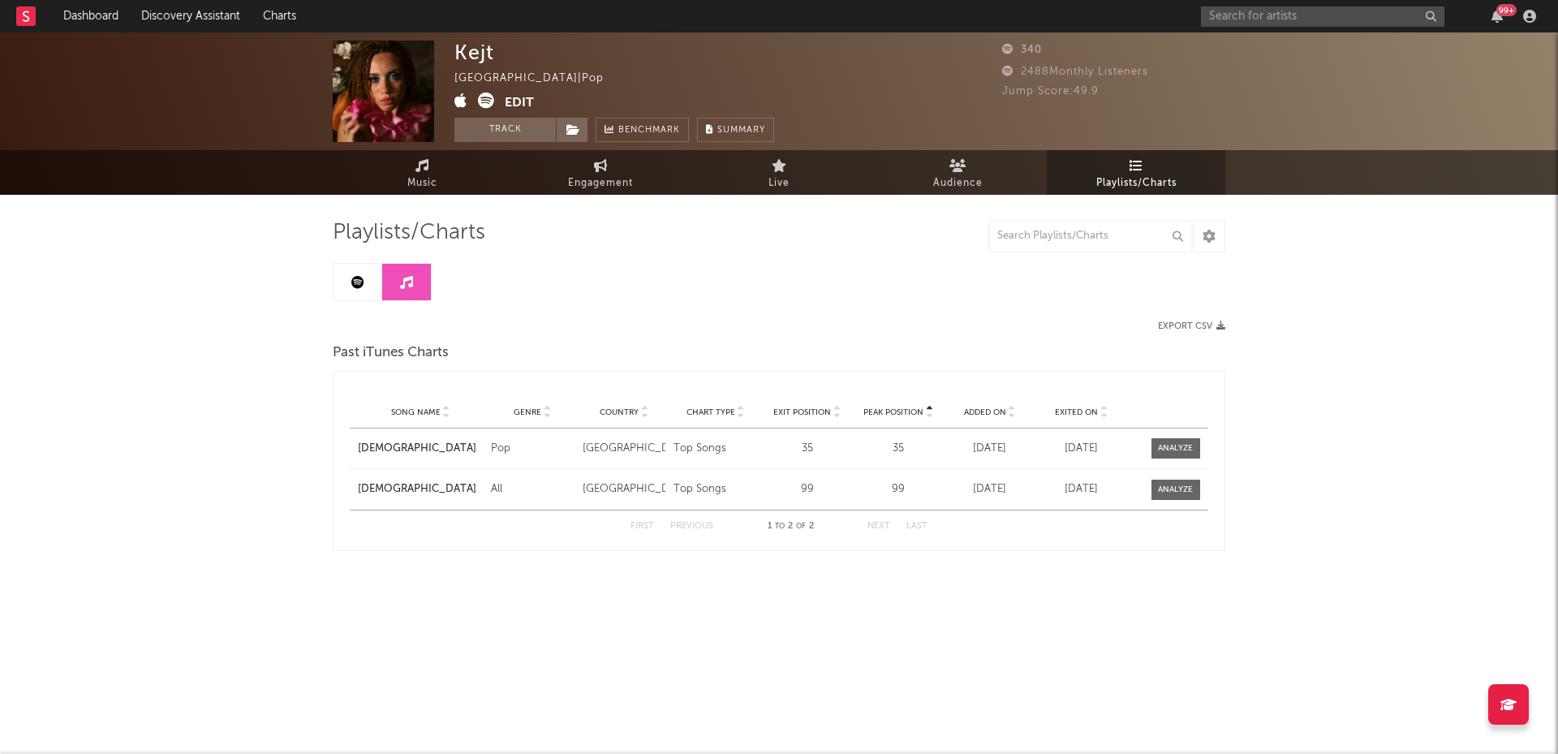
click at [354, 289] on link at bounding box center [358, 282] width 49 height 37
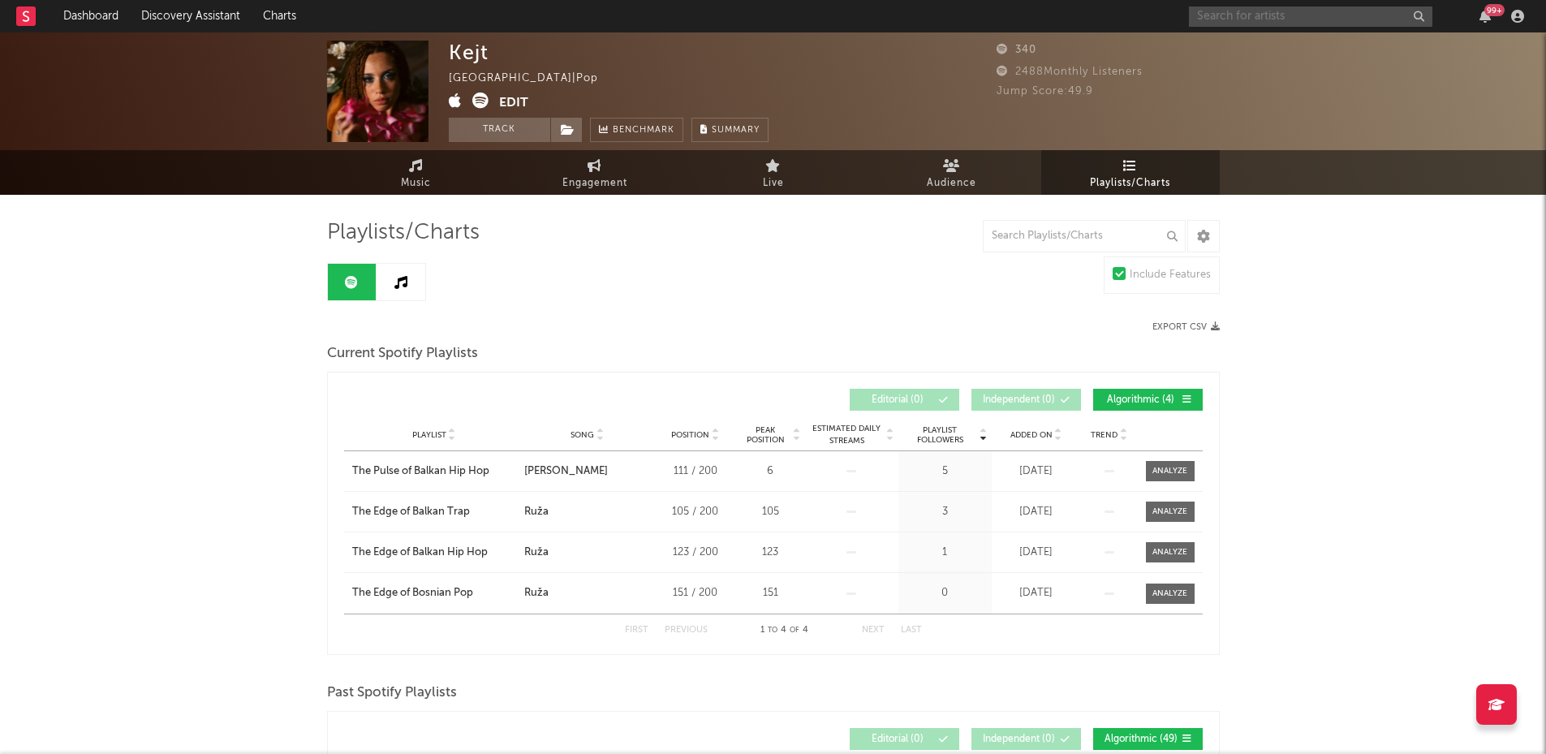
click at [1239, 12] on input "text" at bounding box center [1311, 16] width 244 height 20
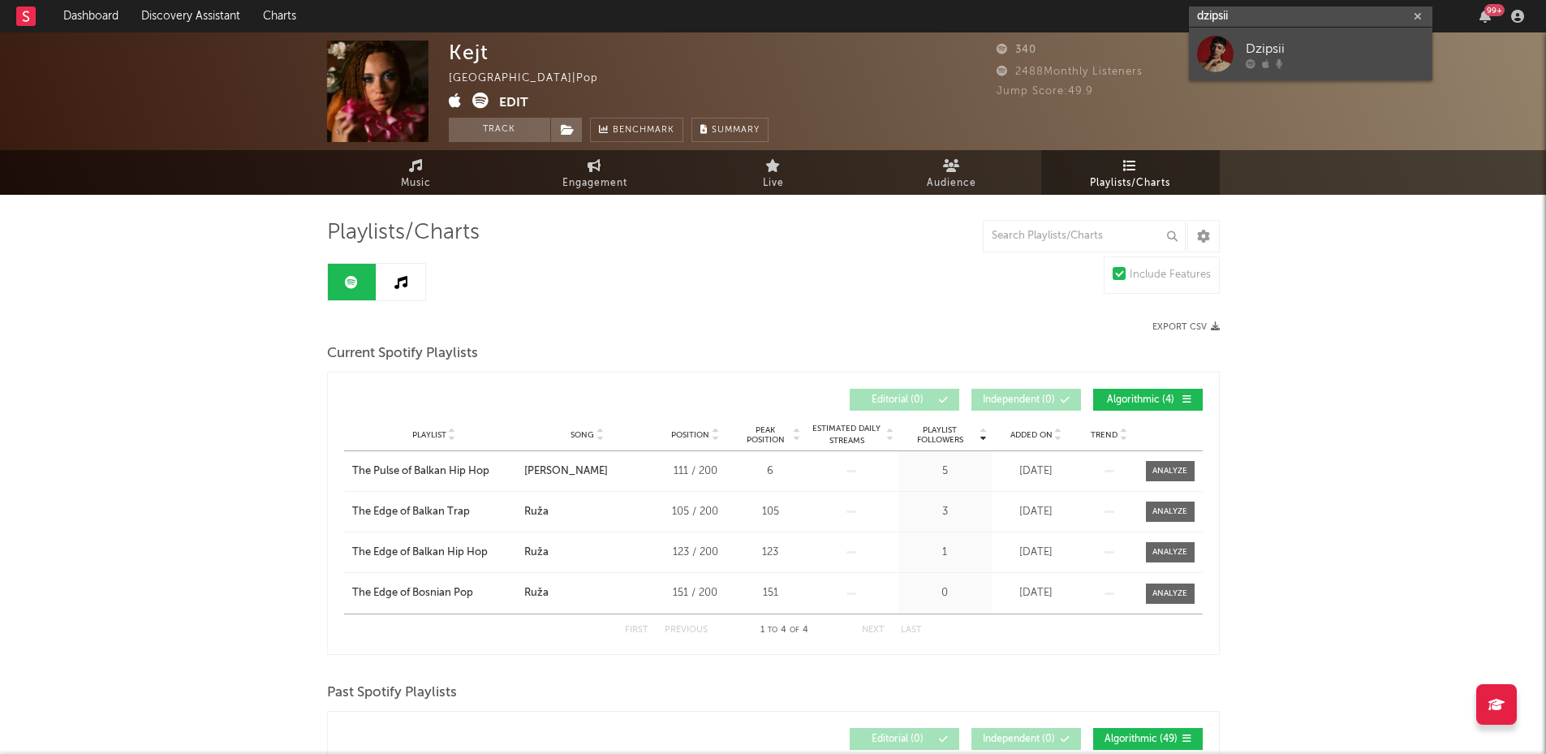
type input "dzipsii"
click at [1298, 55] on div "Dzipsii" at bounding box center [1335, 48] width 179 height 19
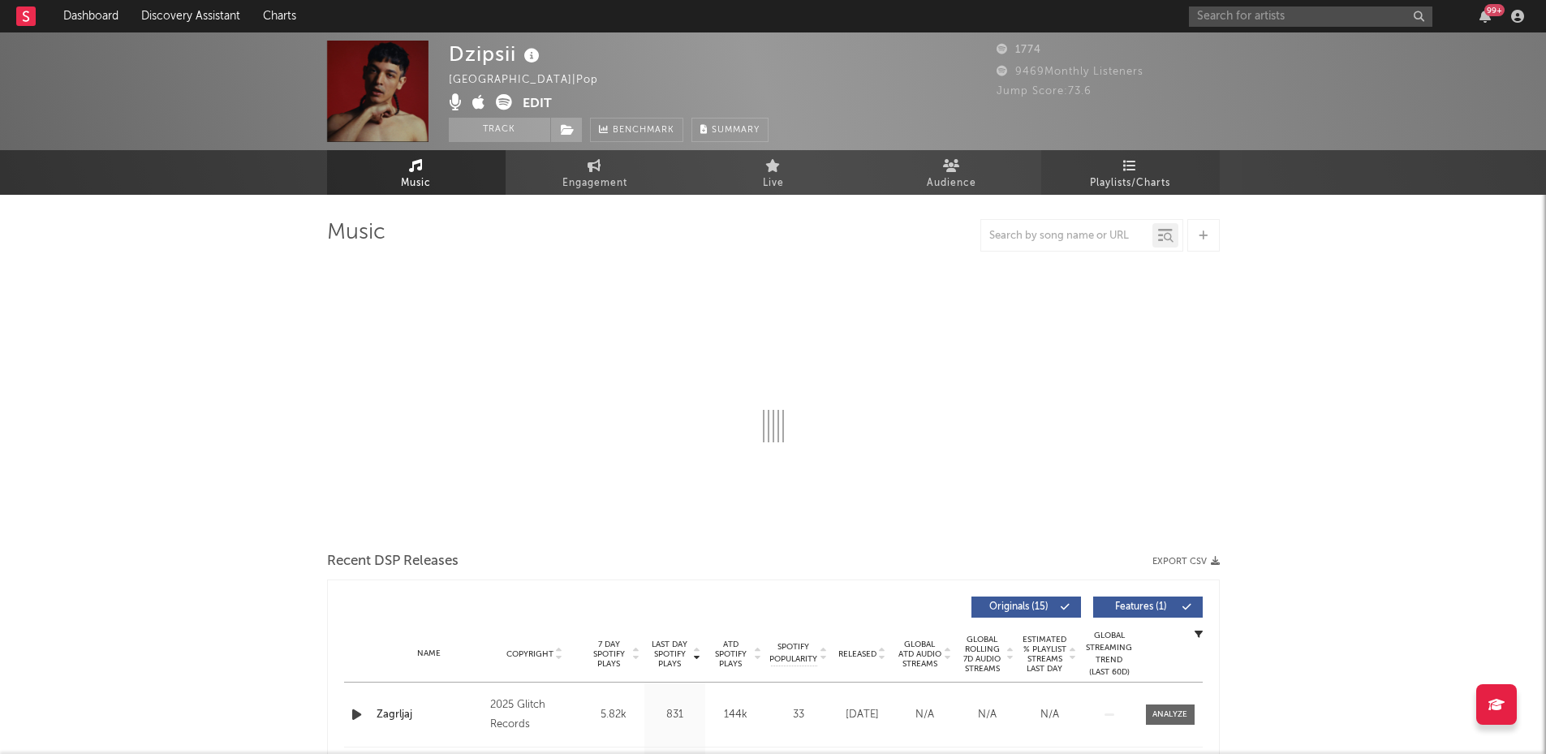
select select "6m"
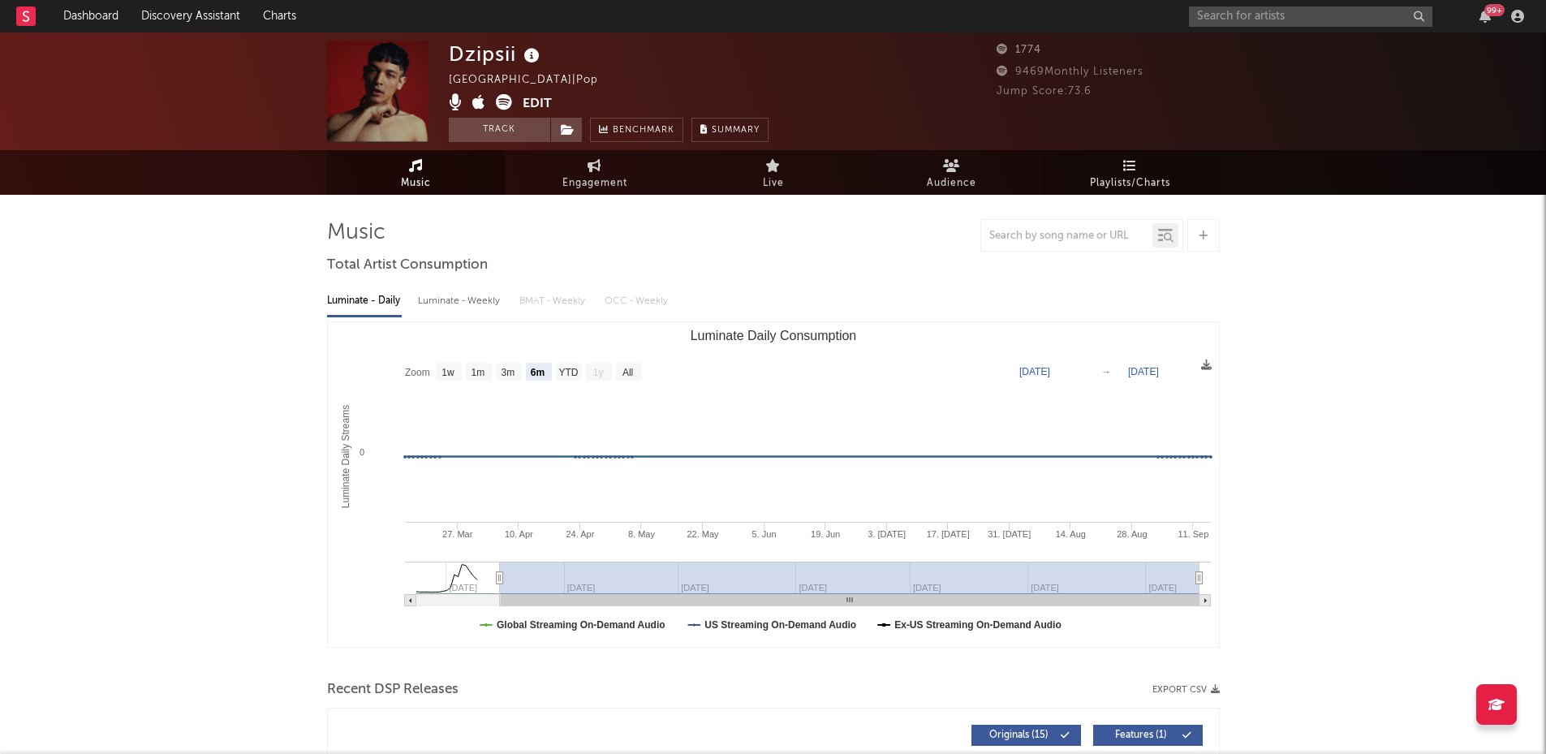
click at [1115, 177] on span "Playlists/Charts" at bounding box center [1130, 183] width 80 height 19
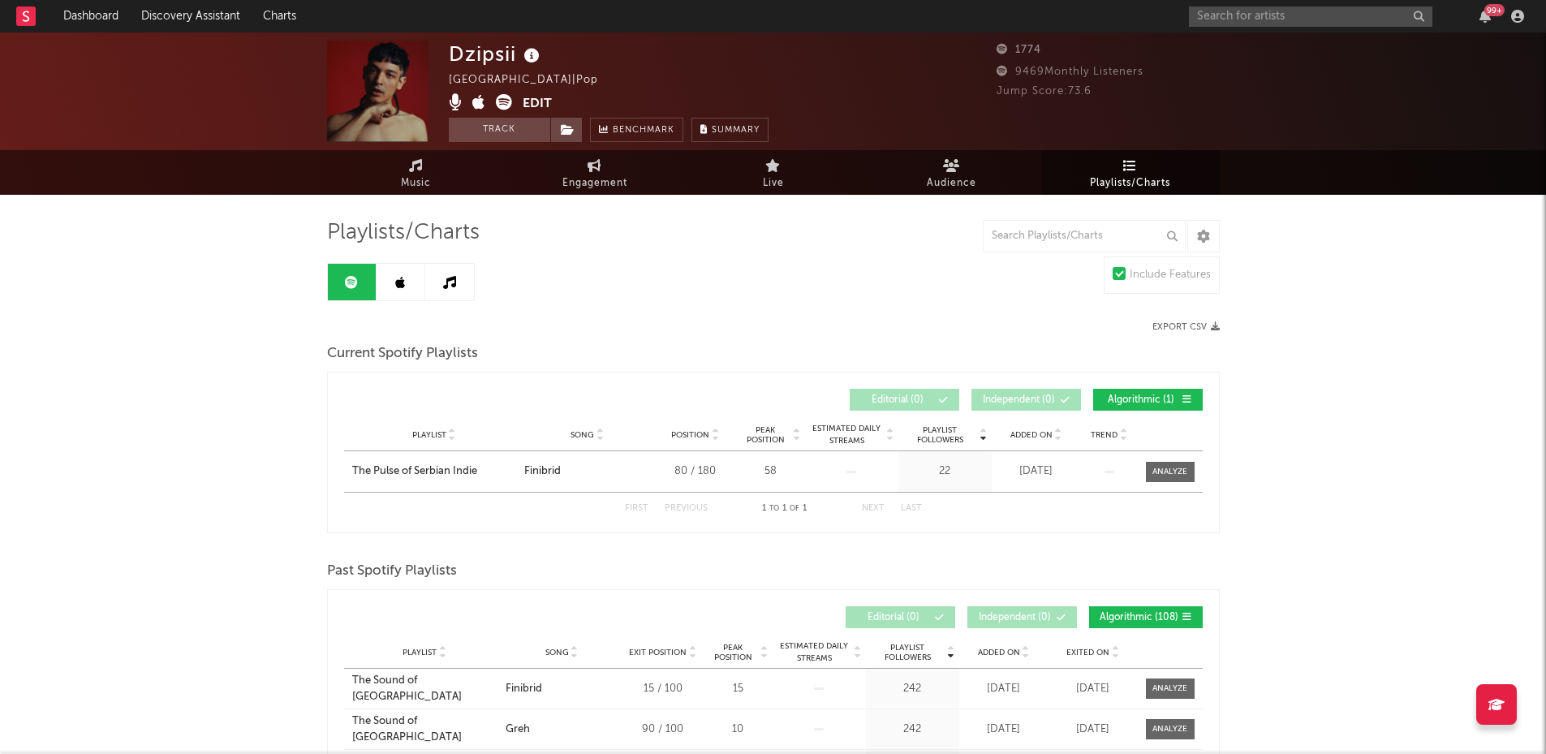
click at [407, 285] on link at bounding box center [401, 282] width 49 height 37
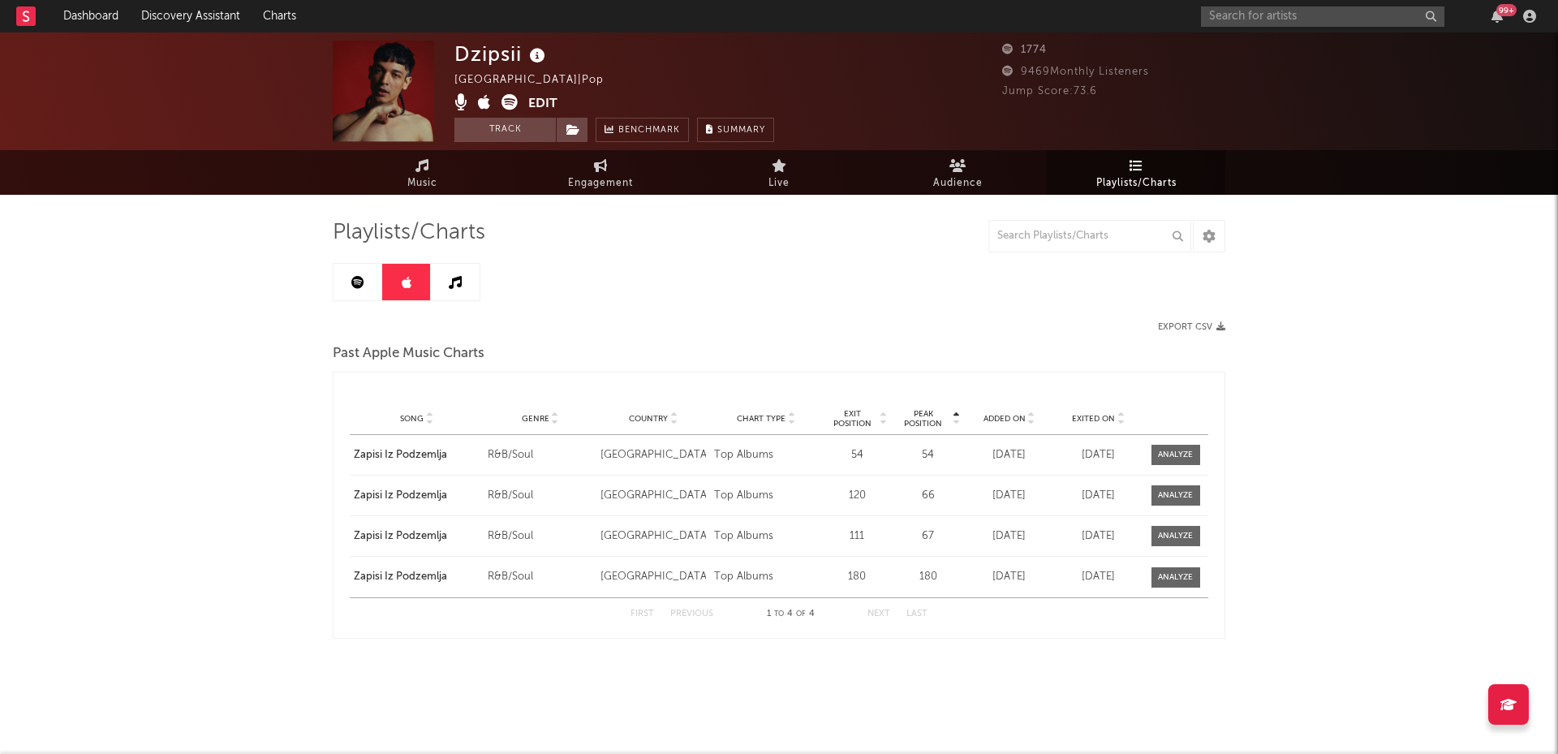
click at [465, 289] on link at bounding box center [455, 282] width 49 height 37
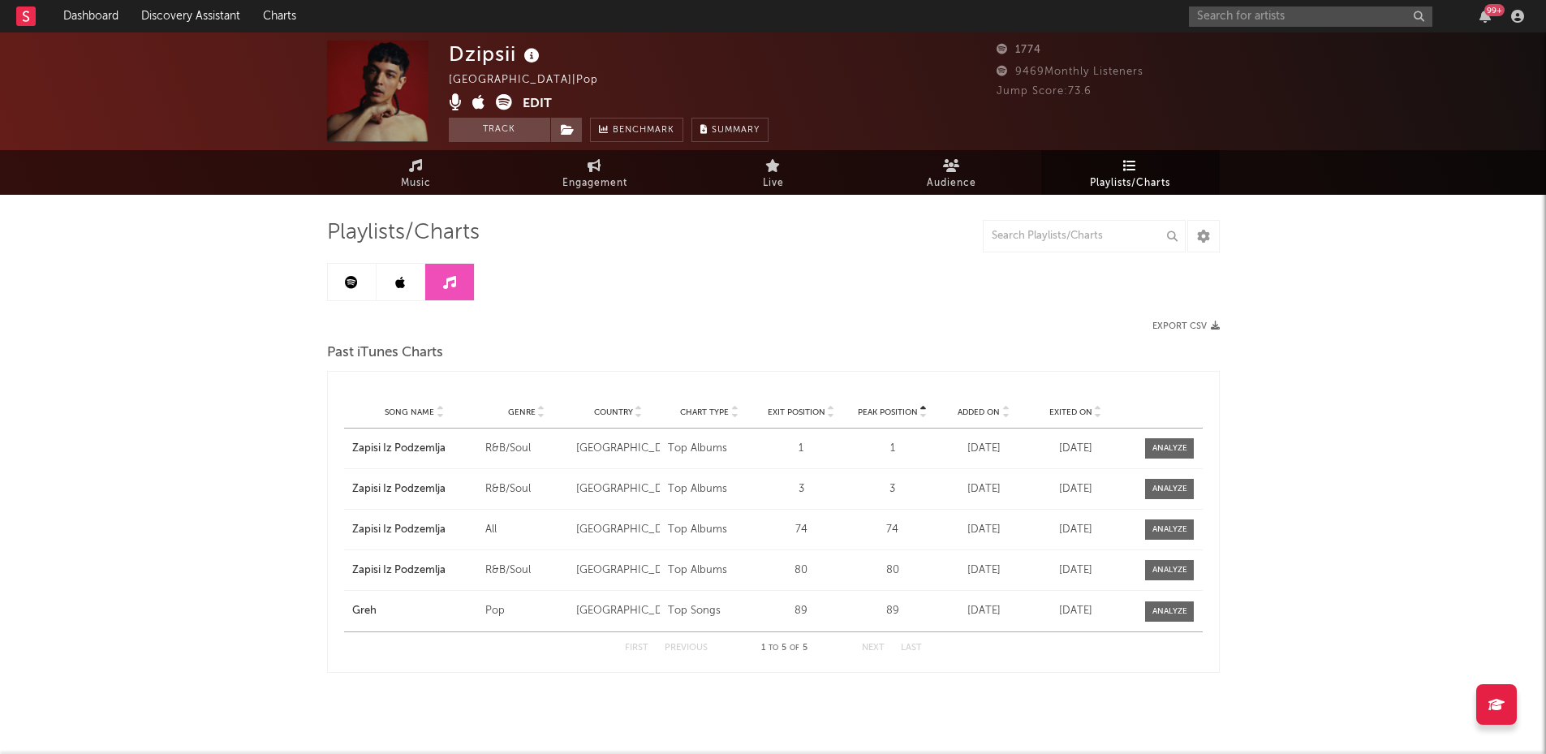
click at [339, 287] on link at bounding box center [352, 282] width 49 height 37
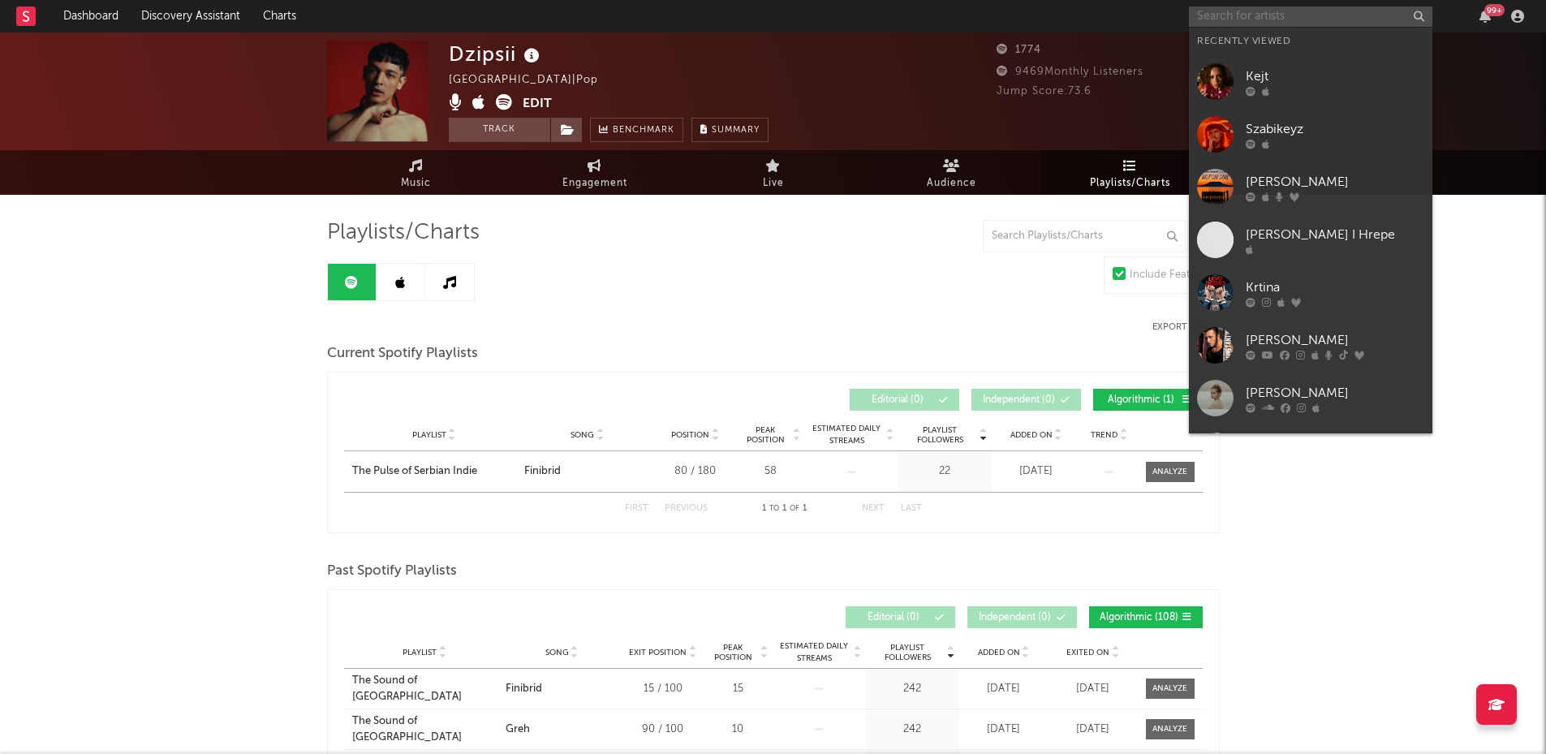
click at [1248, 19] on input "text" at bounding box center [1311, 16] width 244 height 20
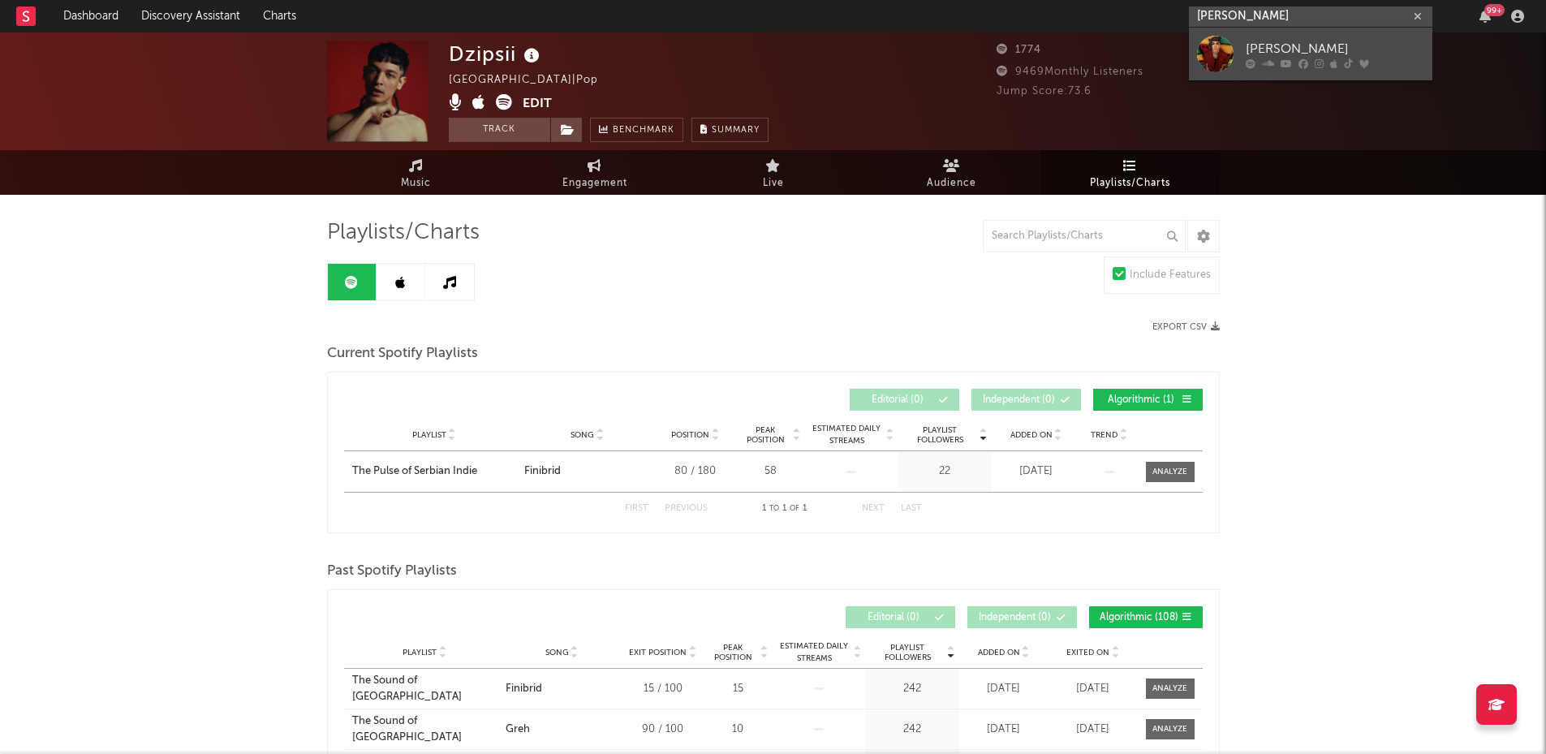
type input "[PERSON_NAME]"
click at [1268, 41] on div "[PERSON_NAME]" at bounding box center [1335, 48] width 179 height 19
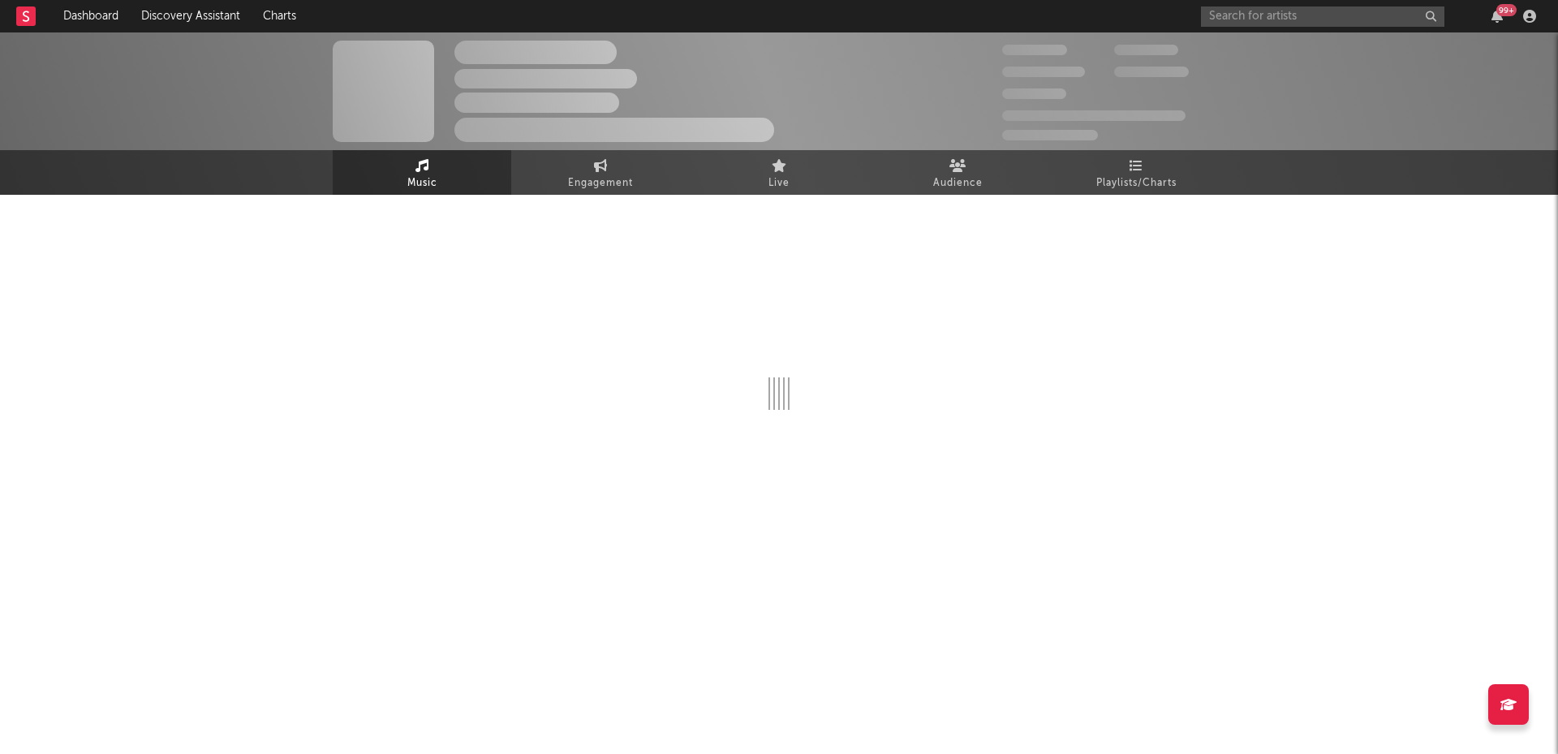
select select "6m"
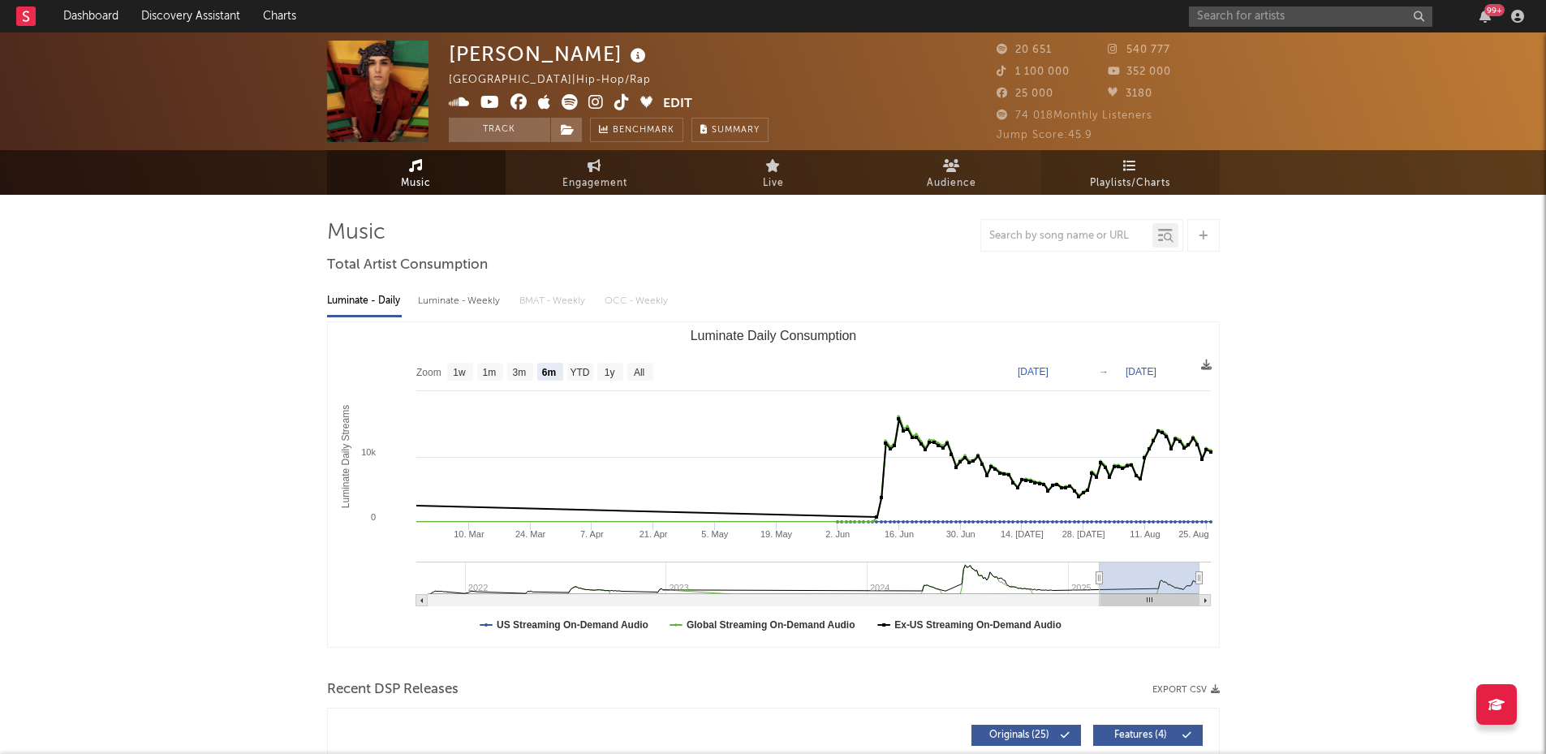
click at [1128, 170] on icon at bounding box center [1130, 165] width 14 height 13
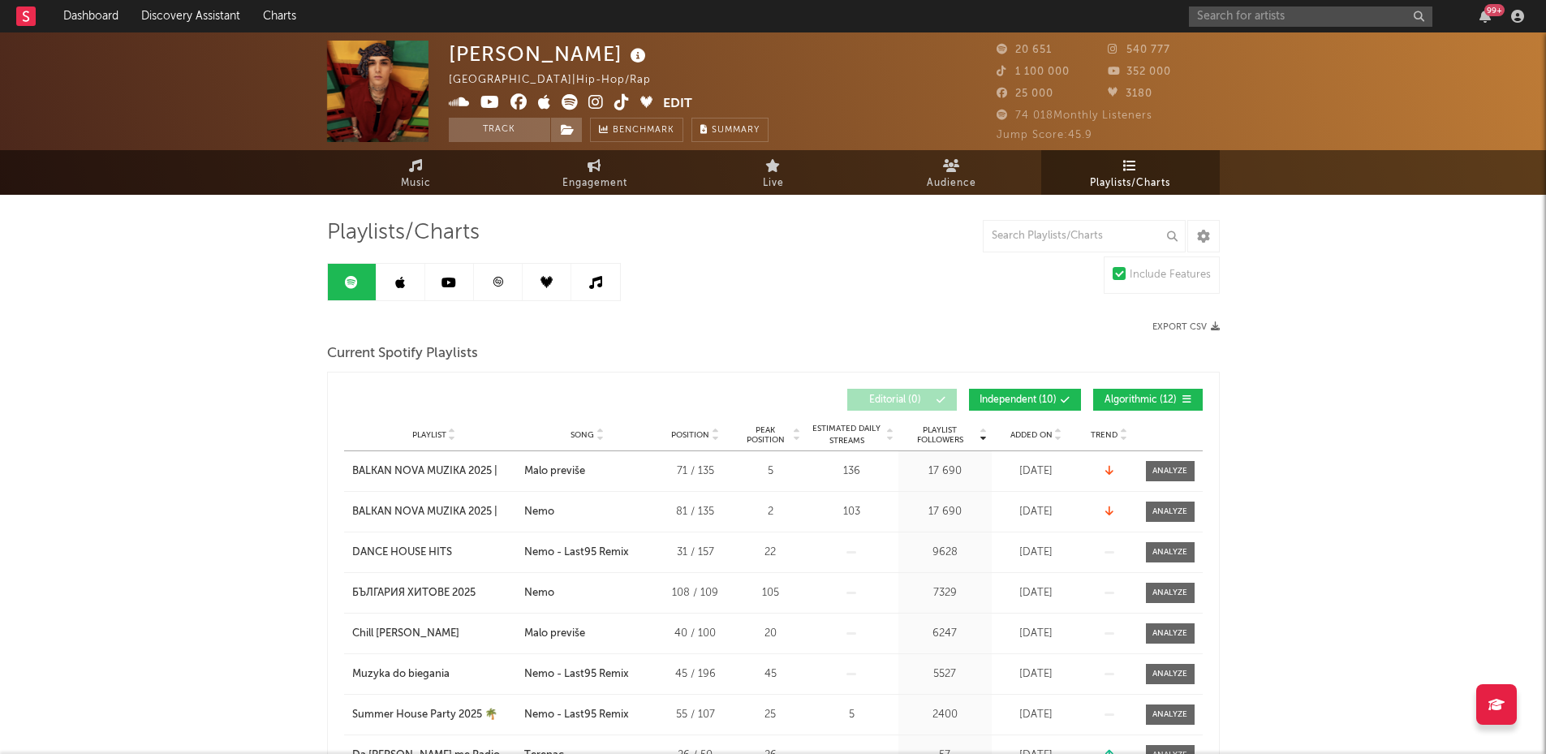
click at [416, 283] on link at bounding box center [401, 282] width 49 height 37
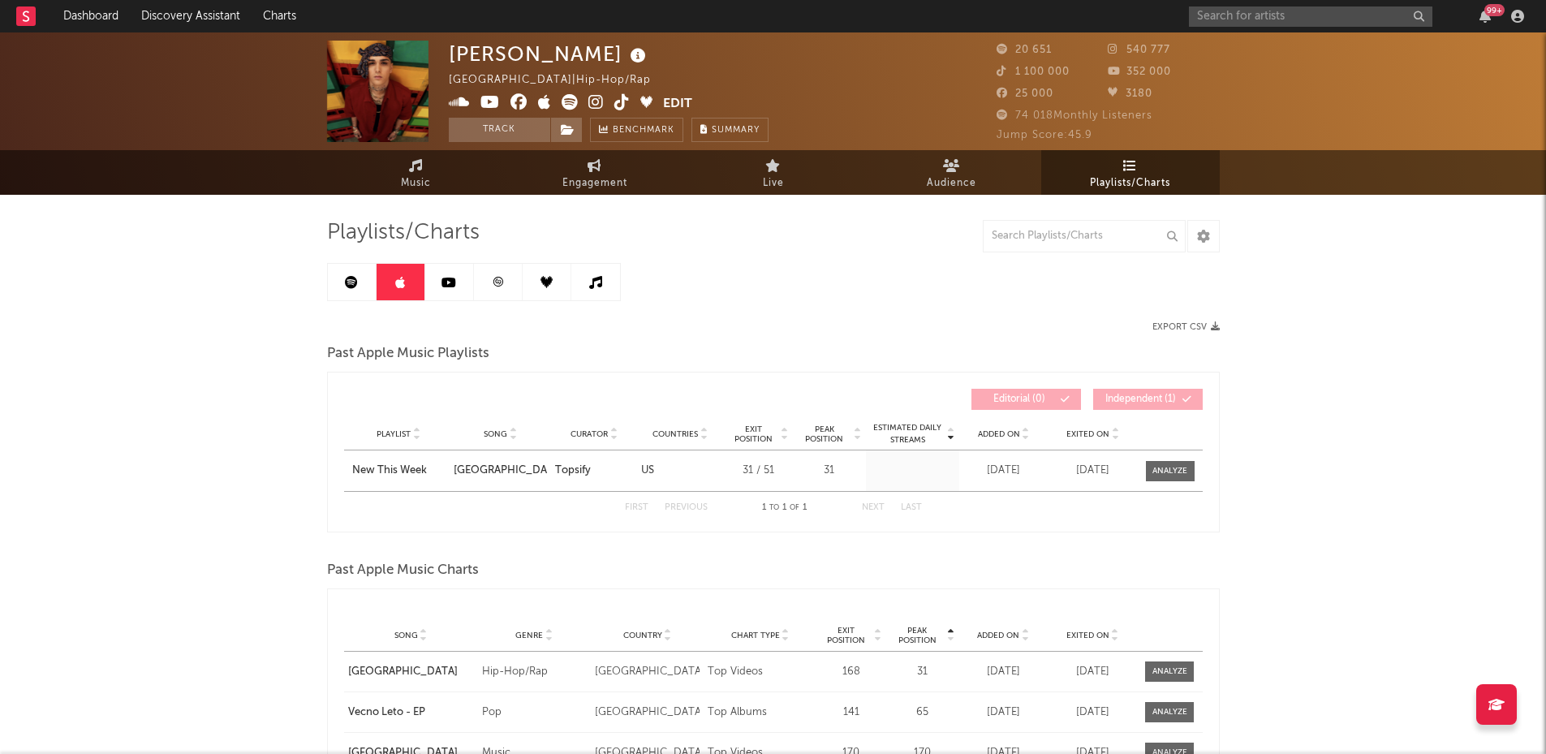
click at [446, 284] on icon at bounding box center [449, 282] width 15 height 13
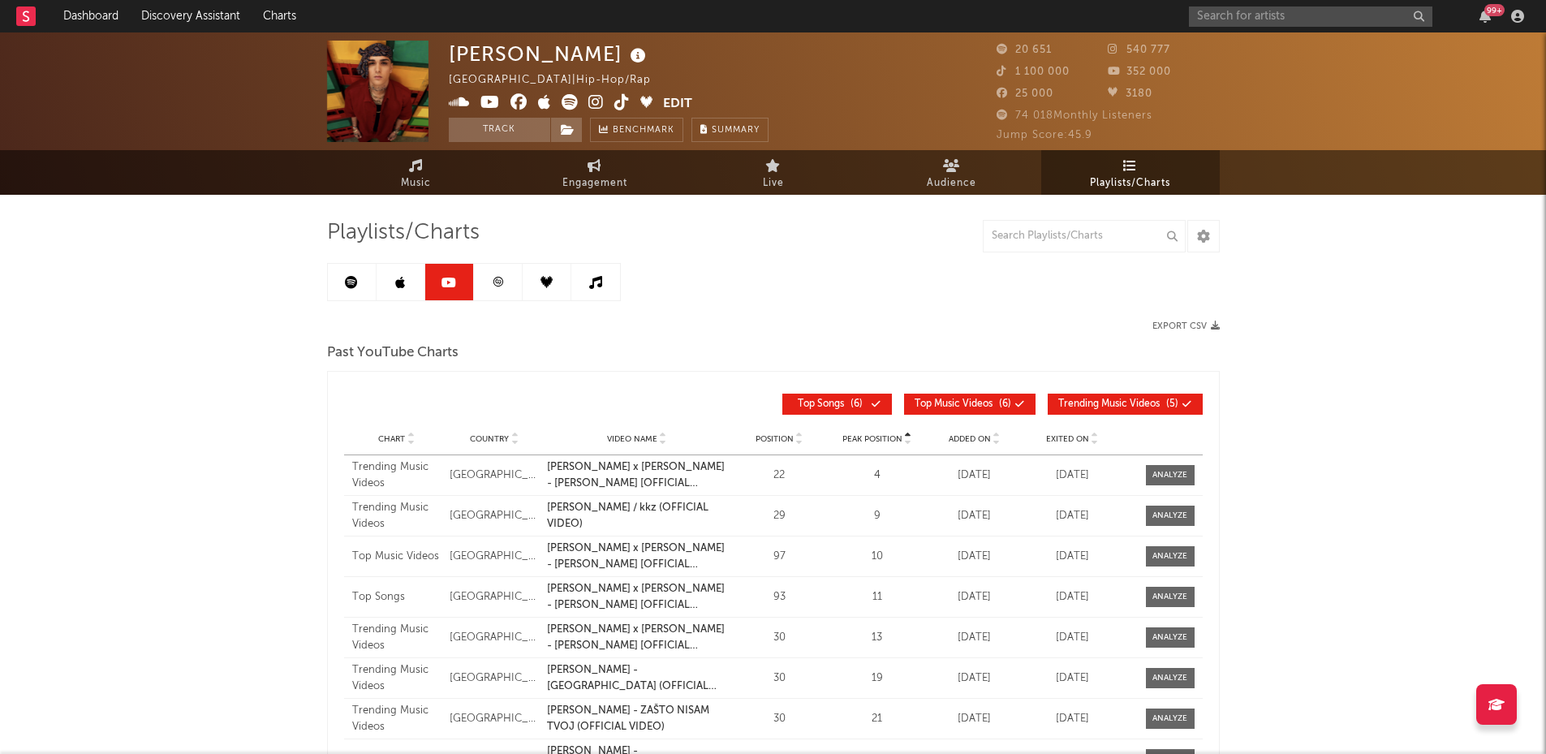
click at [494, 281] on icon at bounding box center [498, 282] width 12 height 12
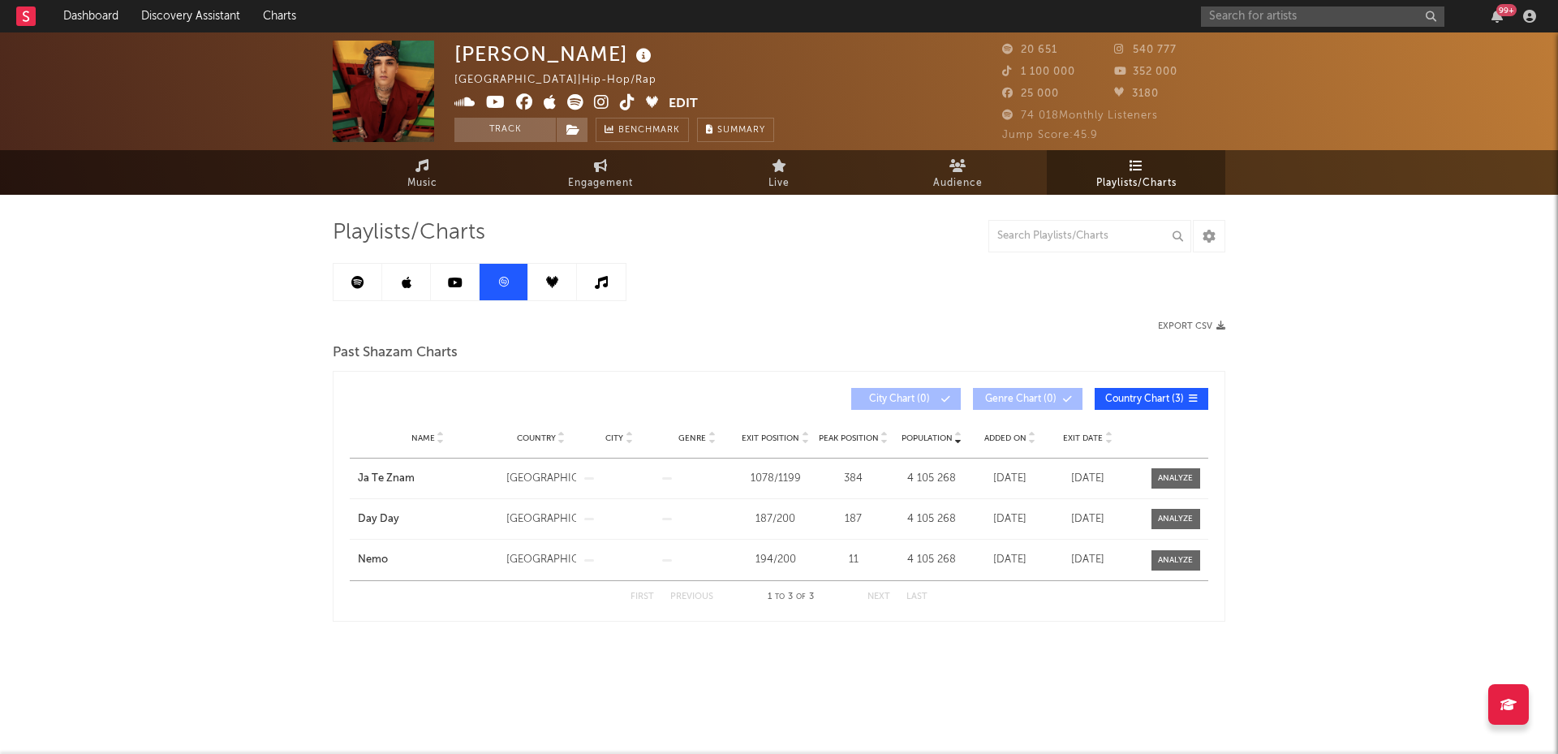
click at [537, 279] on link at bounding box center [552, 282] width 49 height 37
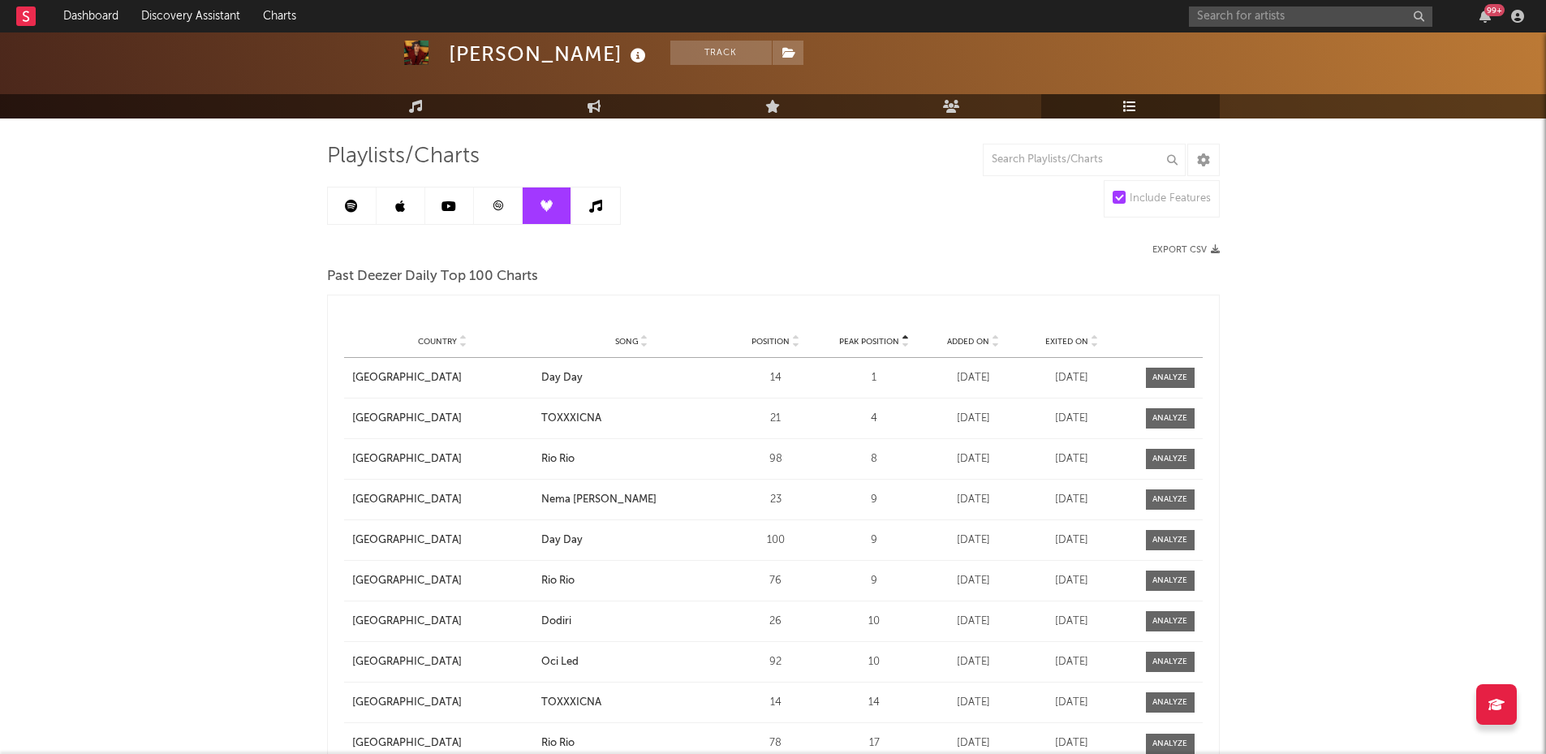
scroll to position [75, 0]
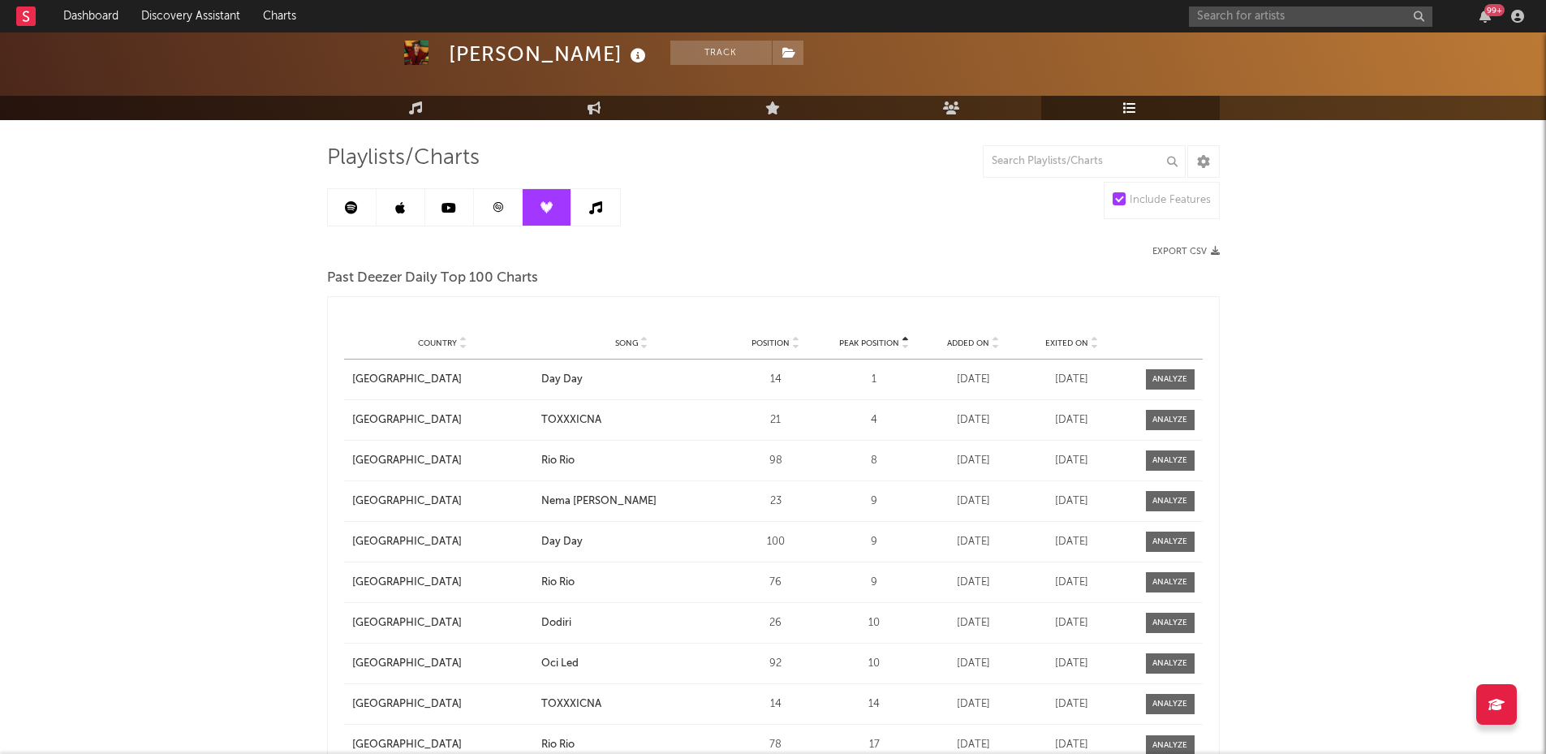
click at [598, 204] on icon at bounding box center [595, 207] width 13 height 13
